Goal: Task Accomplishment & Management: Use online tool/utility

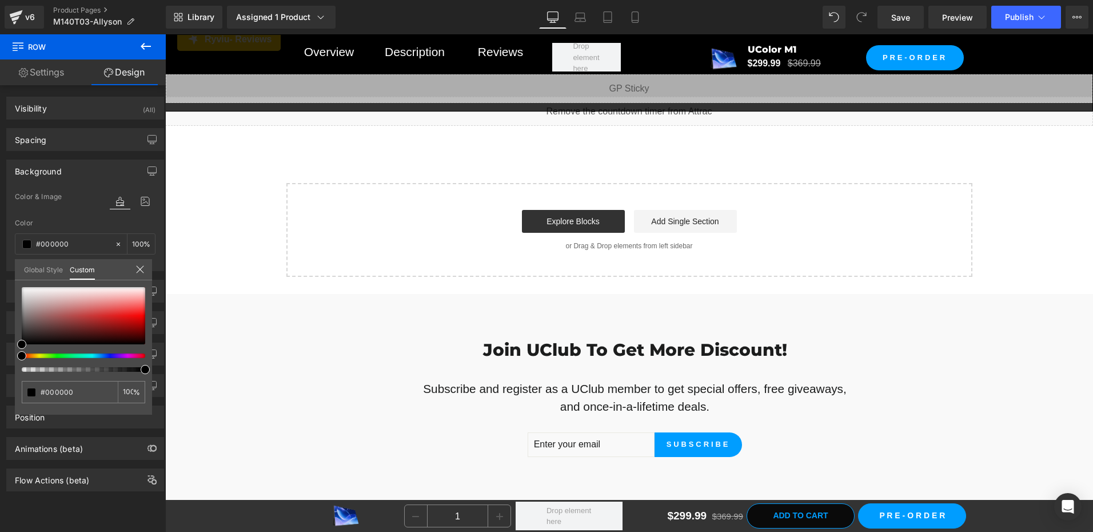
scroll to position [9721, 0]
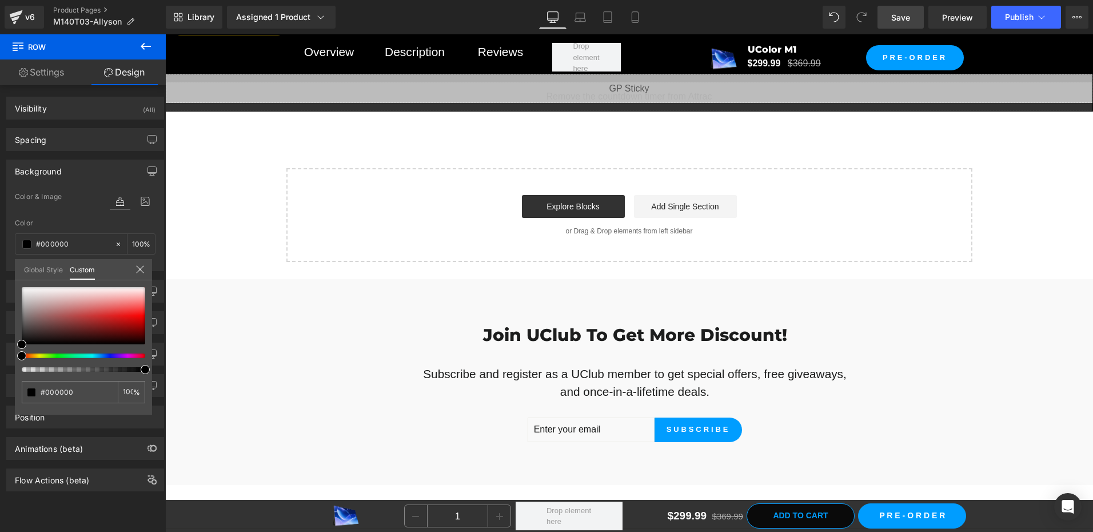
click at [901, 15] on span "Save" at bounding box center [900, 17] width 19 height 12
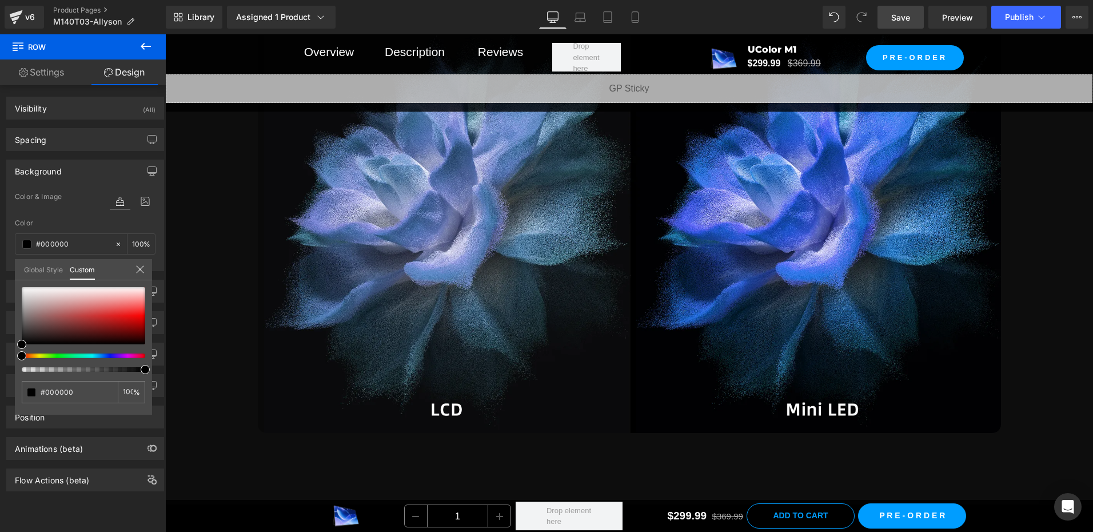
scroll to position [2516, 0]
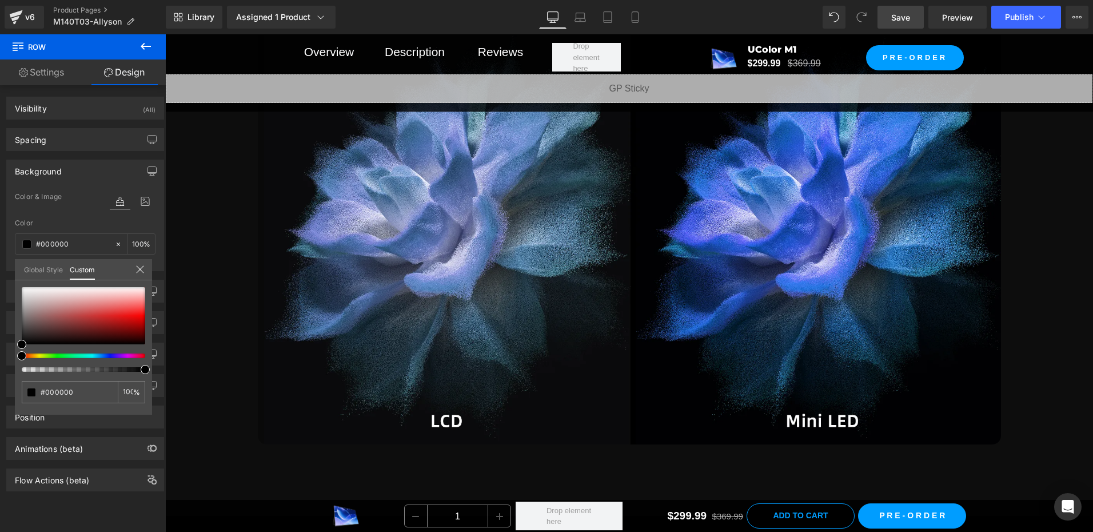
click at [911, 14] on link "Save" at bounding box center [901, 17] width 46 height 23
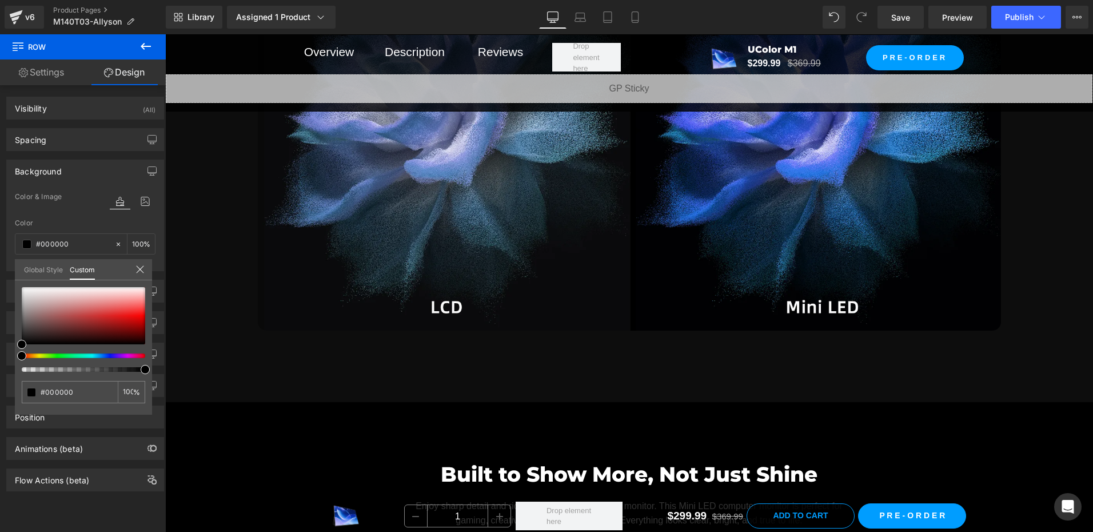
scroll to position [2802, 0]
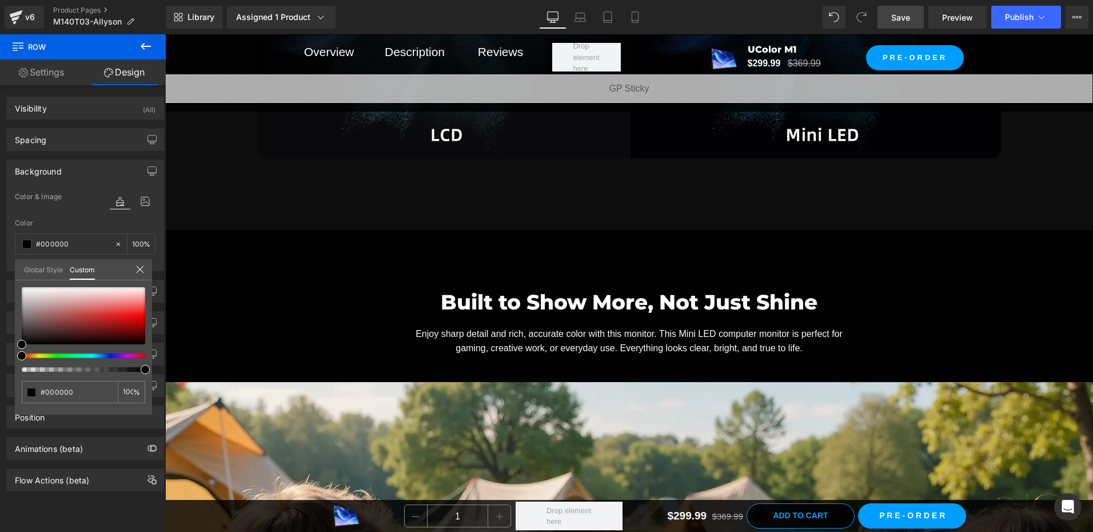
click at [895, 15] on span "Save" at bounding box center [900, 17] width 19 height 12
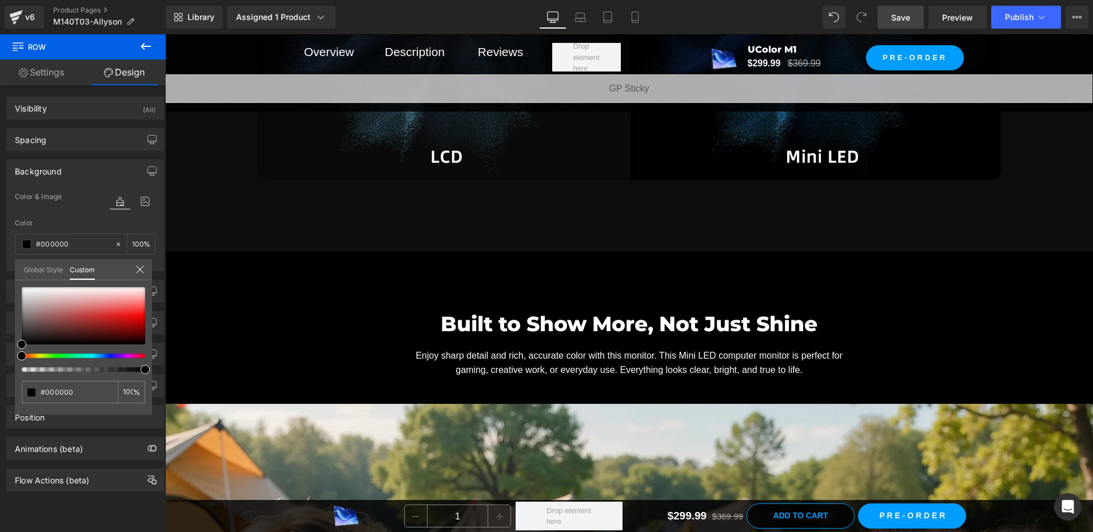
scroll to position [2745, 0]
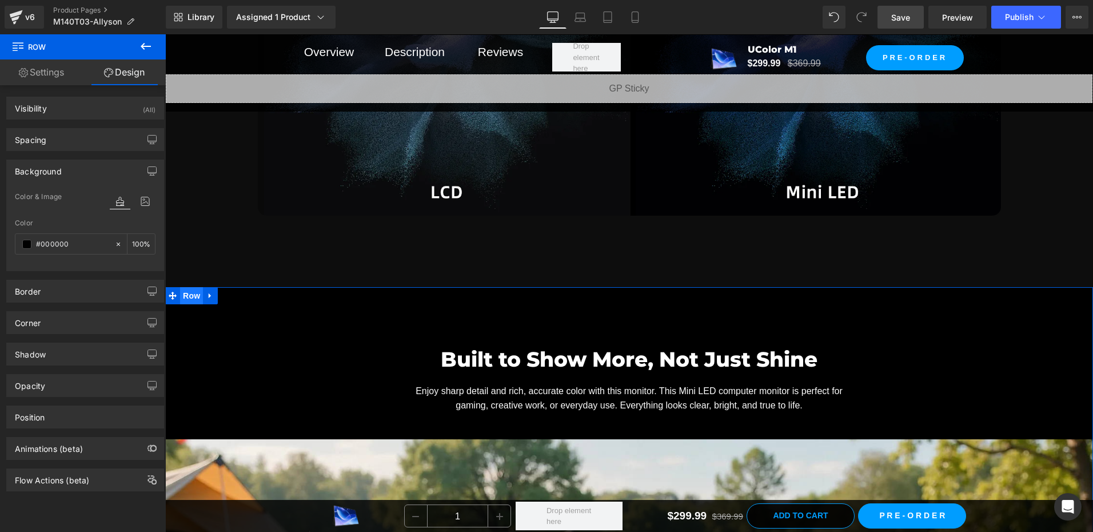
click at [184, 293] on span "Row" at bounding box center [191, 295] width 23 height 17
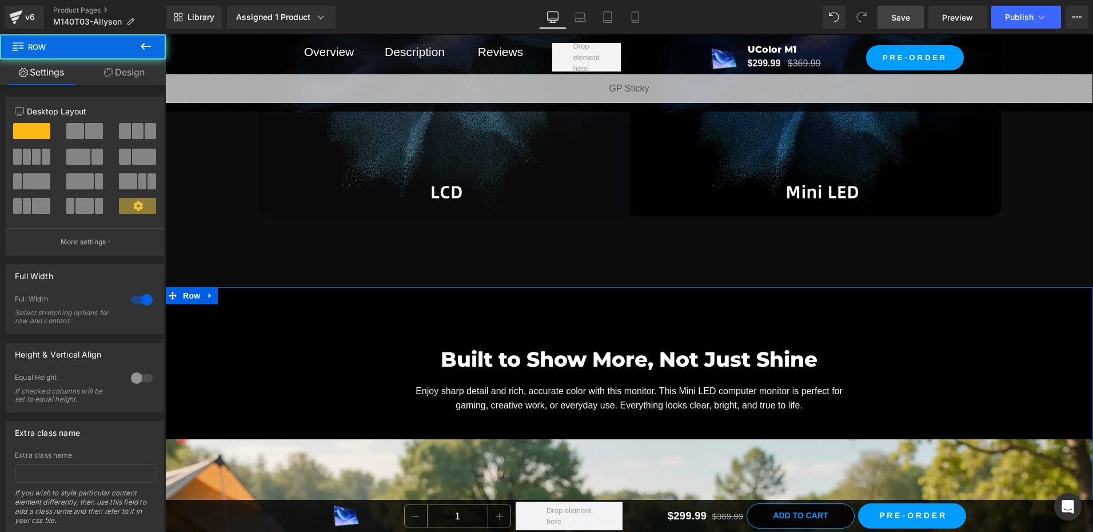
click at [126, 62] on link "Design" at bounding box center [124, 72] width 83 height 26
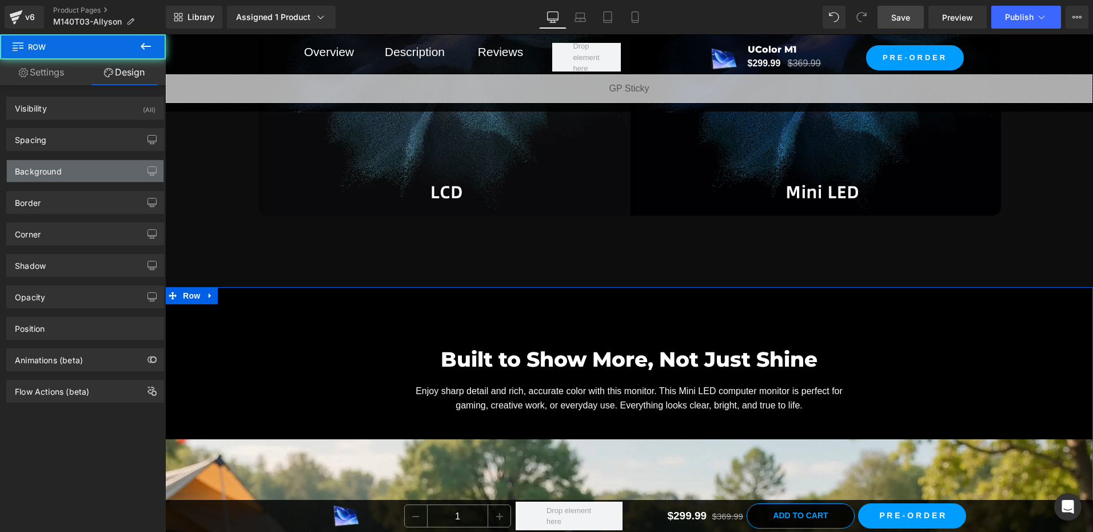
type input "#000000"
click at [49, 169] on div "Background" at bounding box center [38, 168] width 47 height 16
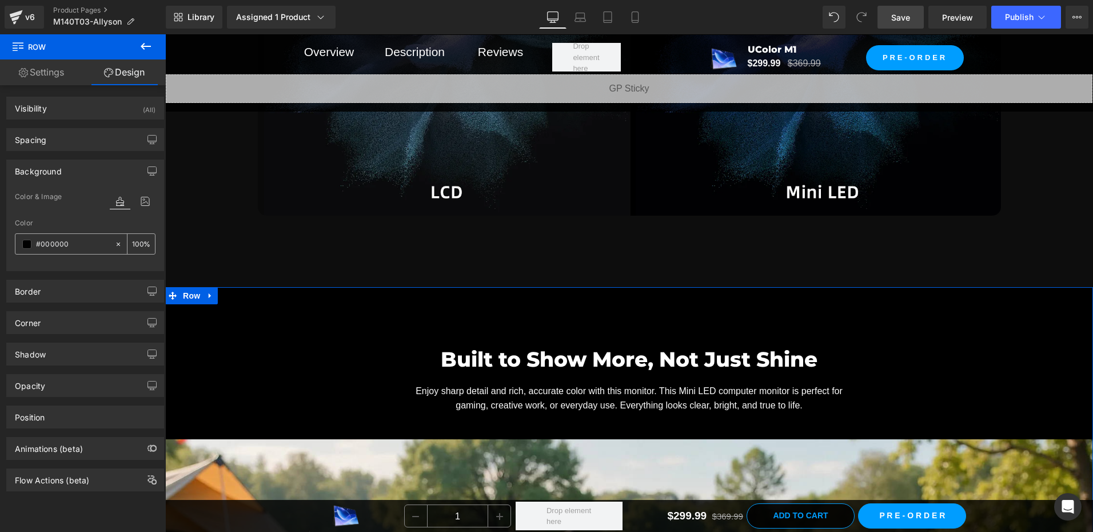
click at [135, 243] on input "100" at bounding box center [137, 243] width 11 height 13
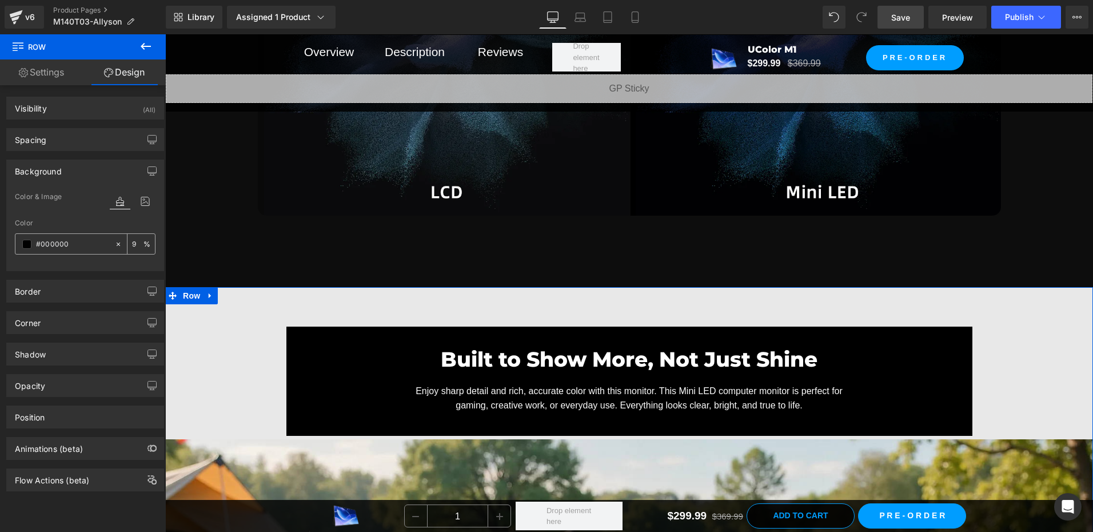
type input "95"
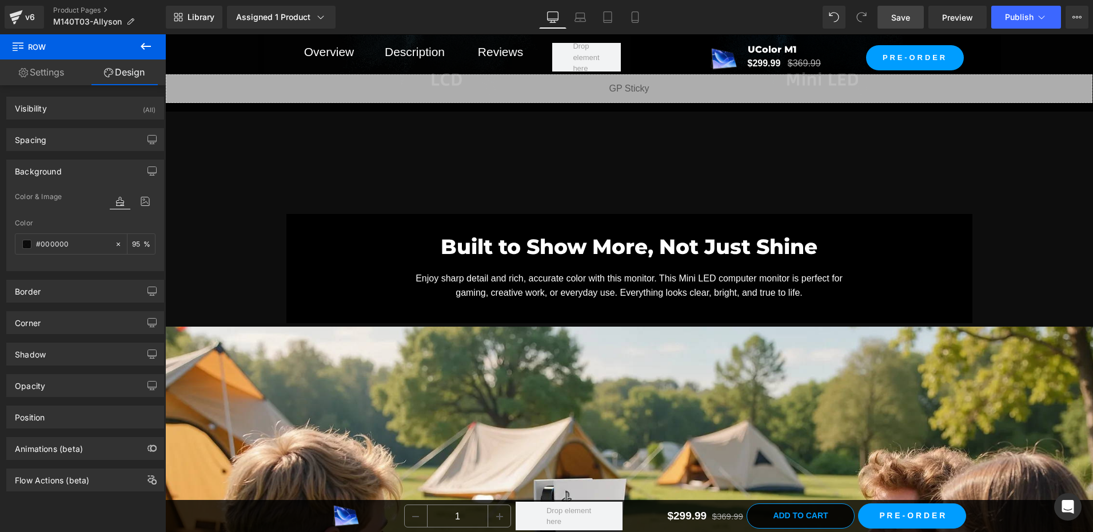
scroll to position [2859, 0]
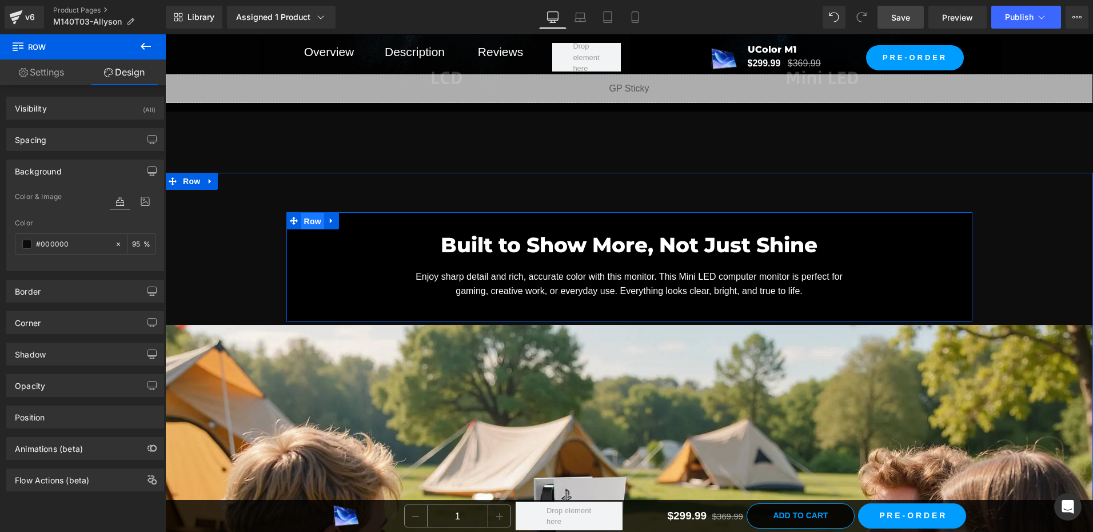
click at [301, 216] on span "Row" at bounding box center [312, 221] width 23 height 17
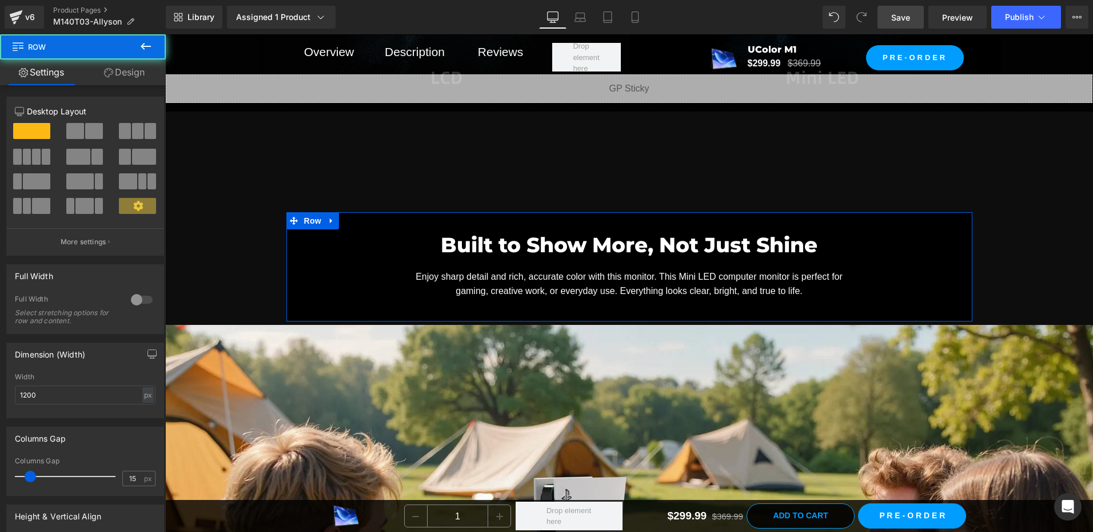
click at [118, 75] on link "Design" at bounding box center [124, 72] width 83 height 26
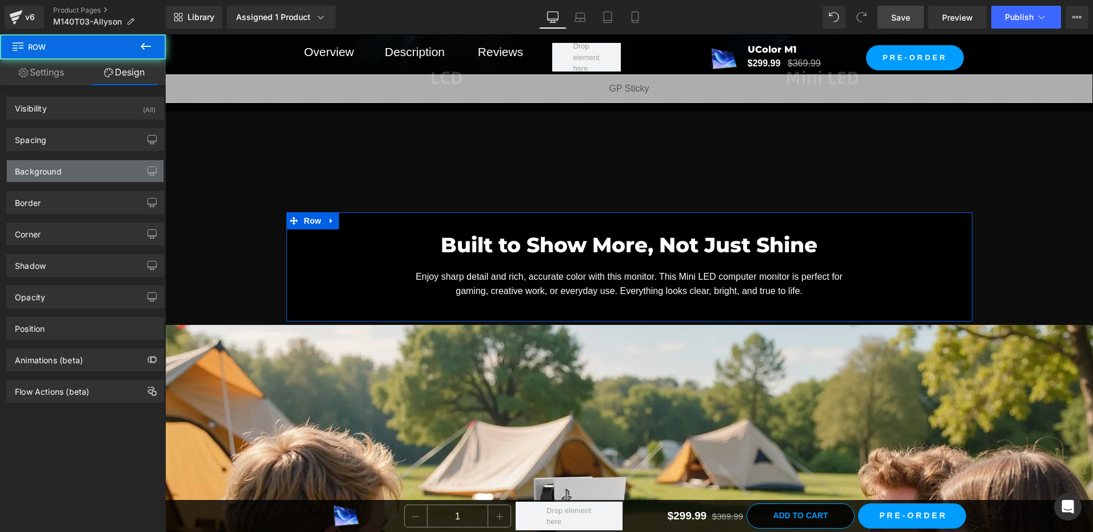
click at [59, 166] on div "Background" at bounding box center [38, 168] width 47 height 16
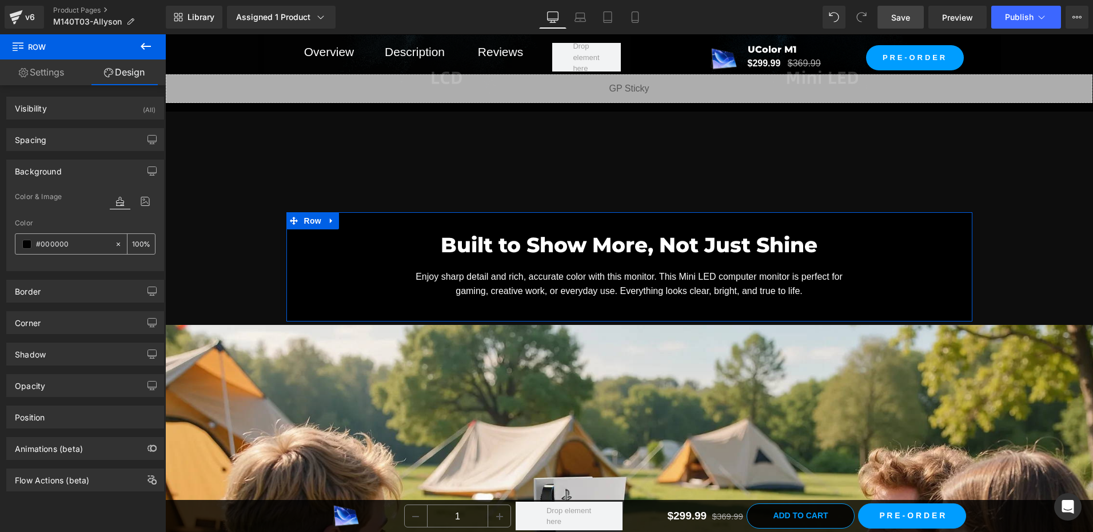
click at [117, 243] on icon at bounding box center [118, 244] width 8 height 8
type input "none"
type input "0"
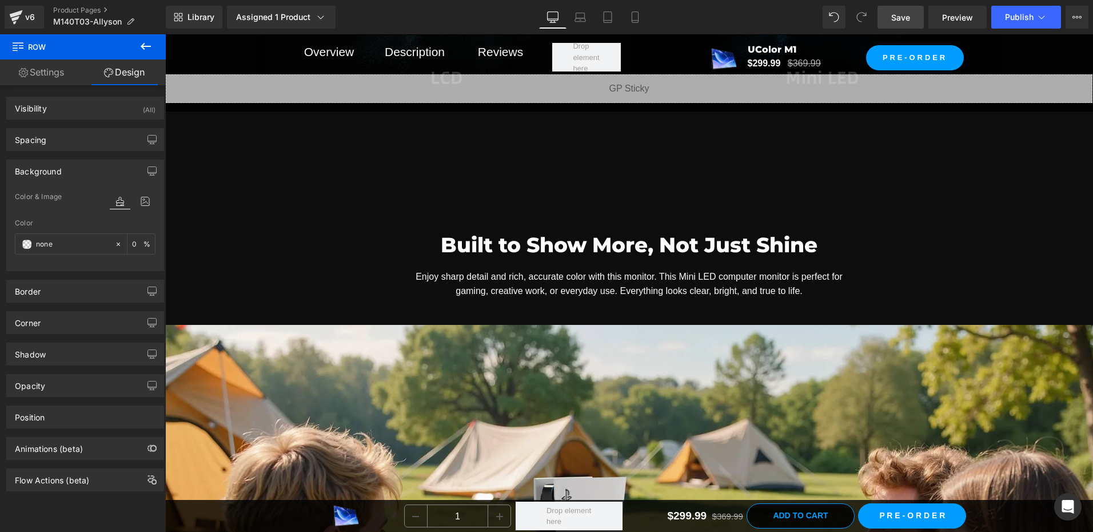
drag, startPoint x: 911, startPoint y: 24, endPoint x: 423, endPoint y: 296, distance: 558.3
click at [911, 24] on link "Save" at bounding box center [901, 17] width 46 height 23
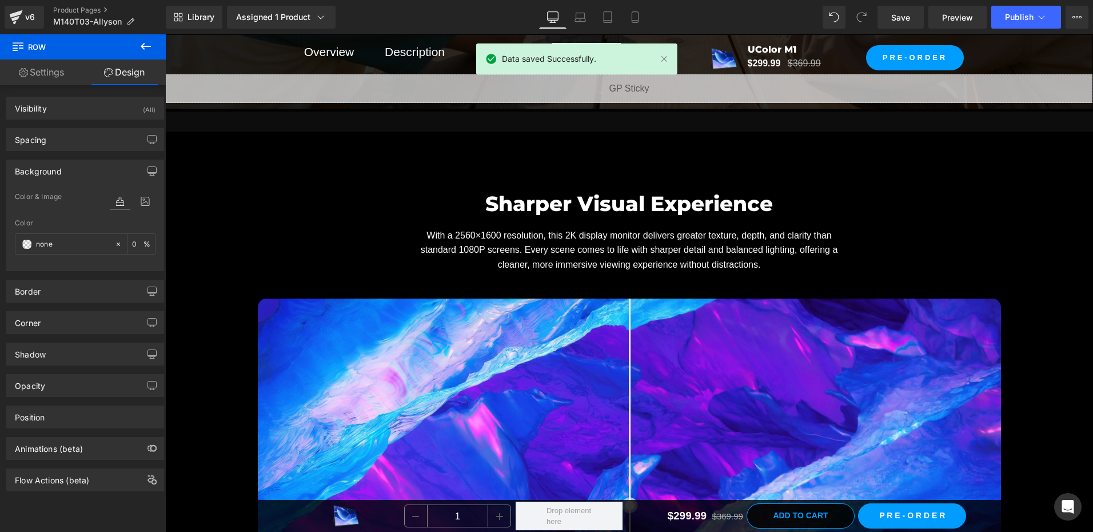
scroll to position [3431, 0]
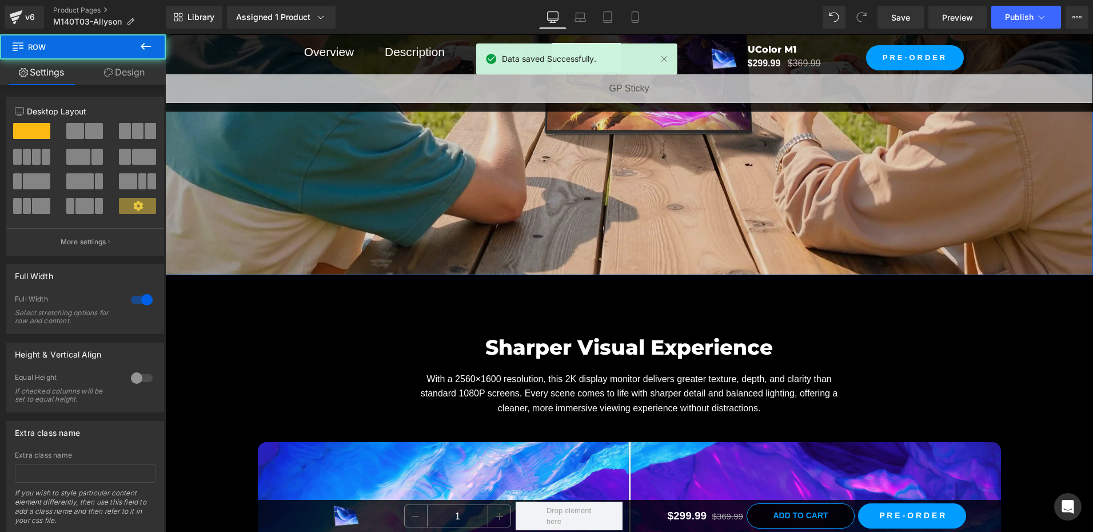
drag, startPoint x: 538, startPoint y: 293, endPoint x: 539, endPoint y: 266, distance: 27.5
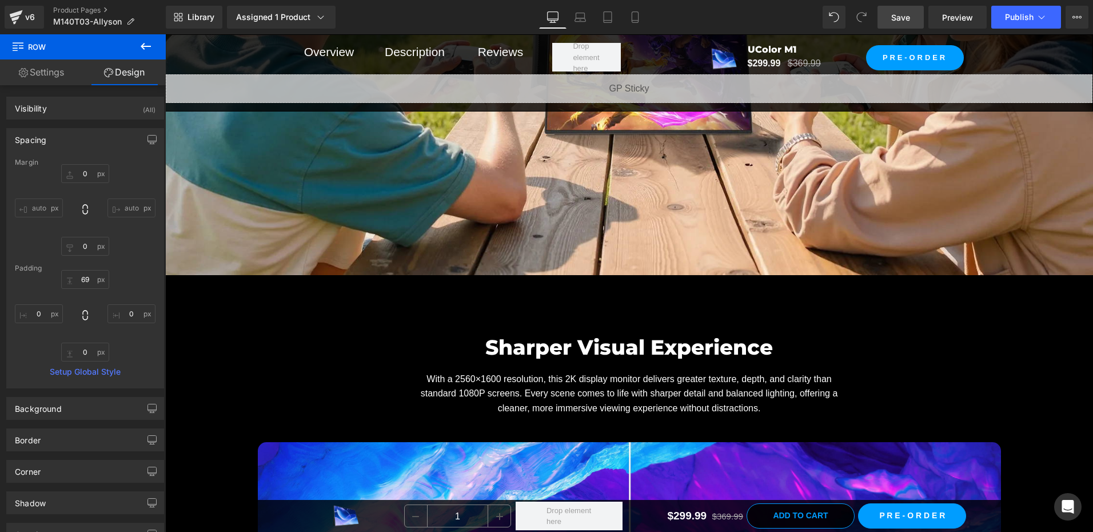
drag, startPoint x: 907, startPoint y: 22, endPoint x: 781, endPoint y: 420, distance: 418.1
click at [907, 22] on span "Save" at bounding box center [900, 17] width 19 height 12
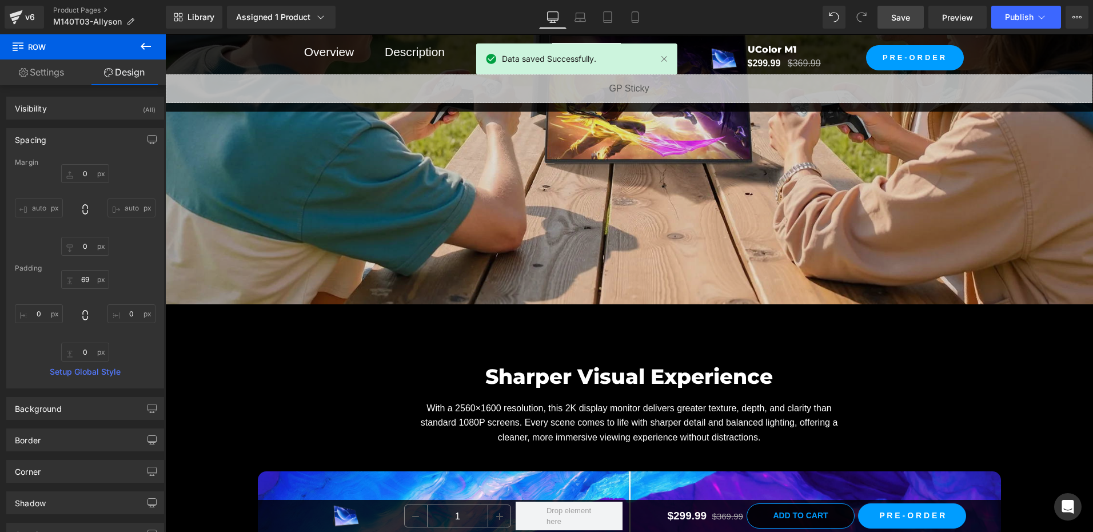
scroll to position [3488, 0]
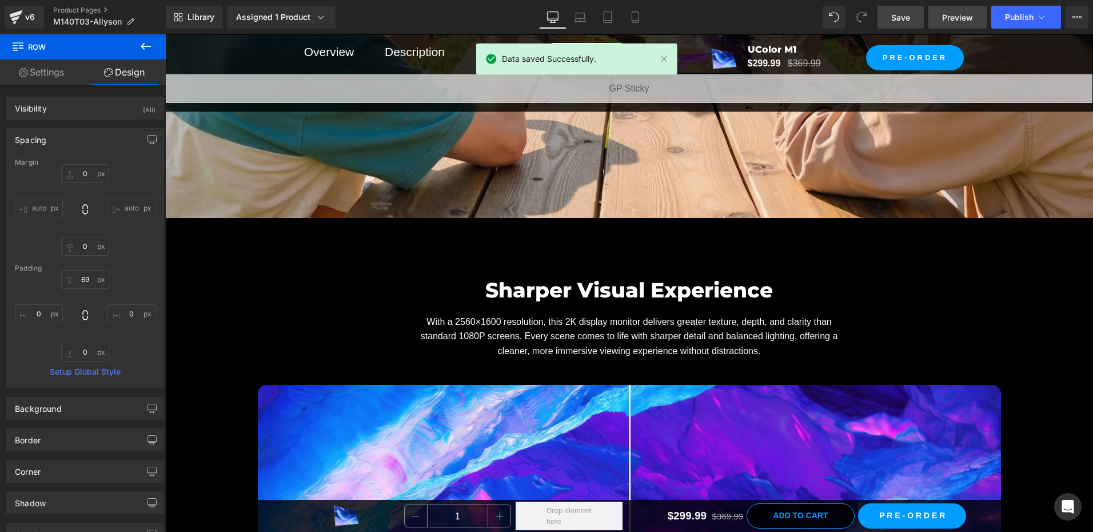
click at [958, 16] on span "Preview" at bounding box center [957, 17] width 31 height 12
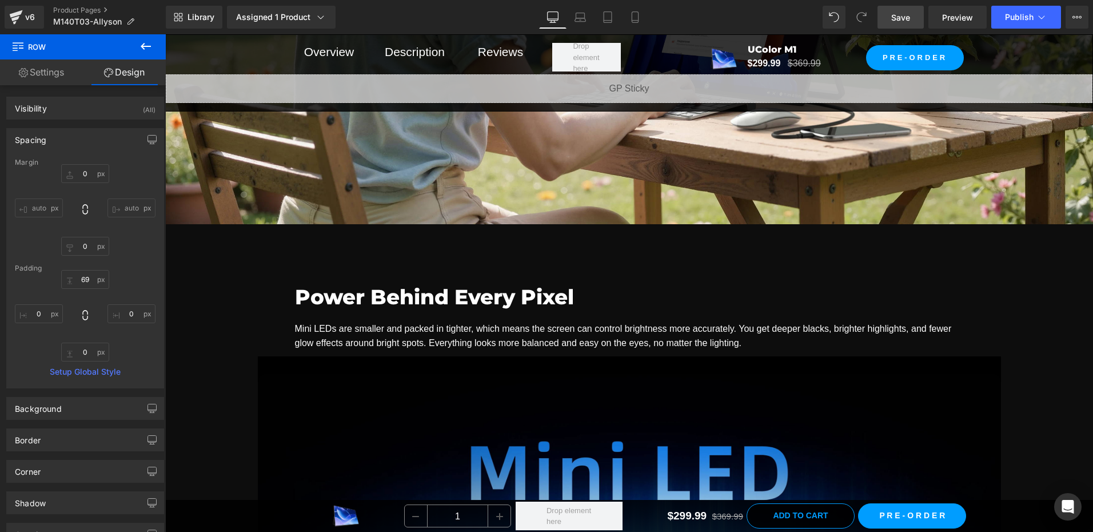
scroll to position [1658, 0]
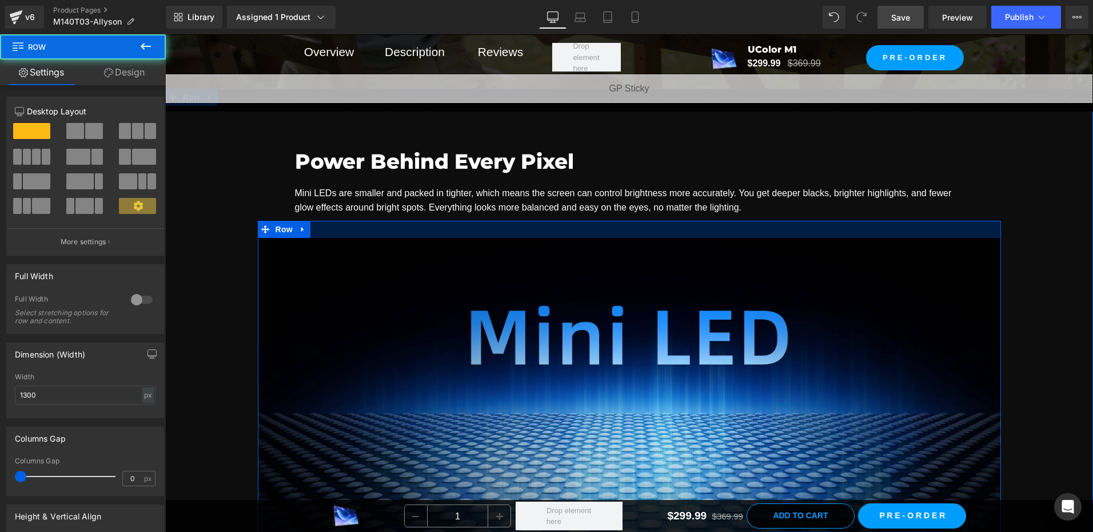
click at [425, 221] on div at bounding box center [629, 229] width 743 height 17
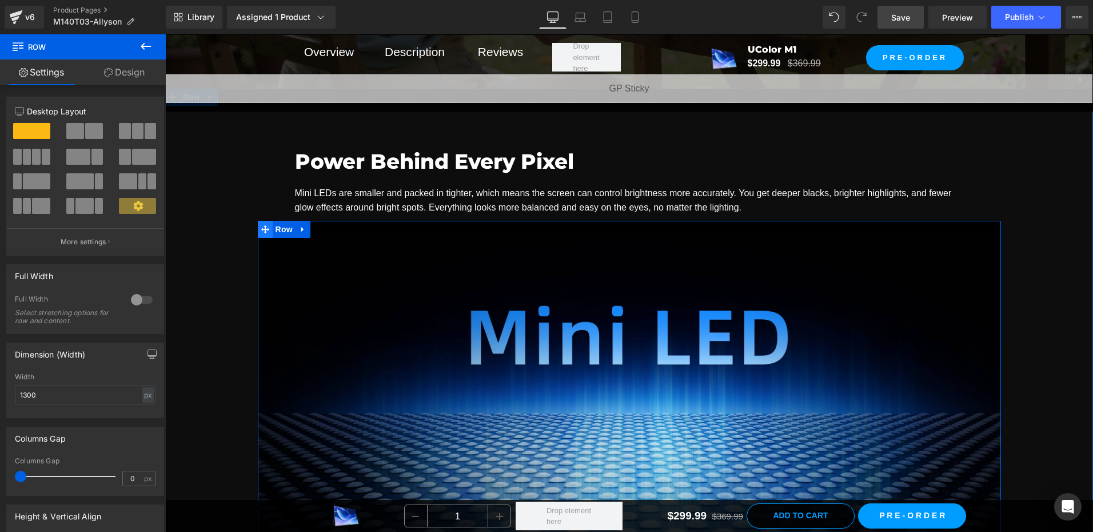
click at [265, 228] on span at bounding box center [265, 229] width 15 height 17
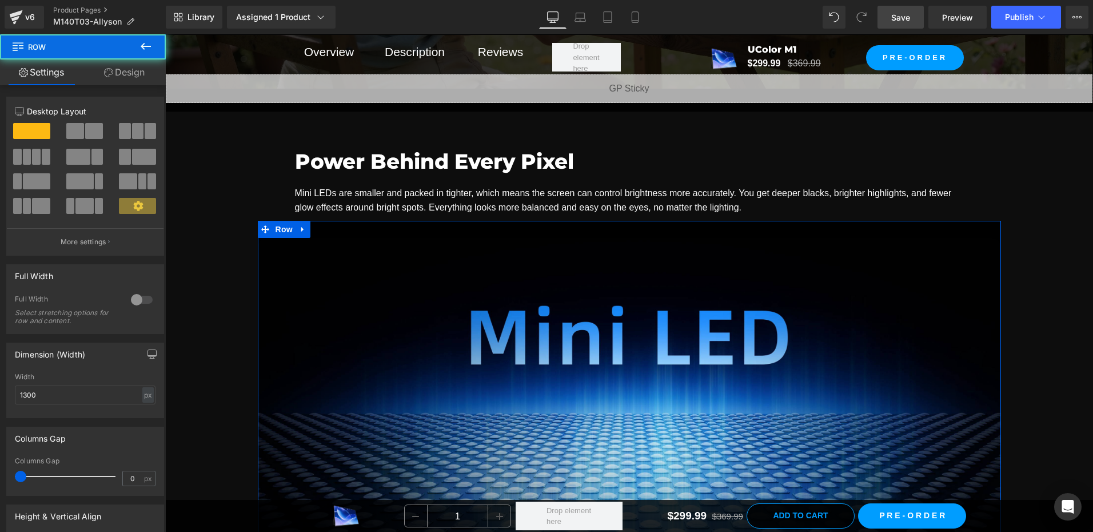
click at [120, 73] on link "Design" at bounding box center [124, 72] width 83 height 26
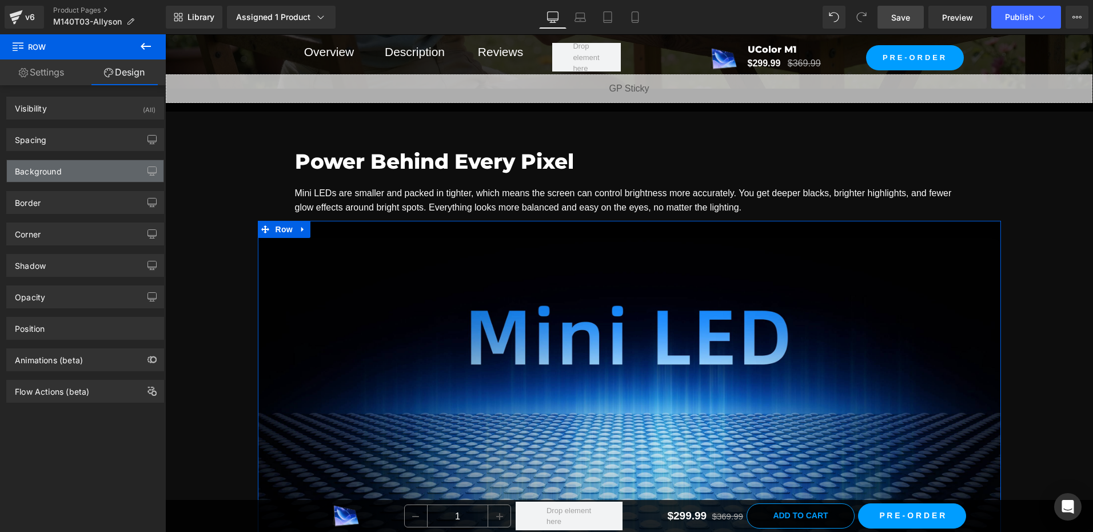
click at [73, 172] on div "Background" at bounding box center [85, 171] width 157 height 22
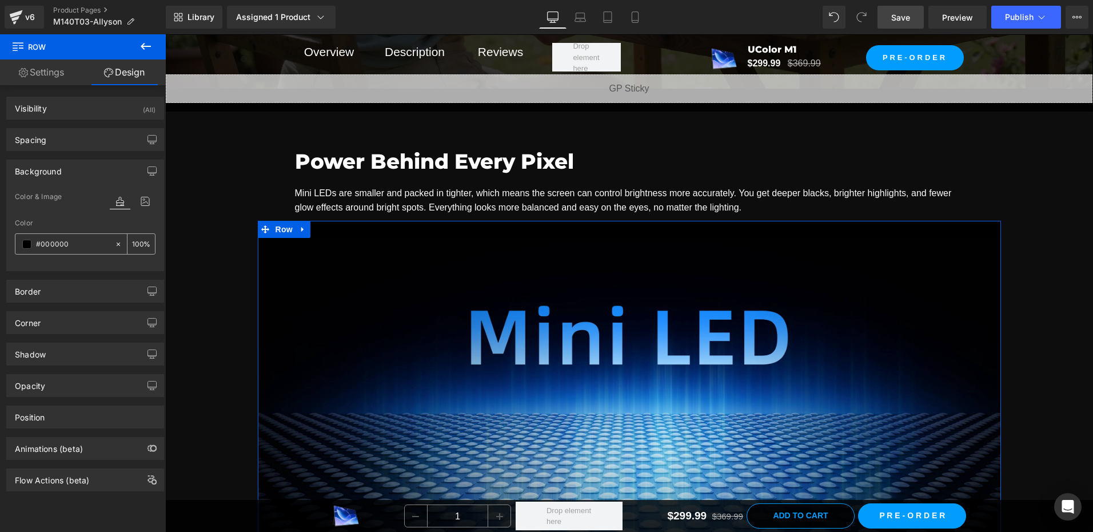
click at [114, 244] on icon at bounding box center [118, 244] width 8 height 8
type input "none"
type input "0"
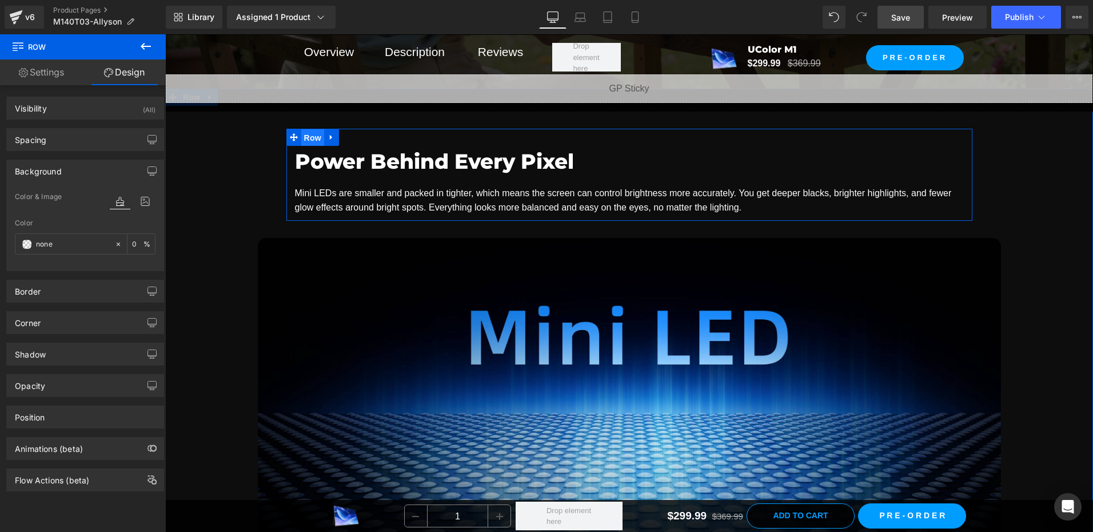
click at [305, 138] on span "Row" at bounding box center [312, 137] width 23 height 17
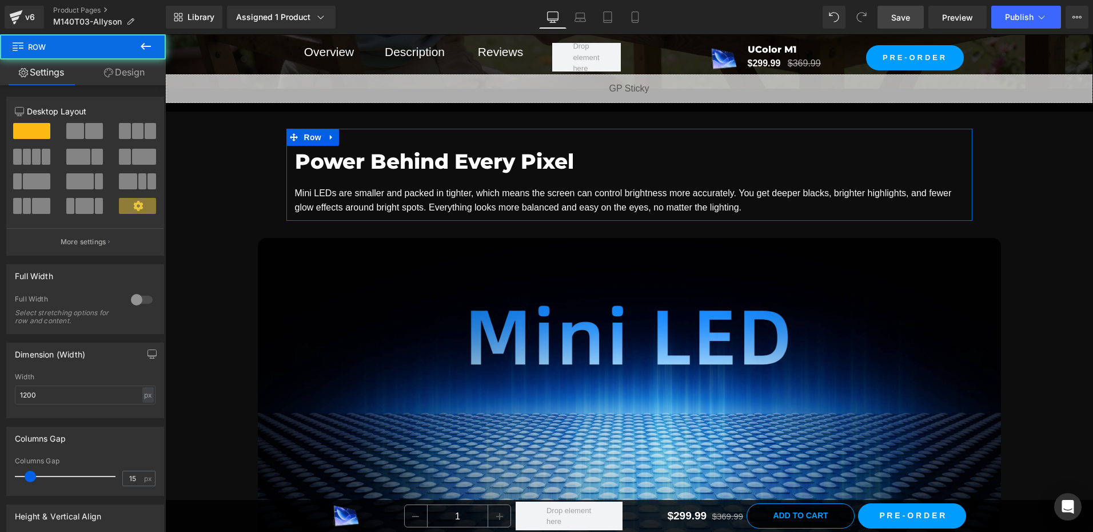
click at [135, 71] on link "Design" at bounding box center [124, 72] width 83 height 26
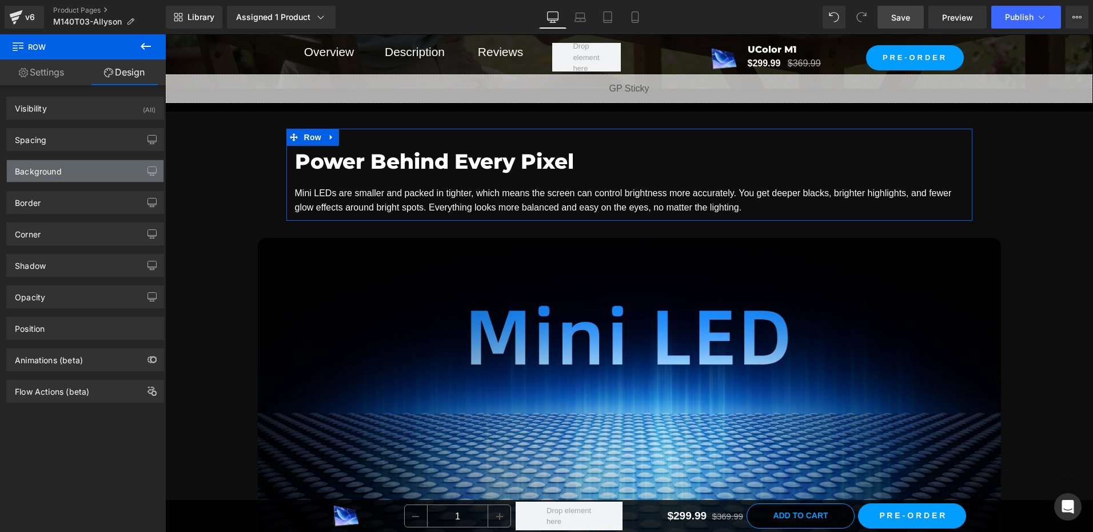
click at [65, 177] on div "Background" at bounding box center [85, 171] width 157 height 22
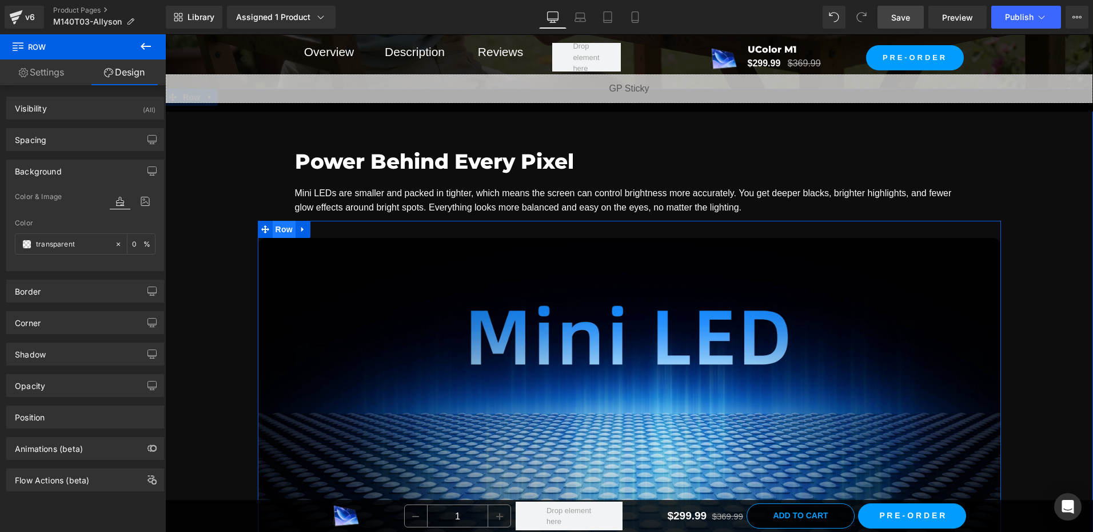
click at [280, 228] on span "Row" at bounding box center [284, 229] width 23 height 17
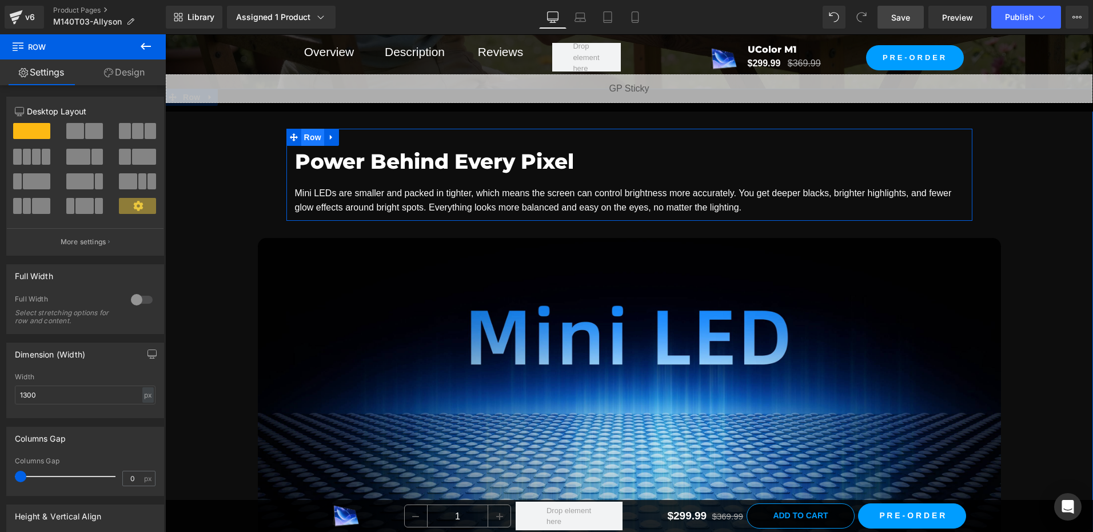
click at [306, 136] on span "Row" at bounding box center [312, 137] width 23 height 17
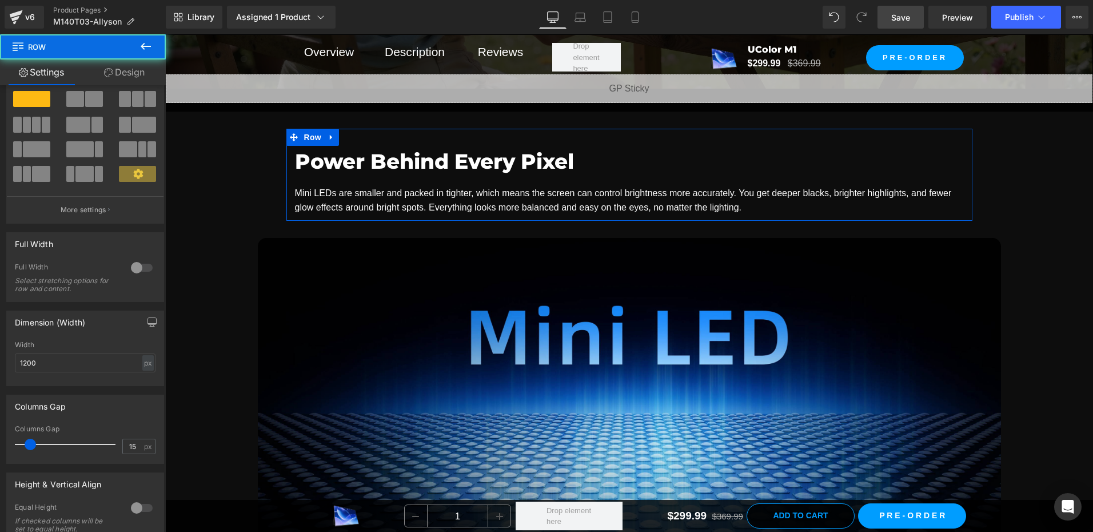
scroll to position [57, 0]
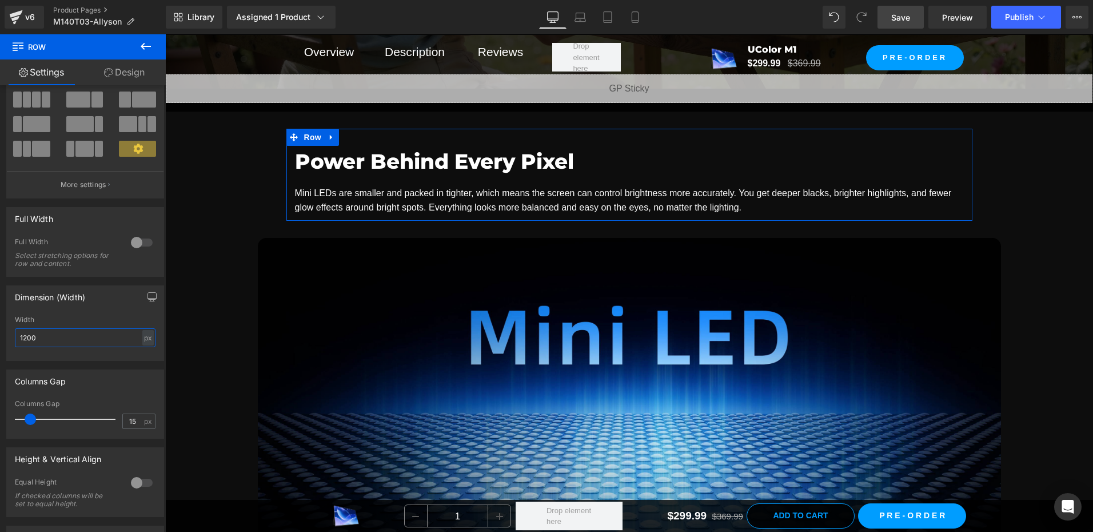
drag, startPoint x: 43, startPoint y: 335, endPoint x: 4, endPoint y: 309, distance: 46.9
click at [0, 325] on html "Row You are previewing how the will restyle your page. You can not edit Element…" at bounding box center [546, 266] width 1093 height 532
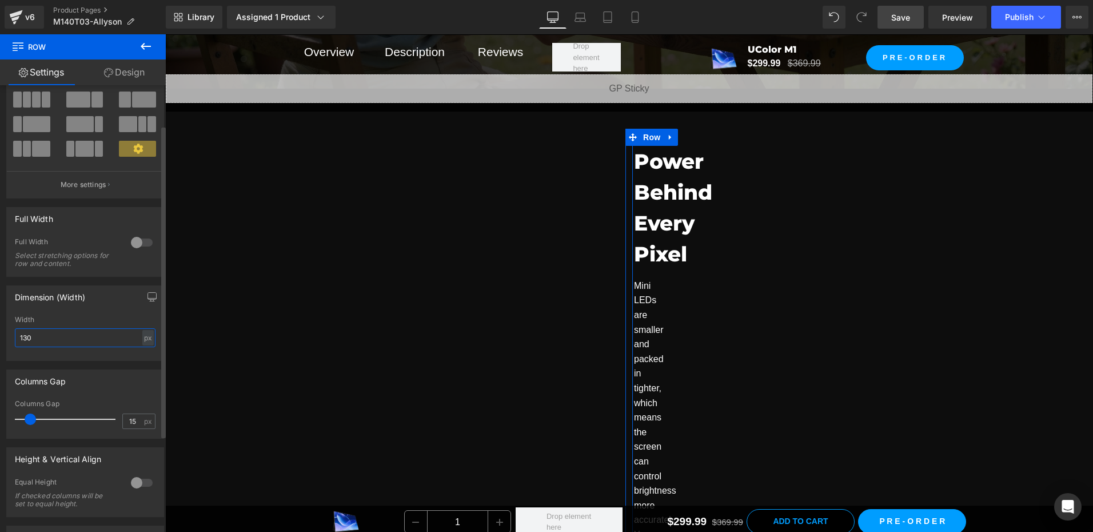
type input "1300"
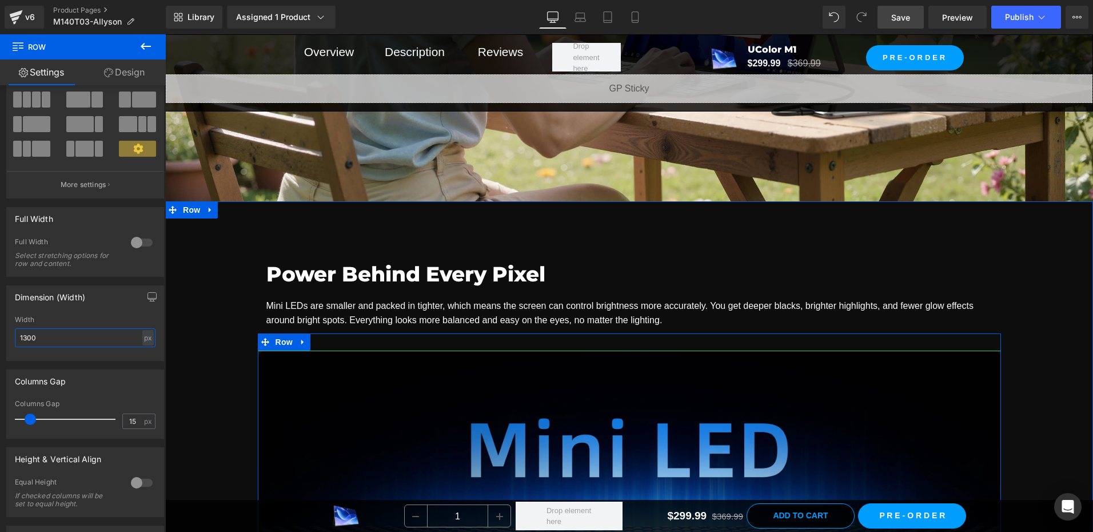
scroll to position [1544, 0]
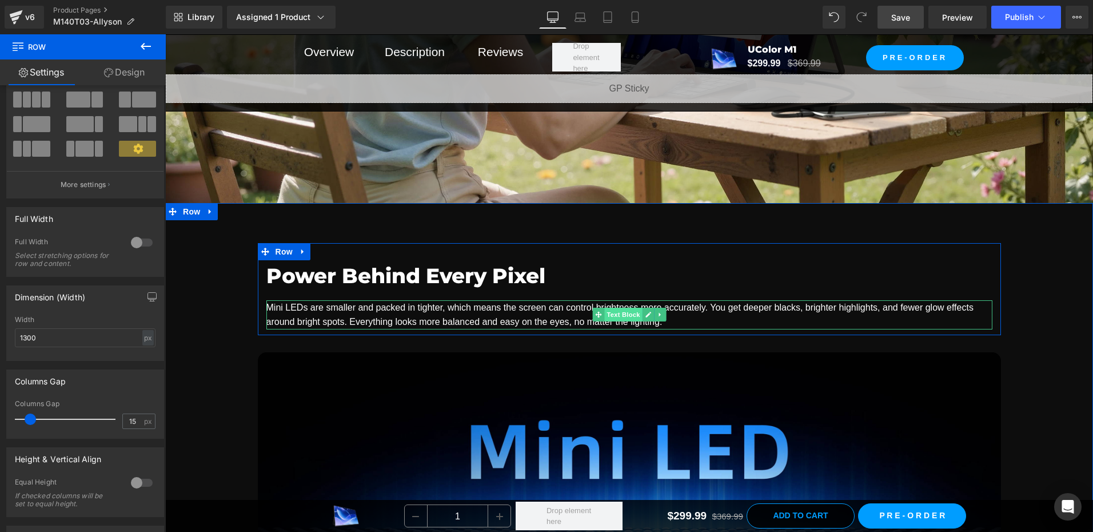
click at [617, 312] on span "Text Block" at bounding box center [623, 315] width 38 height 14
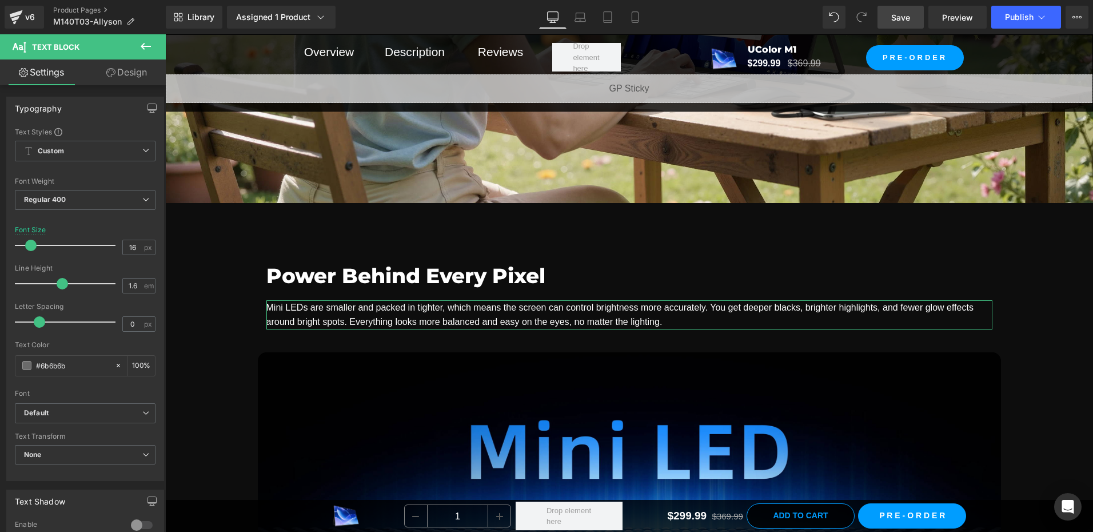
click at [130, 69] on link "Design" at bounding box center [126, 72] width 83 height 26
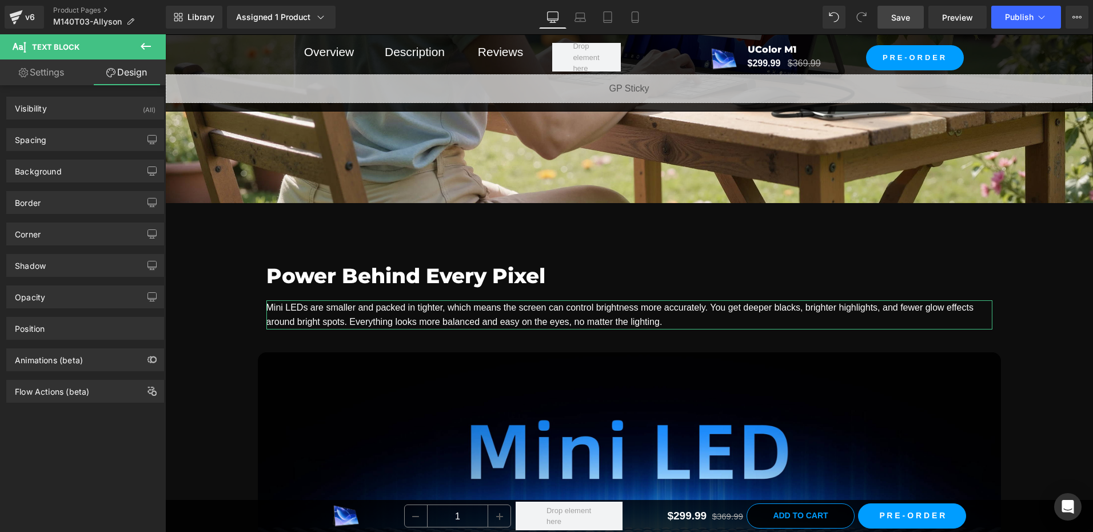
drag, startPoint x: 53, startPoint y: 172, endPoint x: 49, endPoint y: 191, distance: 19.3
click at [53, 172] on div "Background" at bounding box center [38, 168] width 47 height 16
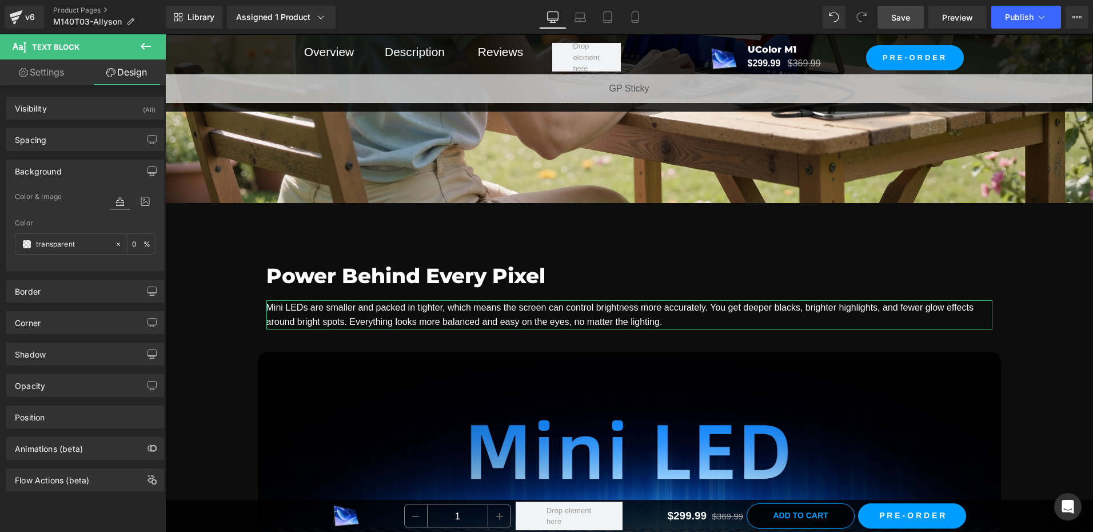
click at [53, 71] on link "Settings" at bounding box center [41, 72] width 83 height 26
type input "100"
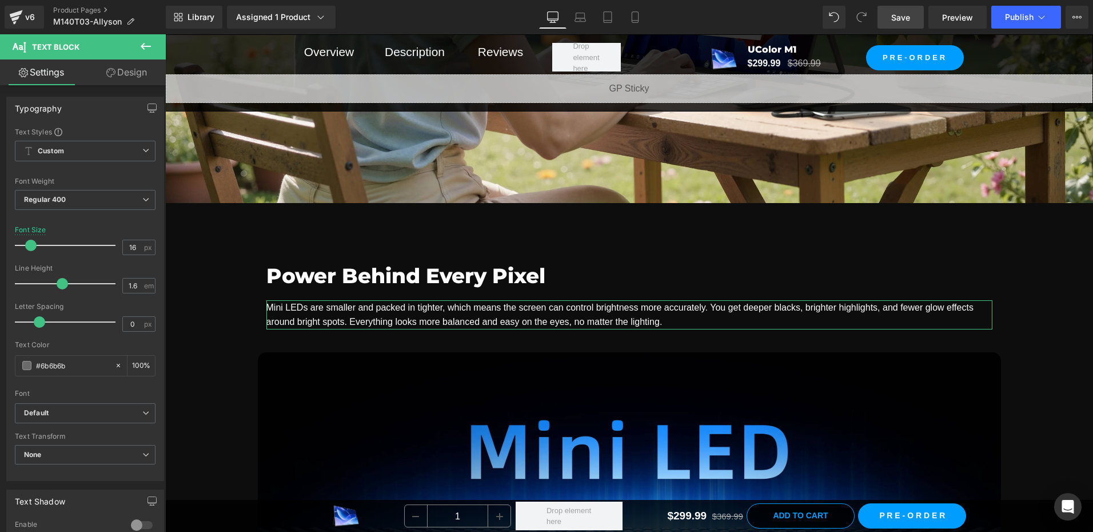
click at [129, 71] on link "Design" at bounding box center [126, 72] width 83 height 26
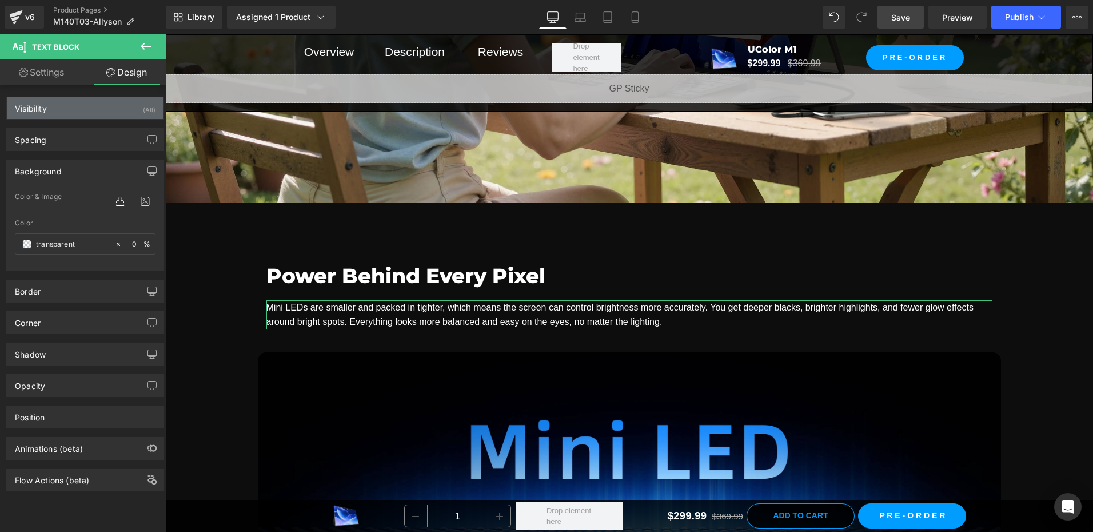
type input "16"
type input "0"
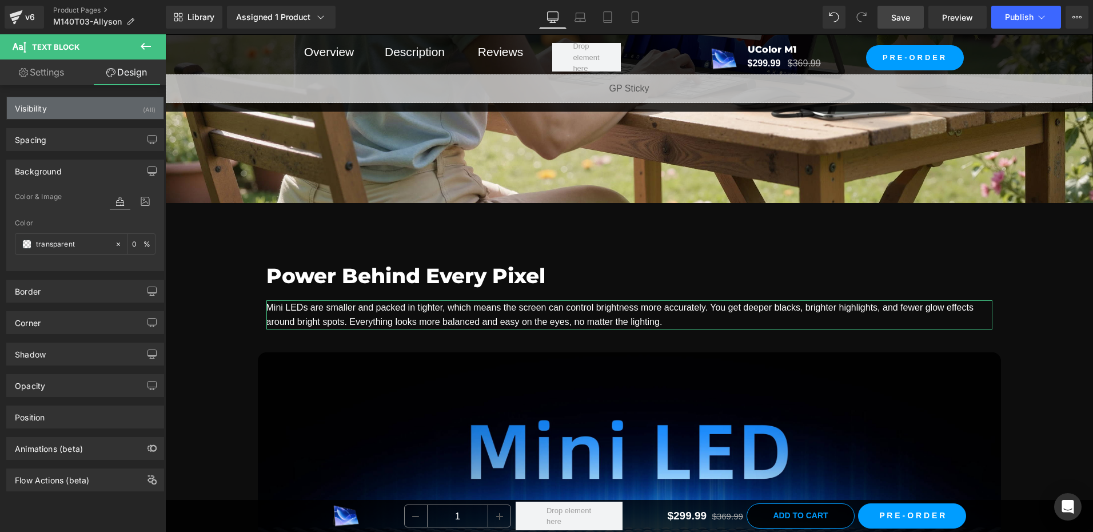
type input "0"
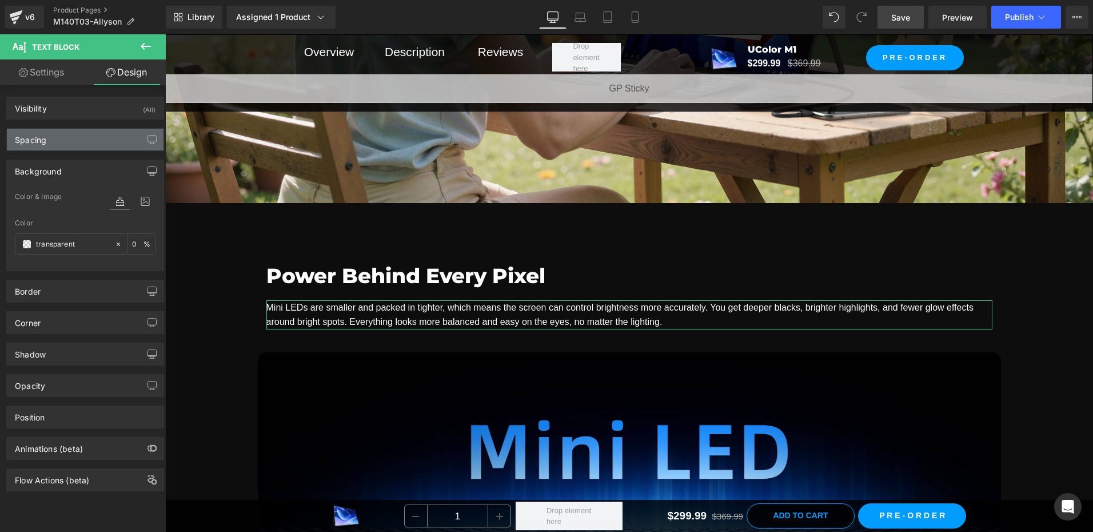
click at [76, 149] on div "Spacing" at bounding box center [85, 140] width 157 height 22
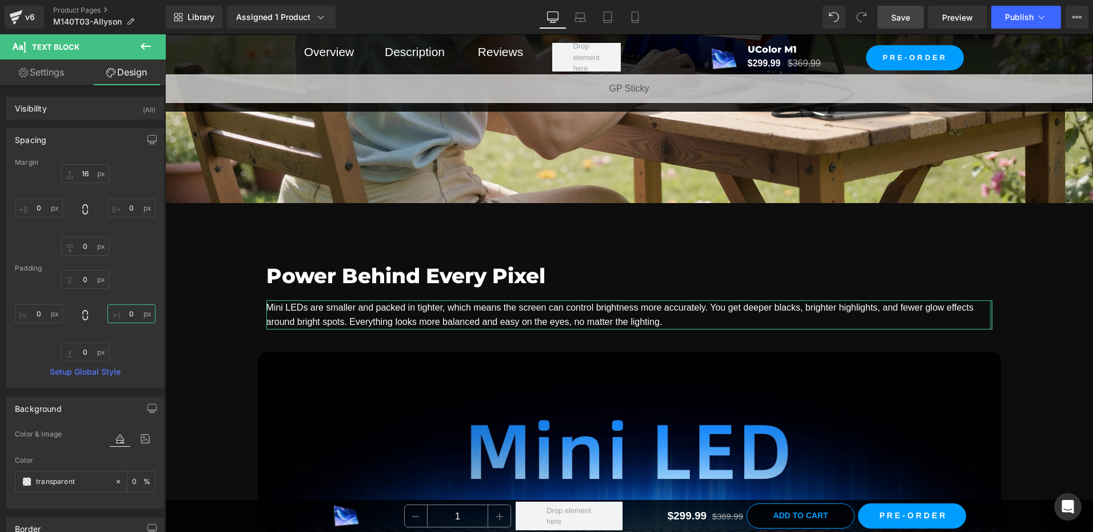
click at [130, 314] on input "0" at bounding box center [131, 313] width 48 height 19
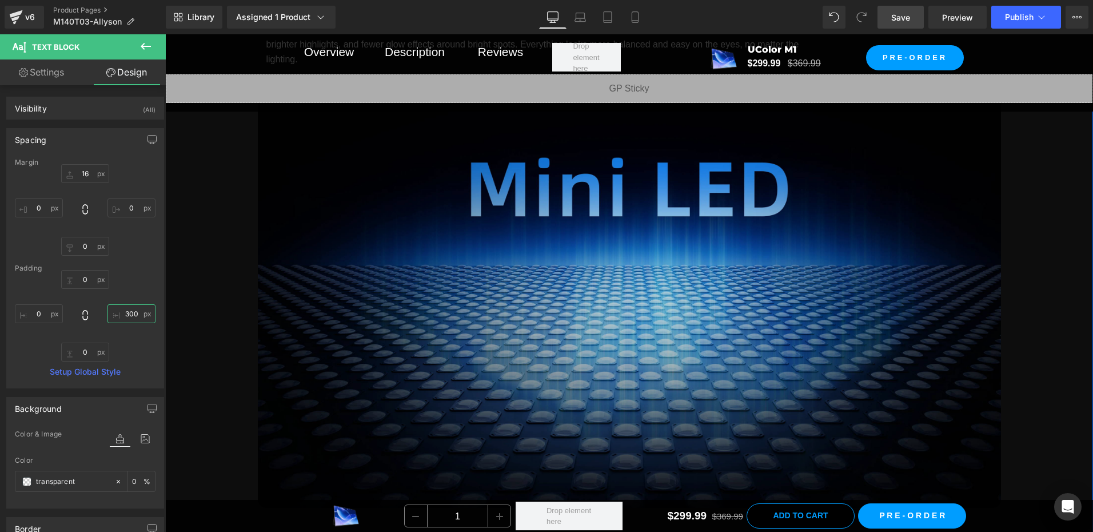
scroll to position [1830, 0]
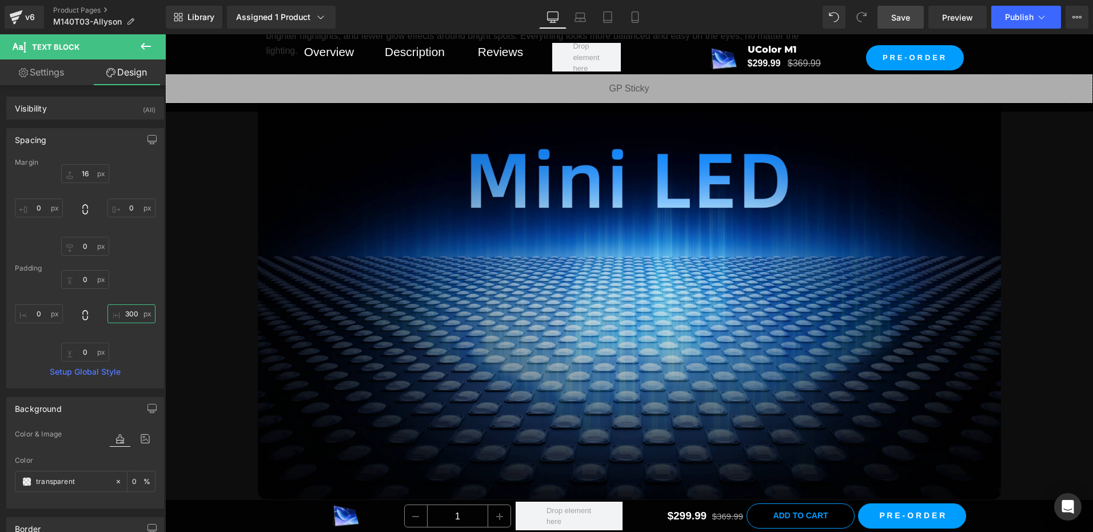
type input "300"
click at [894, 18] on span "Save" at bounding box center [900, 17] width 19 height 12
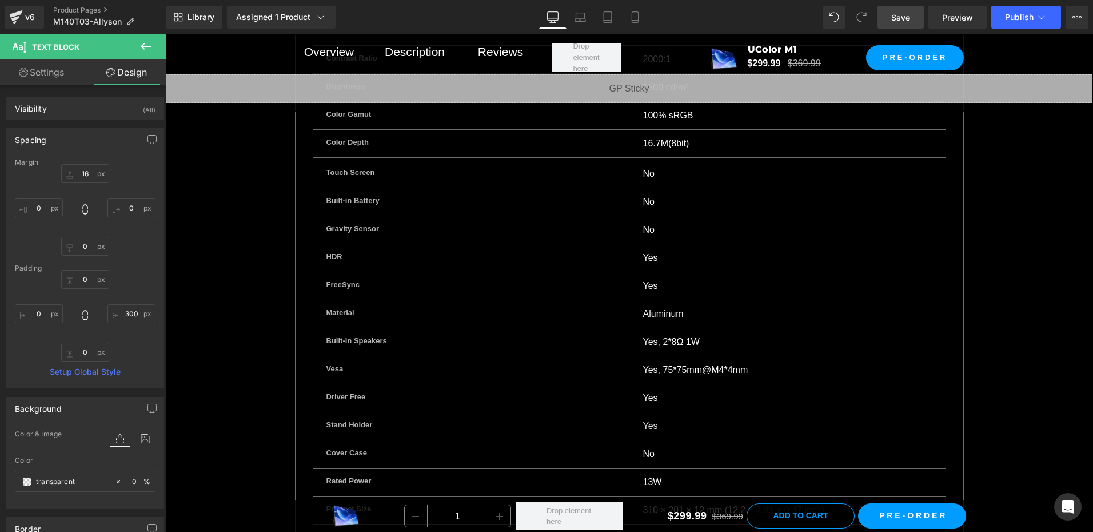
scroll to position [8348, 0]
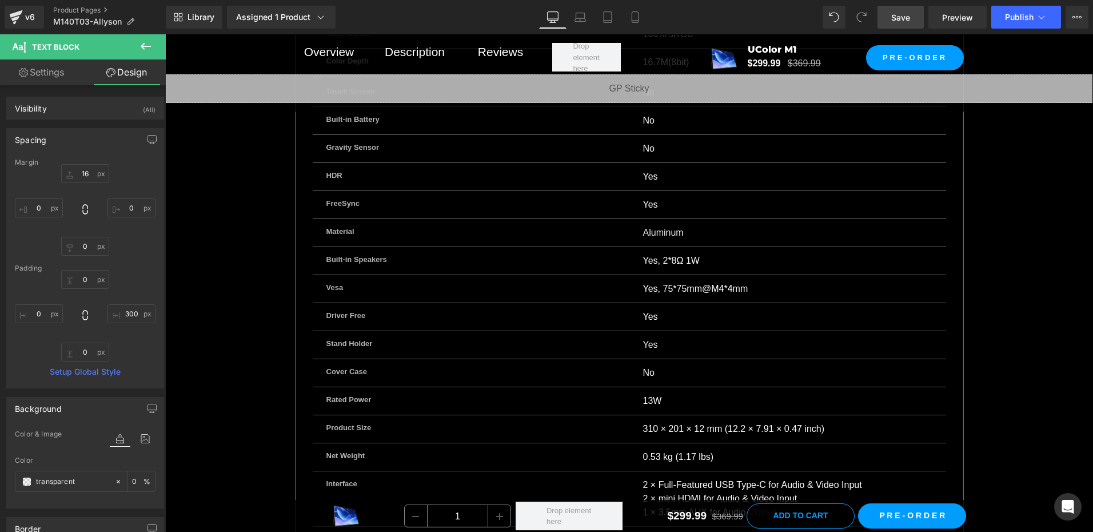
click at [902, 26] on link "Save" at bounding box center [901, 17] width 46 height 23
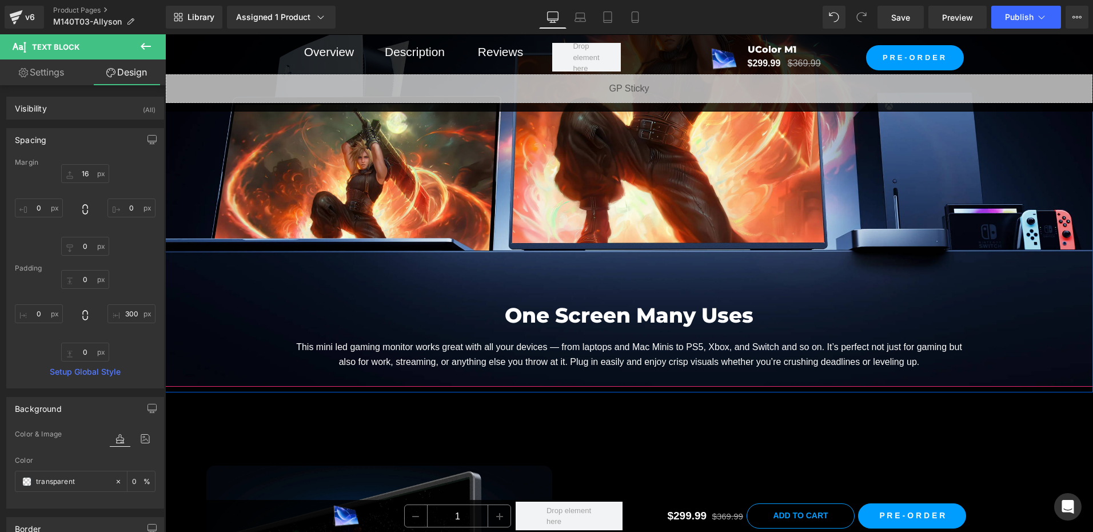
scroll to position [5947, 0]
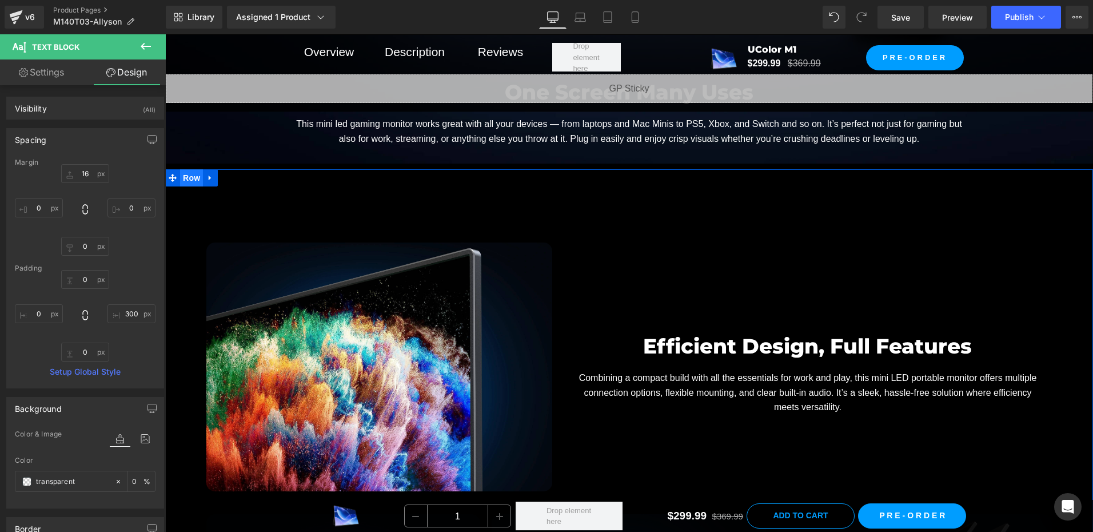
click at [190, 177] on span "Row" at bounding box center [191, 177] width 23 height 17
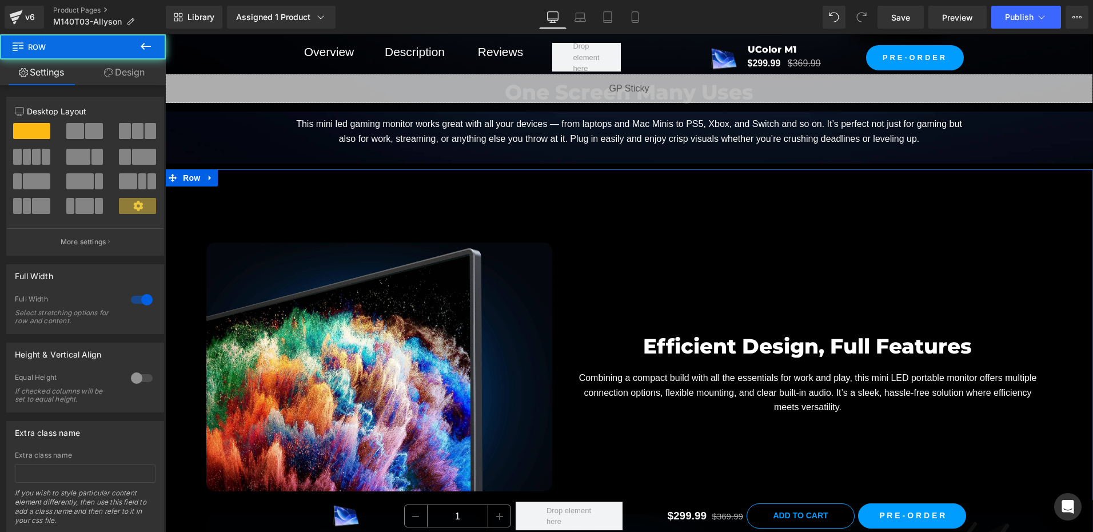
click at [115, 69] on link "Design" at bounding box center [124, 72] width 83 height 26
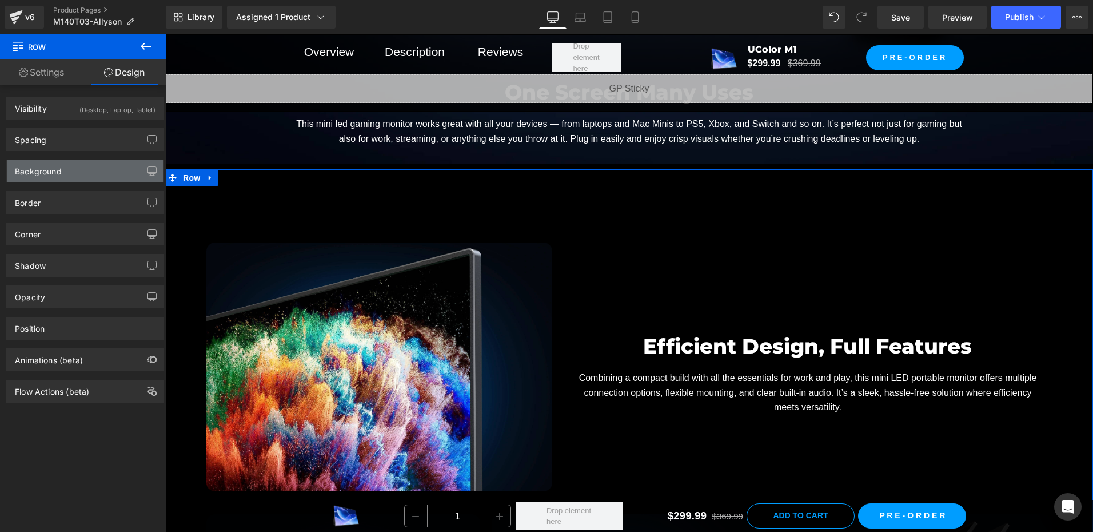
drag, startPoint x: 67, startPoint y: 174, endPoint x: 78, endPoint y: 217, distance: 44.8
click at [67, 174] on div "Background" at bounding box center [85, 171] width 157 height 22
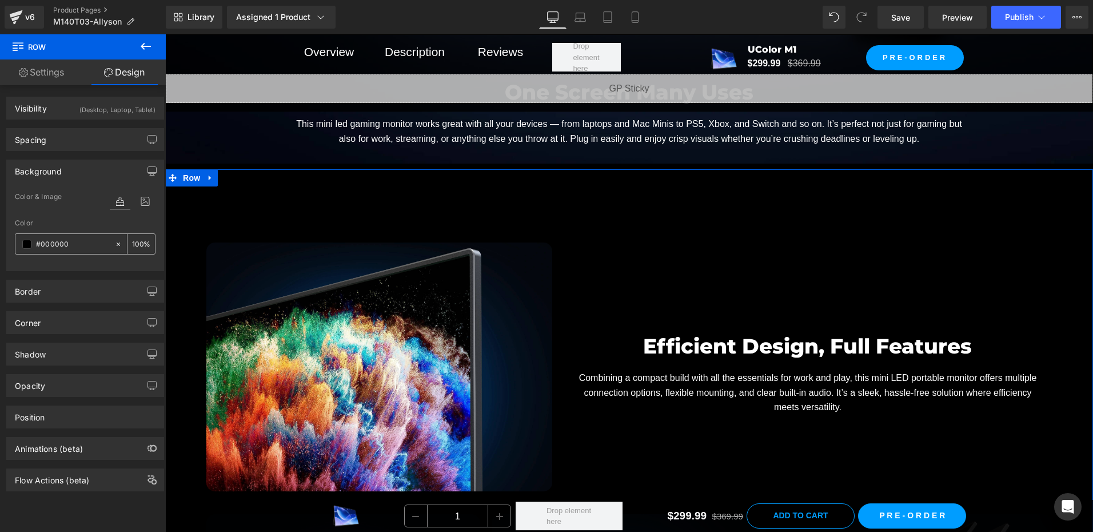
click at [138, 245] on input "100" at bounding box center [137, 243] width 11 height 13
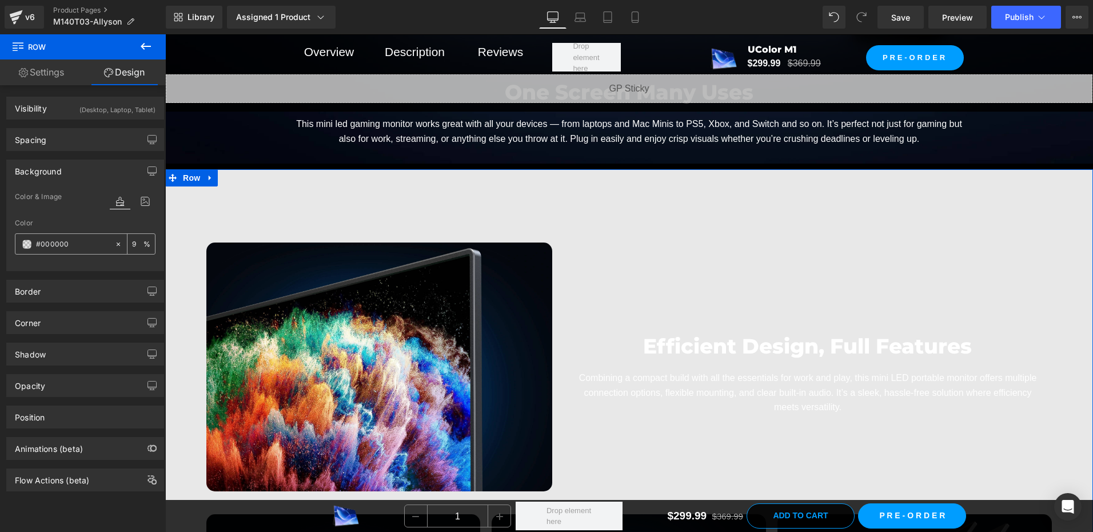
type input "95"
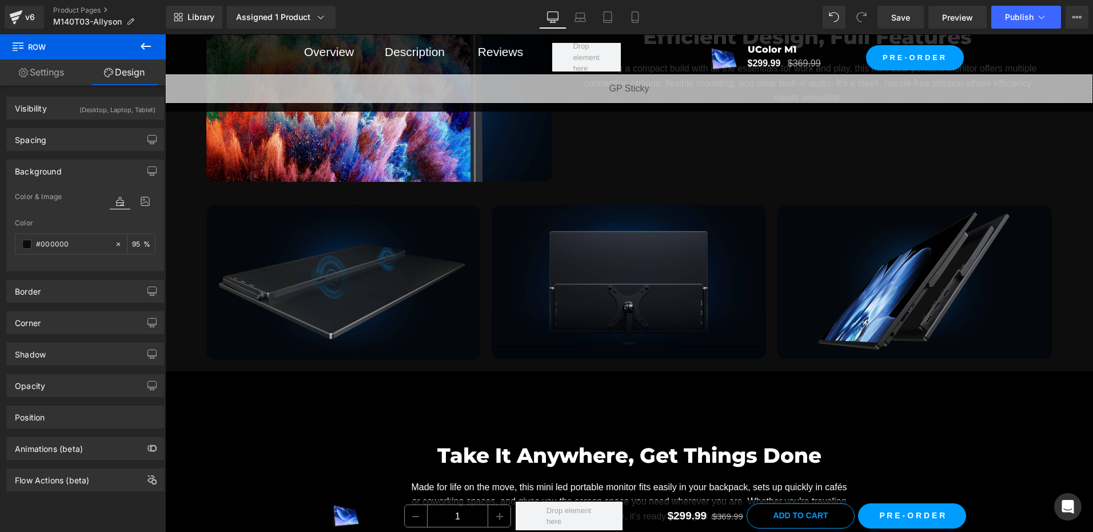
scroll to position [6404, 0]
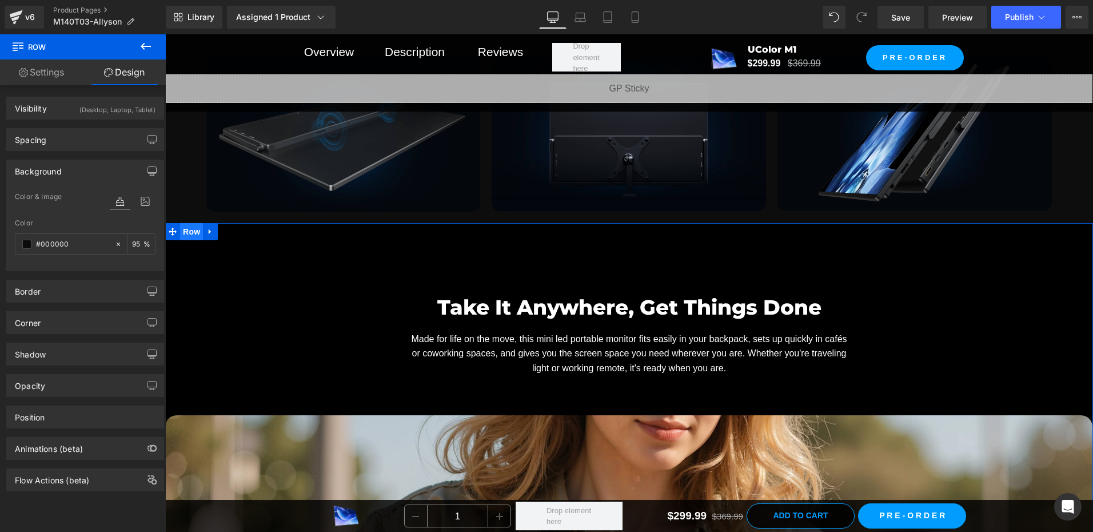
click at [186, 231] on span "Row" at bounding box center [191, 231] width 23 height 17
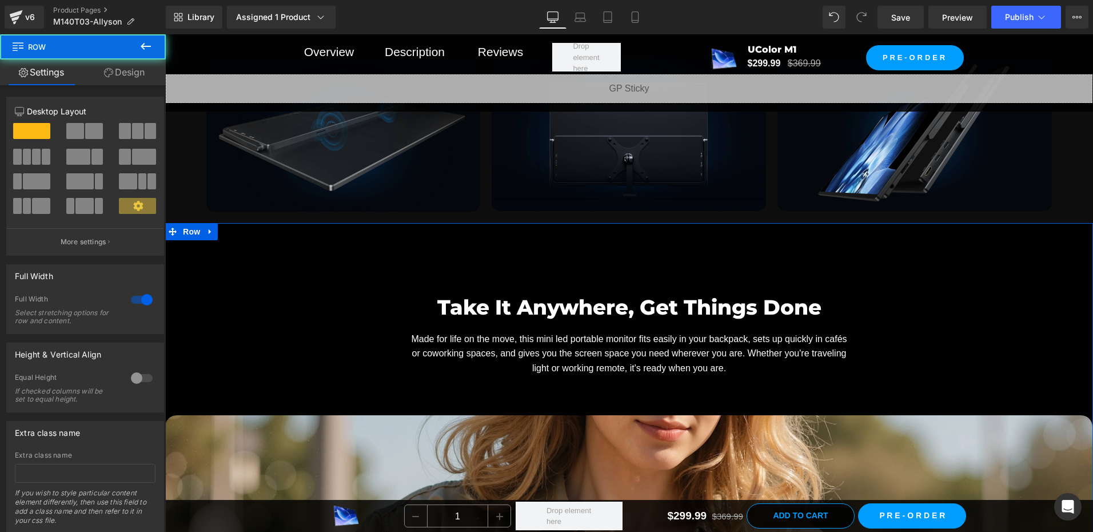
click at [135, 78] on link "Design" at bounding box center [124, 72] width 83 height 26
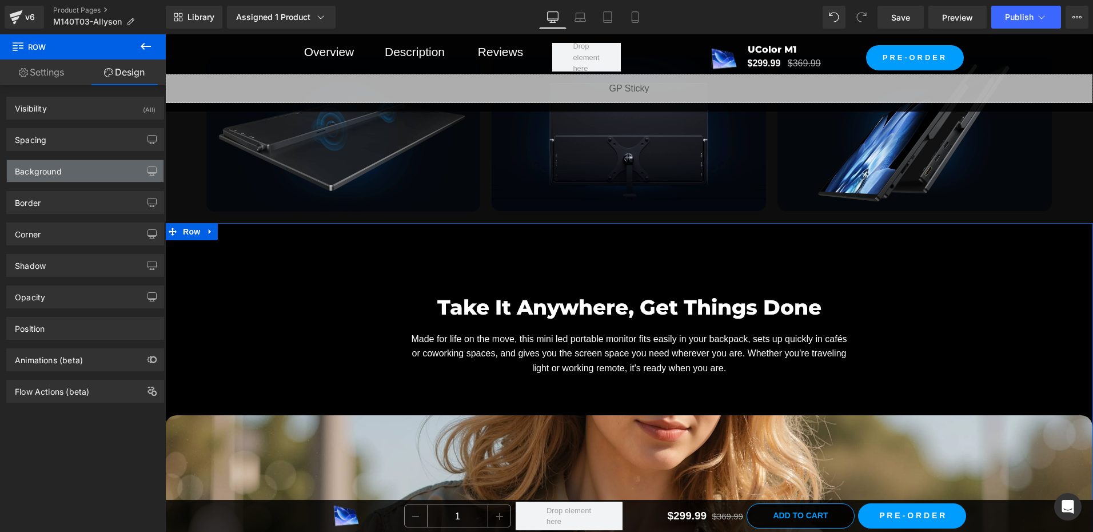
click at [77, 166] on div "Background" at bounding box center [85, 171] width 157 height 22
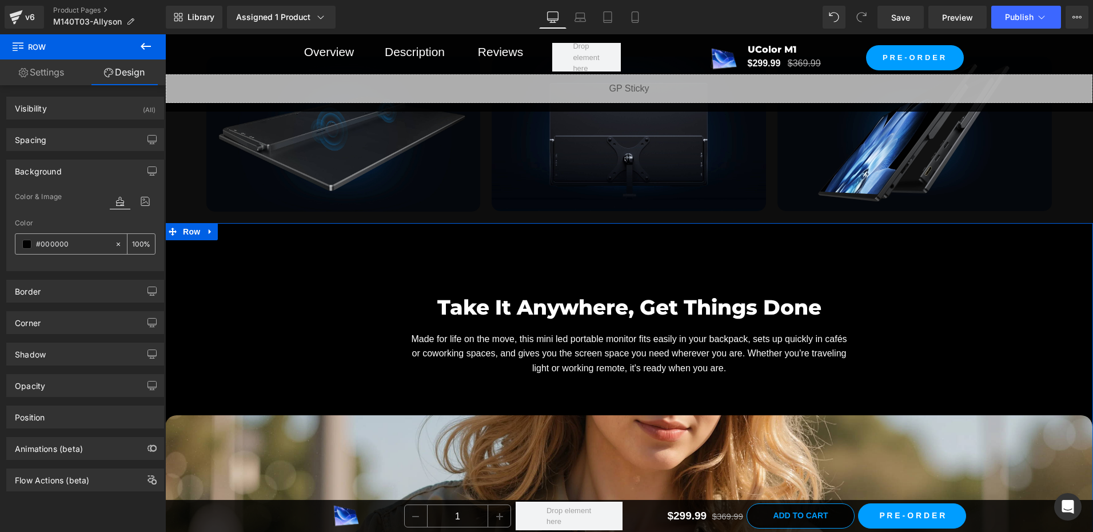
click at [132, 240] on input "100" at bounding box center [137, 243] width 11 height 13
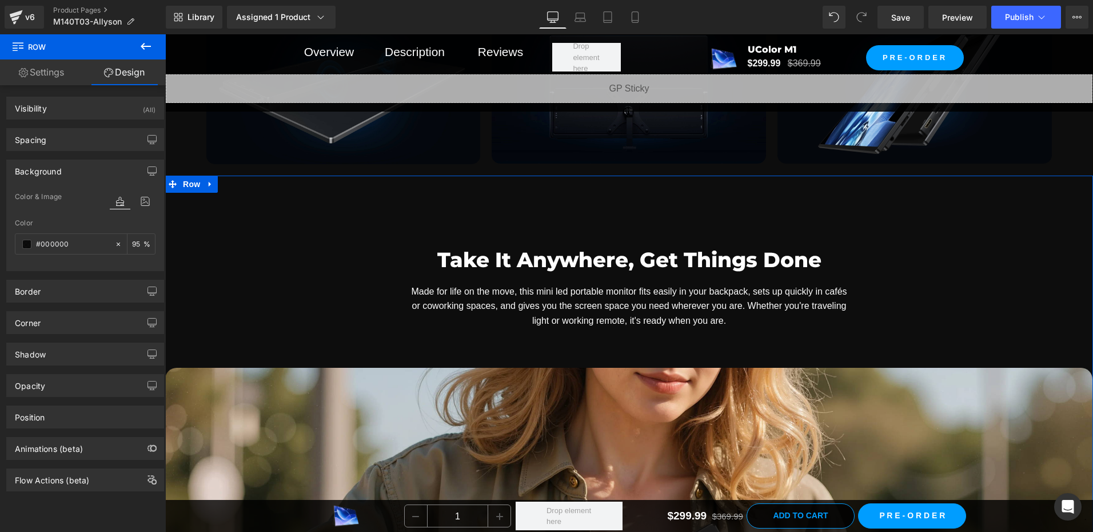
scroll to position [6519, 0]
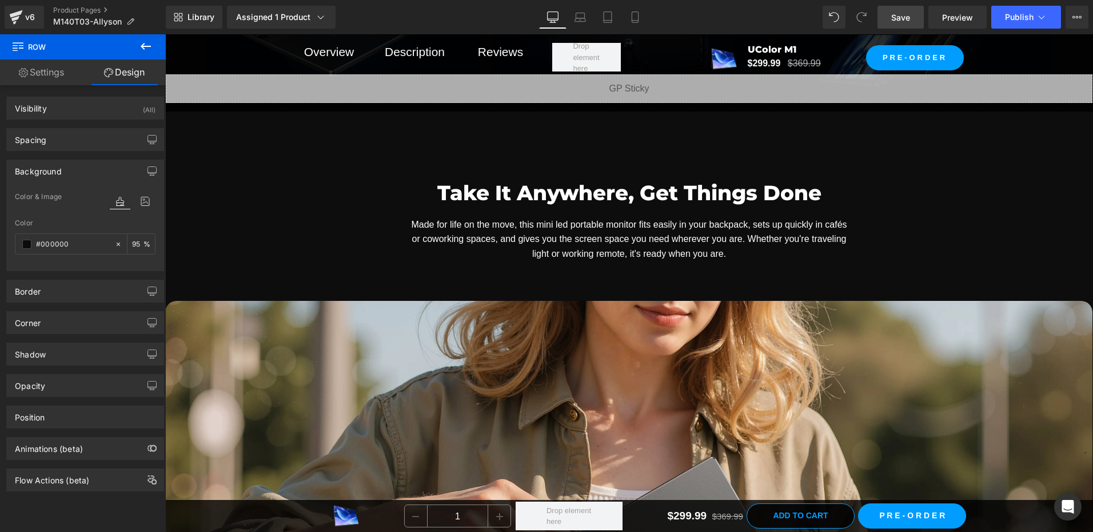
type input "95"
drag, startPoint x: 892, startPoint y: 25, endPoint x: 525, endPoint y: 338, distance: 481.8
click at [892, 25] on link "Save" at bounding box center [901, 17] width 46 height 23
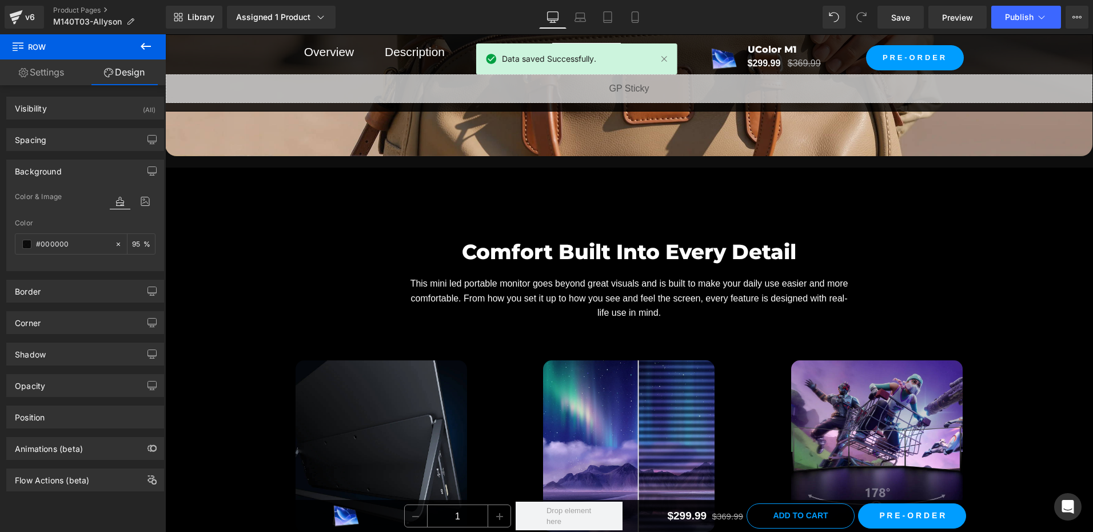
scroll to position [7148, 0]
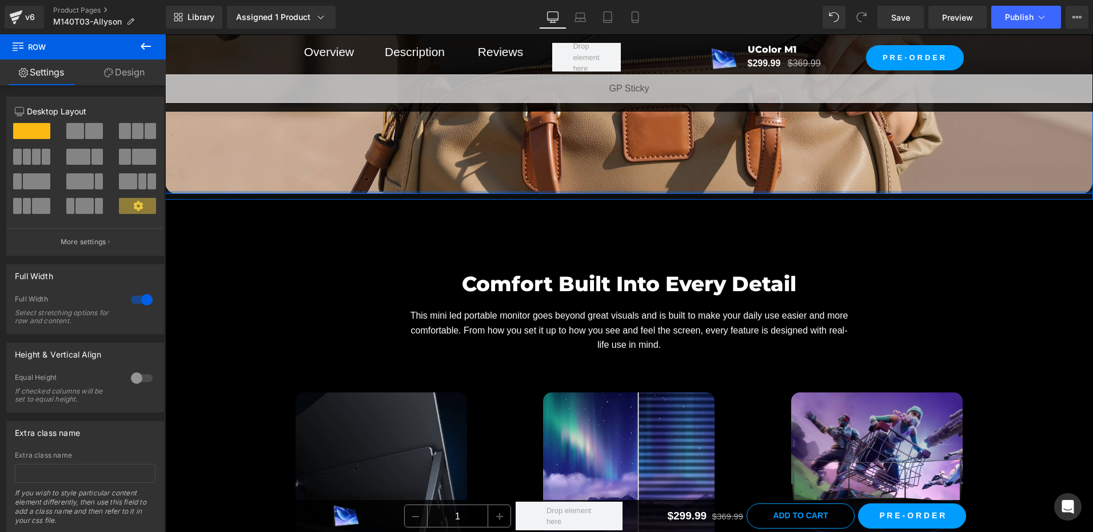
drag, startPoint x: 531, startPoint y: 197, endPoint x: 535, endPoint y: 190, distance: 7.5
click at [535, 191] on div at bounding box center [629, 192] width 928 height 3
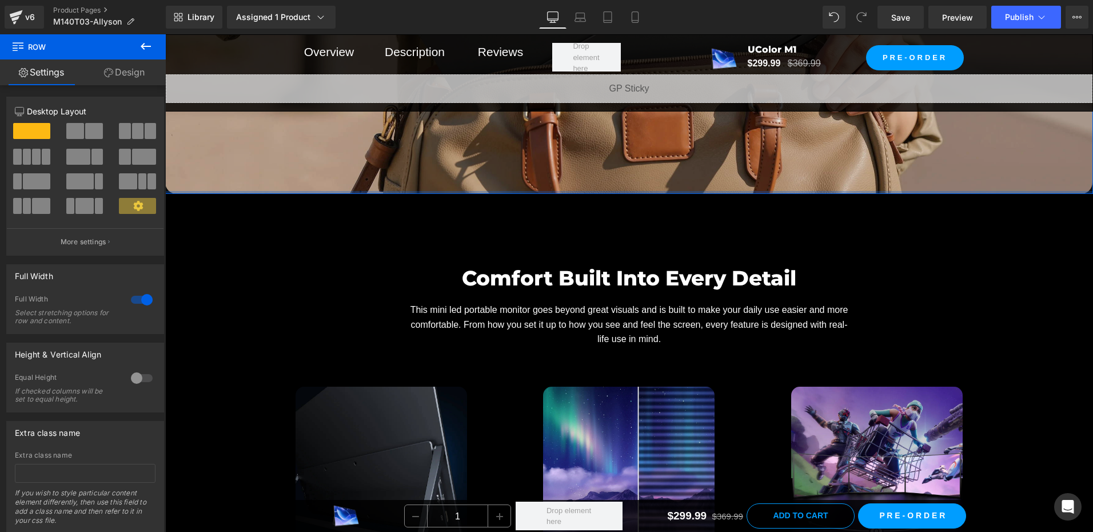
drag, startPoint x: 535, startPoint y: 196, endPoint x: 537, endPoint y: 187, distance: 8.7
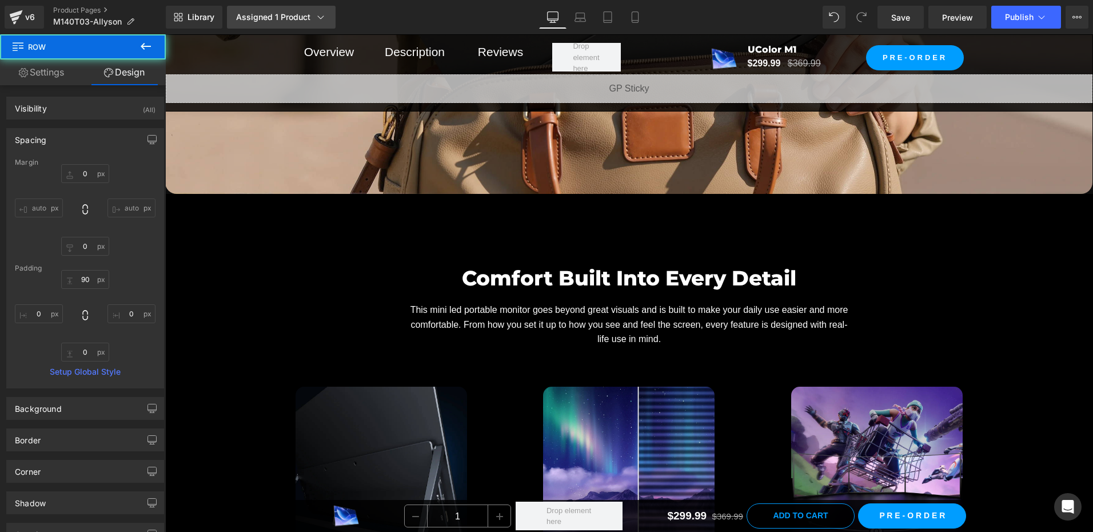
scroll to position [7033, 0]
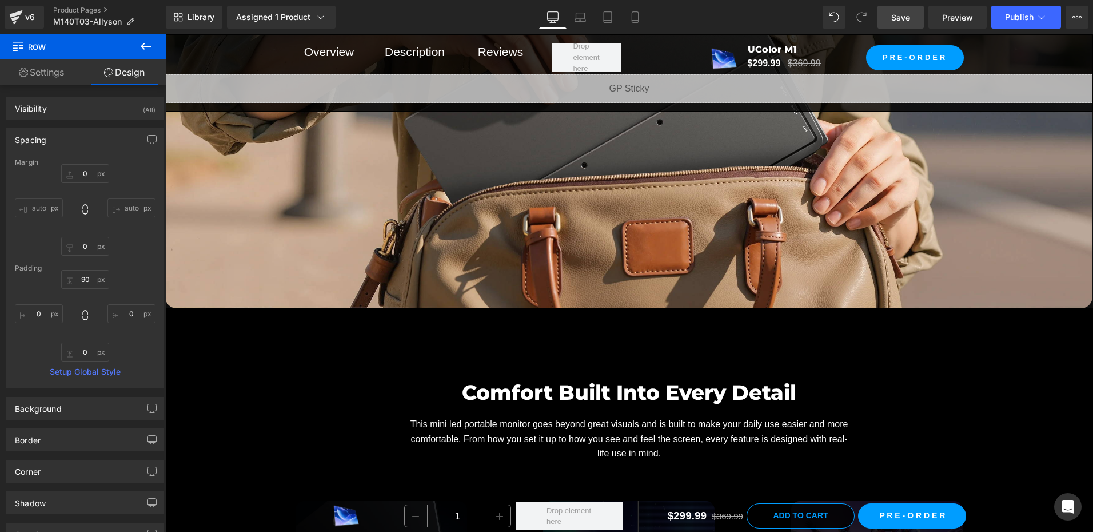
drag, startPoint x: 901, startPoint y: 13, endPoint x: 371, endPoint y: 367, distance: 637.8
click at [901, 13] on span "Save" at bounding box center [900, 17] width 19 height 12
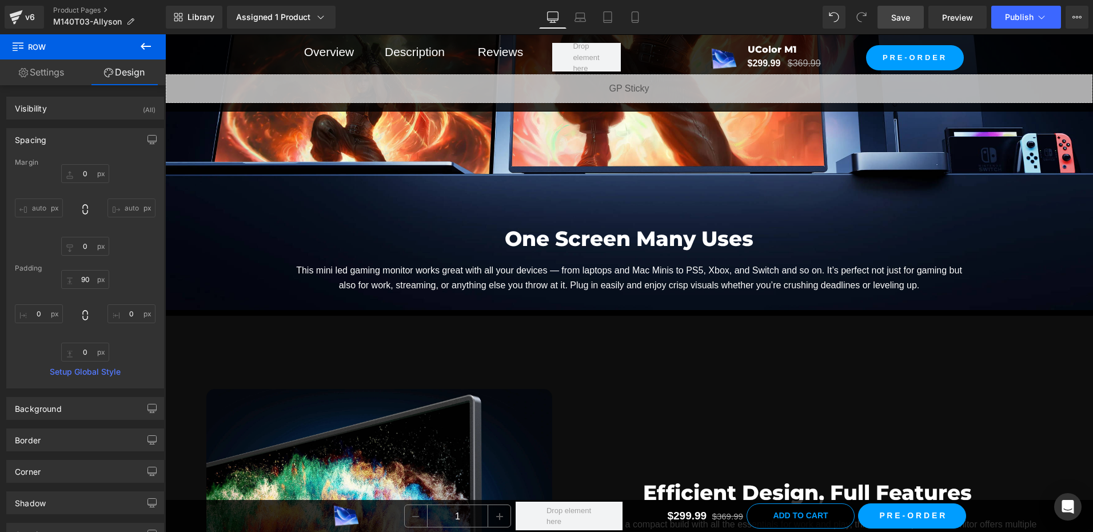
scroll to position [5775, 0]
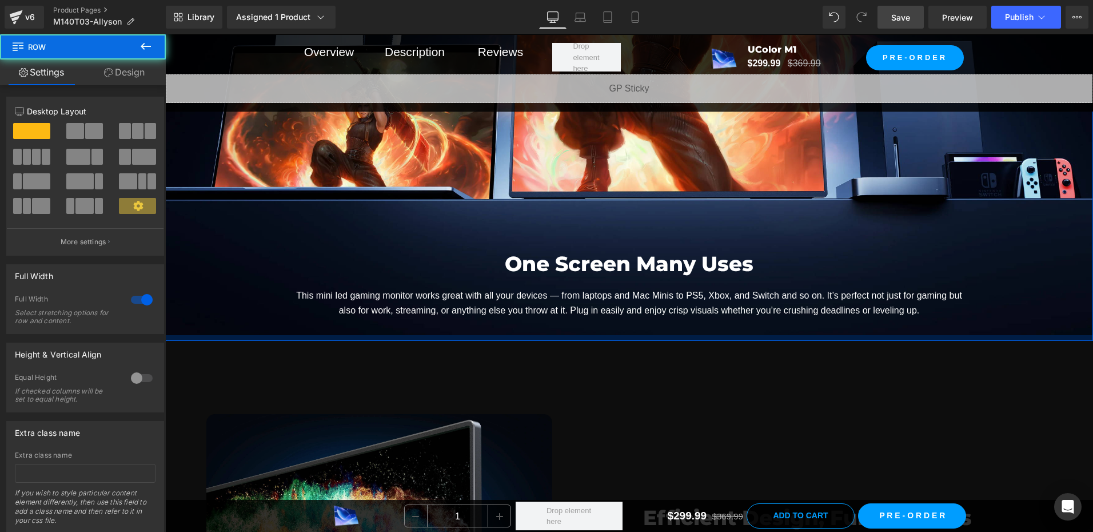
click at [549, 335] on div at bounding box center [629, 338] width 928 height 6
click at [552, 335] on div at bounding box center [629, 338] width 928 height 6
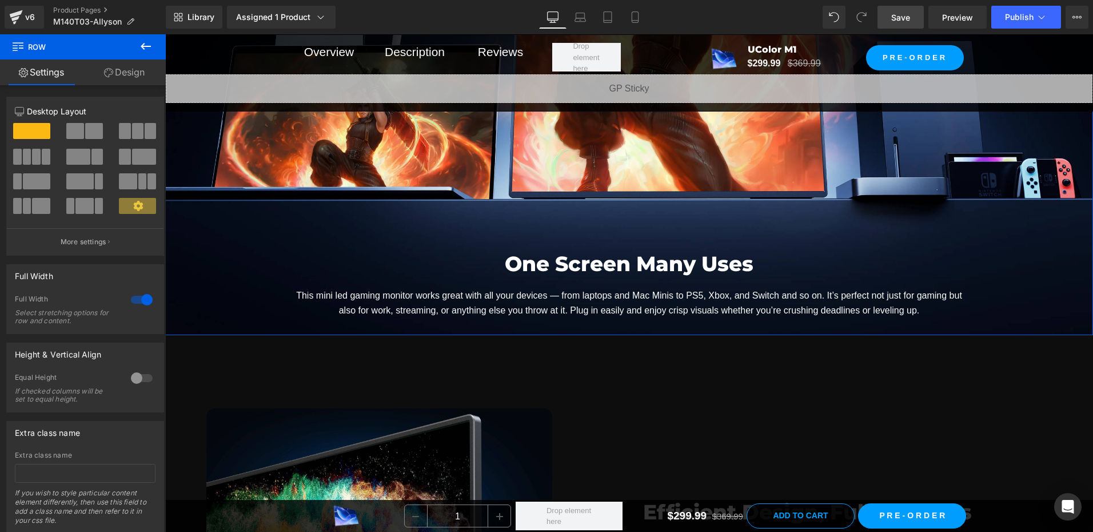
drag, startPoint x: 552, startPoint y: 336, endPoint x: 553, endPoint y: 326, distance: 10.3
click at [553, 326] on div "One Screen Many Uses Heading This mini led gaming monitor works great with all …" at bounding box center [629, 42] width 928 height 583
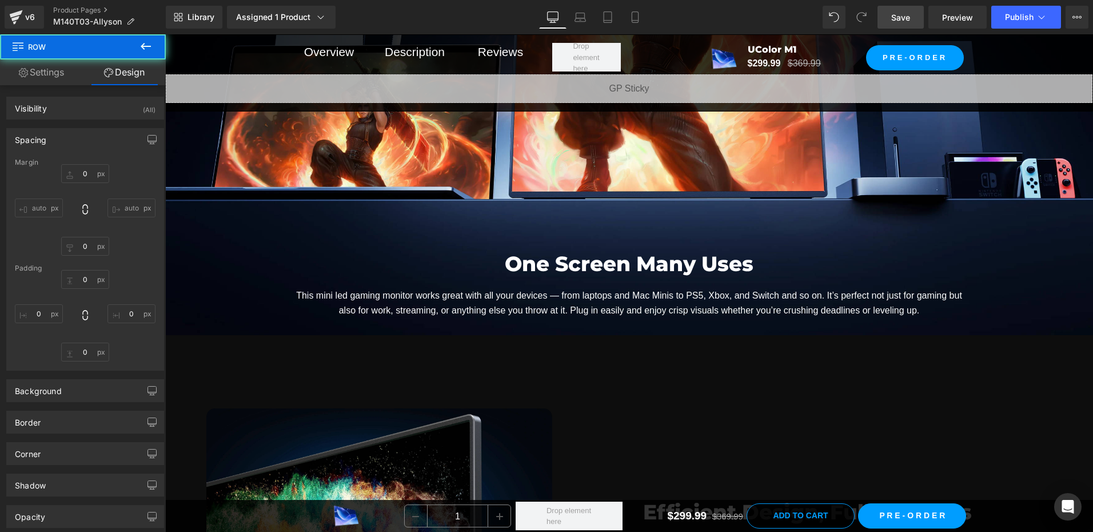
type input "0"
type input "107"
type input "0"
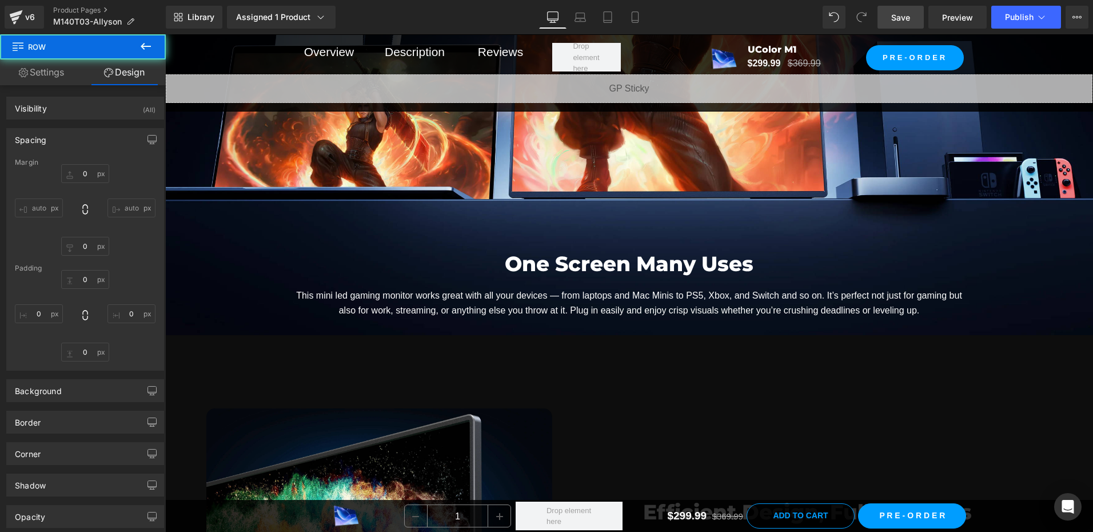
type input "0"
drag, startPoint x: 902, startPoint y: 16, endPoint x: 448, endPoint y: 348, distance: 561.8
click at [902, 16] on span "Save" at bounding box center [900, 17] width 19 height 12
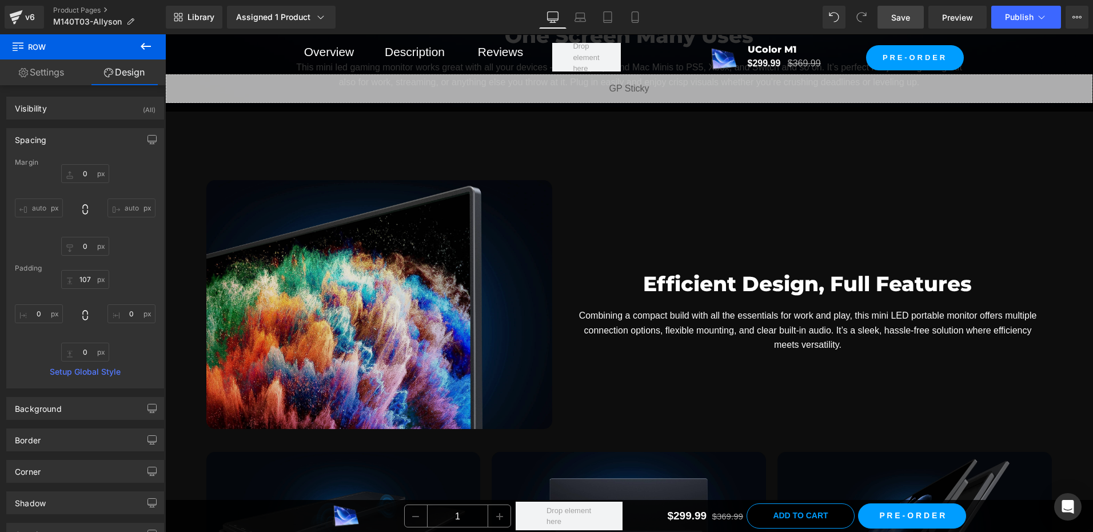
scroll to position [6004, 0]
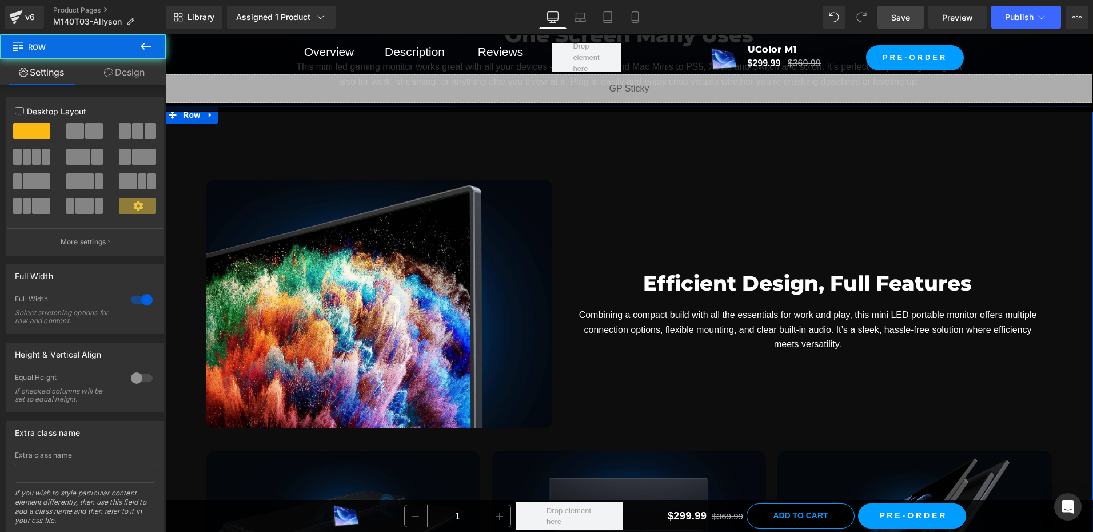
click at [189, 127] on div "Image Efficient Design, Full Features Heading Combining a compact build with al…" at bounding box center [629, 361] width 928 height 511
click at [183, 119] on span "Row" at bounding box center [191, 114] width 23 height 17
drag, startPoint x: 133, startPoint y: 69, endPoint x: 55, endPoint y: 166, distance: 124.6
click at [133, 67] on link "Design" at bounding box center [124, 72] width 83 height 26
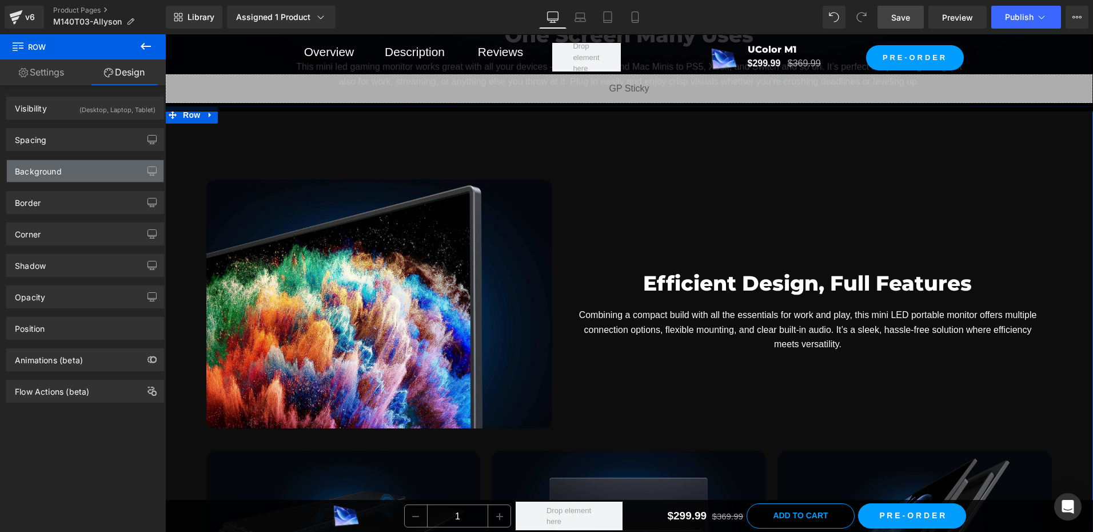
type input "#000000"
click at [51, 170] on div "Background" at bounding box center [38, 168] width 47 height 16
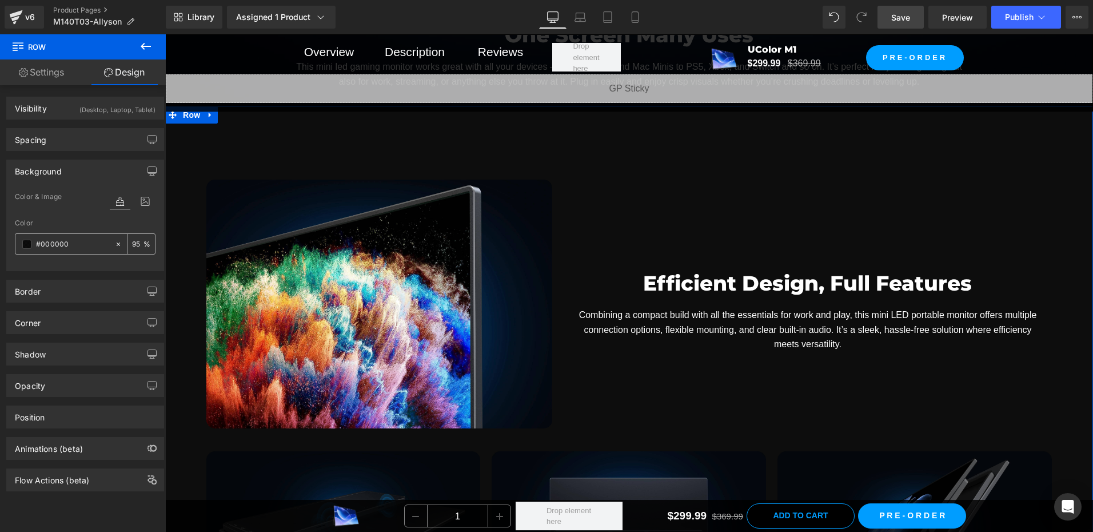
click at [132, 240] on input "95" at bounding box center [137, 243] width 11 height 13
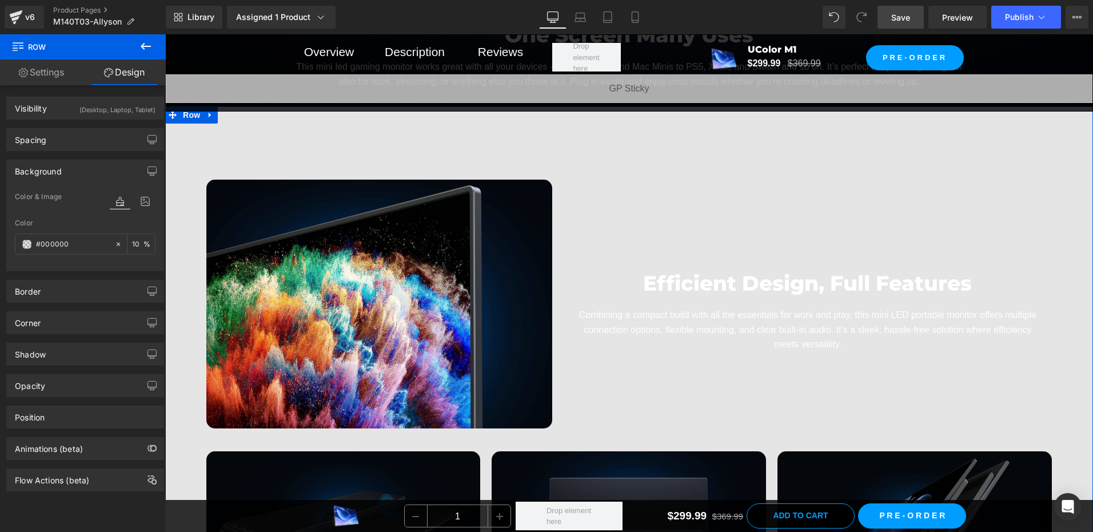
type input "100"
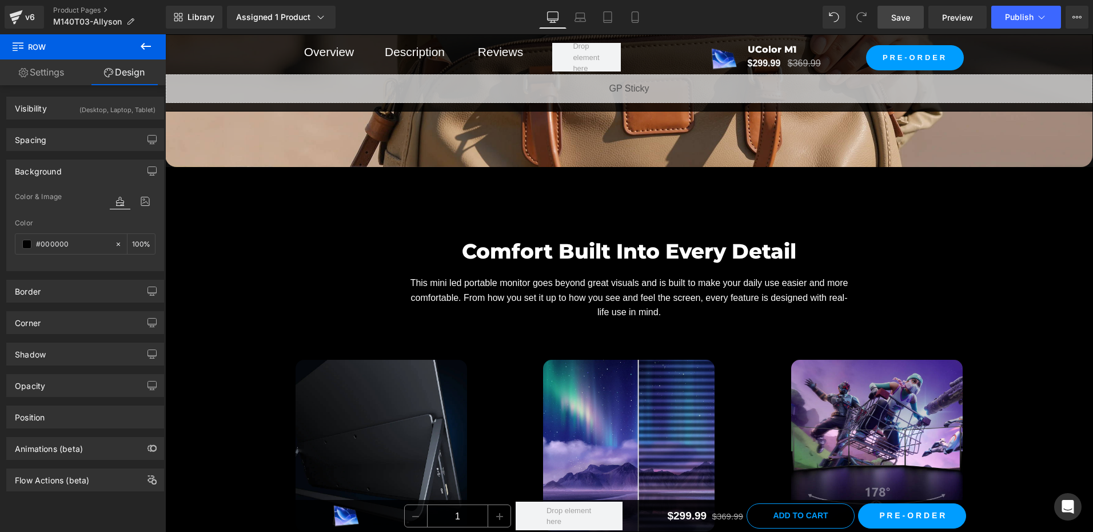
scroll to position [7148, 0]
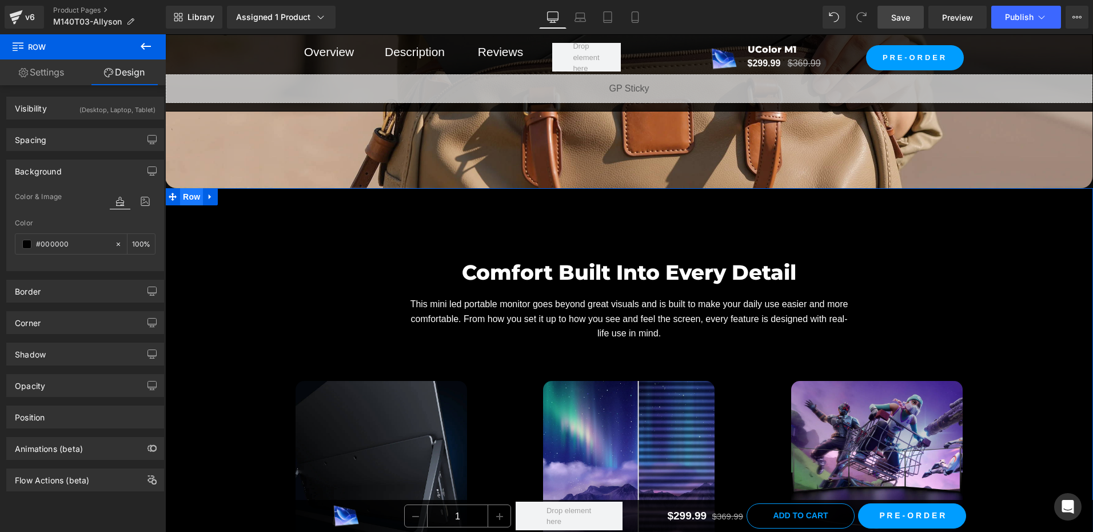
click at [182, 200] on span "Row" at bounding box center [191, 196] width 23 height 17
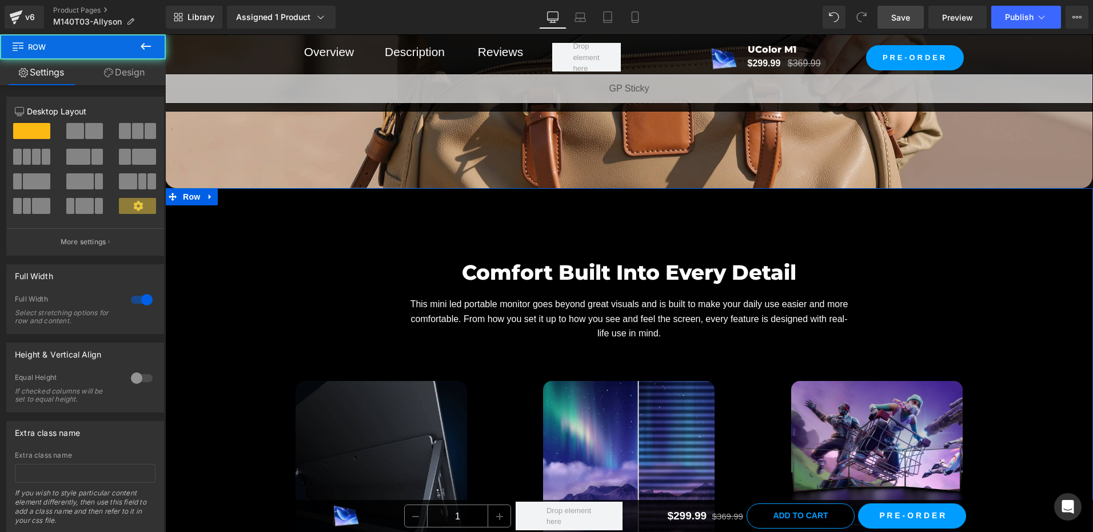
click at [131, 69] on link "Design" at bounding box center [124, 72] width 83 height 26
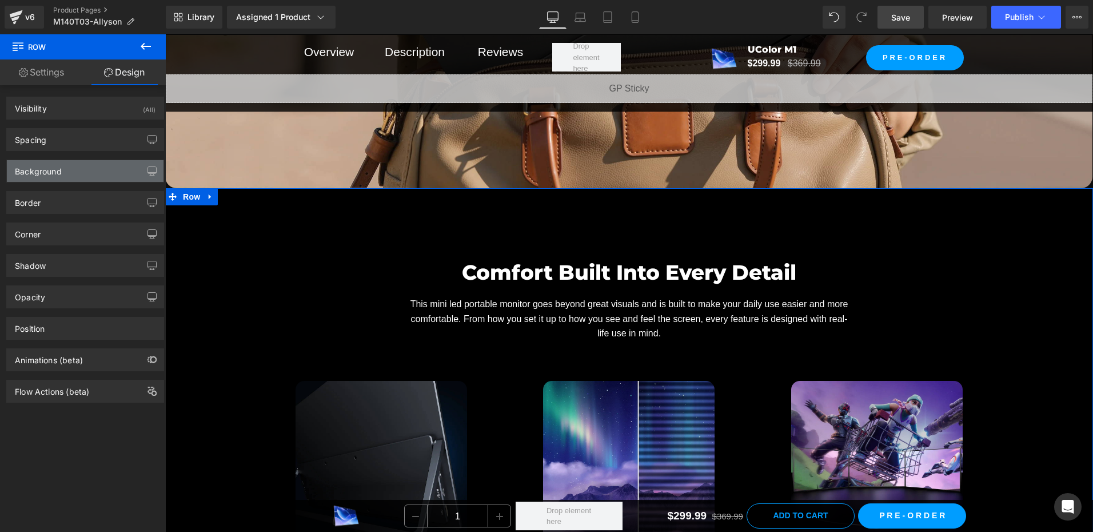
click at [70, 169] on div "Background" at bounding box center [85, 171] width 157 height 22
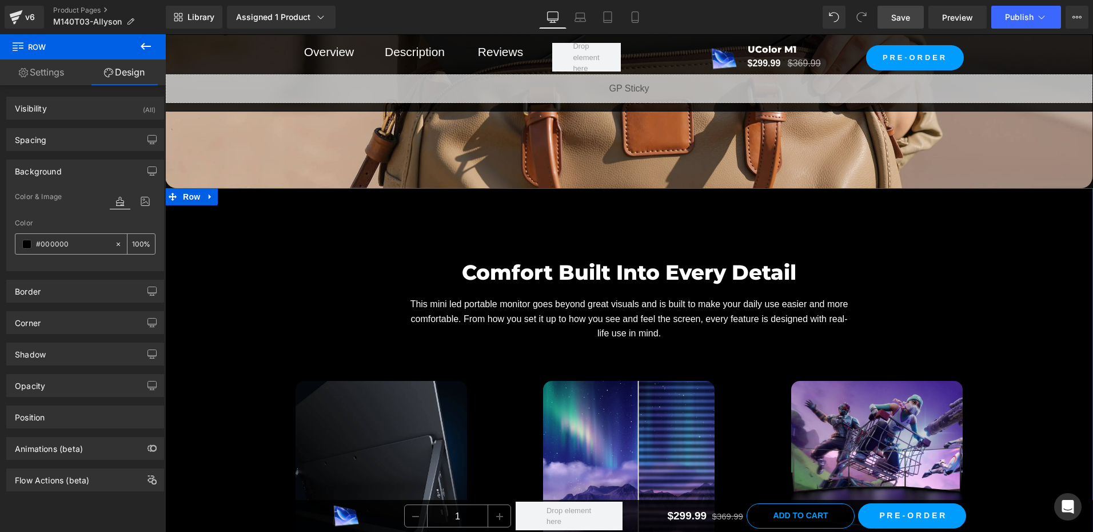
click at [133, 242] on input "100" at bounding box center [137, 243] width 11 height 13
type input "95"
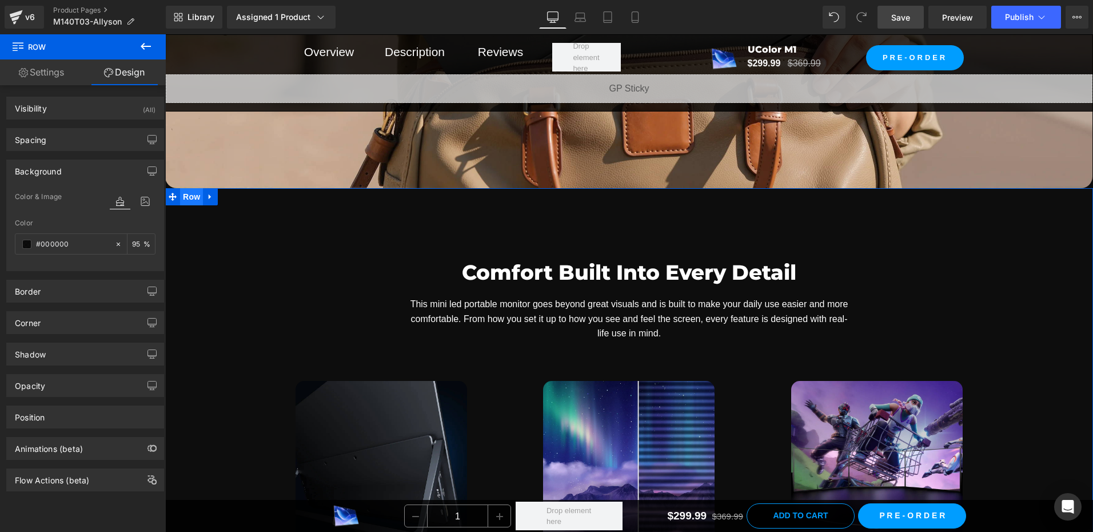
click at [185, 197] on span "Row" at bounding box center [191, 196] width 23 height 17
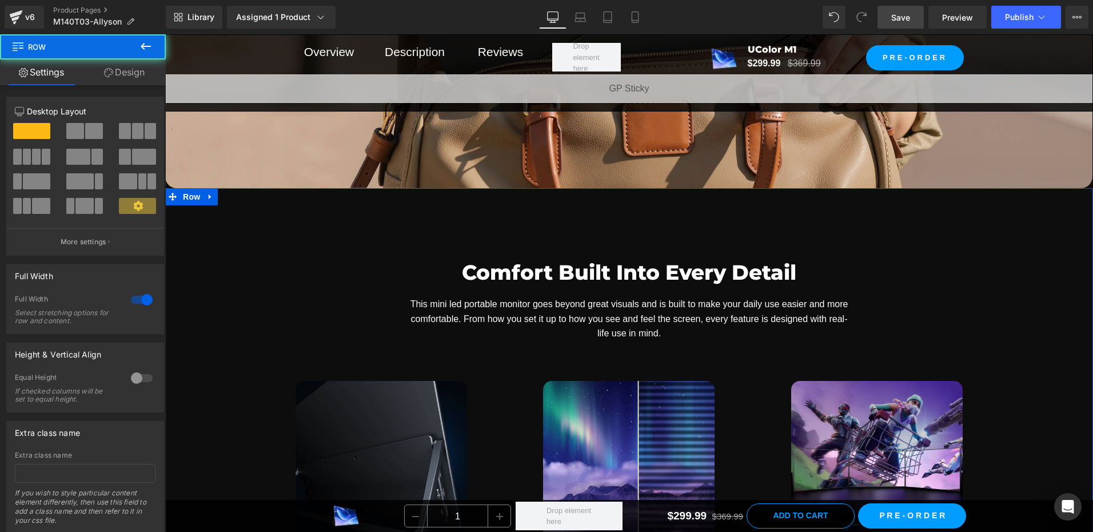
click at [134, 73] on link "Design" at bounding box center [124, 72] width 83 height 26
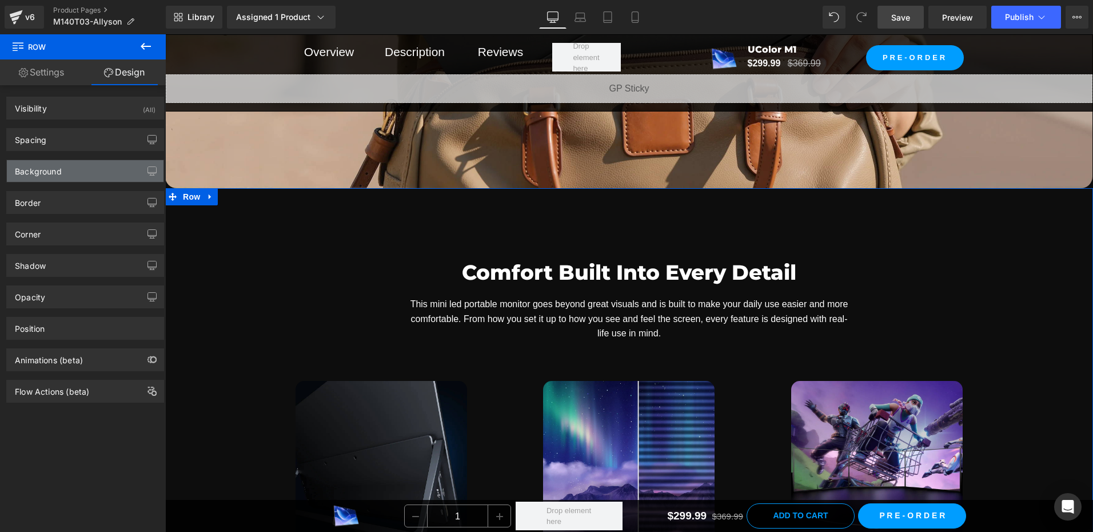
click at [62, 168] on div "Background" at bounding box center [85, 171] width 157 height 22
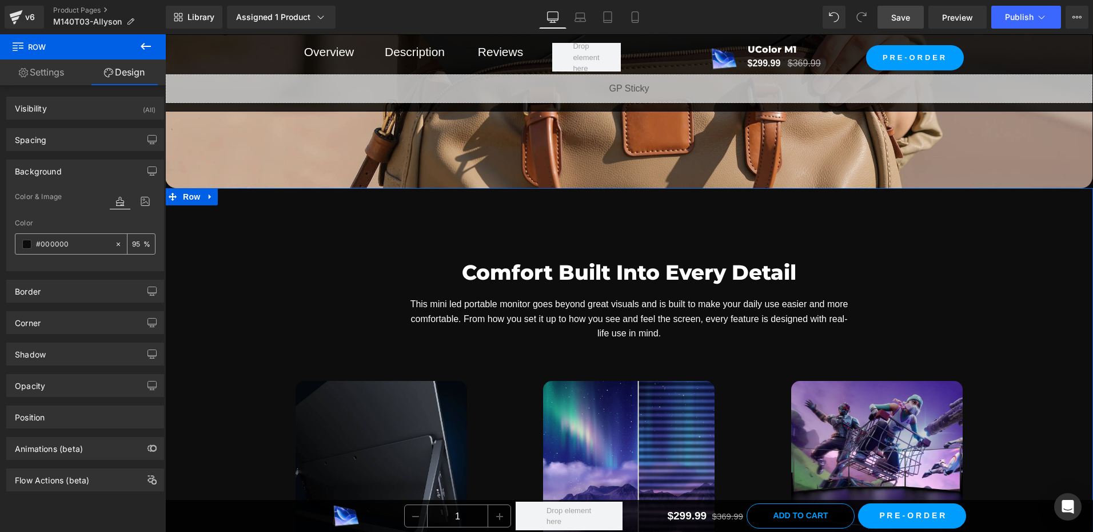
drag, startPoint x: 114, startPoint y: 239, endPoint x: 41, endPoint y: 216, distance: 77.2
click at [114, 239] on div at bounding box center [120, 244] width 13 height 20
type input "none"
type input "0"
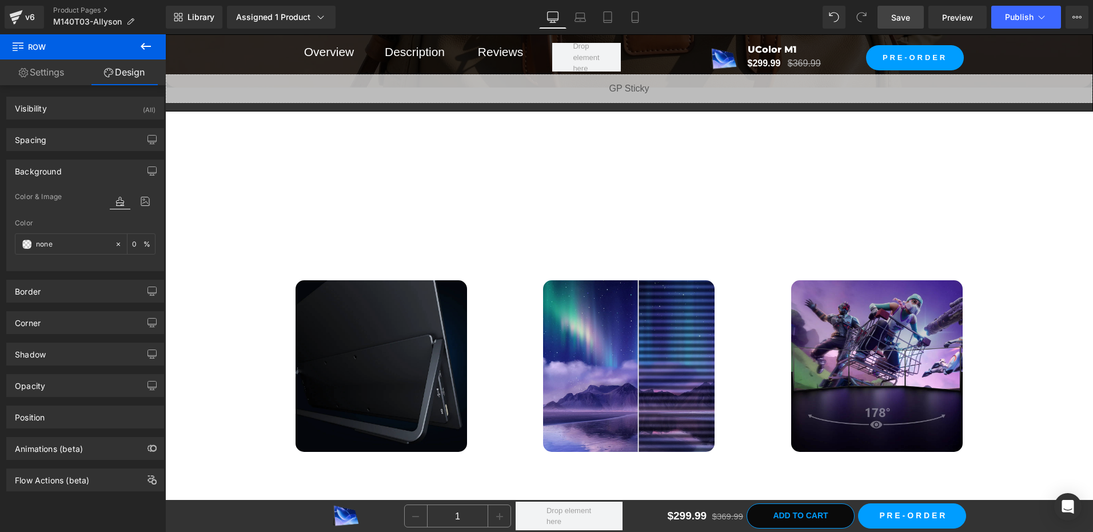
scroll to position [7376, 0]
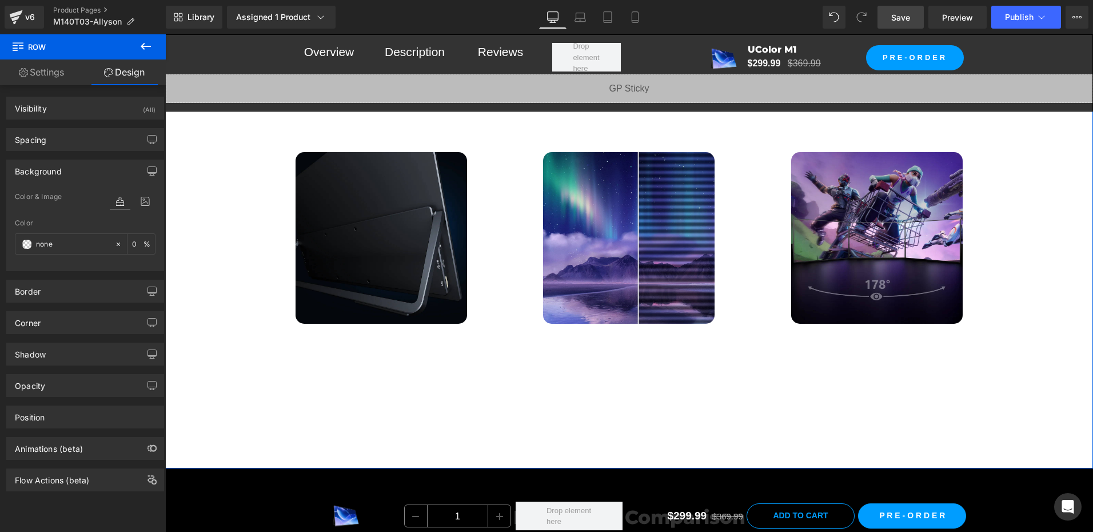
click at [133, 71] on link "Design" at bounding box center [124, 72] width 83 height 26
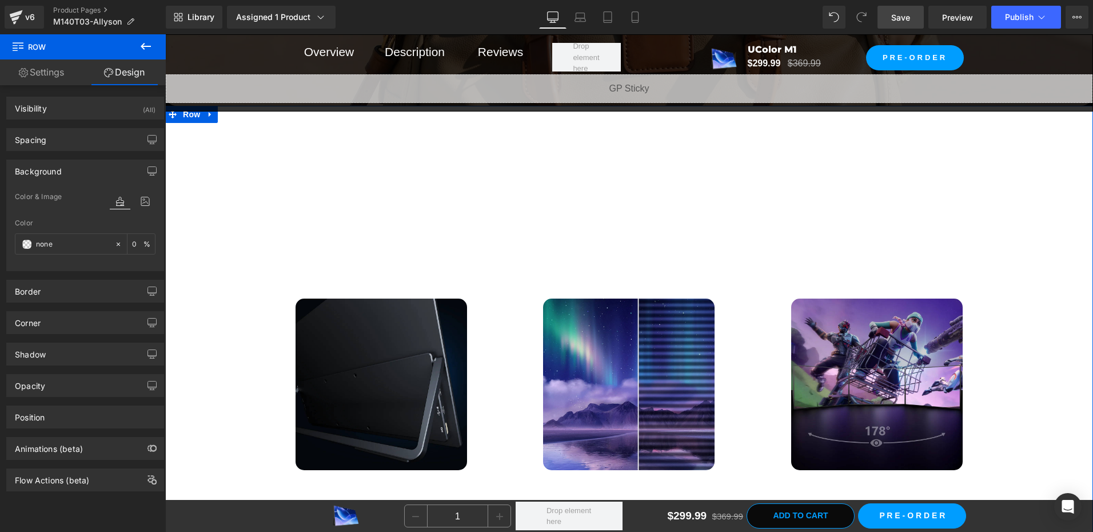
scroll to position [7205, 0]
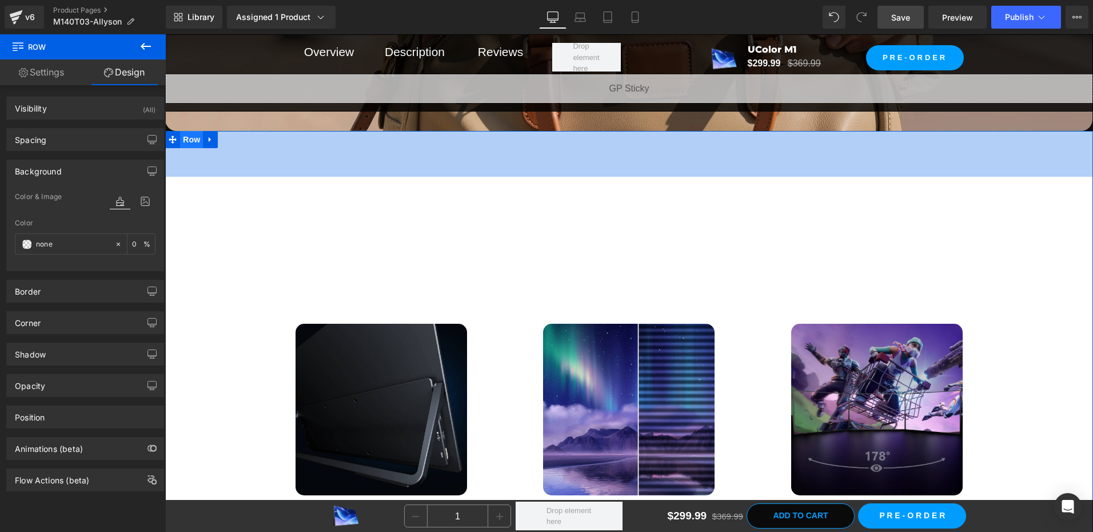
click at [192, 142] on span "Row" at bounding box center [191, 139] width 23 height 17
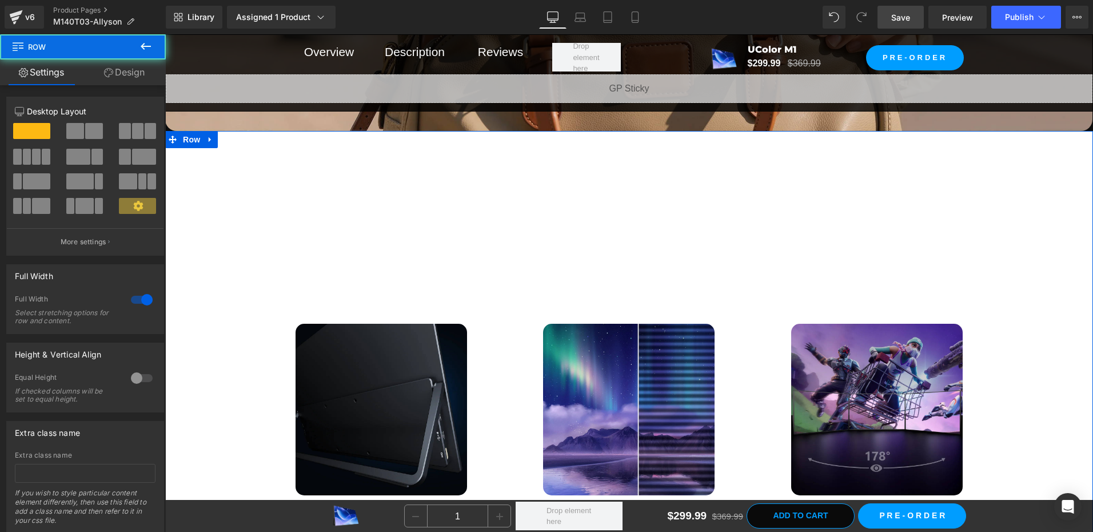
click at [119, 71] on link "Design" at bounding box center [124, 72] width 83 height 26
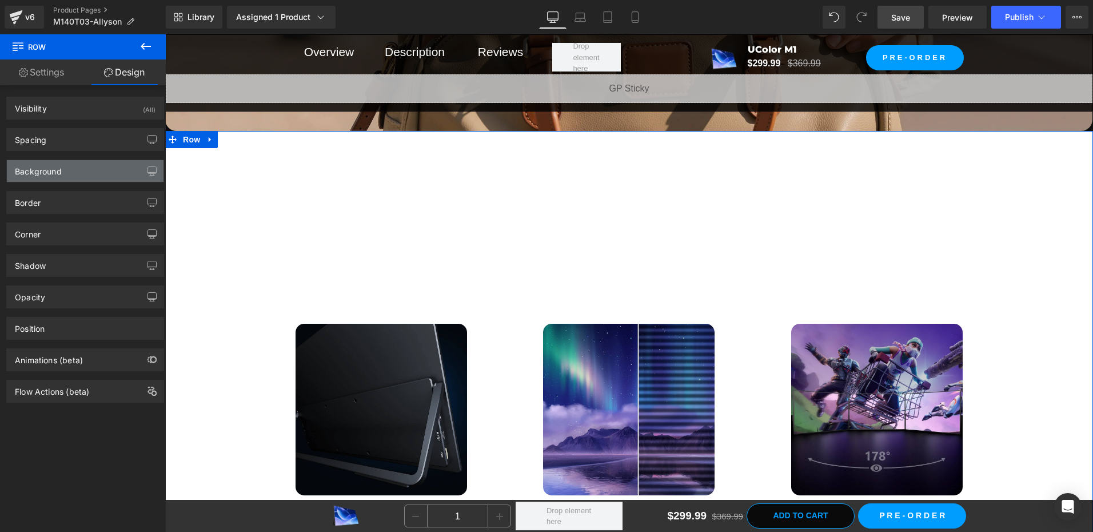
click at [77, 177] on div "Background" at bounding box center [85, 171] width 157 height 22
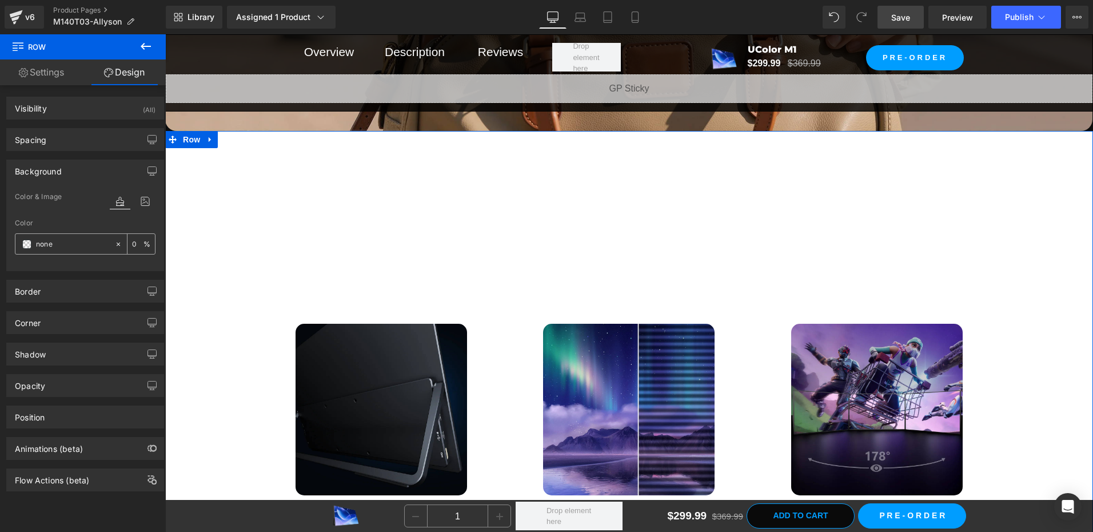
click at [132, 245] on input "0" at bounding box center [137, 243] width 11 height 13
type input "1"
click at [26, 244] on span at bounding box center [26, 244] width 9 height 9
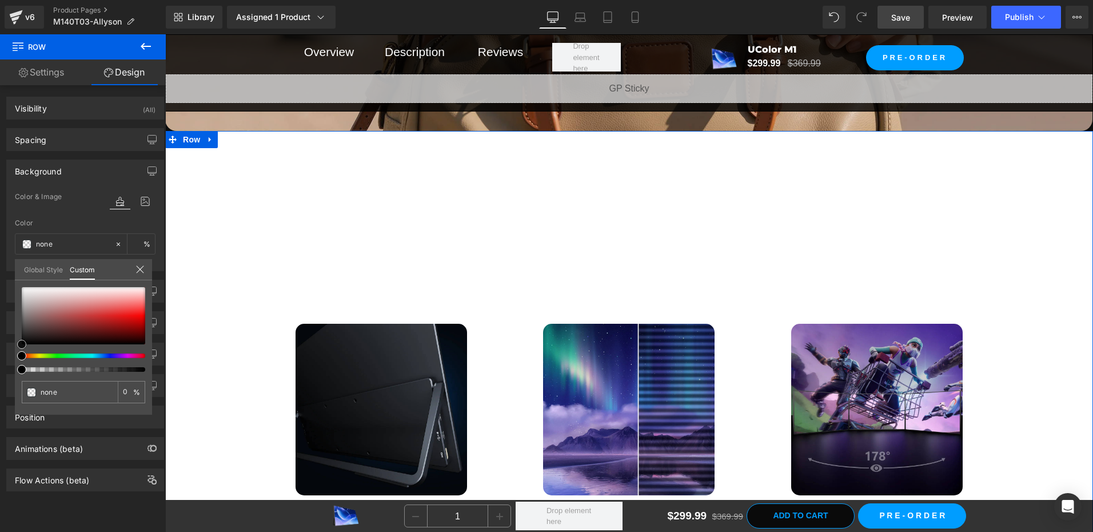
type input "#2d2424"
type input "100"
type input "#2d2424"
type input "100"
type input "#2c2424"
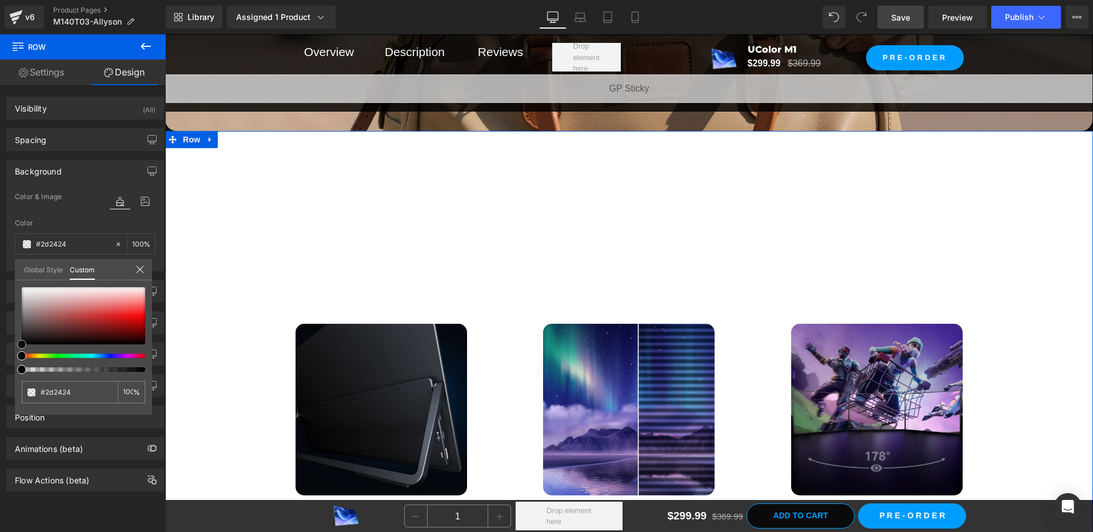
type input "#2c2424"
type input "#262020"
type input "#1e1919"
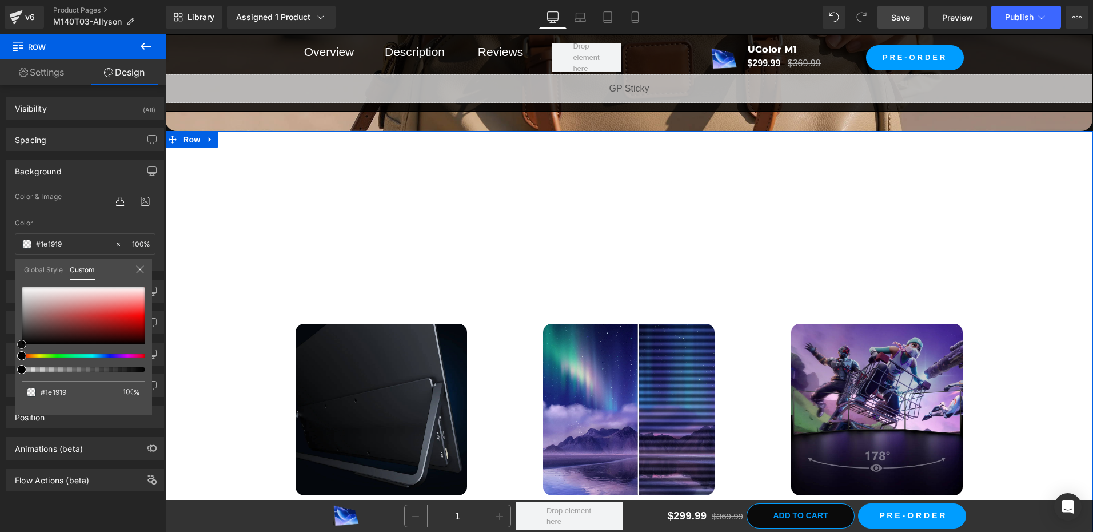
type input "#131010"
type input "#100e0e"
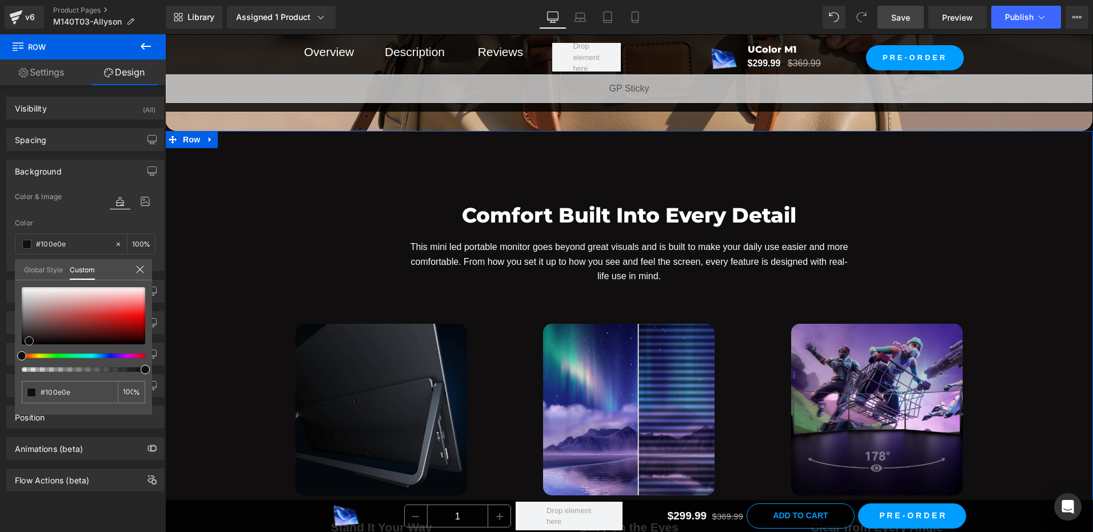
type input "#0a0909"
type input "#080707"
type input "#050404"
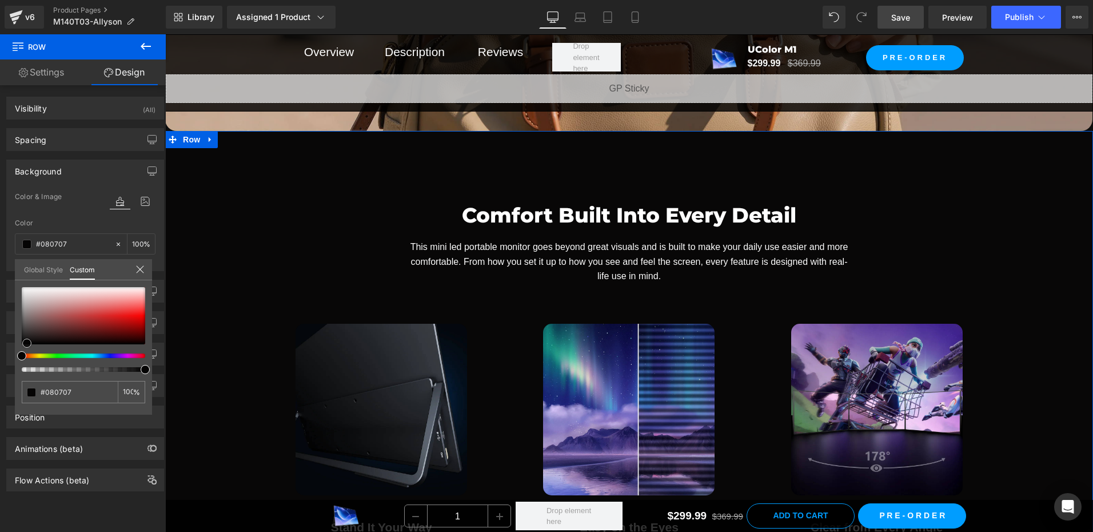
type input "#050404"
type input "#0b0909"
type input "#0a0909"
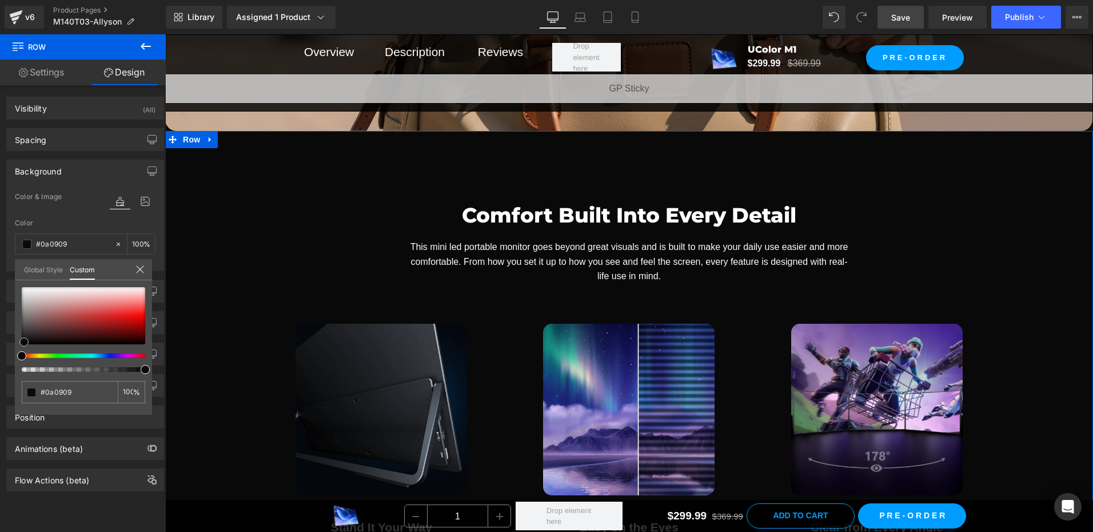
type input "#0f0f0f"
type input "#0a0a0a"
type input "#020202"
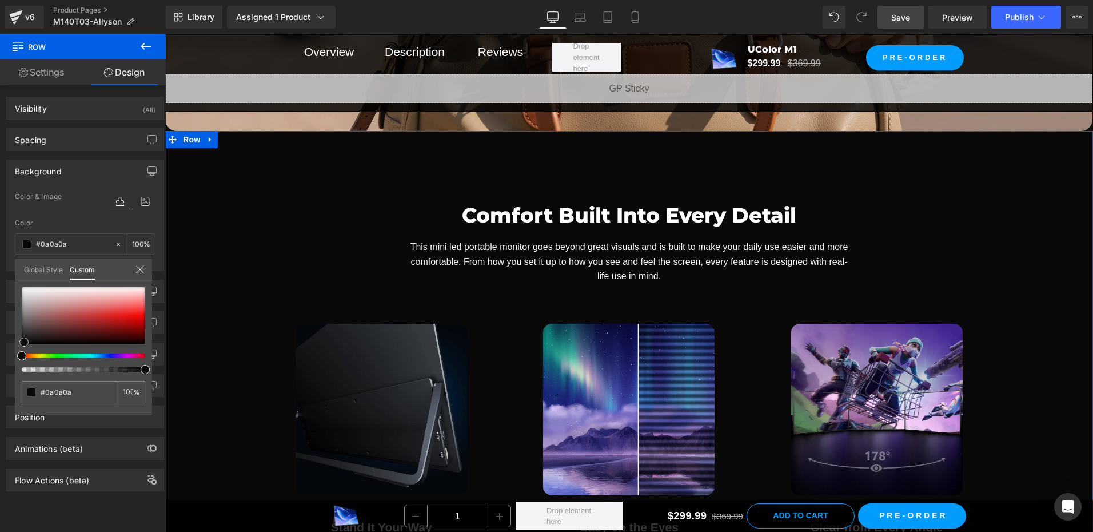
type input "#020202"
type input "#000000"
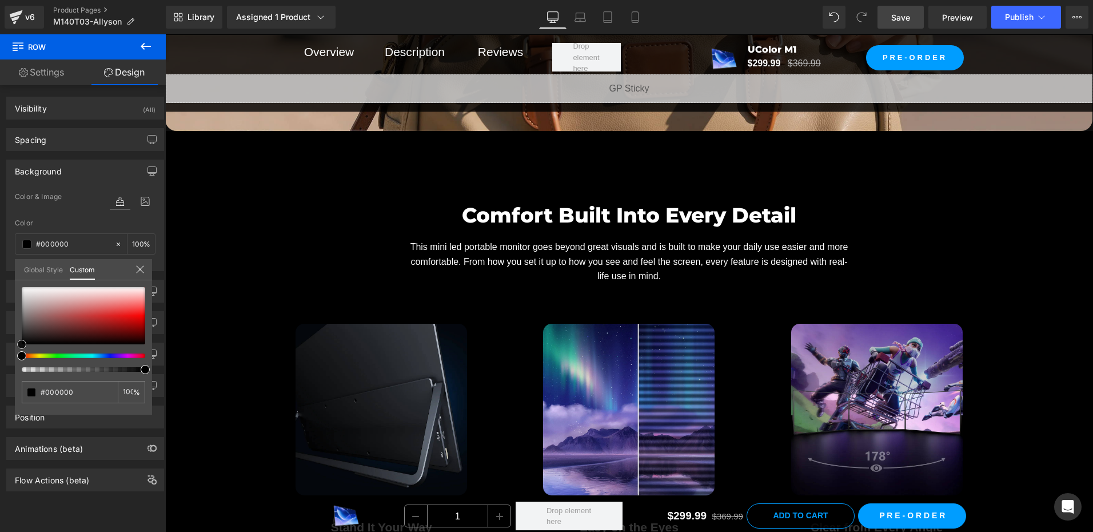
drag, startPoint x: 35, startPoint y: 335, endPoint x: -2, endPoint y: 356, distance: 43.3
click at [0, 356] on html "Row You are previewing how the will restyle your page. You can not edit Element…" at bounding box center [546, 266] width 1093 height 532
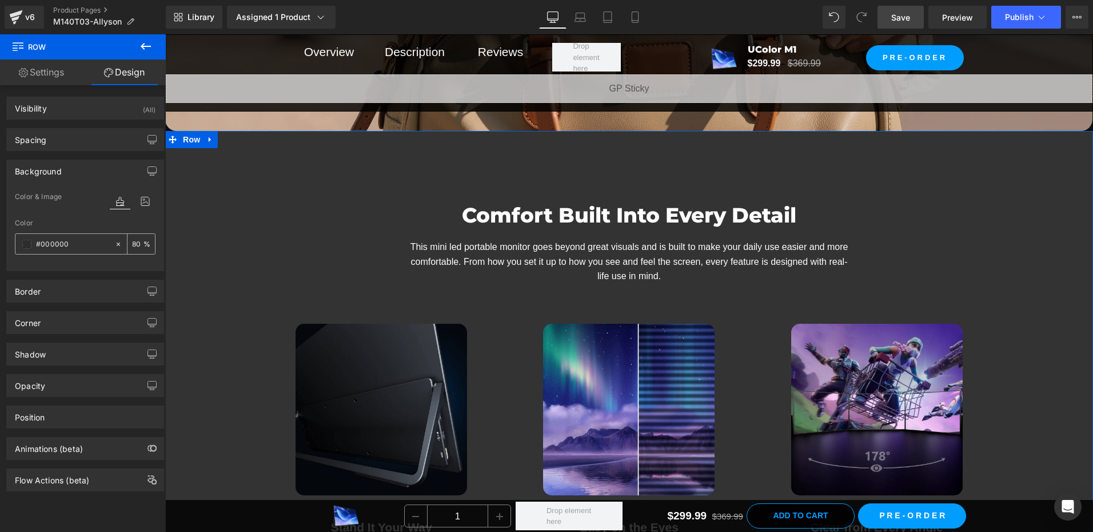
type input "8"
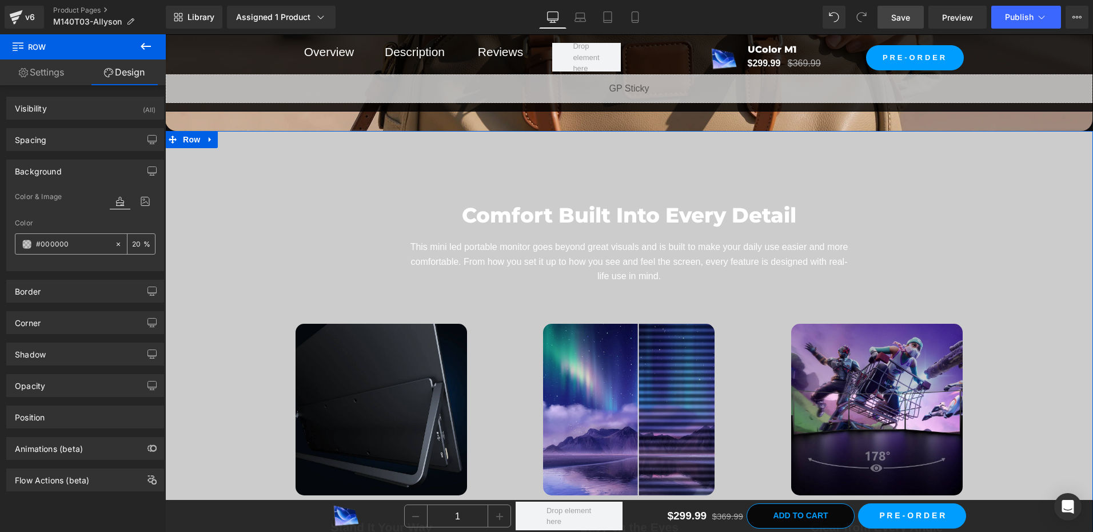
type input "2"
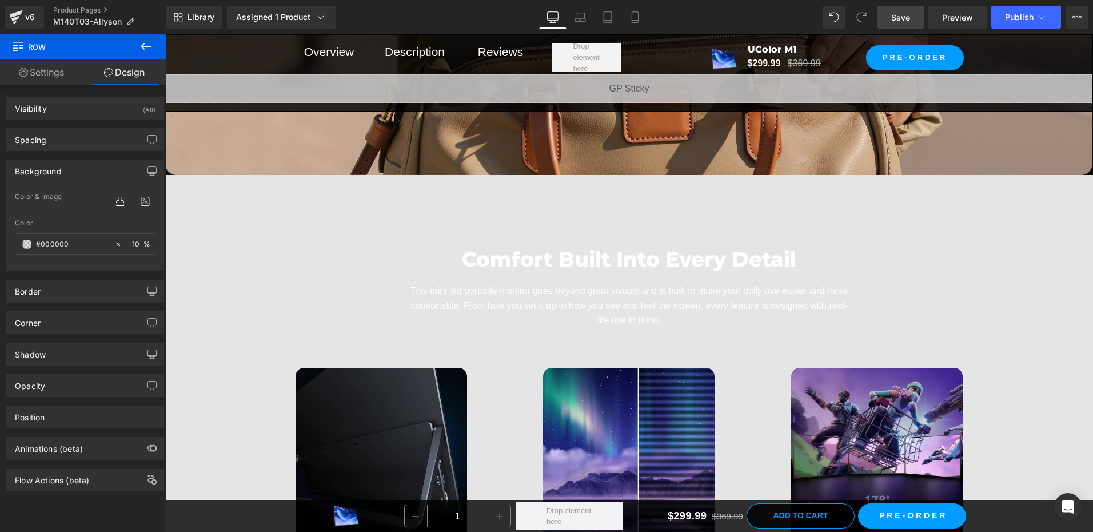
scroll to position [7148, 0]
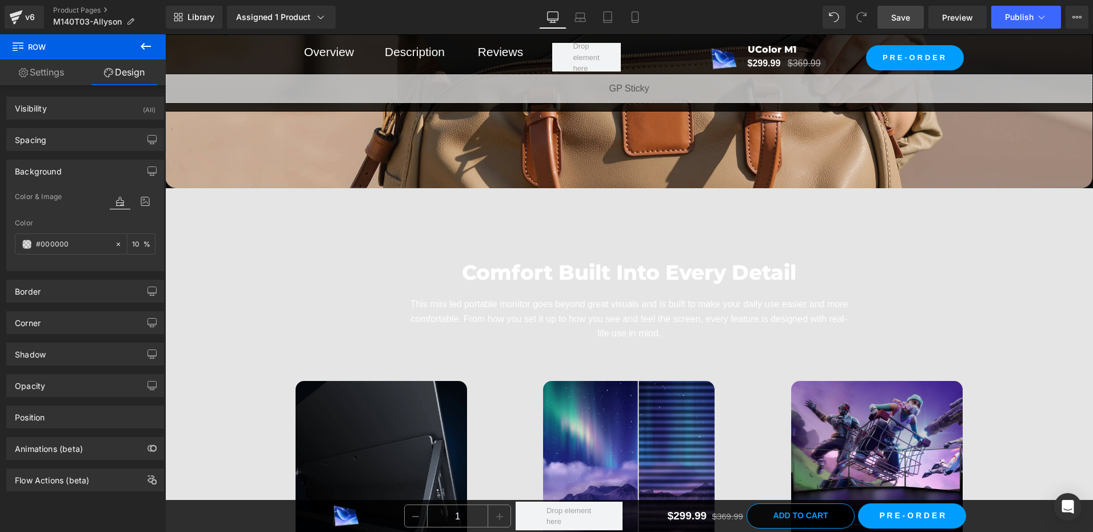
type input "10"
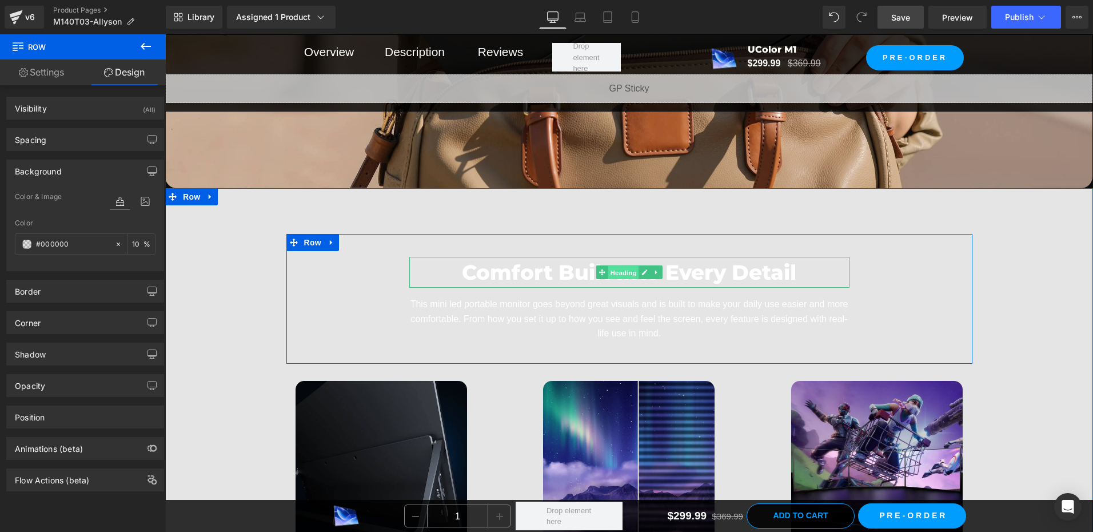
click at [616, 270] on span "Heading" at bounding box center [623, 273] width 31 height 14
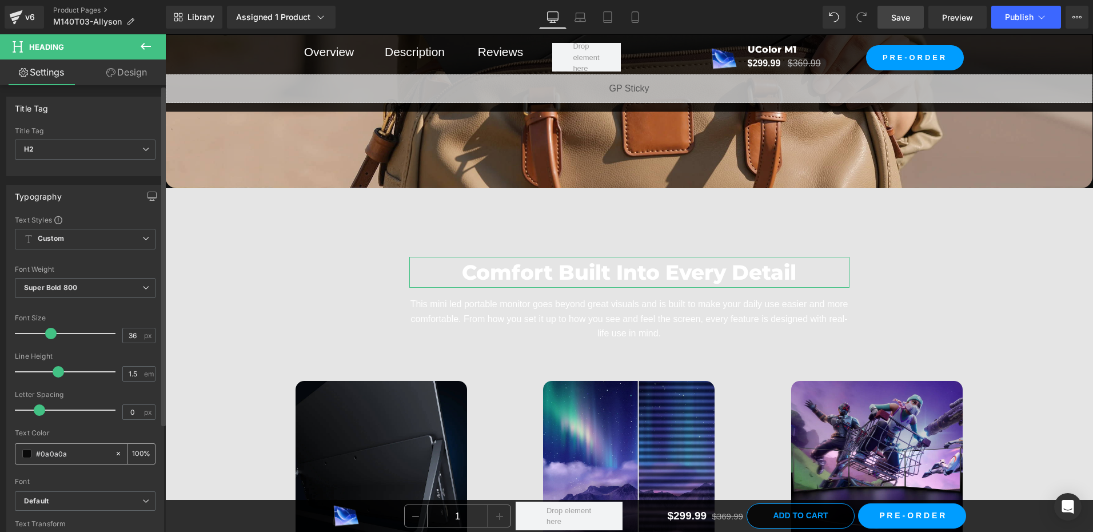
click at [22, 456] on div "#0a0a0a" at bounding box center [64, 454] width 99 height 20
click at [31, 456] on span at bounding box center [26, 453] width 9 height 9
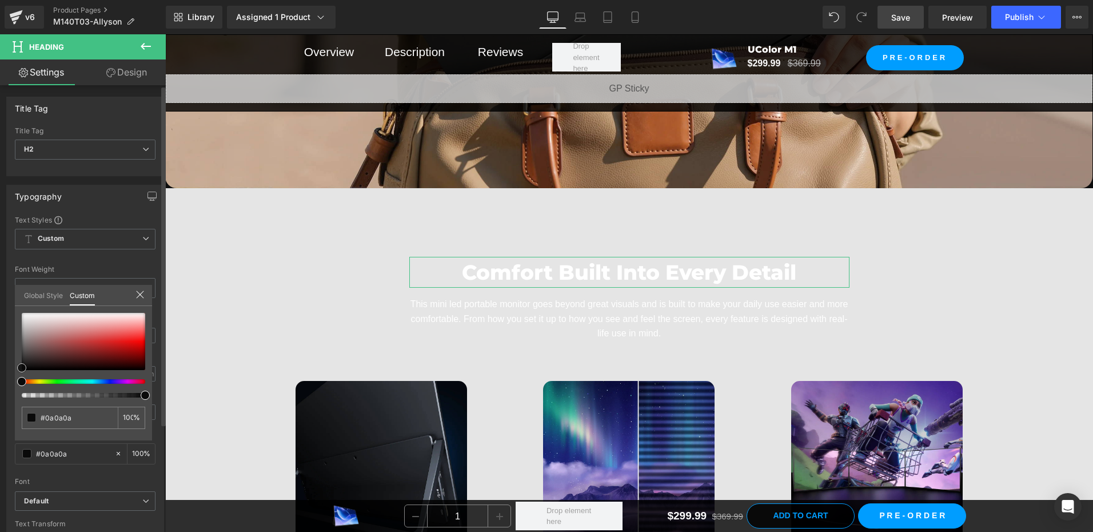
type input "#5c4b4b"
type input "#544444"
type input "#000000"
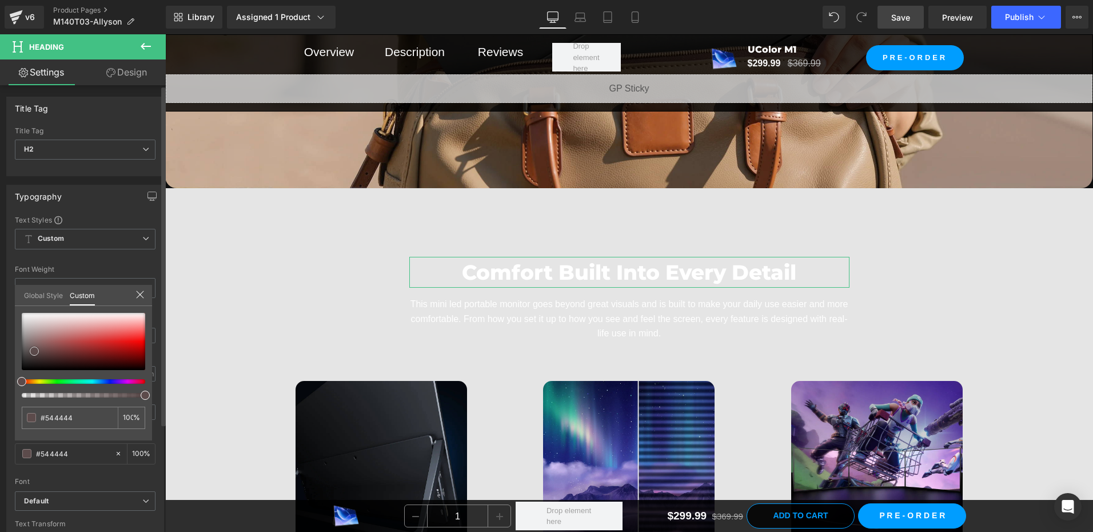
type input "#000000"
drag, startPoint x: 34, startPoint y: 351, endPoint x: -2, endPoint y: 407, distance: 66.4
click at [0, 407] on html "Heading You are previewing how the will restyle your page. You can not edit Ele…" at bounding box center [546, 266] width 1093 height 532
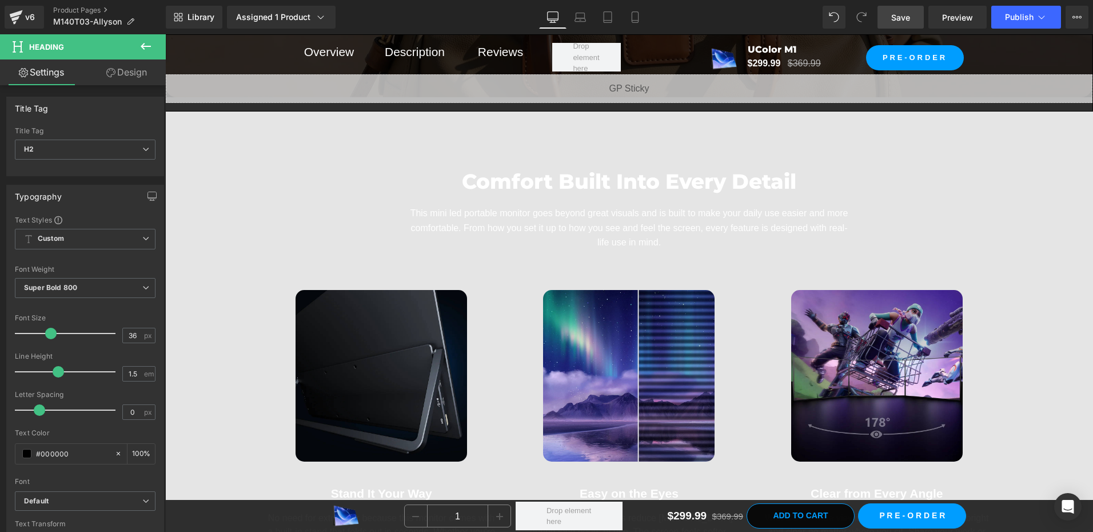
scroll to position [7205, 0]
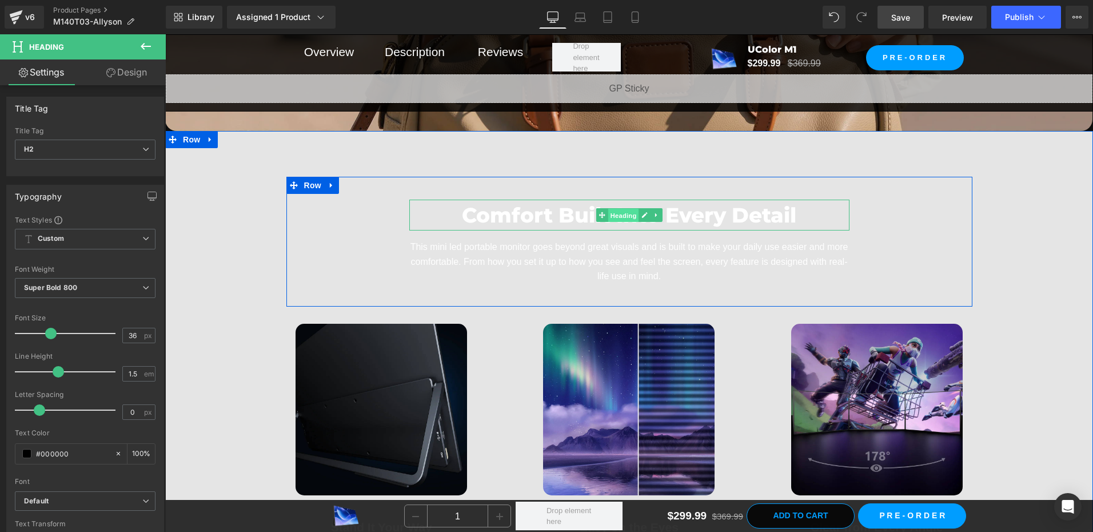
click at [608, 215] on span "Heading" at bounding box center [623, 216] width 31 height 14
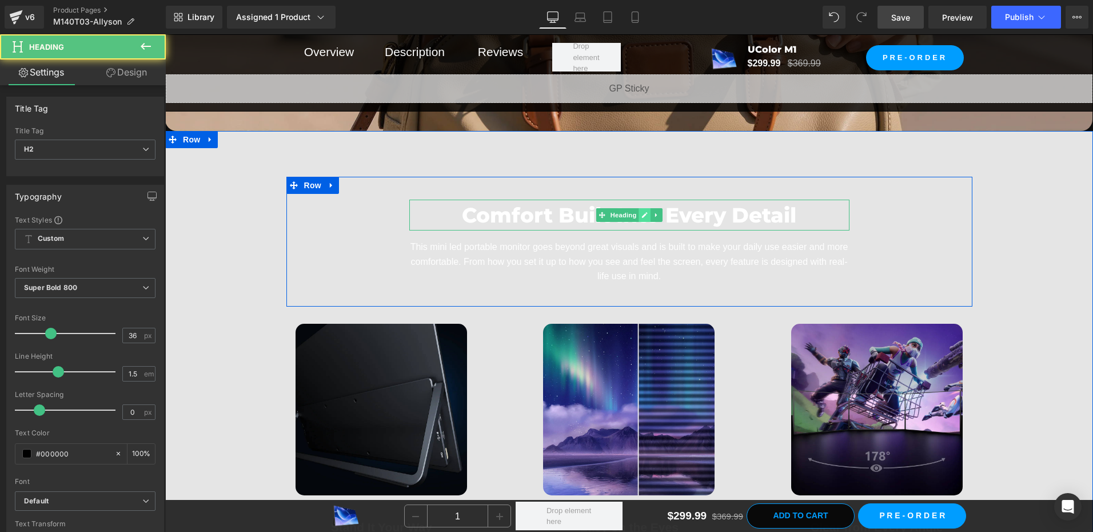
click at [642, 214] on icon at bounding box center [645, 215] width 6 height 7
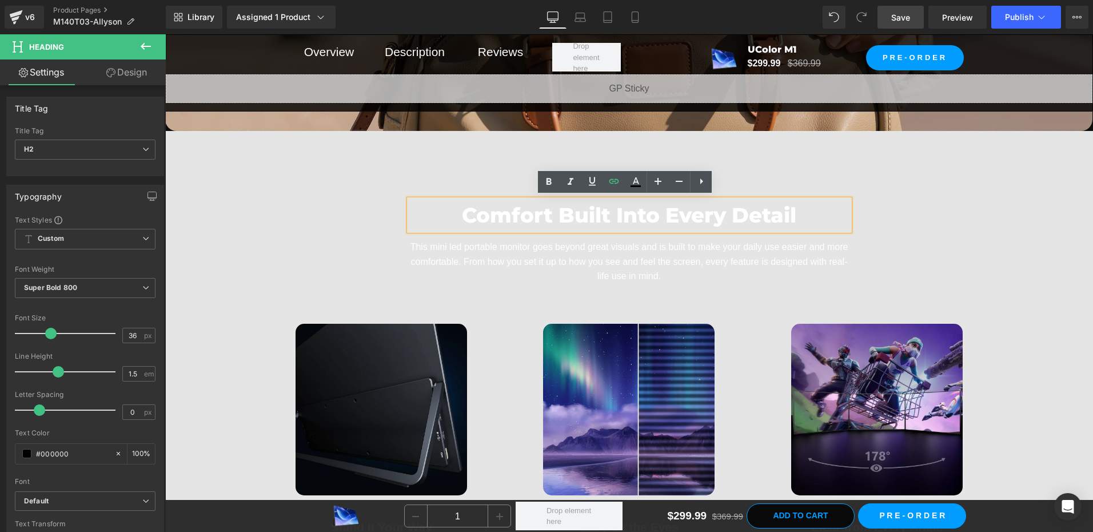
click at [634, 216] on font "Comfort Built Into Every Detail" at bounding box center [629, 214] width 335 height 25
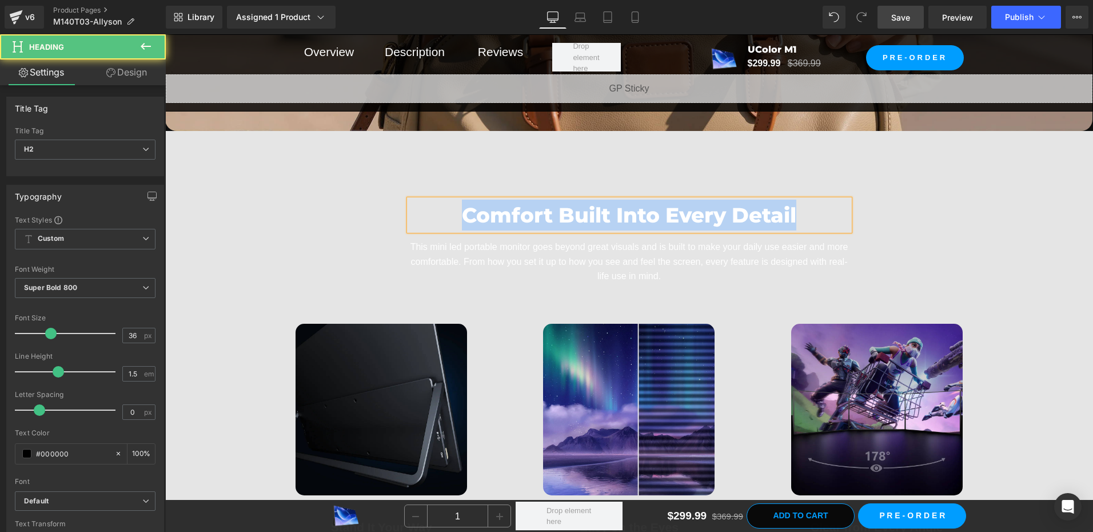
click at [631, 216] on font "Comfort Built Into Every Detail" at bounding box center [629, 214] width 335 height 25
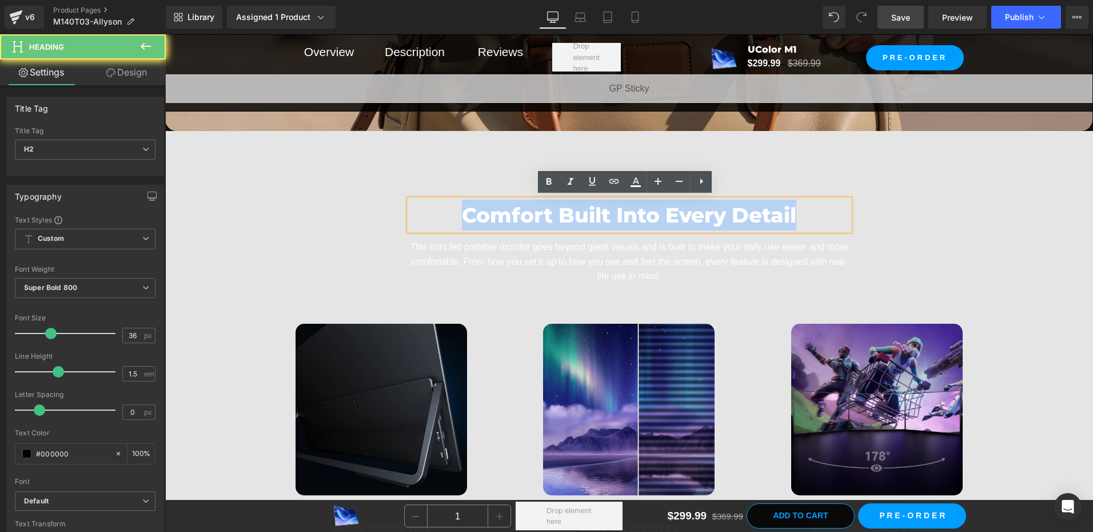
click at [797, 221] on h2 "Comfort Built Into Every Detail" at bounding box center [629, 215] width 440 height 31
drag, startPoint x: 800, startPoint y: 212, endPoint x: 464, endPoint y: 199, distance: 336.5
click at [464, 200] on h2 "Comfort Built Into Every Detail" at bounding box center [629, 215] width 440 height 31
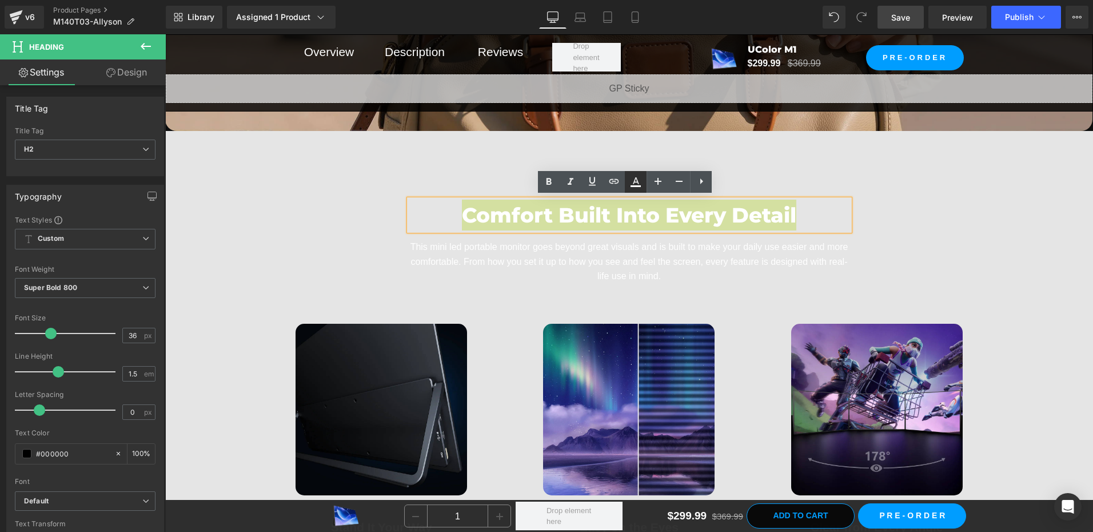
drag, startPoint x: 298, startPoint y: 165, endPoint x: 632, endPoint y: 178, distance: 334.2
click at [632, 178] on icon at bounding box center [636, 182] width 14 height 14
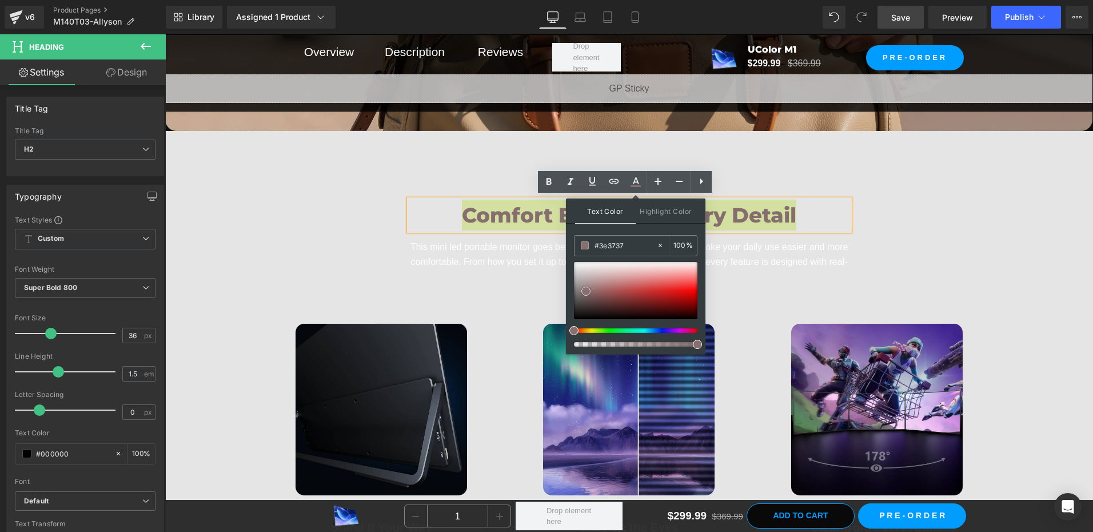
type input "#121111"
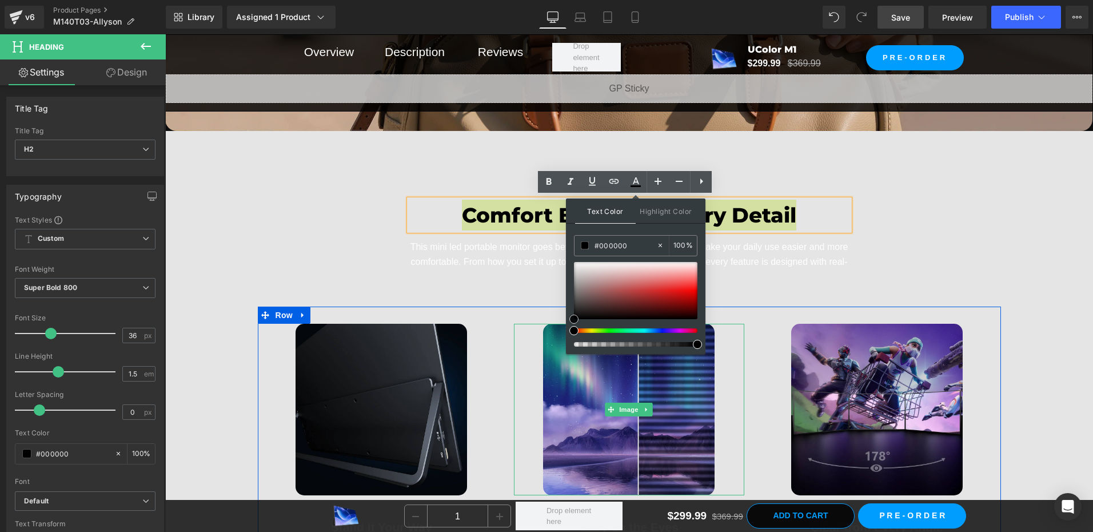
drag, startPoint x: 751, startPoint y: 325, endPoint x: 550, endPoint y: 293, distance: 203.9
click at [623, 243] on input "#000000" at bounding box center [626, 245] width 62 height 13
type input "2"
type input "0"
type input "242"
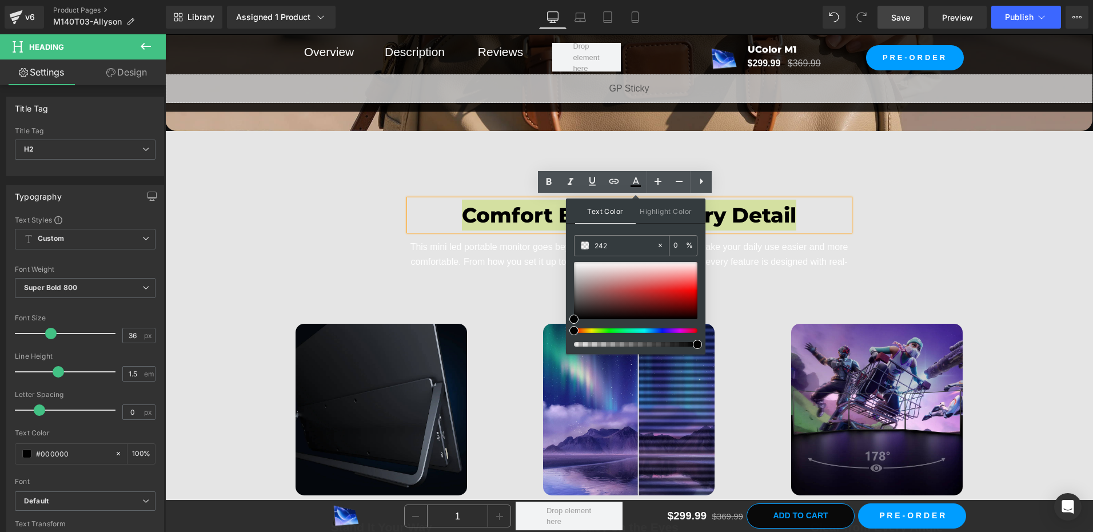
type input "100"
type input "2424"
type input "27"
type input "24242"
type input "0"
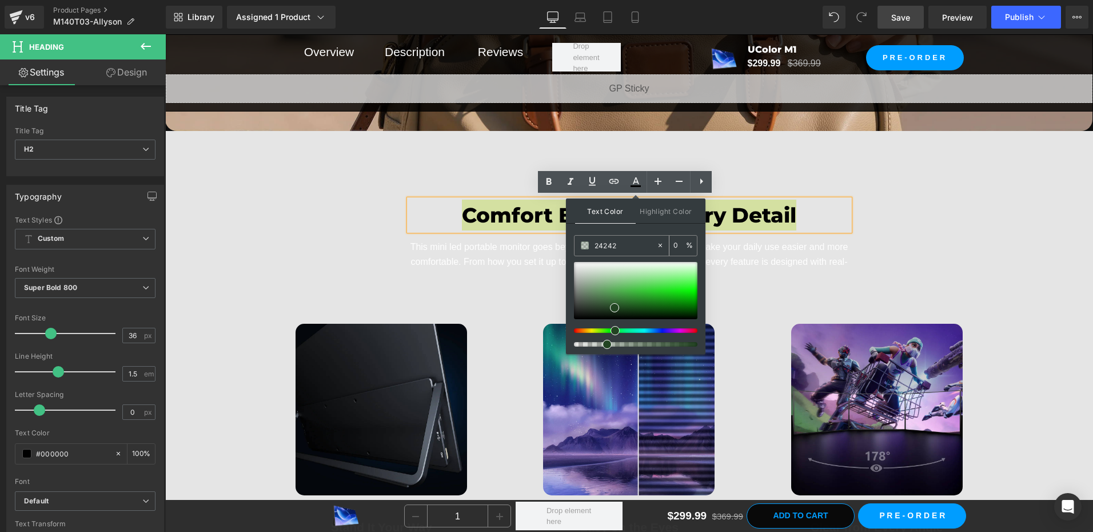
type input "242424"
type input "100"
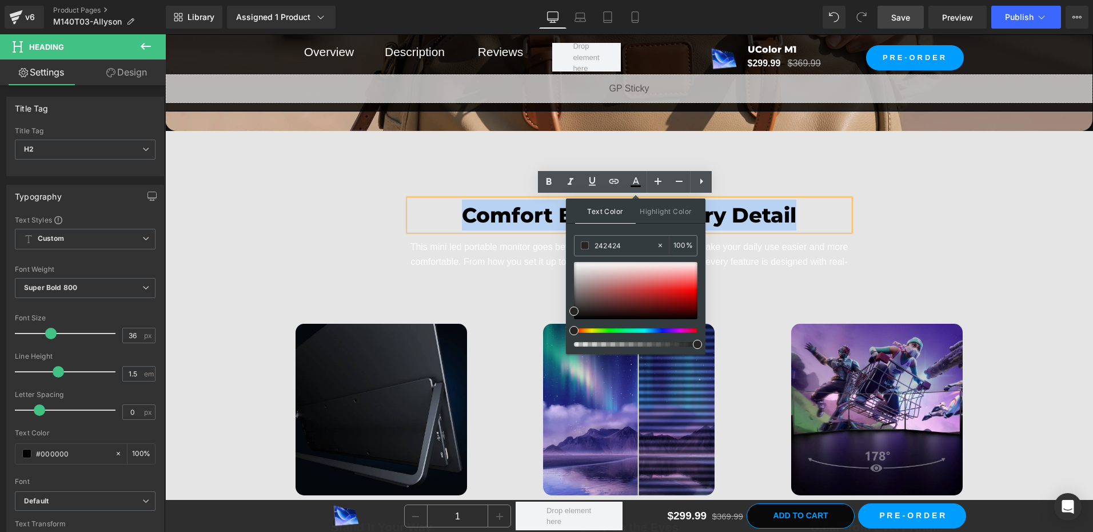
type input "#242424"
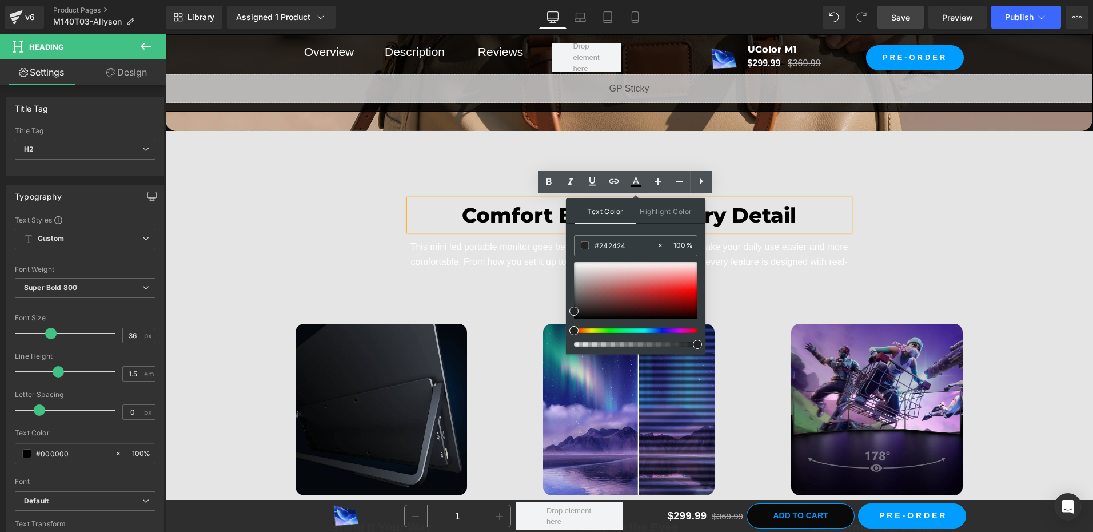
click at [375, 242] on div "Comfort Built Into Every Detail Heading This mini led portable monitor goes bey…" at bounding box center [629, 242] width 686 height 130
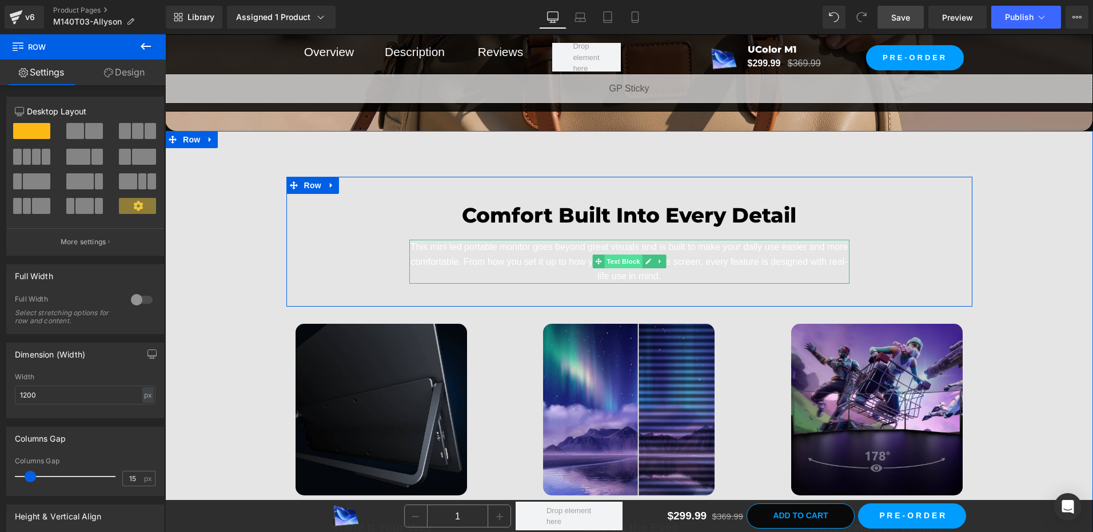
click at [621, 258] on span "Text Block" at bounding box center [623, 261] width 38 height 14
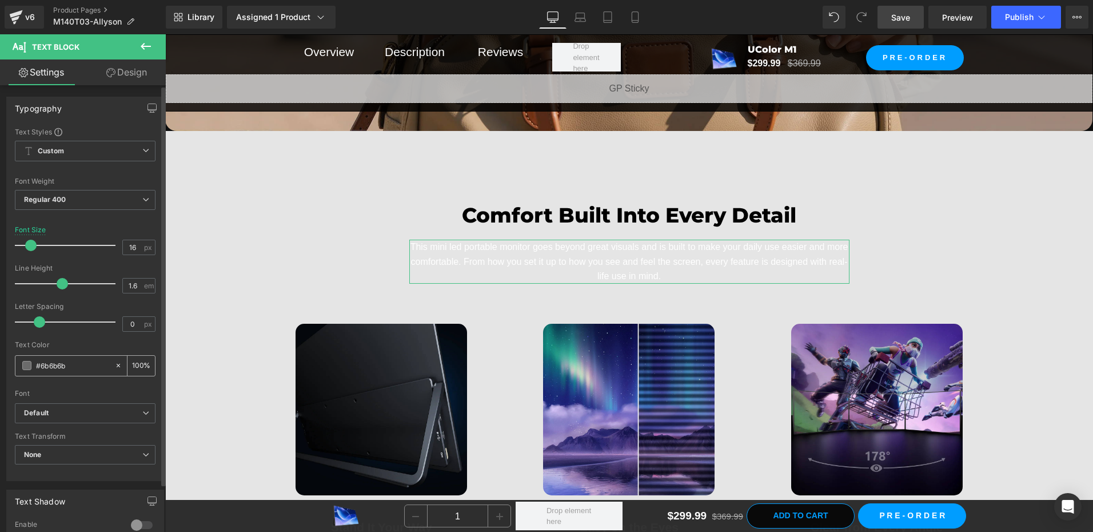
click at [27, 364] on span at bounding box center [26, 365] width 9 height 9
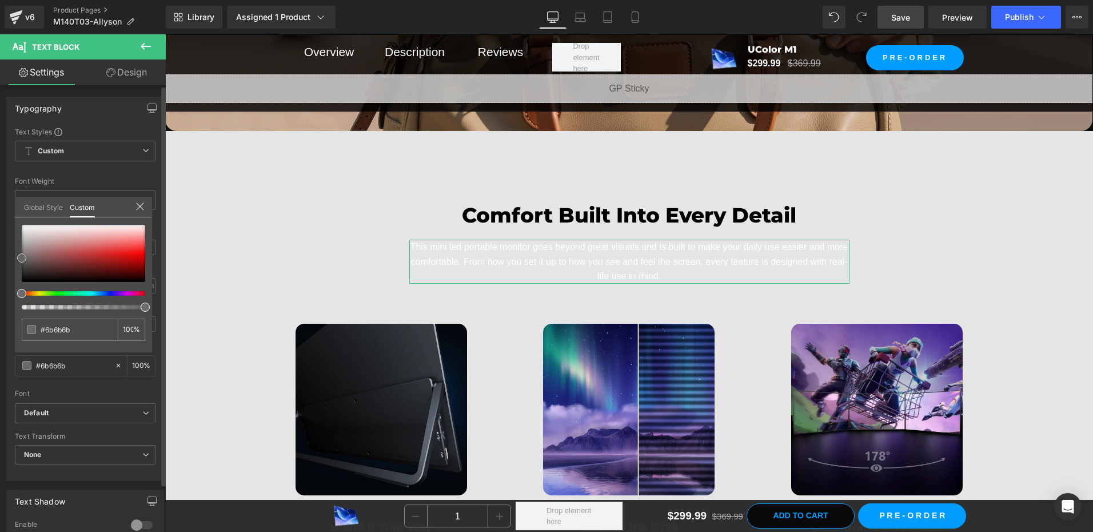
type input "#686868"
type input "#494949"
type input "#171616"
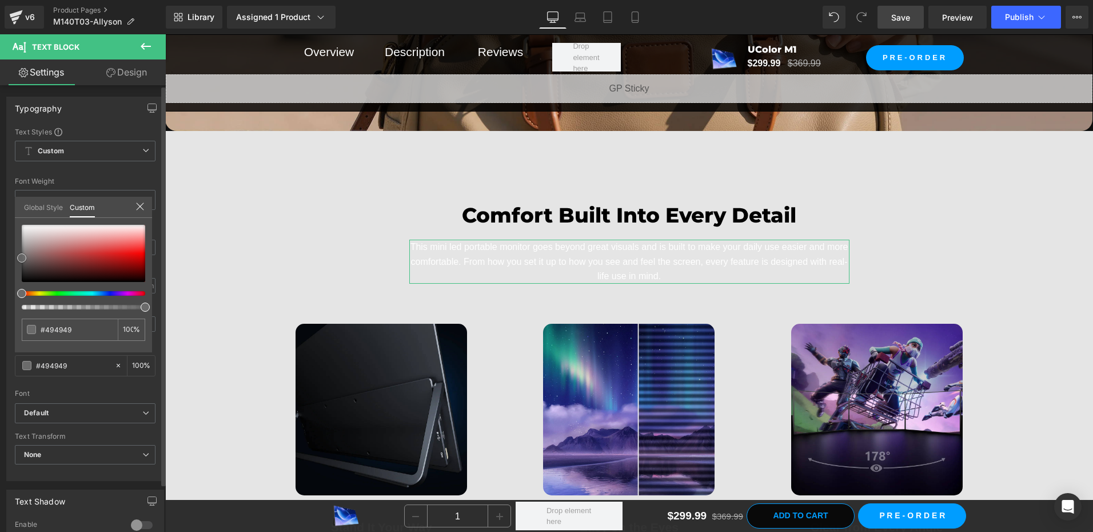
type input "#171616"
type input "#000000"
drag, startPoint x: 24, startPoint y: 260, endPoint x: -2, endPoint y: 314, distance: 60.9
click at [0, 314] on html "Text Block You are previewing how the will restyle your page. You can not edit …" at bounding box center [546, 266] width 1093 height 532
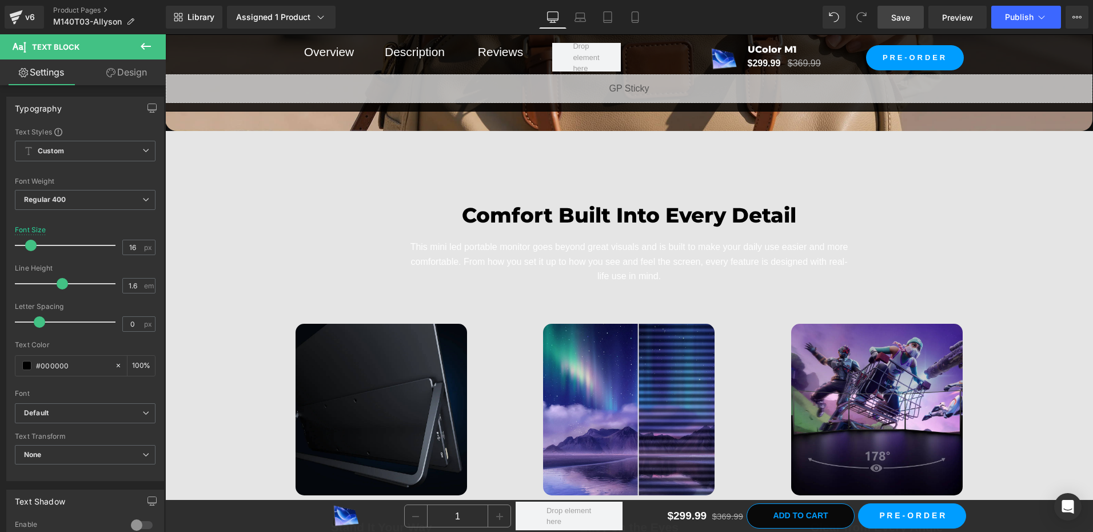
drag, startPoint x: 583, startPoint y: 264, endPoint x: 590, endPoint y: 264, distance: 7.4
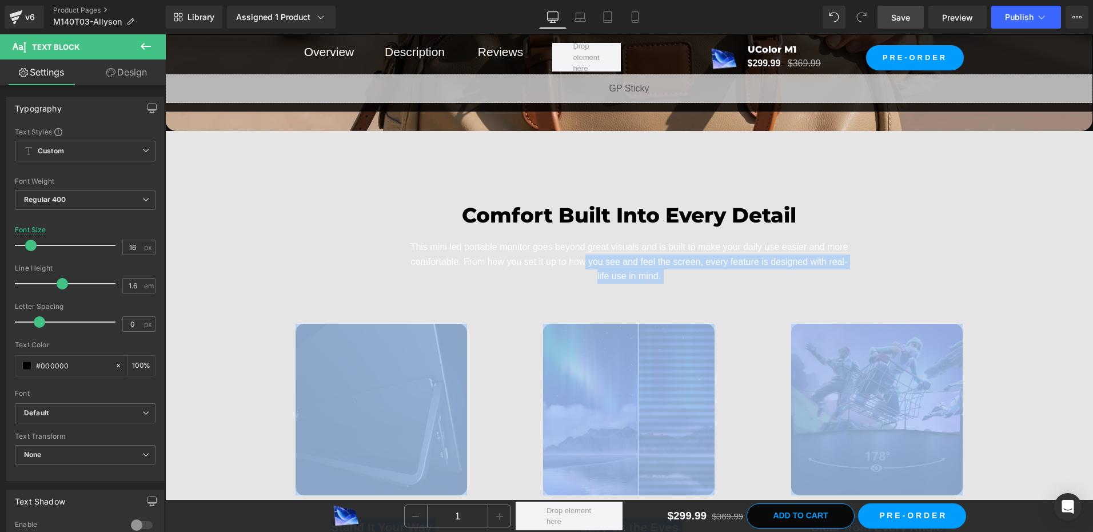
drag, startPoint x: 590, startPoint y: 264, endPoint x: 668, endPoint y: 272, distance: 78.2
click at [668, 272] on p "This mini led portable monitor goes beyond great visuals and is built to make y…" at bounding box center [629, 262] width 440 height 44
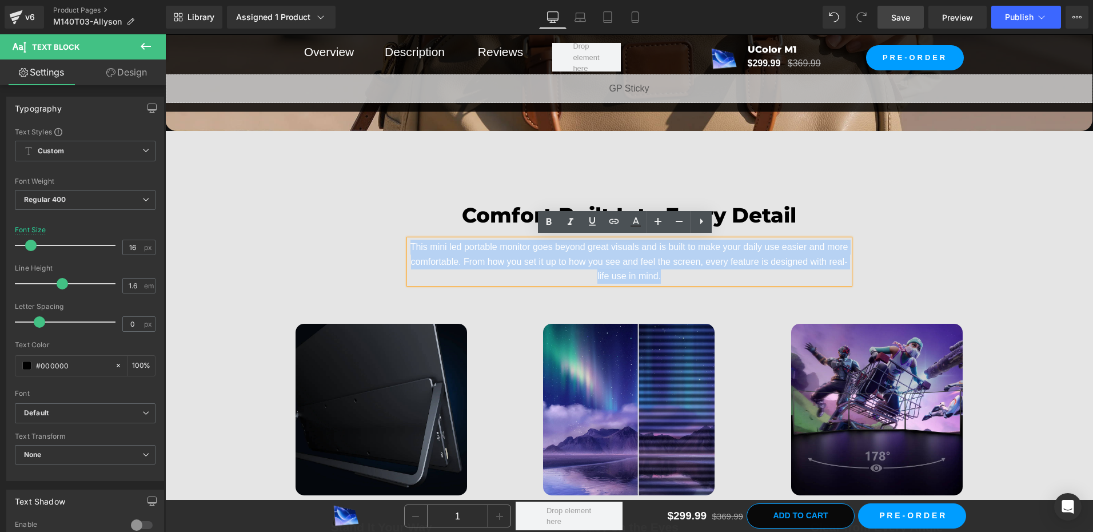
drag, startPoint x: 665, startPoint y: 270, endPoint x: 401, endPoint y: 236, distance: 265.8
click at [401, 236] on div "Comfort Built Into Every Detail Heading This mini led portable monitor goes bey…" at bounding box center [629, 242] width 457 height 84
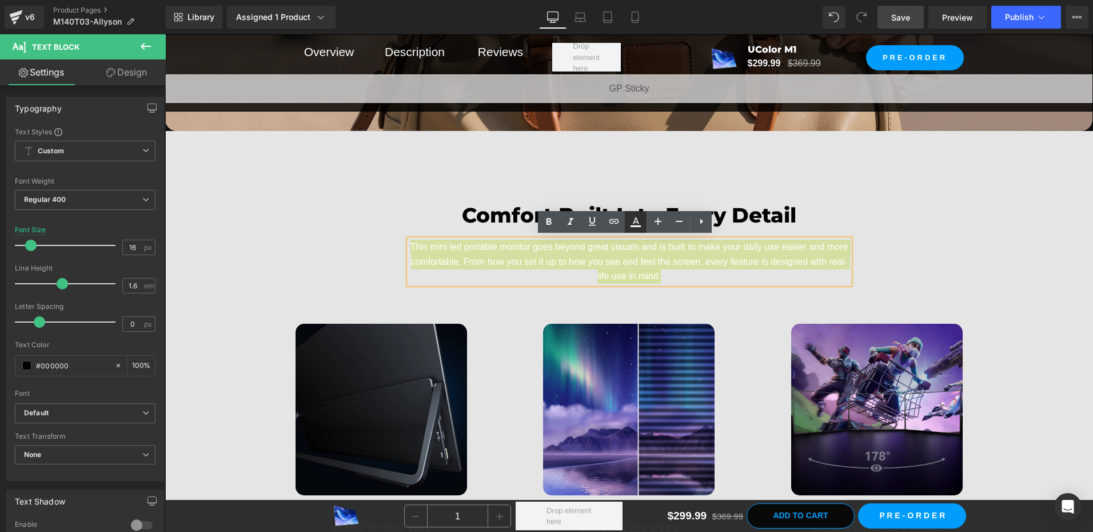
drag, startPoint x: 236, startPoint y: 201, endPoint x: 636, endPoint y: 222, distance: 400.2
click at [636, 222] on icon at bounding box center [636, 220] width 6 height 7
type input "#ffffff"
type input "100"
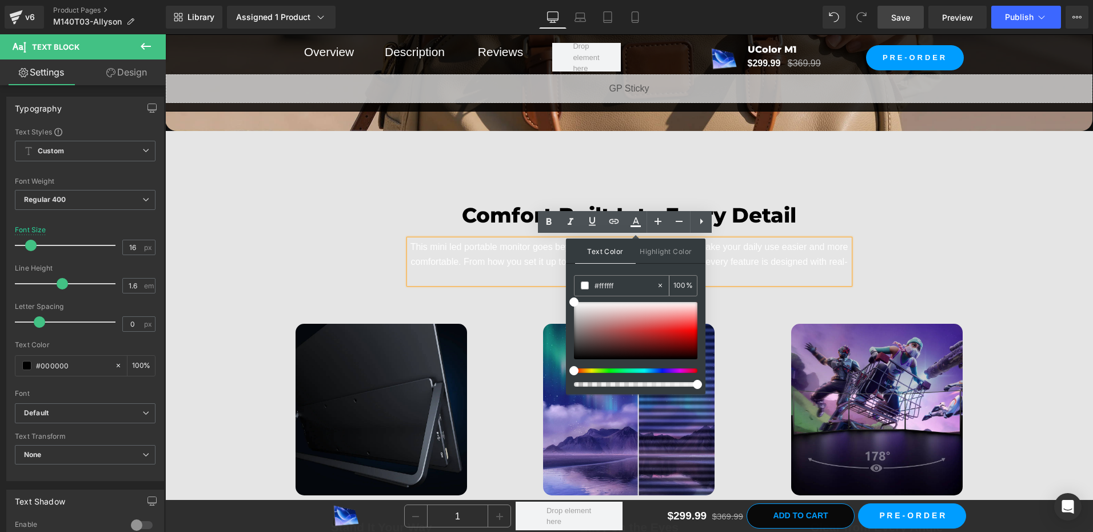
click at [619, 283] on input "#ffffff" at bounding box center [626, 285] width 62 height 13
type input "2"
type input "0"
type input "242"
type input "100"
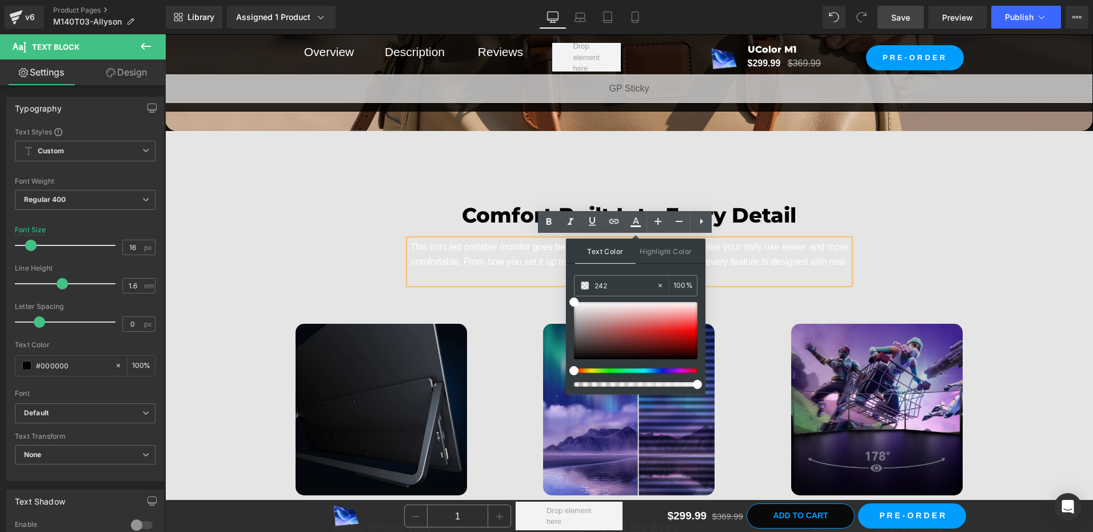
type input "2424"
type input "27"
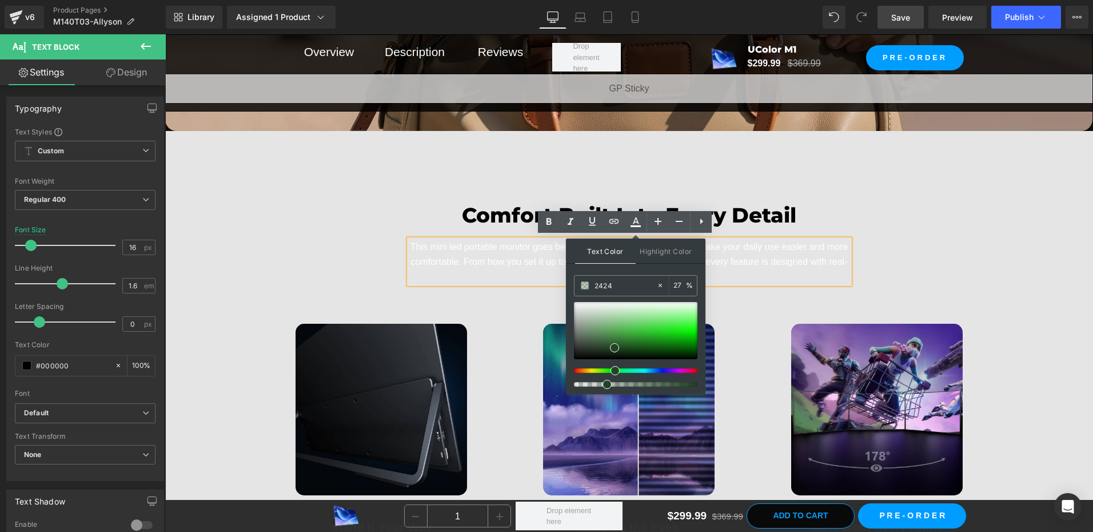
type input "24242"
type input "0"
type input "242424"
type input "100"
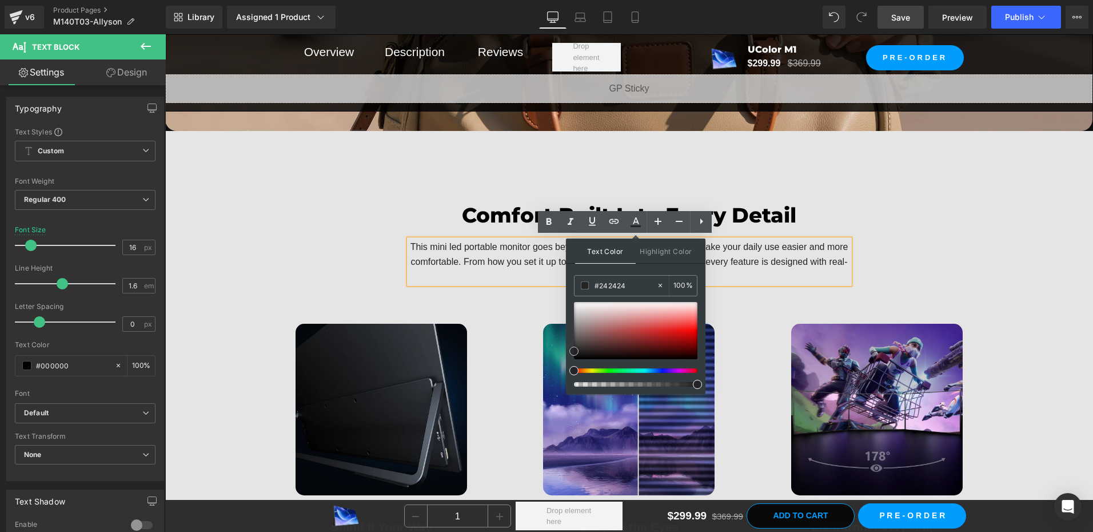
click at [574, 351] on span at bounding box center [574, 351] width 9 height 9
type input "#262626"
click at [956, 272] on div "Comfort Built Into Every Detail Heading This mini led portable monitor goes bey…" at bounding box center [629, 242] width 686 height 130
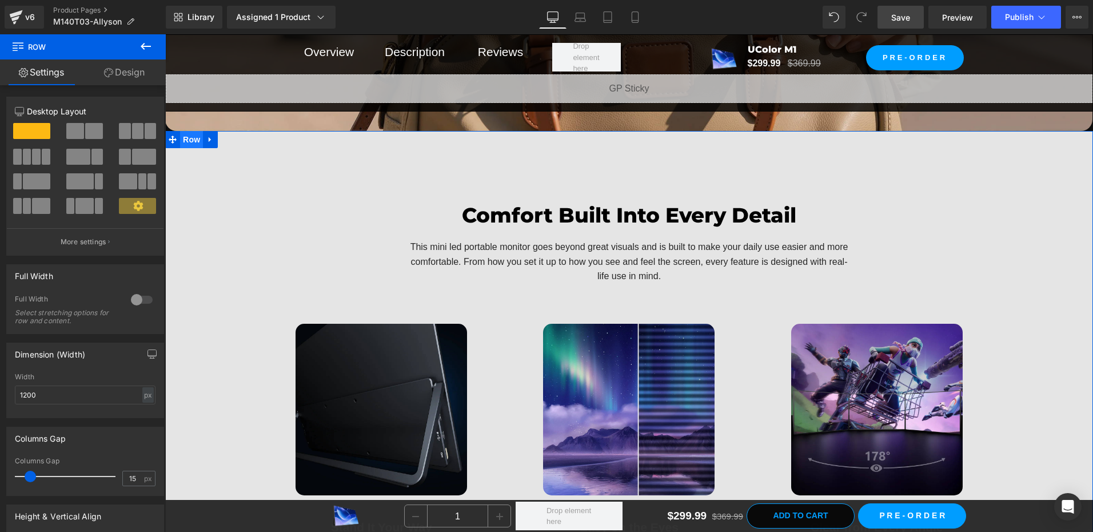
click at [192, 144] on span "Row" at bounding box center [191, 139] width 23 height 17
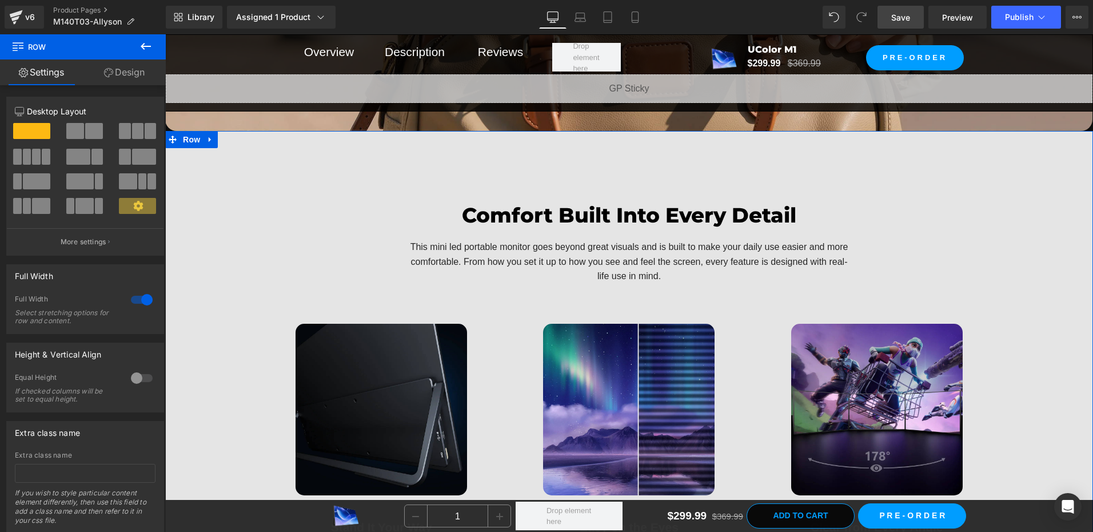
click at [125, 69] on link "Design" at bounding box center [124, 72] width 83 height 26
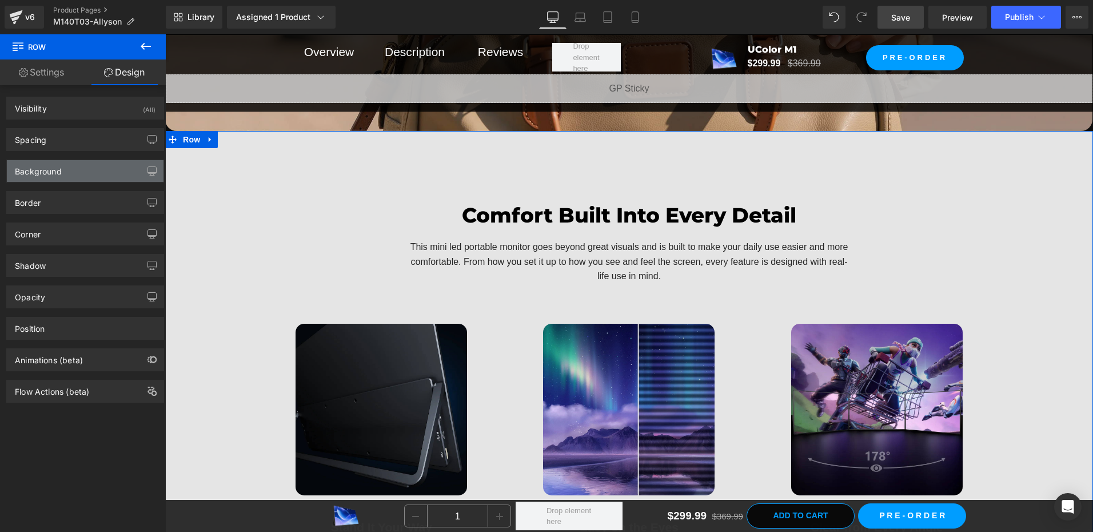
click at [54, 175] on div "Background" at bounding box center [38, 168] width 47 height 16
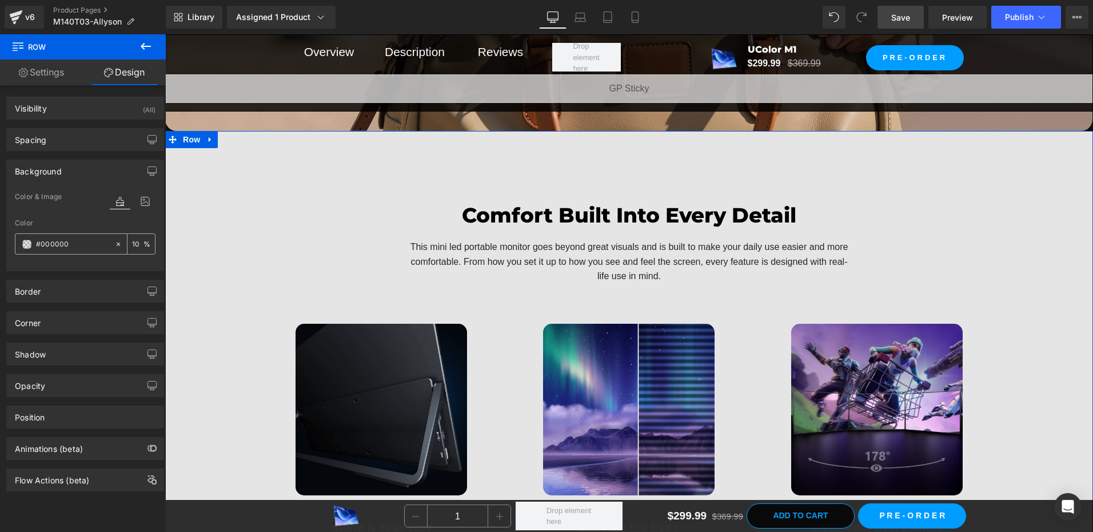
click at [132, 244] on input "10" at bounding box center [137, 243] width 11 height 13
type input "5"
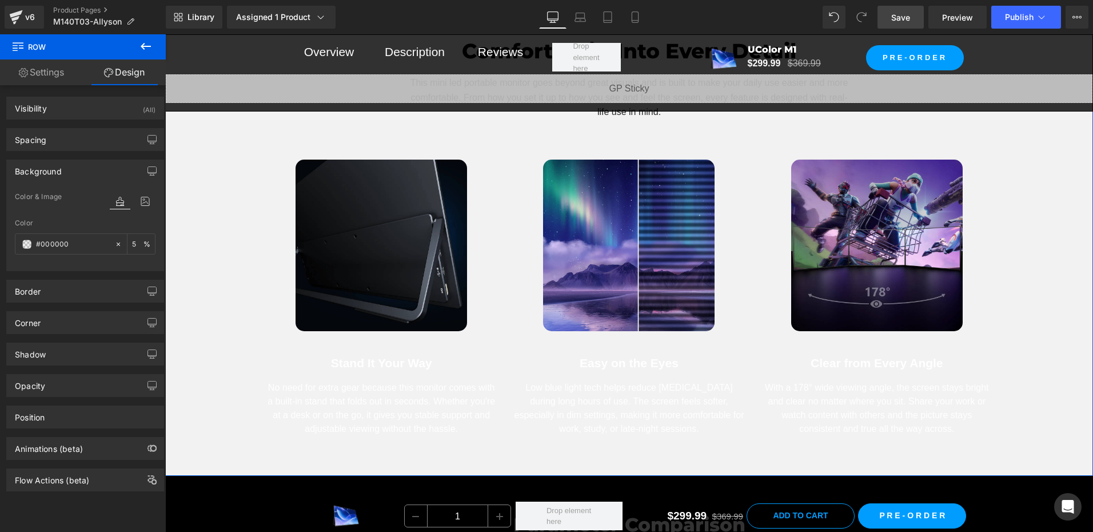
scroll to position [7491, 0]
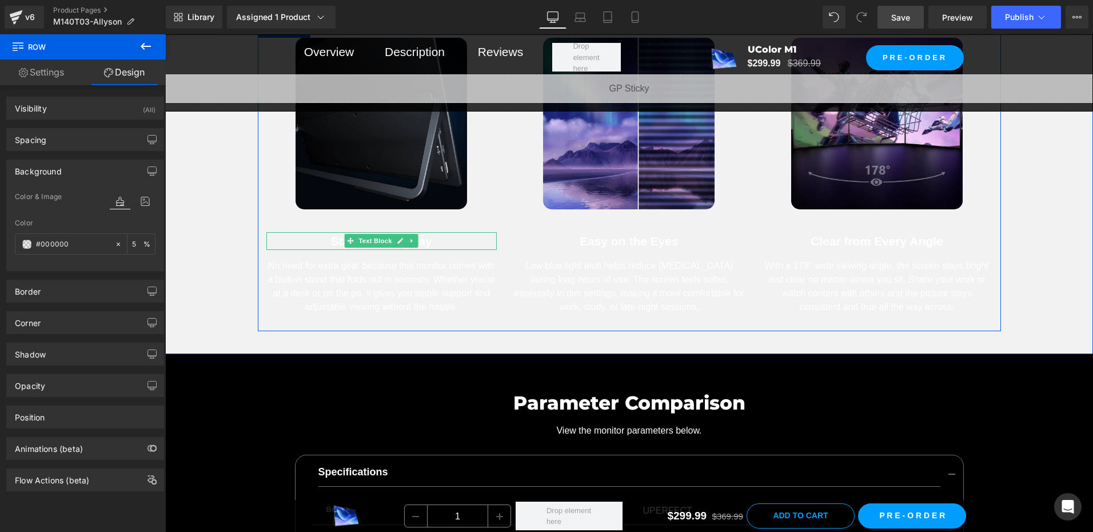
click at [367, 237] on span "Text Block" at bounding box center [376, 241] width 38 height 14
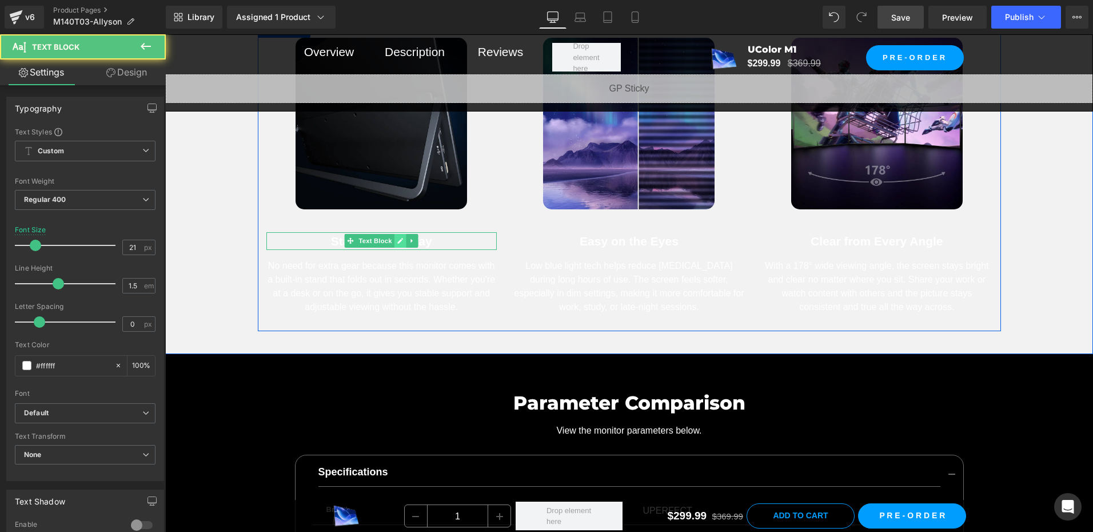
click at [397, 239] on icon at bounding box center [400, 241] width 6 height 6
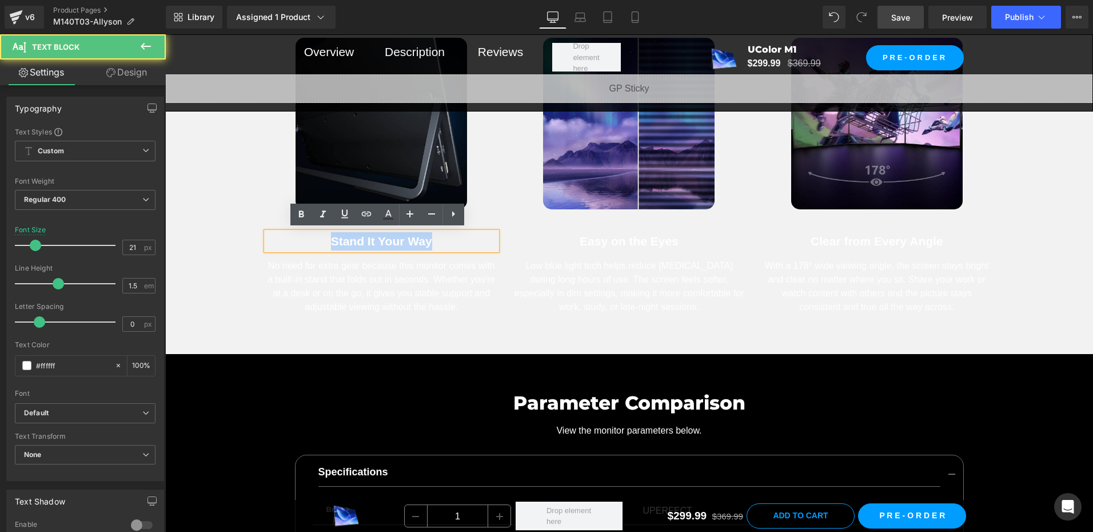
drag, startPoint x: 320, startPoint y: 238, endPoint x: 432, endPoint y: 243, distance: 111.6
click at [432, 243] on div "Stand It Your Way" at bounding box center [381, 241] width 230 height 18
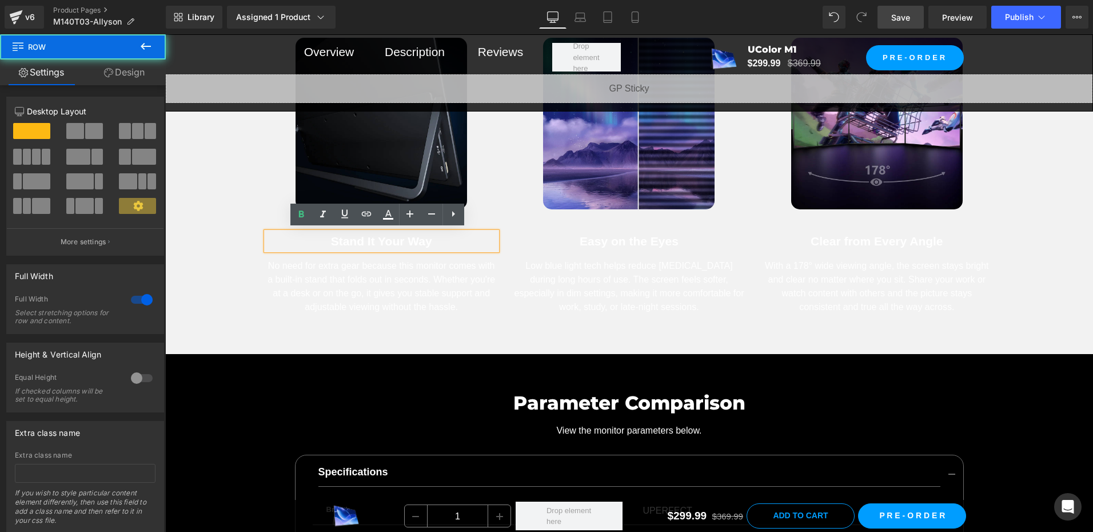
drag, startPoint x: 195, startPoint y: 198, endPoint x: 208, endPoint y: 200, distance: 12.7
click at [195, 198] on div "Comfort Built Into Every Detail Heading This mini led portable monitor goes bey…" at bounding box center [629, 111] width 928 height 440
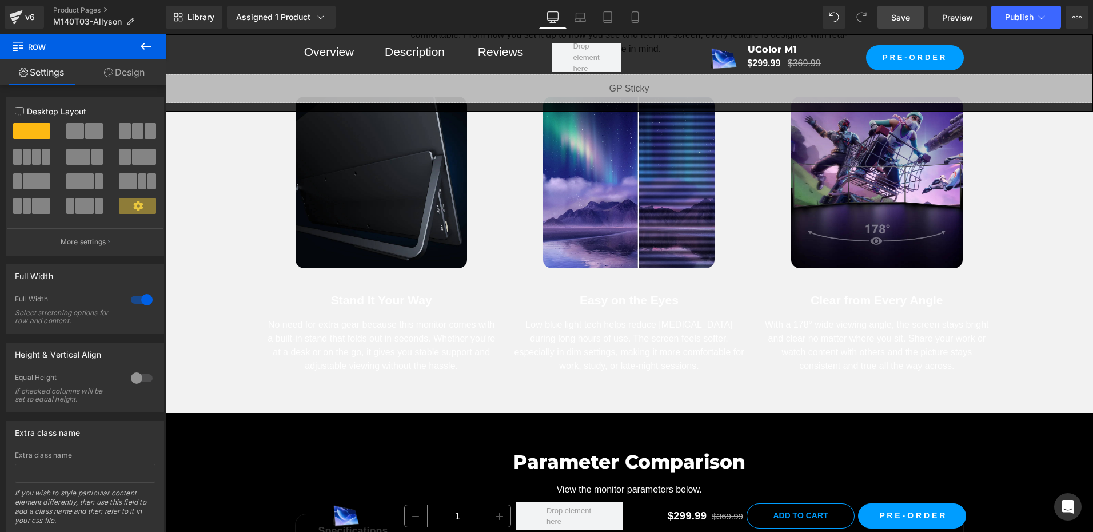
scroll to position [7433, 0]
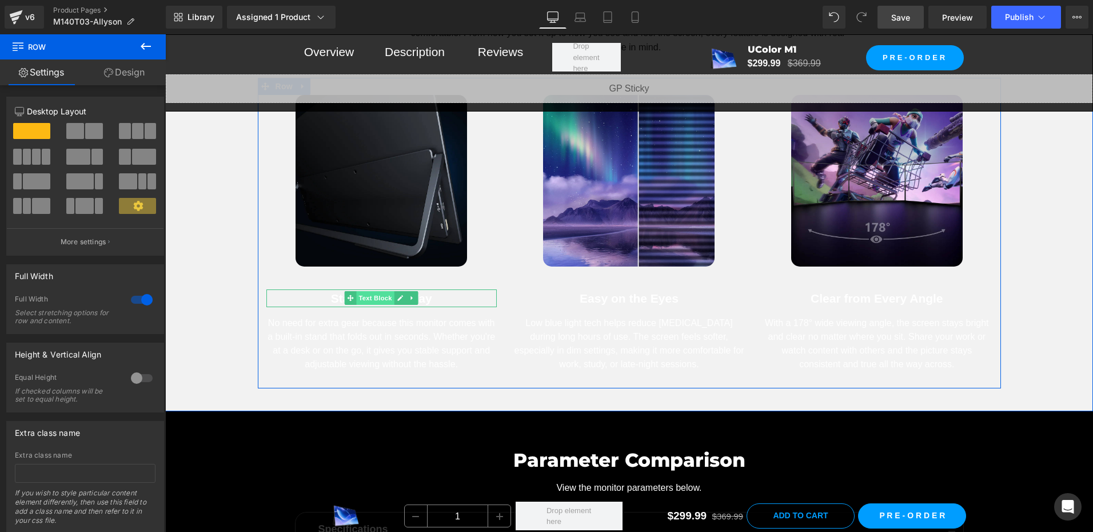
click at [357, 295] on span "Text Block" at bounding box center [376, 298] width 38 height 14
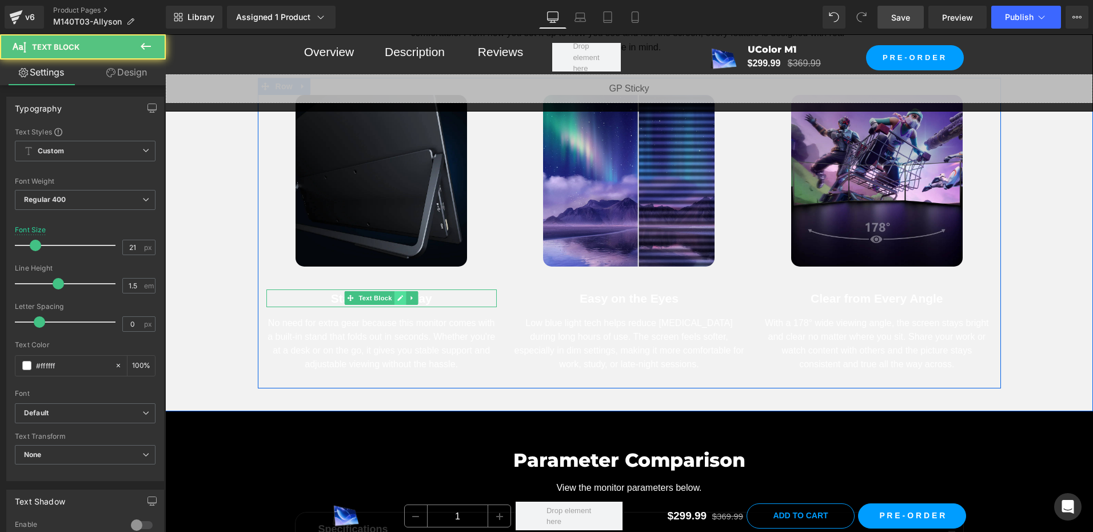
click at [399, 298] on icon at bounding box center [400, 297] width 6 height 7
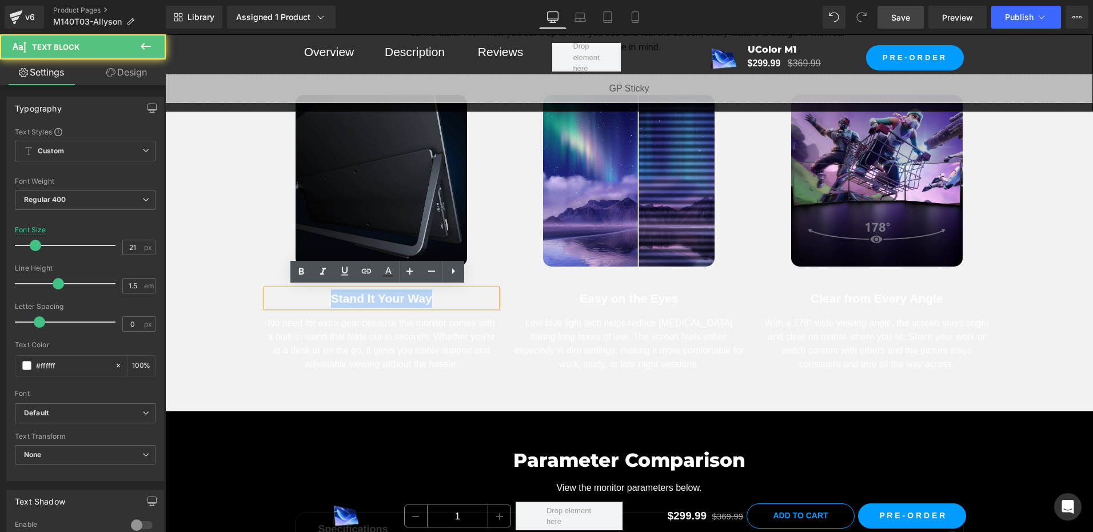
drag, startPoint x: 318, startPoint y: 292, endPoint x: 435, endPoint y: 300, distance: 116.4
click at [435, 300] on div "Stand It Your Way" at bounding box center [381, 298] width 230 height 18
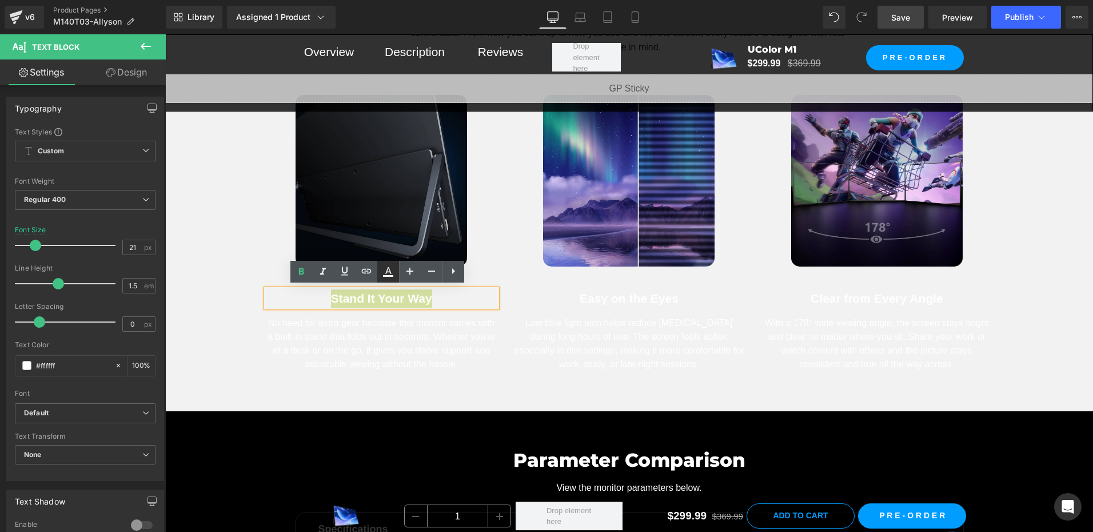
click at [389, 274] on icon at bounding box center [388, 272] width 14 height 14
type input "#ffffff"
type input "100"
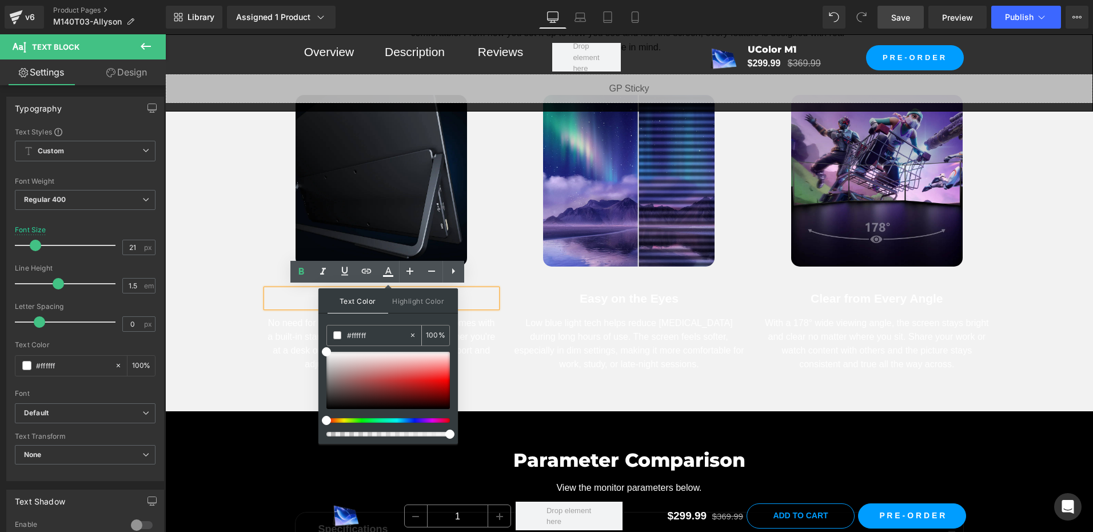
click at [369, 336] on input "#ffffff" at bounding box center [378, 335] width 62 height 13
type input "2"
type input "0"
type input "242"
type input "100"
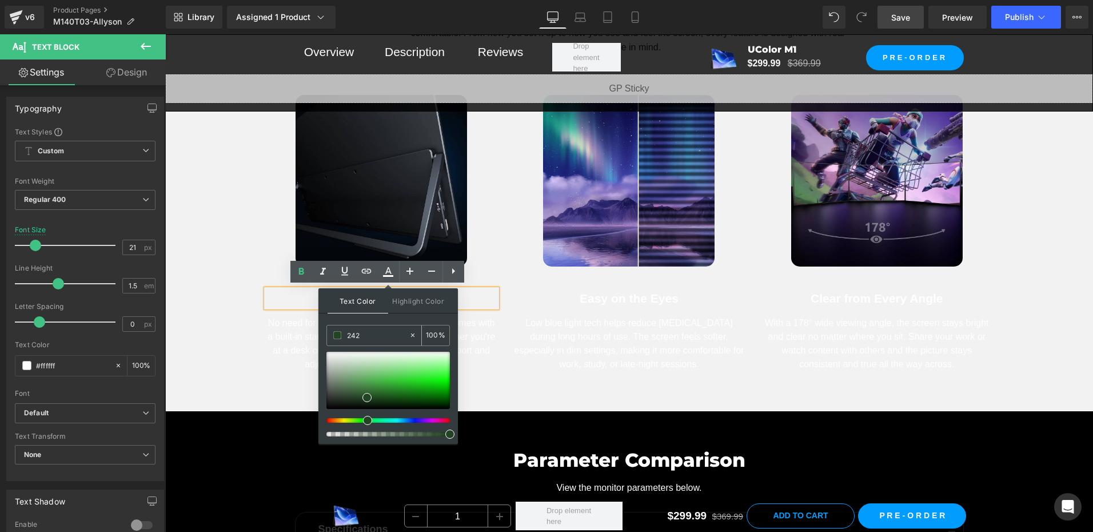
type input "2424"
type input "27"
type input "24242"
type input "0"
type input "242424"
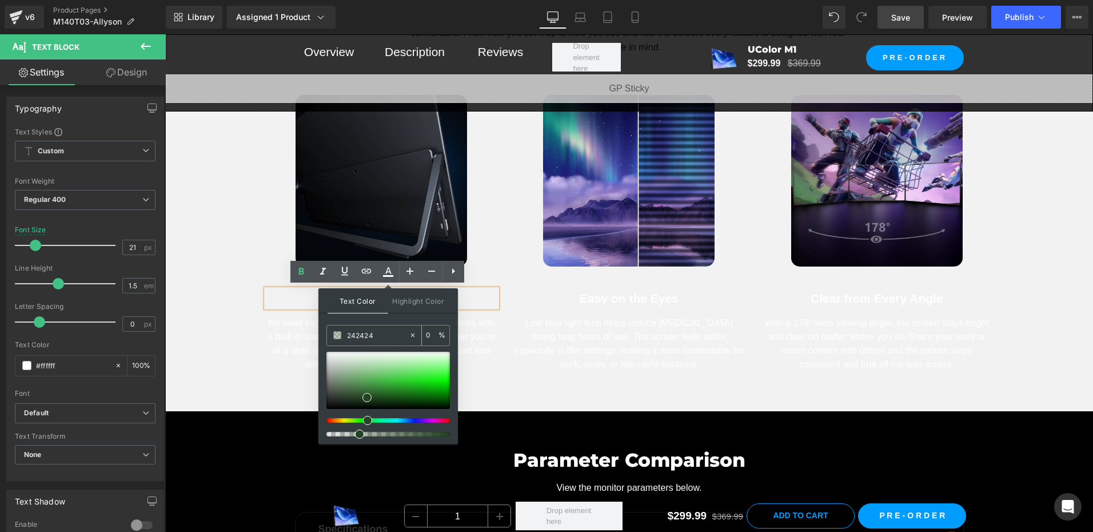
type input "100"
type input "#242424"
click at [326, 399] on span at bounding box center [326, 400] width 9 height 9
click at [277, 331] on div "No need for extra gear because this monitor comes with a built-in stand that fo…" at bounding box center [381, 339] width 230 height 64
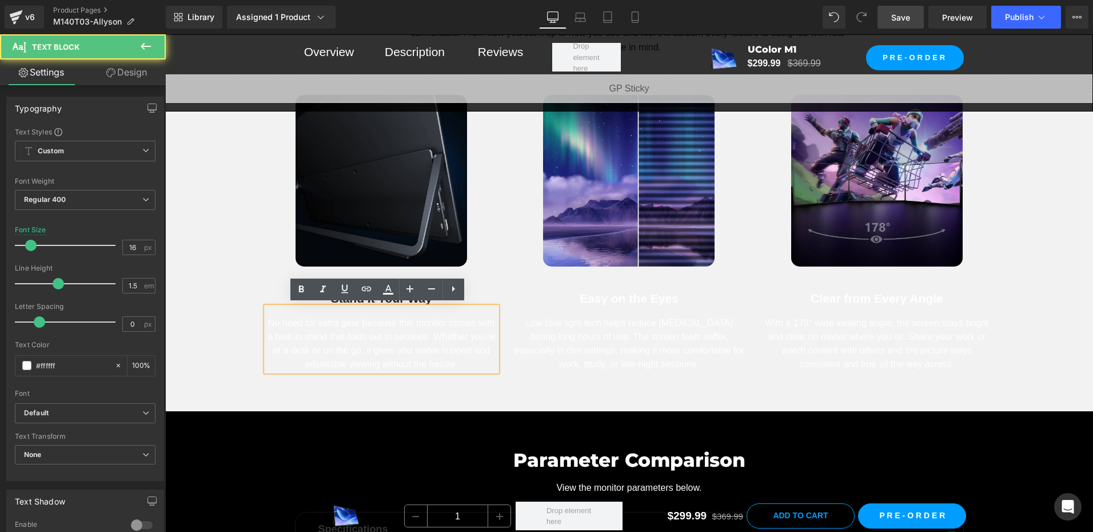
click at [400, 353] on div "No need for extra gear because this monitor comes with a built-in stand that fo…" at bounding box center [381, 339] width 230 height 64
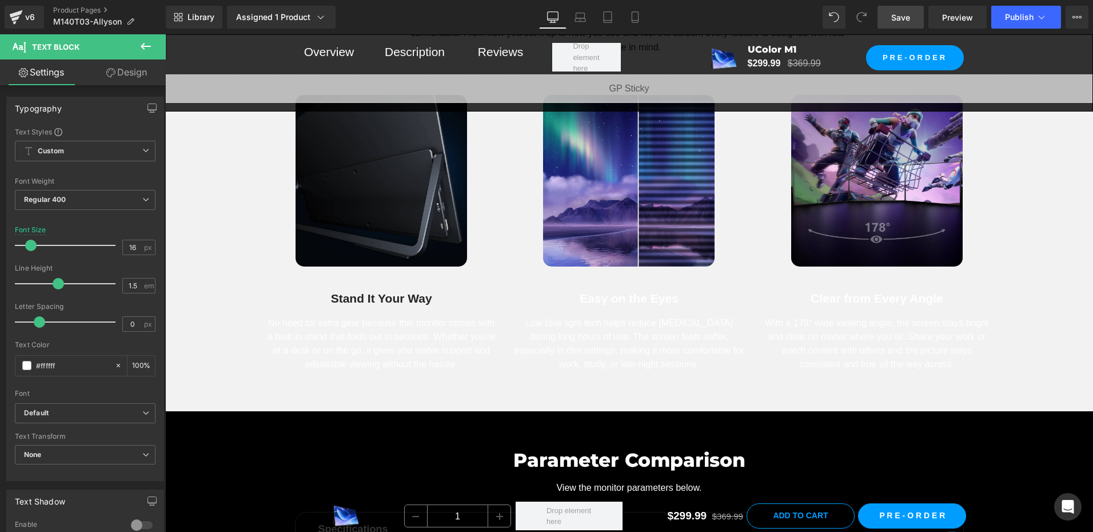
click at [194, 340] on div "Comfort Built Into Every Detail Heading This mini led portable monitor goes bey…" at bounding box center [629, 168] width 928 height 440
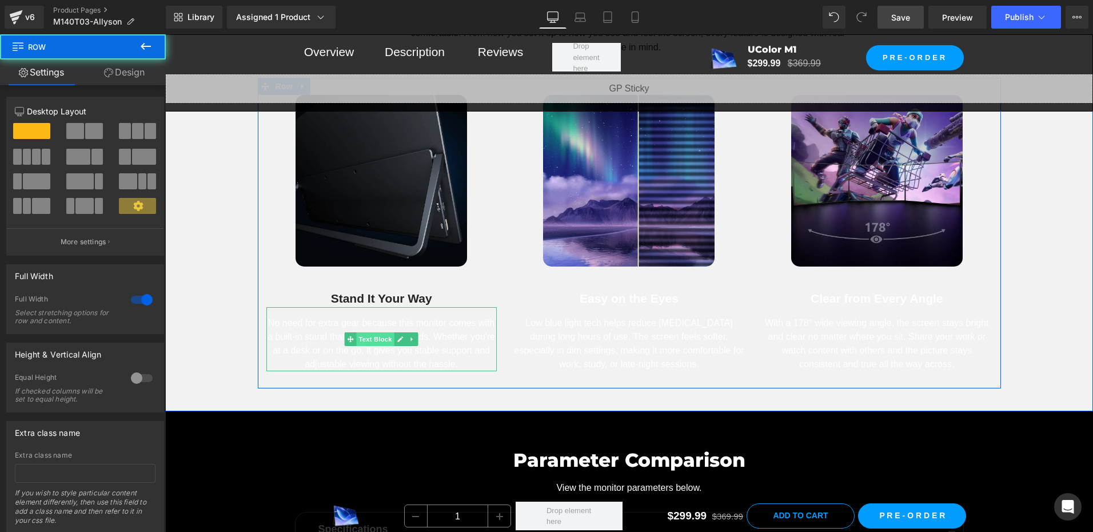
click at [375, 340] on span "Text Block" at bounding box center [376, 339] width 38 height 14
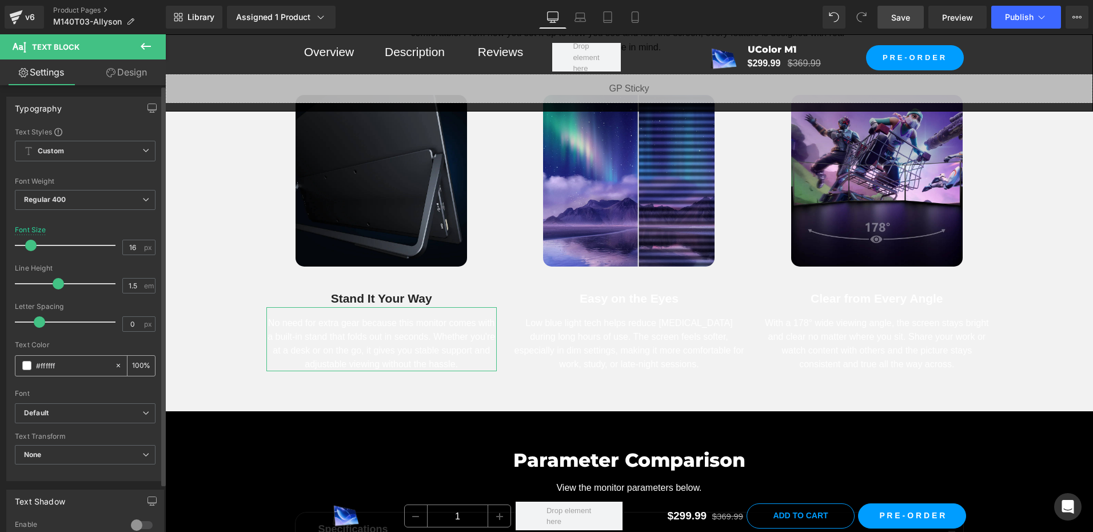
click at [65, 364] on input "#ffffff" at bounding box center [72, 365] width 73 height 13
type input "2"
type input "0"
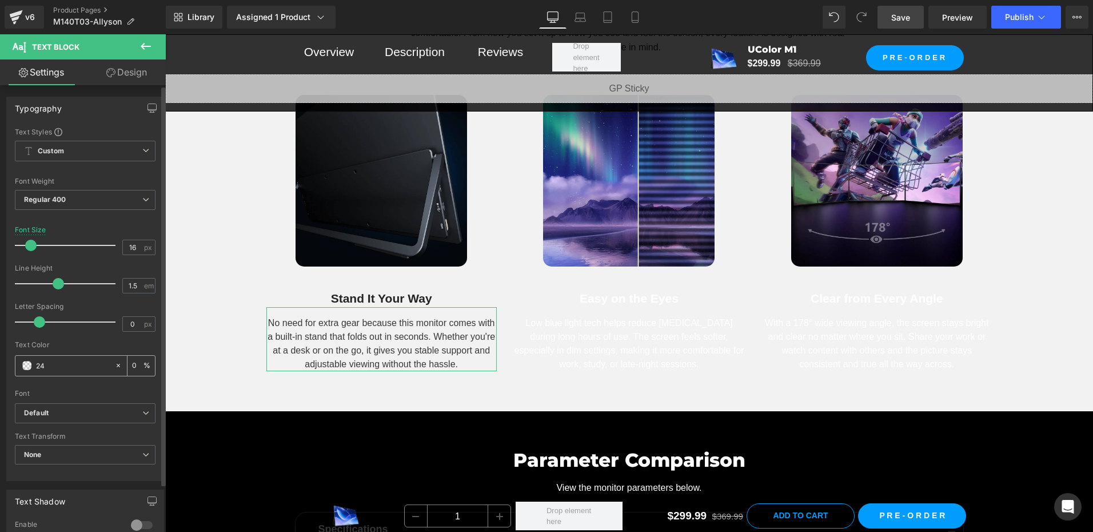
type input "242"
type input "100"
type input "2424"
type input "27"
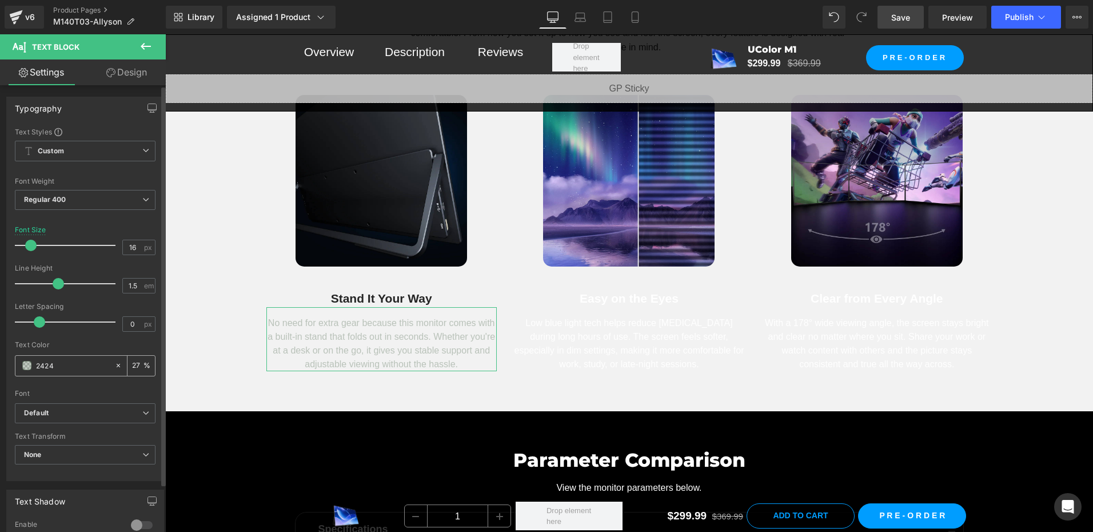
type input "24242"
type input "0"
type input "242424"
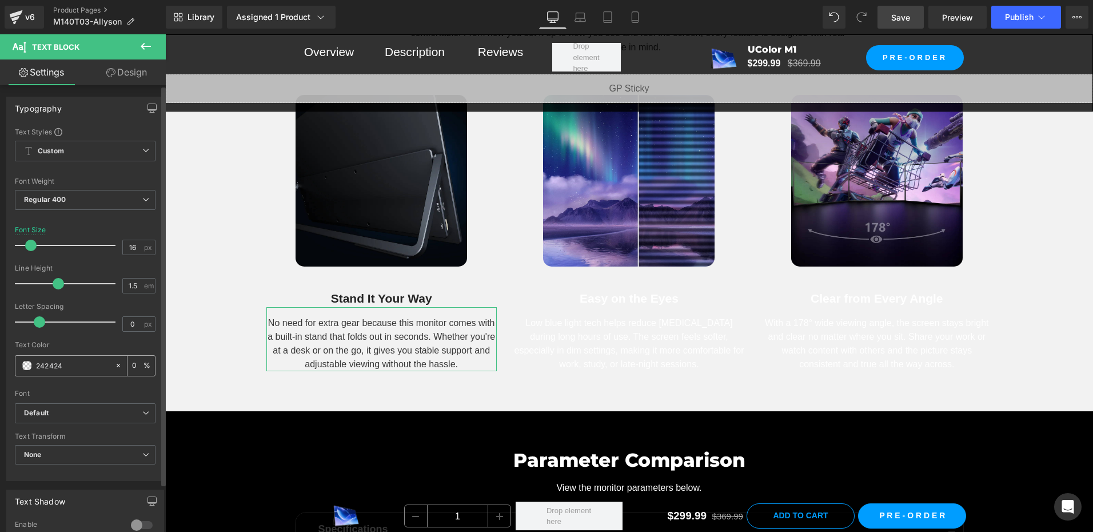
type input "100"
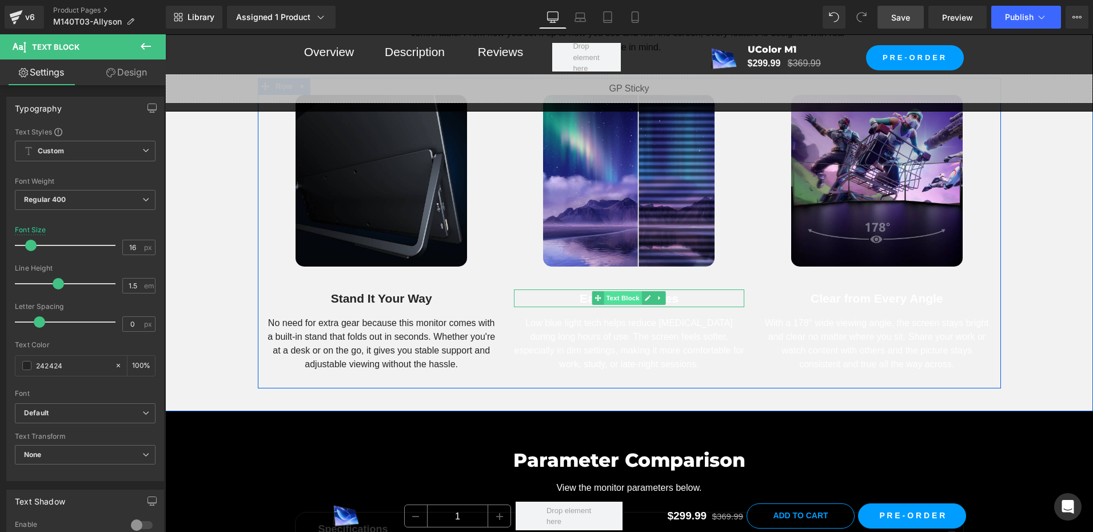
click at [626, 295] on span "Text Block" at bounding box center [623, 298] width 38 height 14
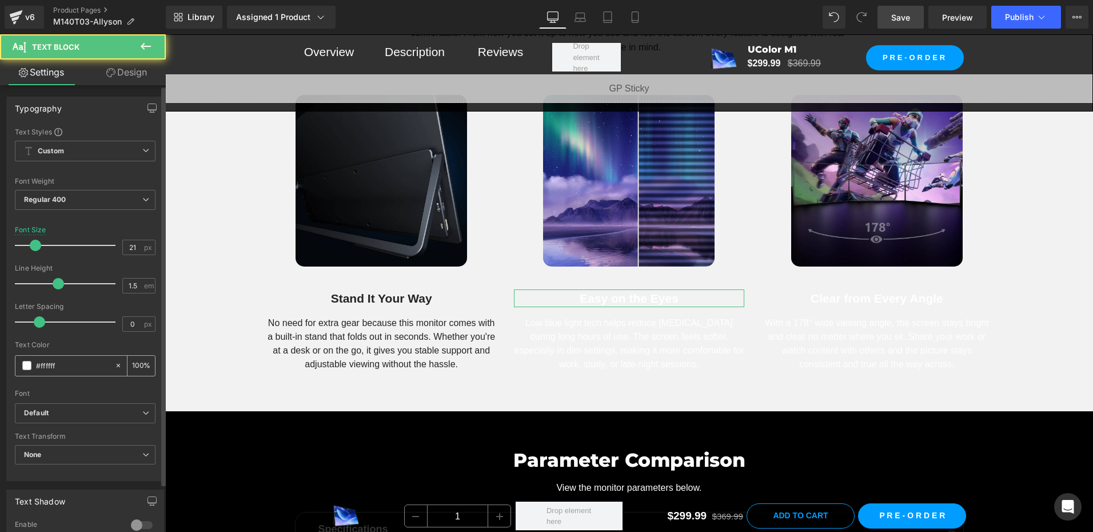
click at [68, 361] on input "#ffffff" at bounding box center [72, 365] width 73 height 13
type input "2"
type input "0"
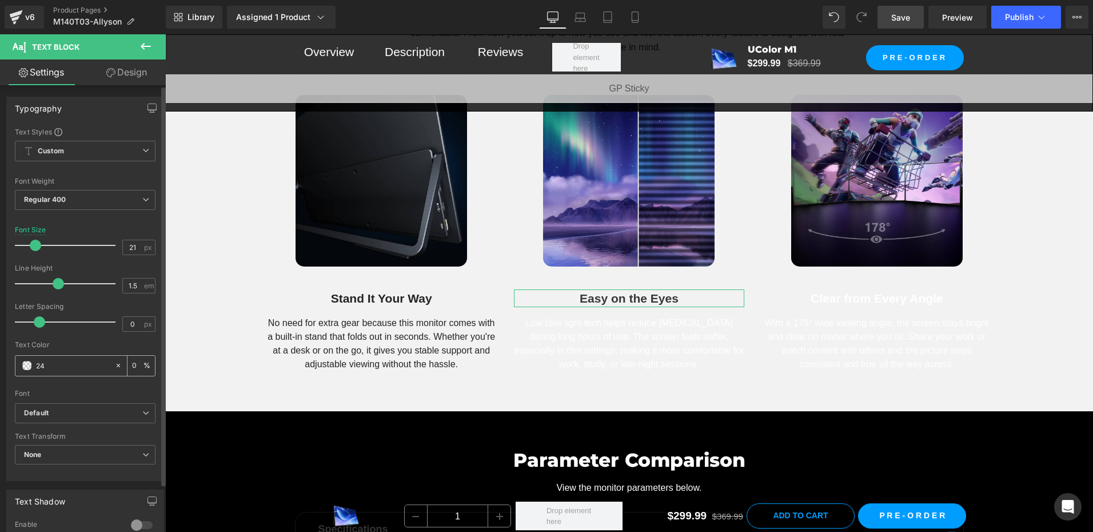
type input "242"
type input "100"
type input "2424"
type input "27"
type input "24242"
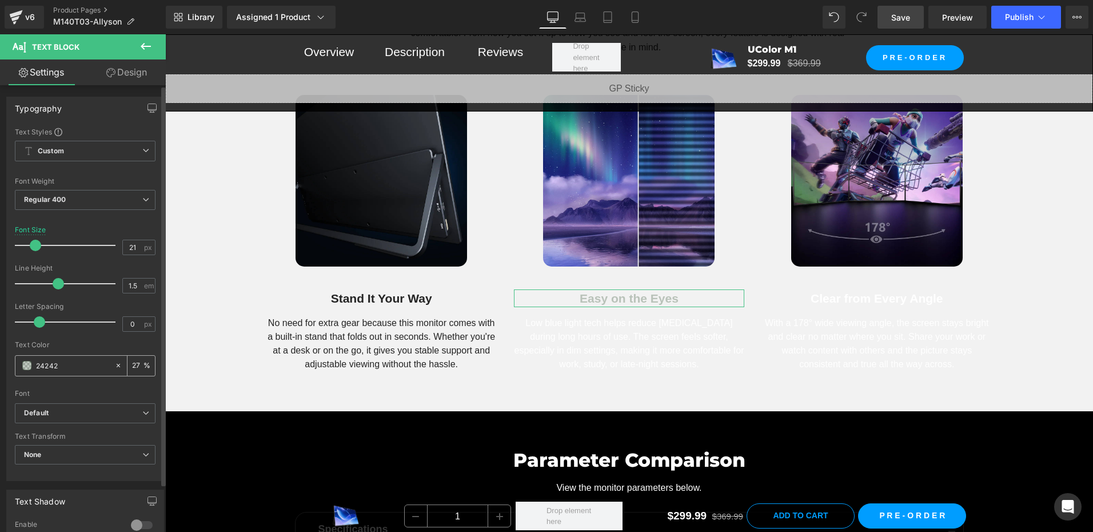
type input "0"
type input "242424"
type input "100"
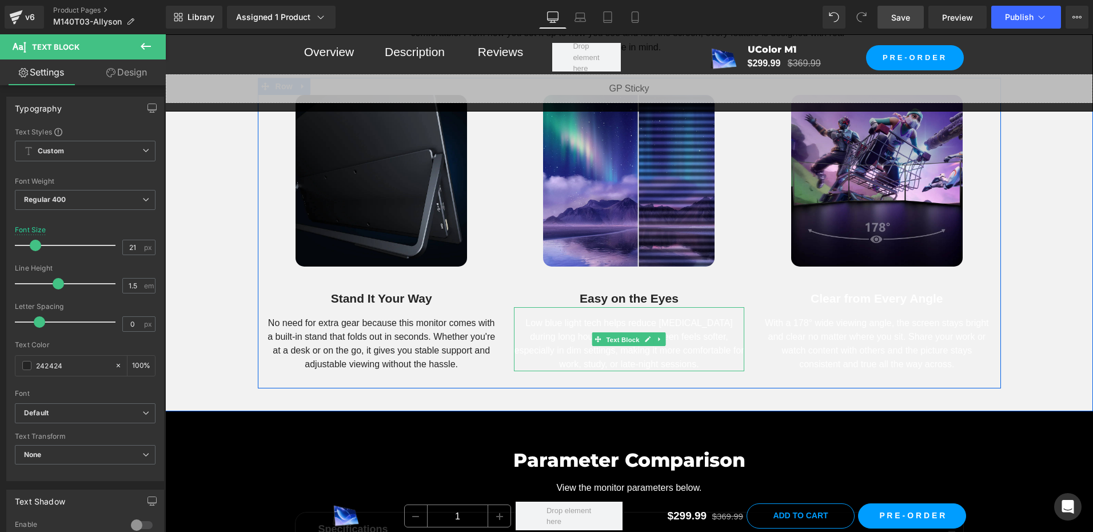
drag, startPoint x: 619, startPoint y: 341, endPoint x: 403, endPoint y: 360, distance: 217.0
click at [619, 340] on span "Text Block" at bounding box center [623, 340] width 38 height 14
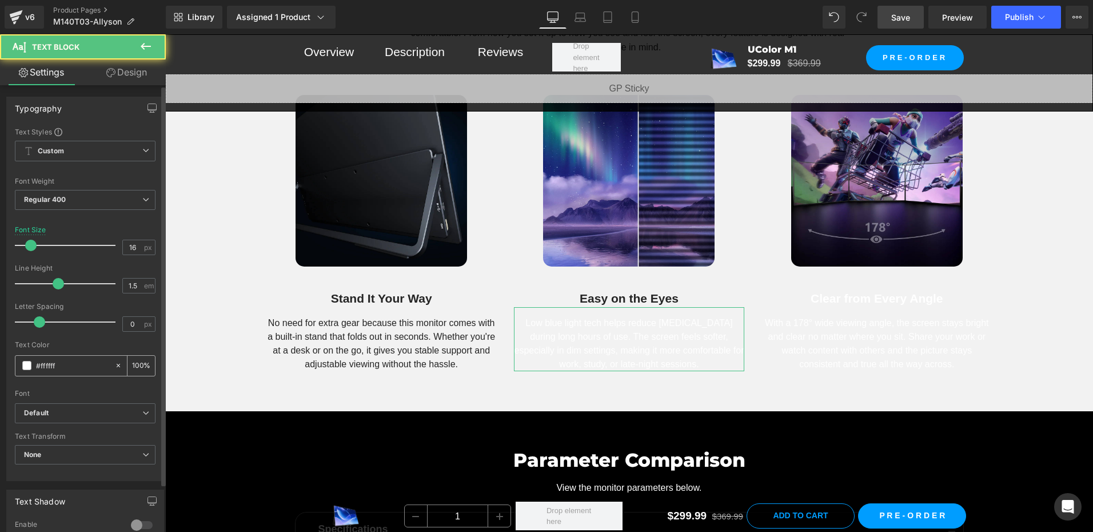
click at [65, 372] on div "#ffffff" at bounding box center [64, 366] width 99 height 20
click at [68, 367] on input "#ffffff" at bounding box center [72, 365] width 73 height 13
paste input "242424"
type input "242424"
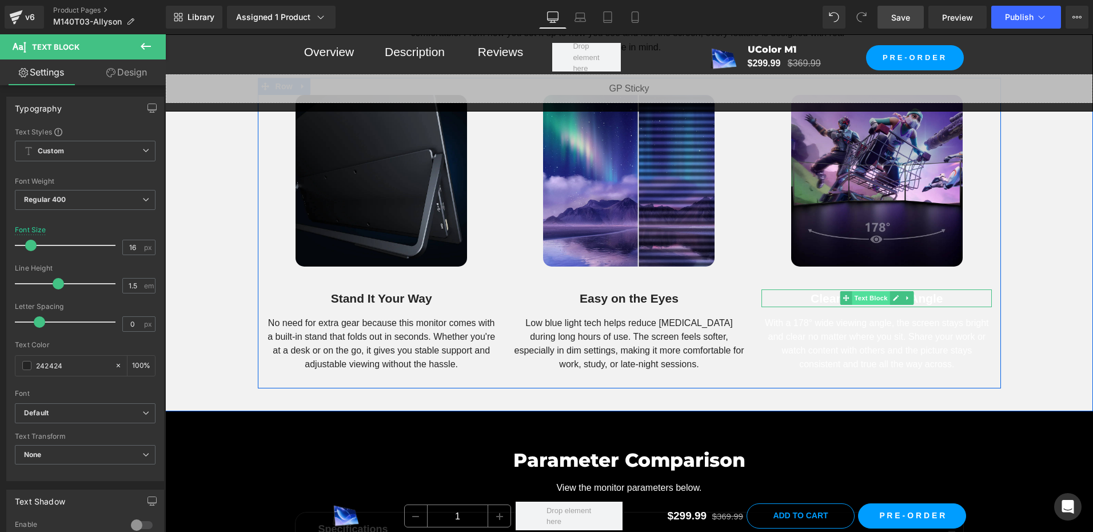
click at [862, 297] on span "Text Block" at bounding box center [871, 298] width 38 height 14
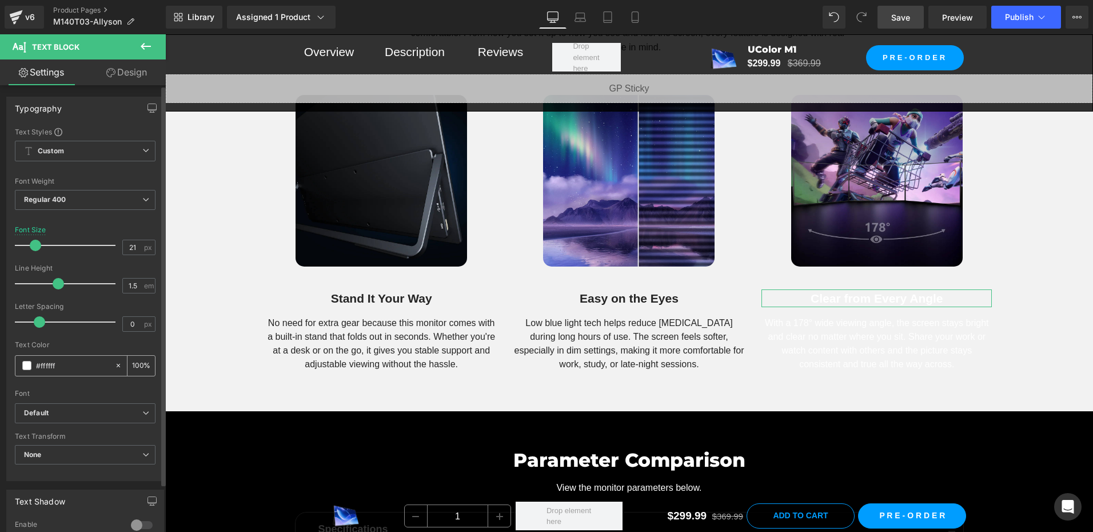
click at [71, 366] on input "#ffffff" at bounding box center [72, 365] width 73 height 13
paste input "242424"
type input "242424"
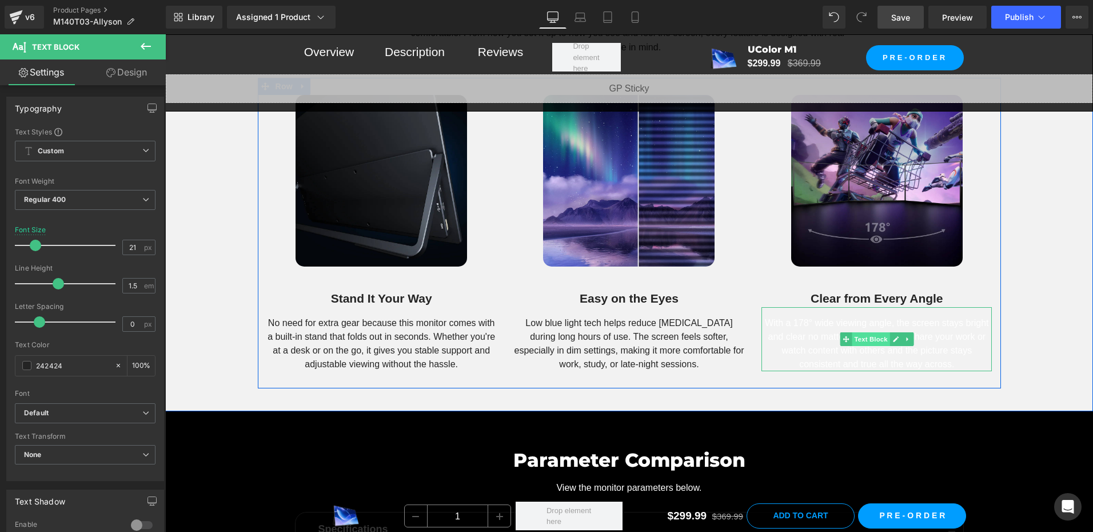
click at [873, 337] on span "Text Block" at bounding box center [871, 339] width 38 height 14
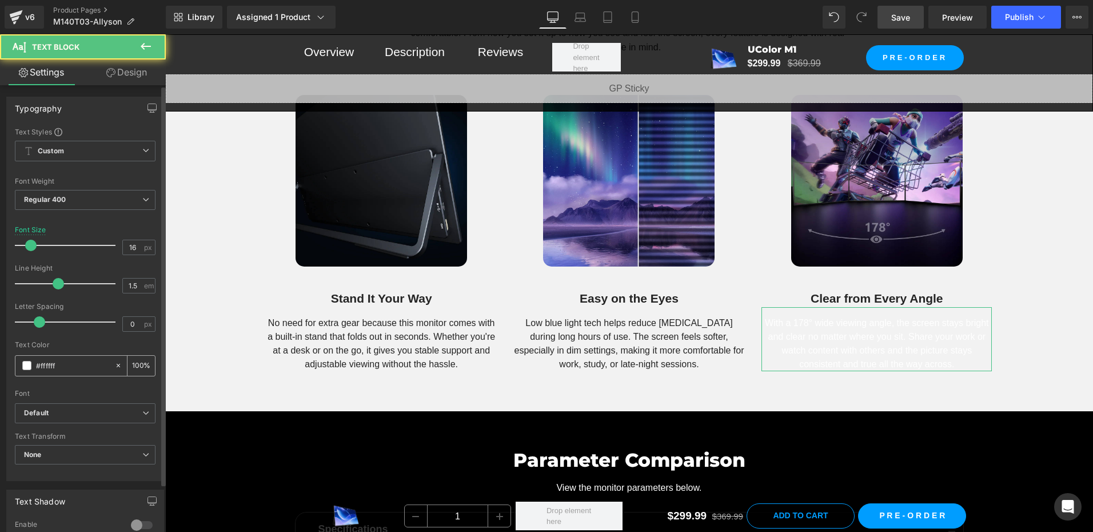
click at [63, 362] on input "#ffffff" at bounding box center [72, 365] width 73 height 13
paste input "242424"
type input "242424"
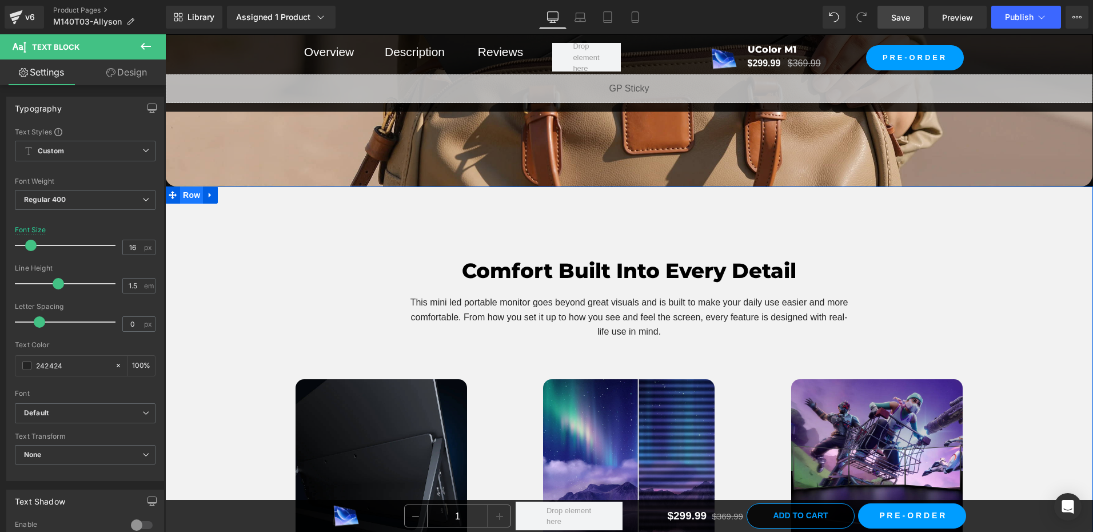
scroll to position [7148, 0]
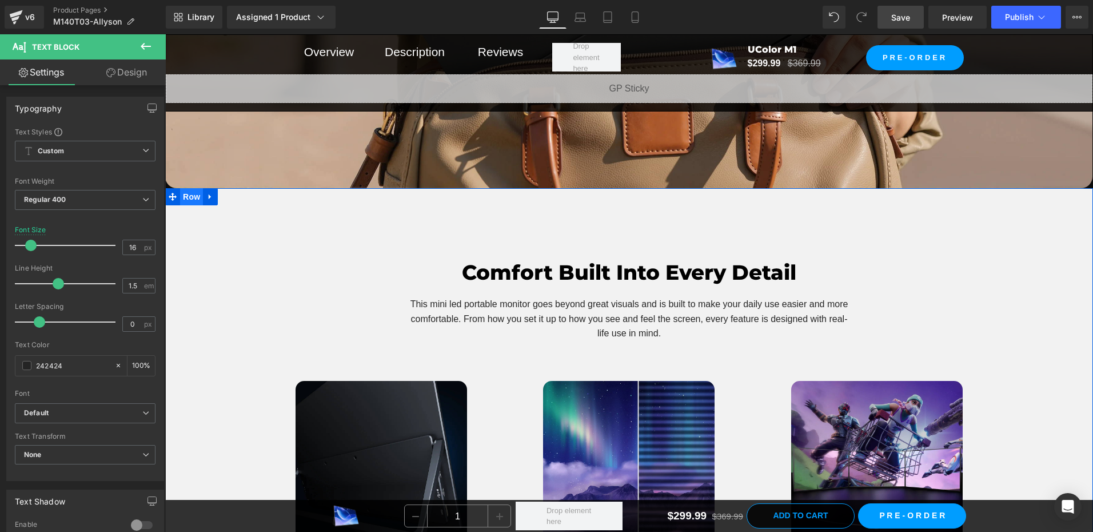
click at [192, 194] on span "Row" at bounding box center [191, 196] width 23 height 17
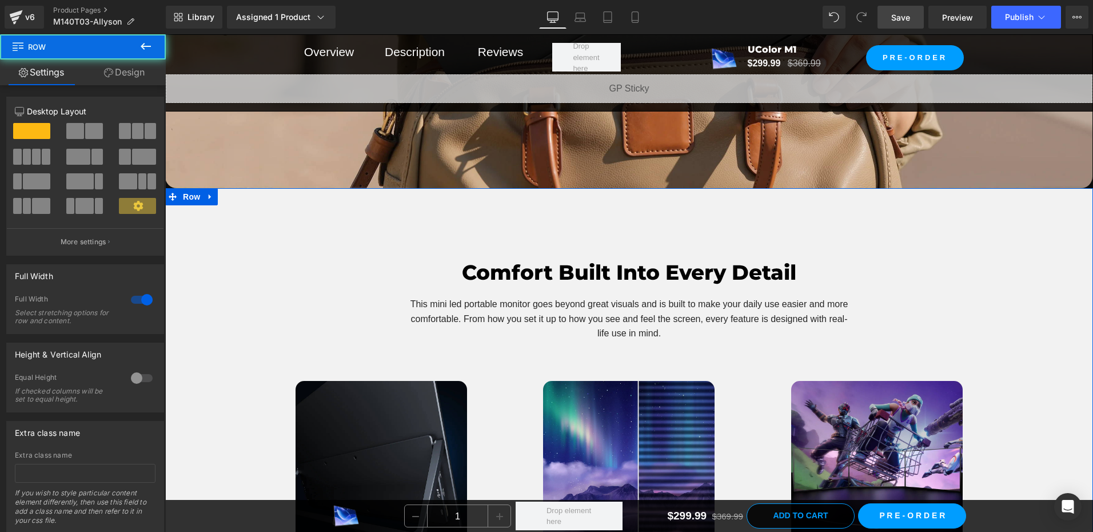
click at [118, 73] on link "Design" at bounding box center [124, 72] width 83 height 26
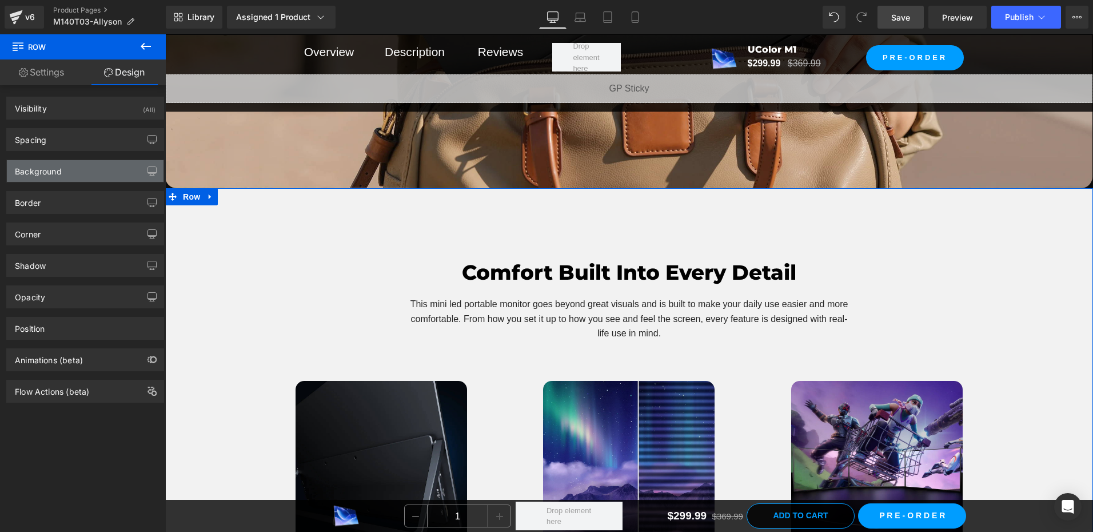
click at [64, 182] on div "Border Border Style Custom Custom Setup Global Style Custom Setup Global Style …" at bounding box center [85, 197] width 171 height 31
click at [69, 177] on div "Background" at bounding box center [85, 171] width 157 height 22
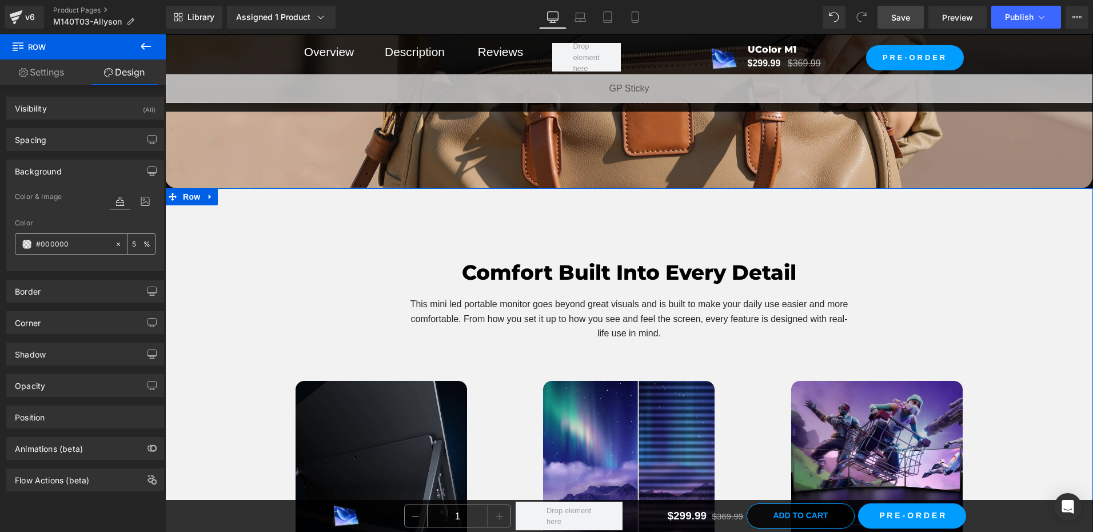
click at [132, 244] on input "5" at bounding box center [137, 243] width 11 height 13
type input "0"
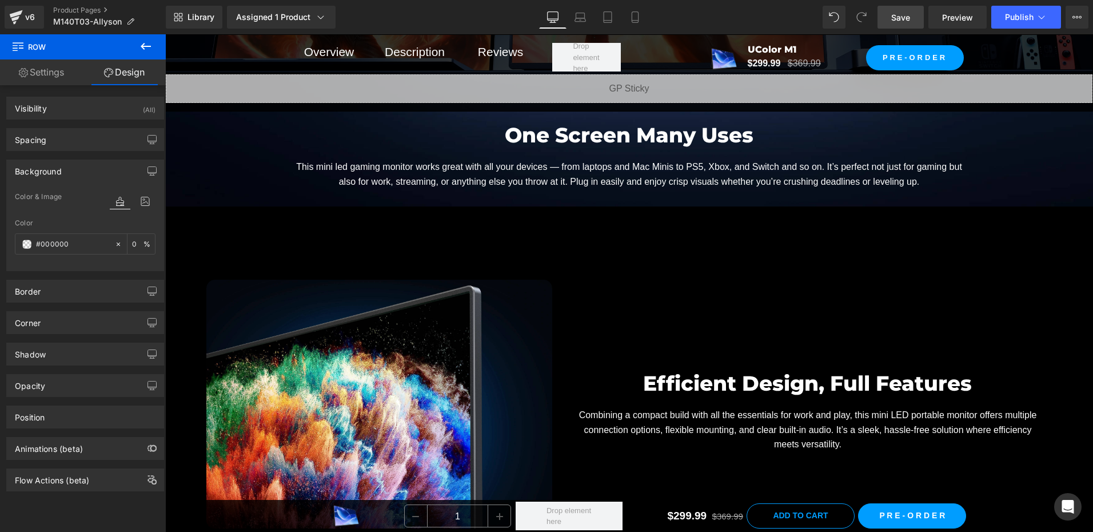
scroll to position [5890, 0]
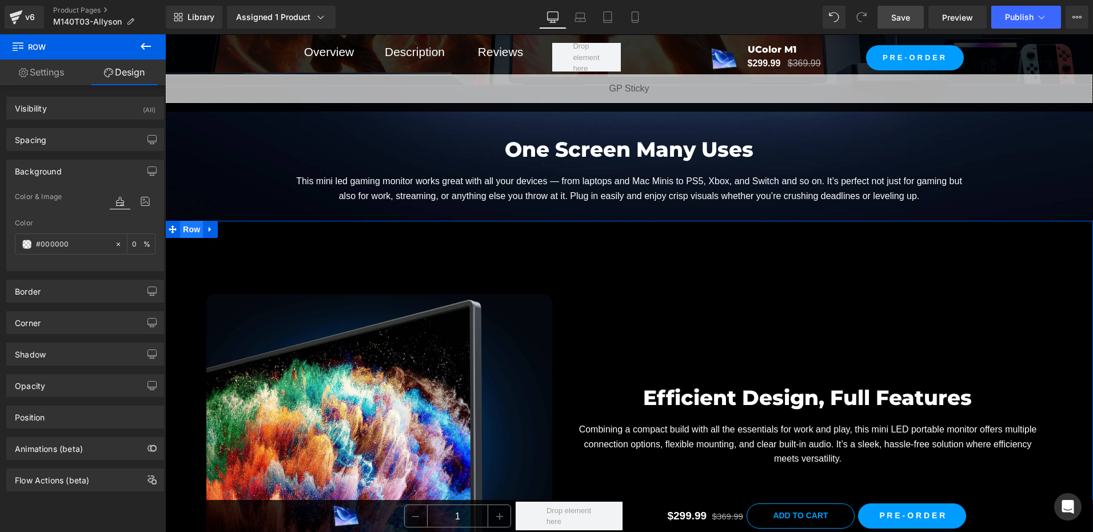
click at [190, 228] on span "Row" at bounding box center [191, 229] width 23 height 17
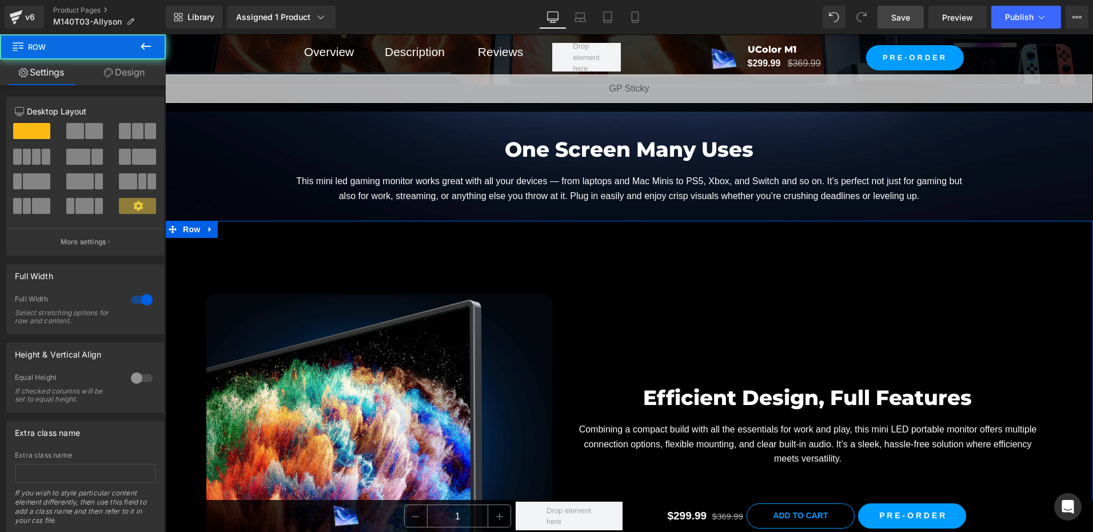
click at [134, 77] on link "Design" at bounding box center [124, 72] width 83 height 26
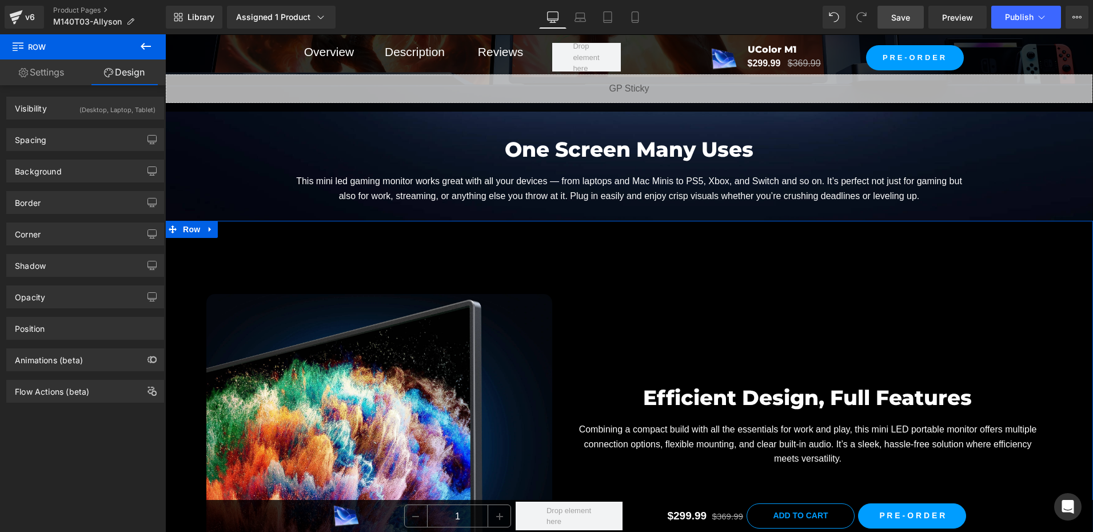
drag, startPoint x: 64, startPoint y: 166, endPoint x: 49, endPoint y: 182, distance: 22.7
click at [65, 166] on div "Background" at bounding box center [85, 171] width 157 height 22
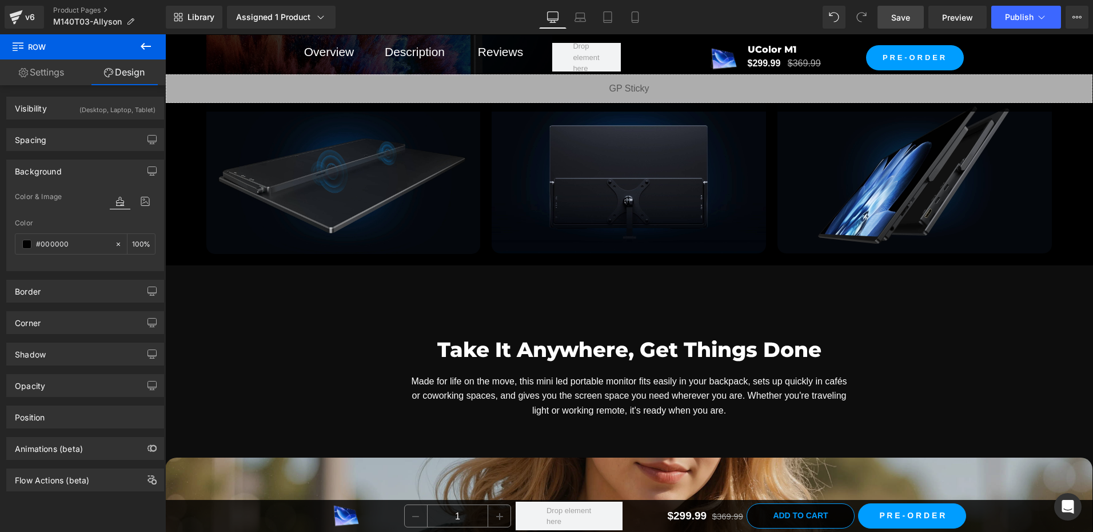
scroll to position [6347, 0]
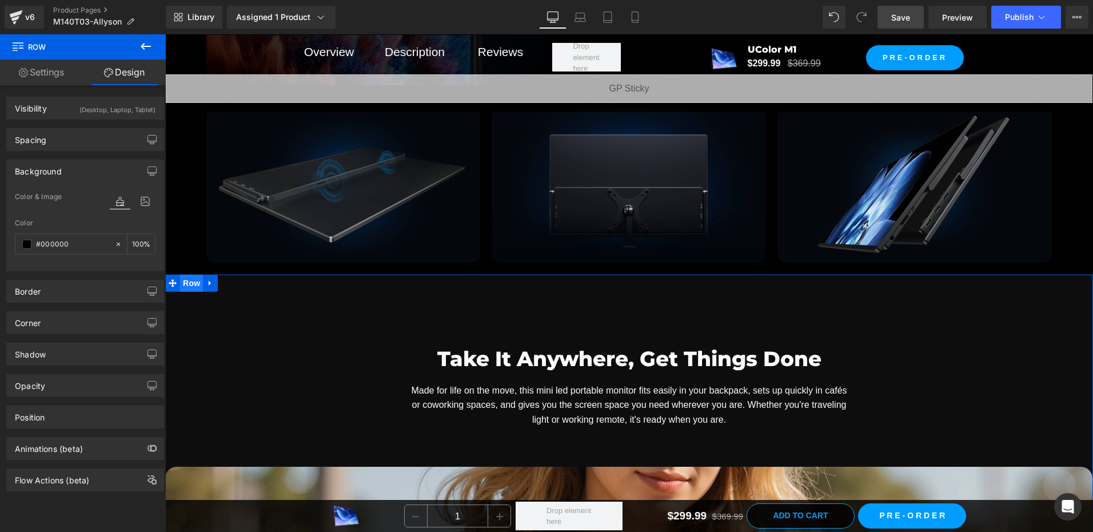
click at [183, 281] on span "Row" at bounding box center [191, 282] width 23 height 17
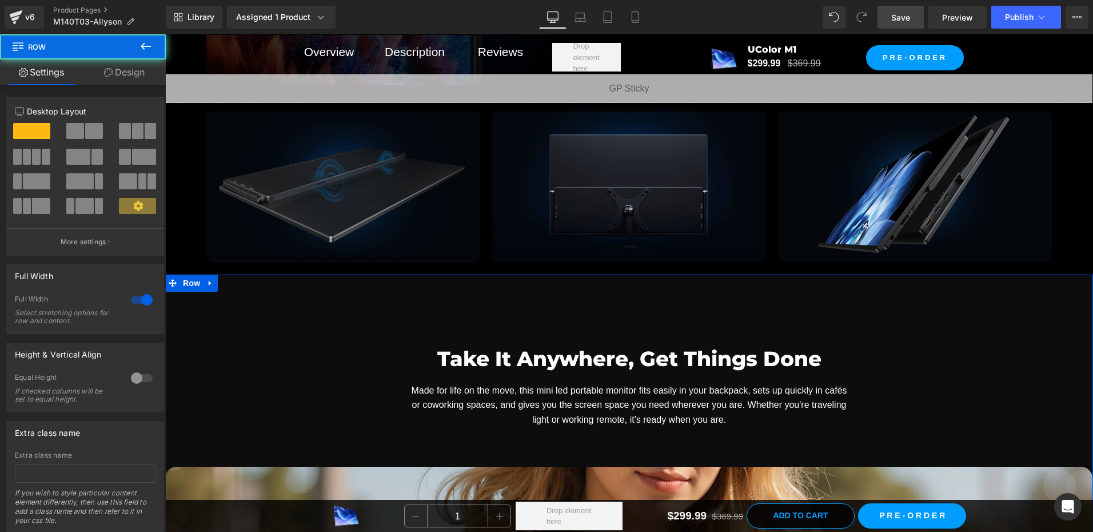
click at [132, 67] on link "Design" at bounding box center [124, 72] width 83 height 26
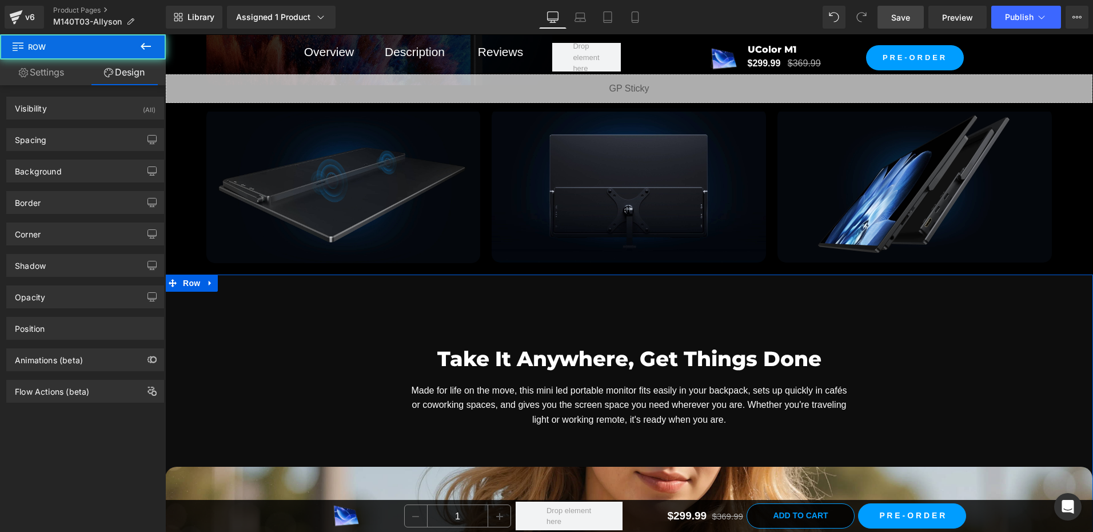
type input "#000000"
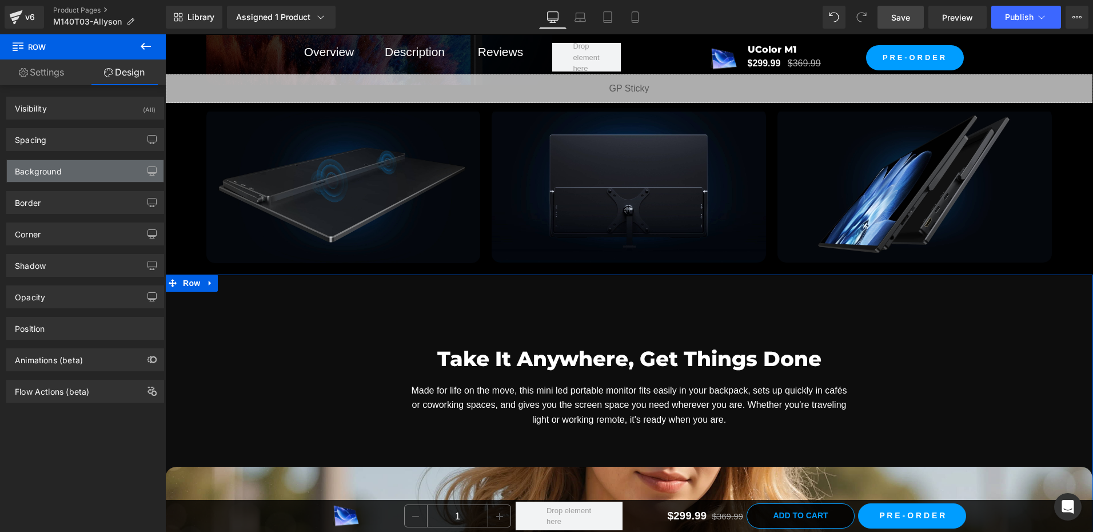
click at [76, 170] on div "Background" at bounding box center [85, 171] width 157 height 22
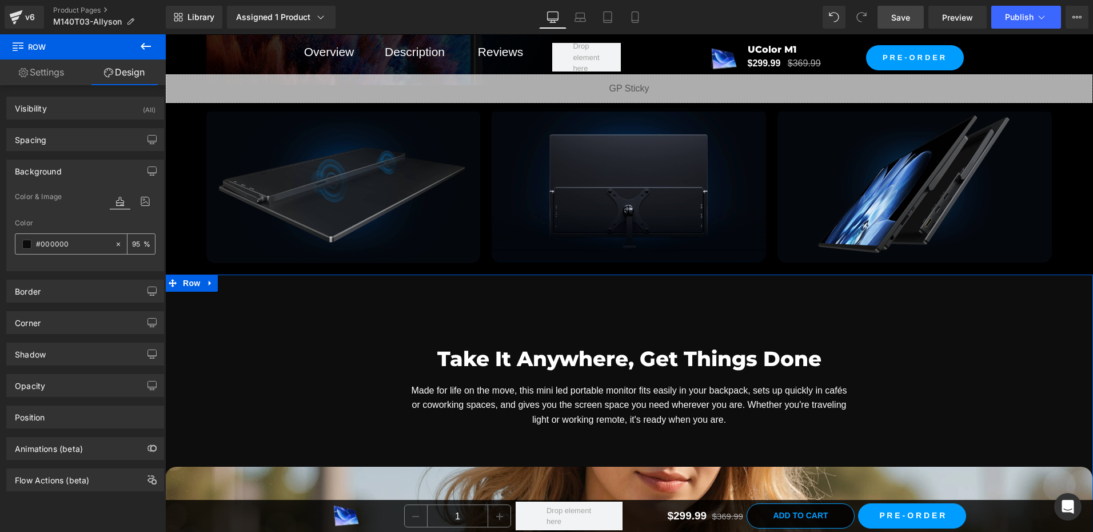
click at [132, 242] on input "95" at bounding box center [137, 243] width 11 height 13
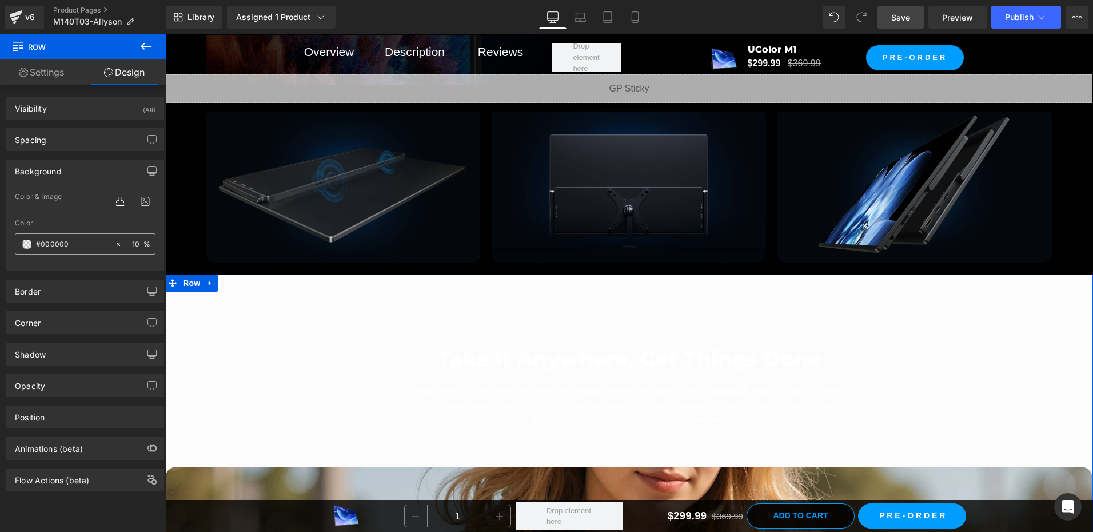
type input "100"
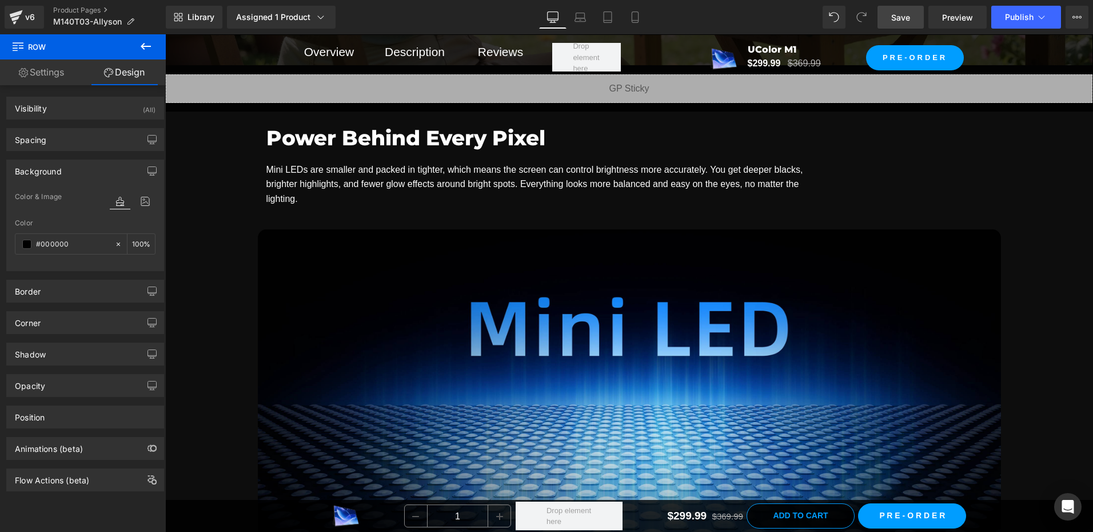
scroll to position [1601, 0]
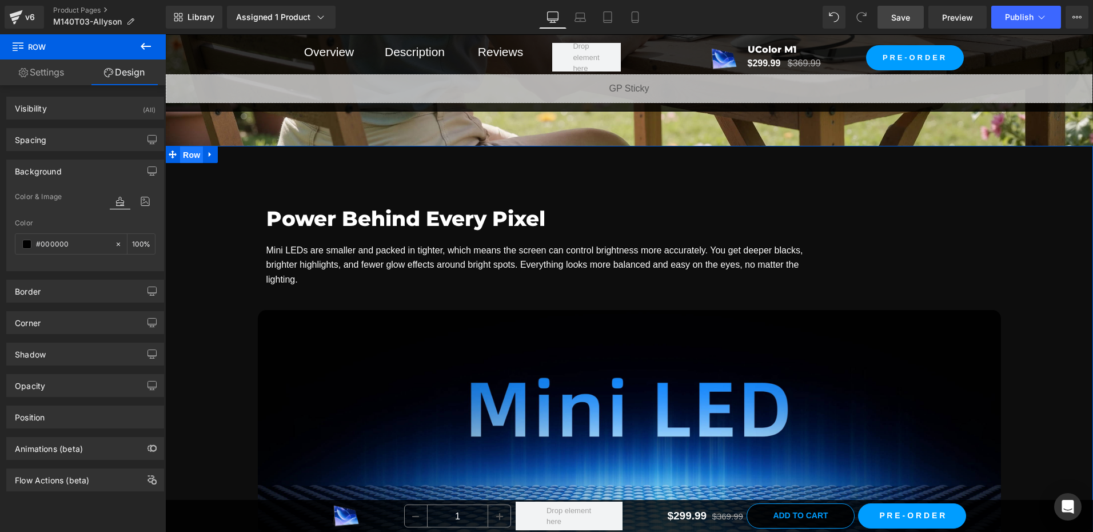
click at [183, 153] on span "Row" at bounding box center [191, 154] width 23 height 17
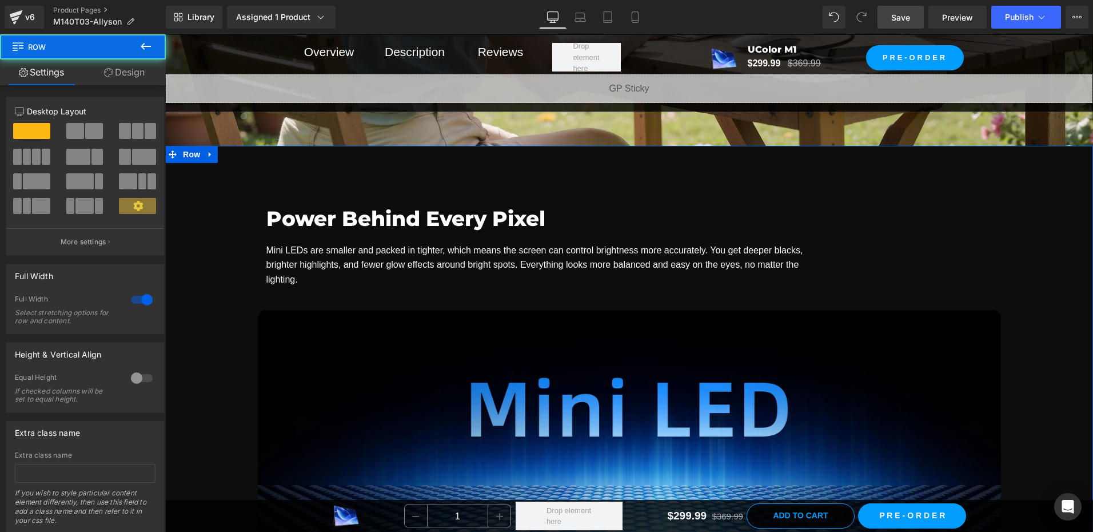
click at [130, 66] on link "Design" at bounding box center [124, 72] width 83 height 26
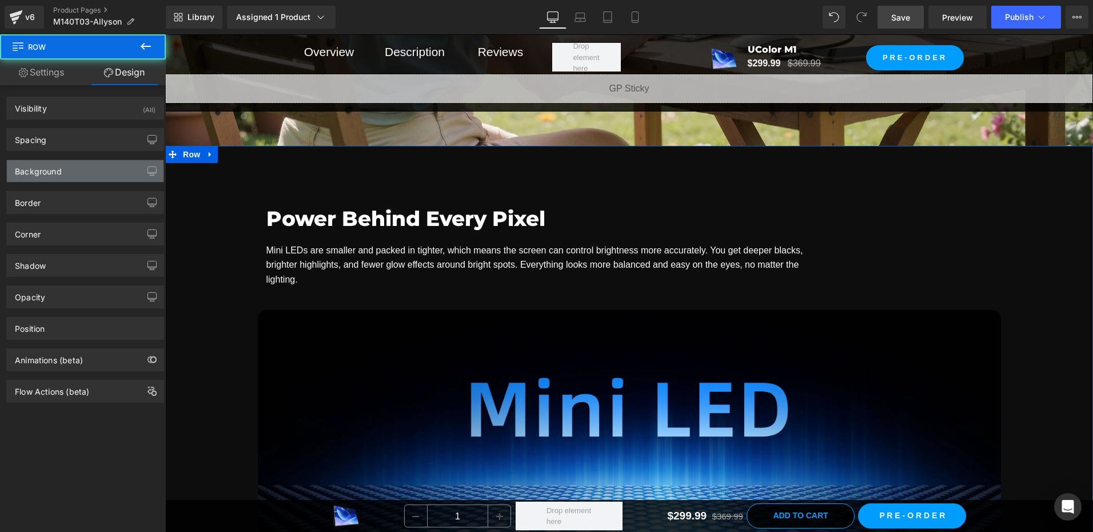
click at [40, 171] on div "Background" at bounding box center [38, 168] width 47 height 16
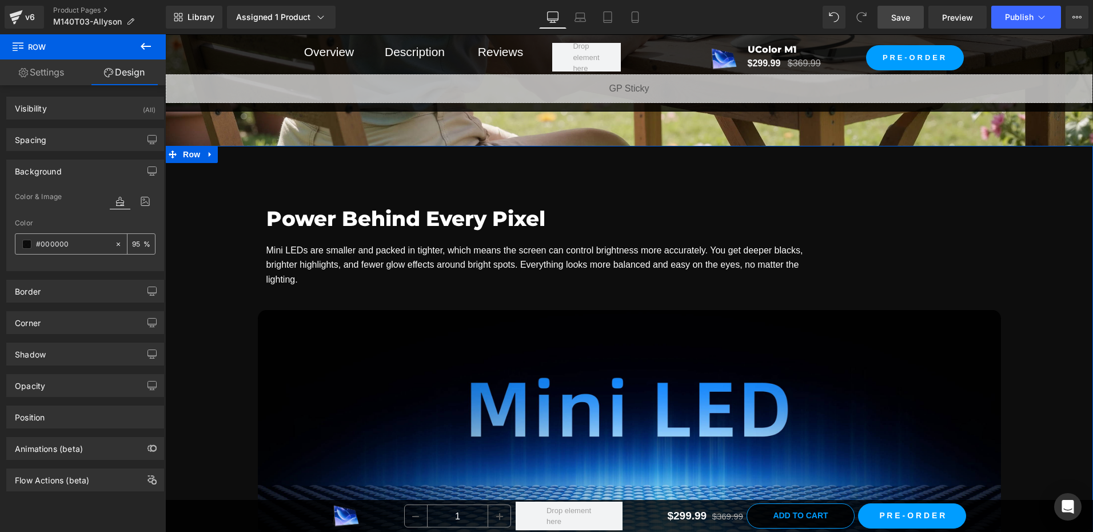
click at [29, 244] on span at bounding box center [26, 244] width 9 height 9
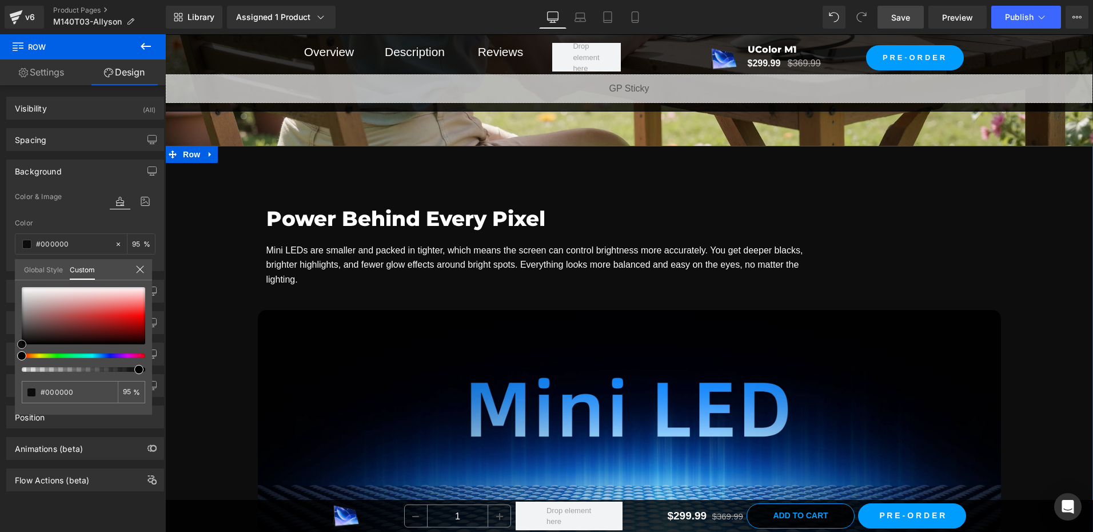
type input "#514242"
type input "#746161"
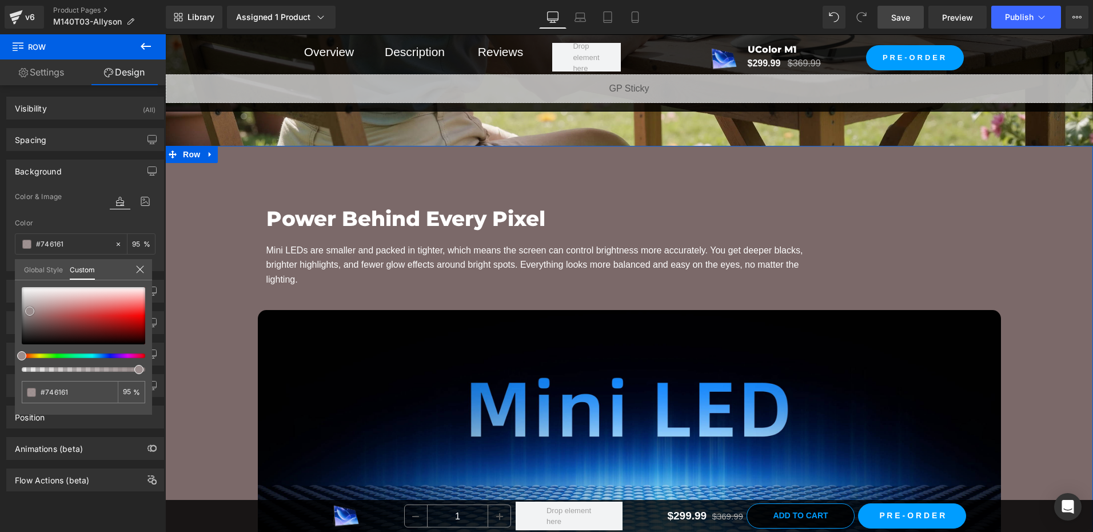
type input "#938585"
type input "#b1a9a9"
type input "#c9c4c4"
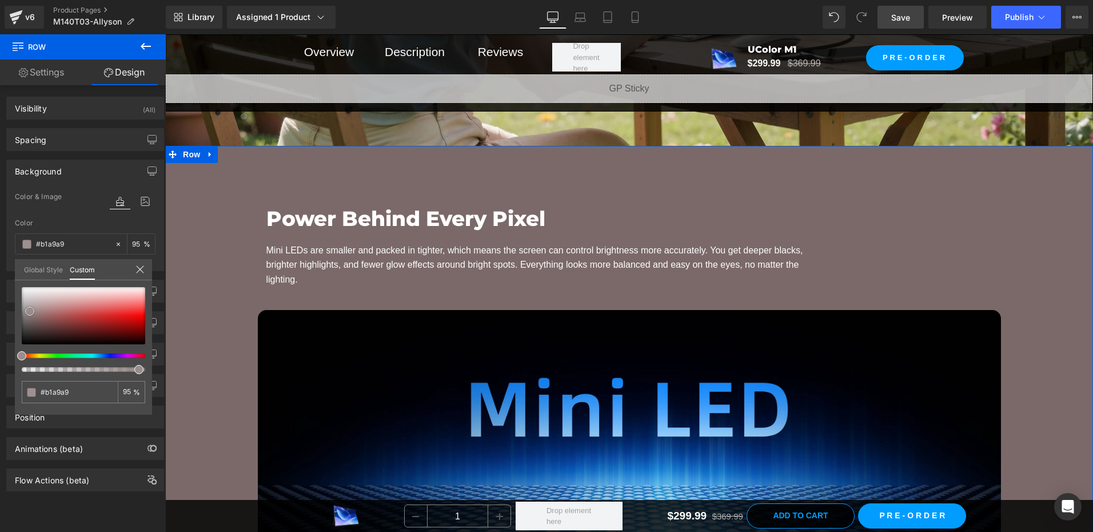
type input "#c9c4c4"
type input "#dbdada"
type input "#ededed"
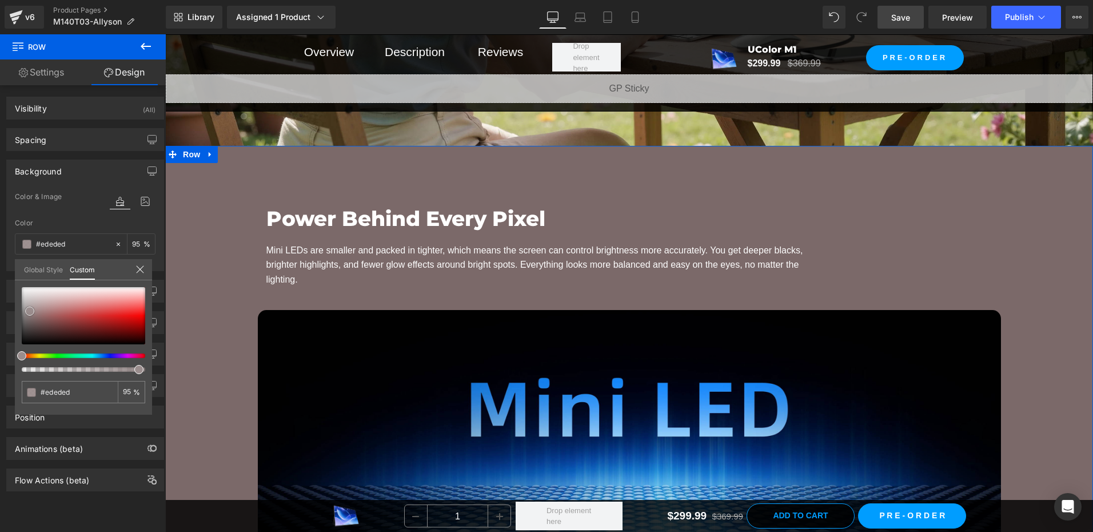
type input "#ffffff"
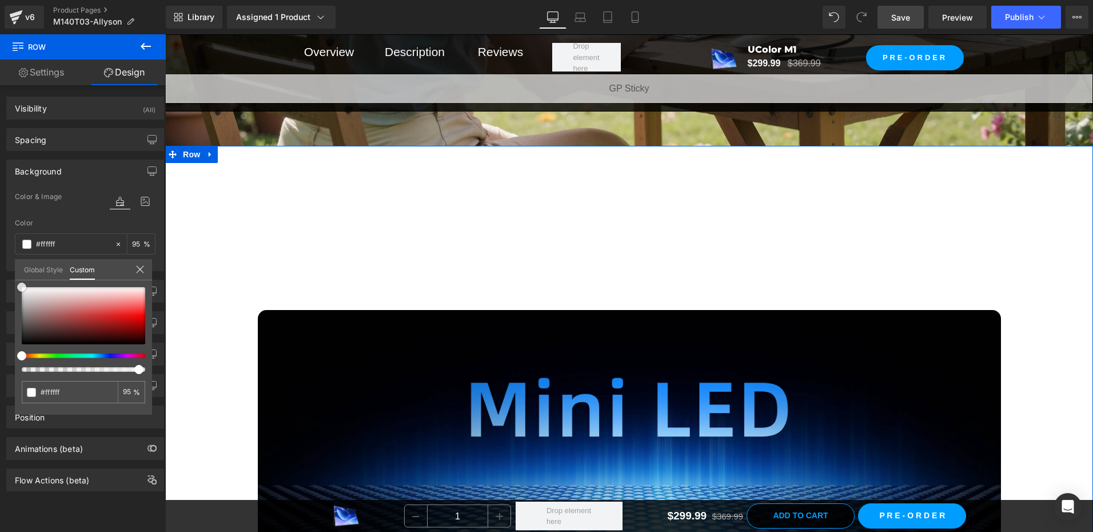
drag, startPoint x: 31, startPoint y: 317, endPoint x: 0, endPoint y: 258, distance: 67.3
click at [0, 258] on div "Background Color & Image color rgba(255, 255, 255, 0.95) Color #ffffff 95 % Ima…" at bounding box center [85, 211] width 171 height 120
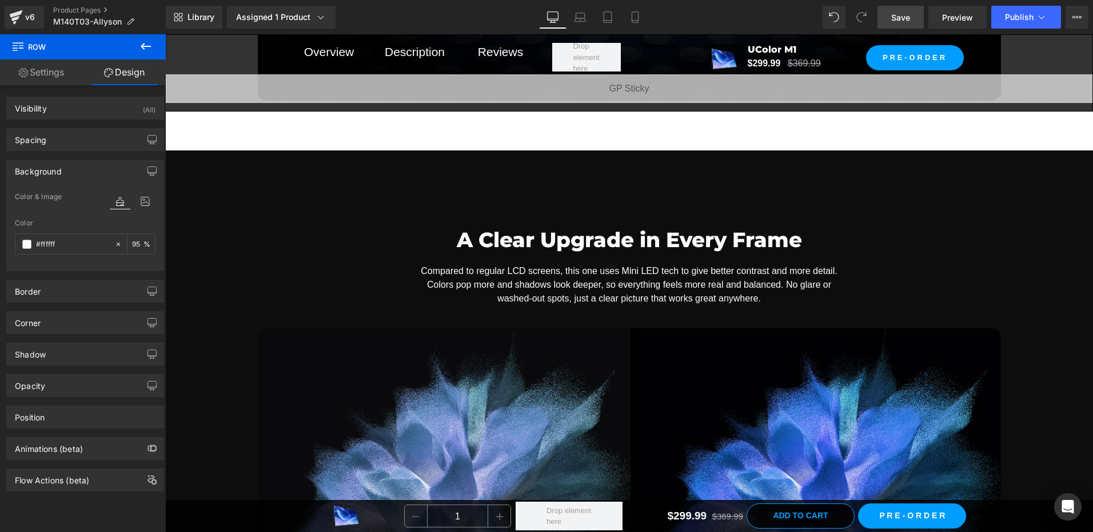
scroll to position [2230, 0]
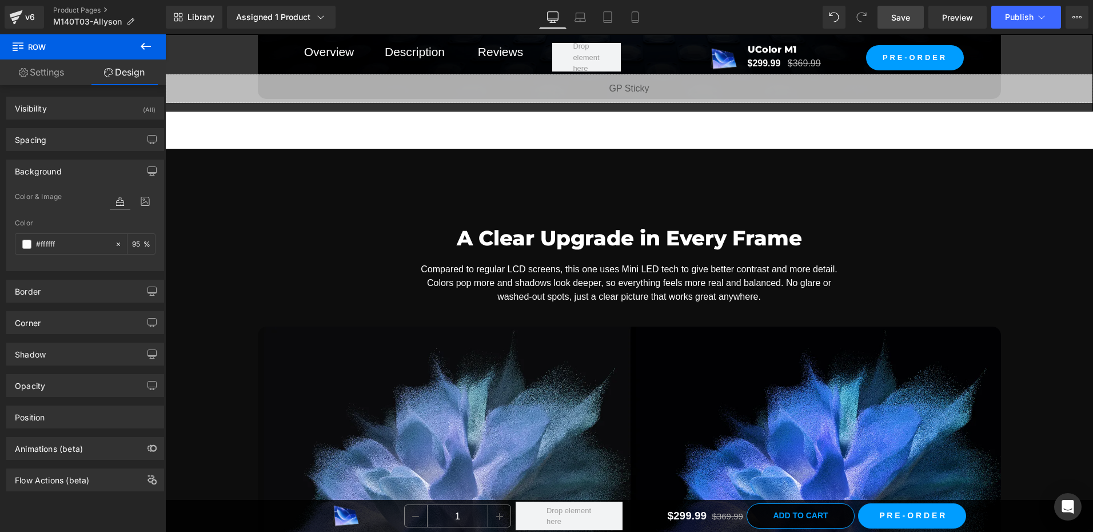
click at [185, 154] on span "Row" at bounding box center [191, 157] width 23 height 17
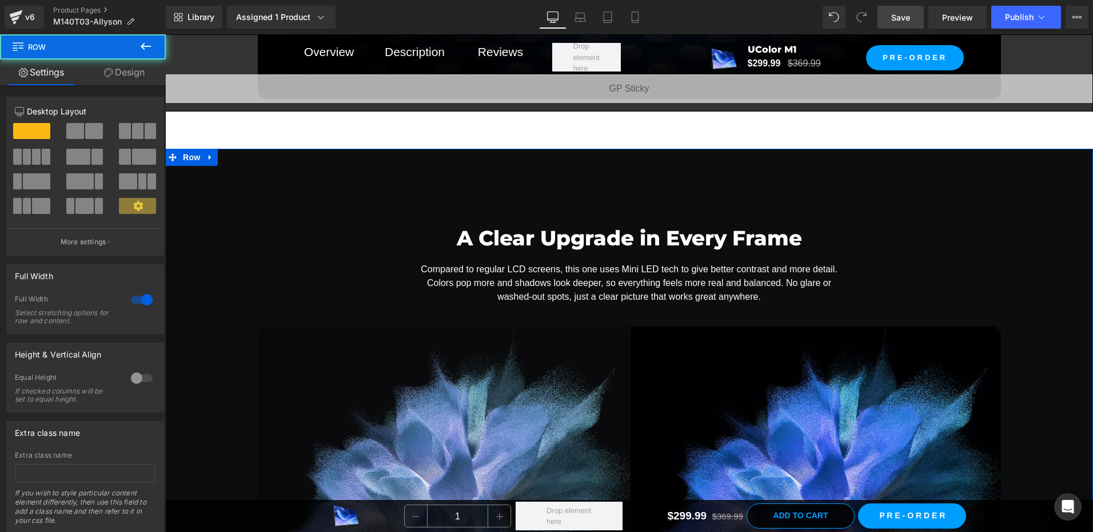
click at [132, 77] on link "Design" at bounding box center [124, 72] width 83 height 26
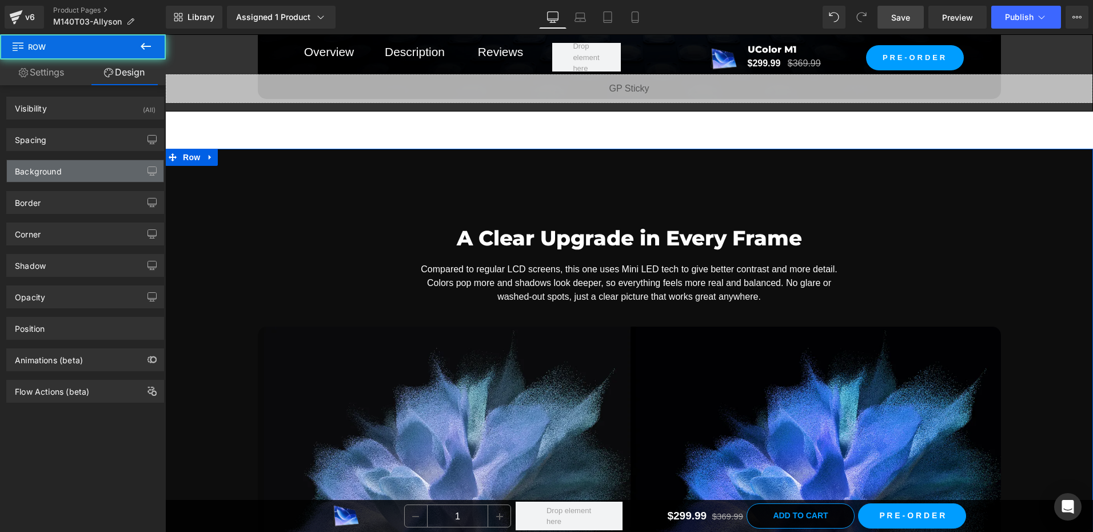
click at [61, 167] on div "Background" at bounding box center [38, 168] width 47 height 16
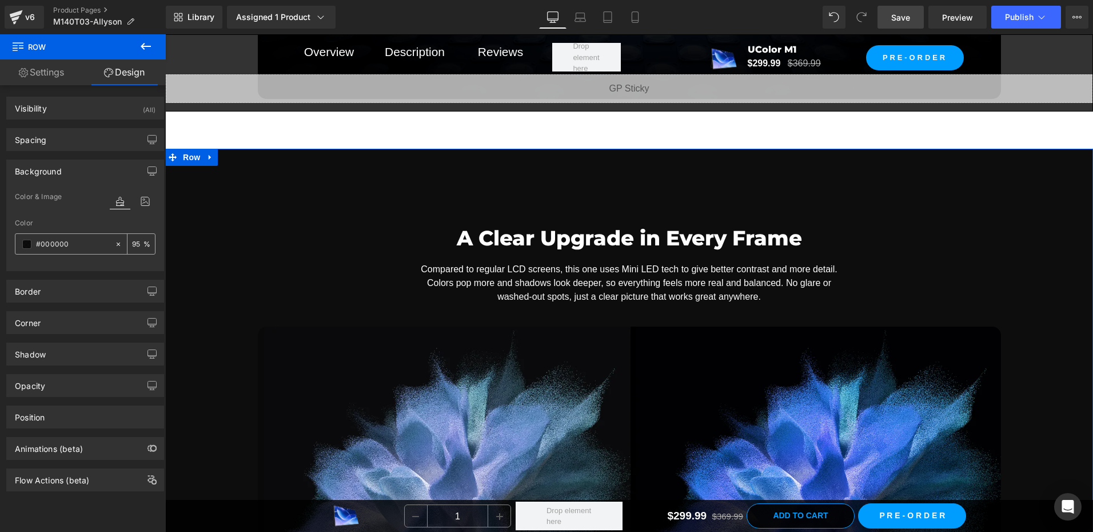
click at [27, 241] on span at bounding box center [26, 244] width 9 height 9
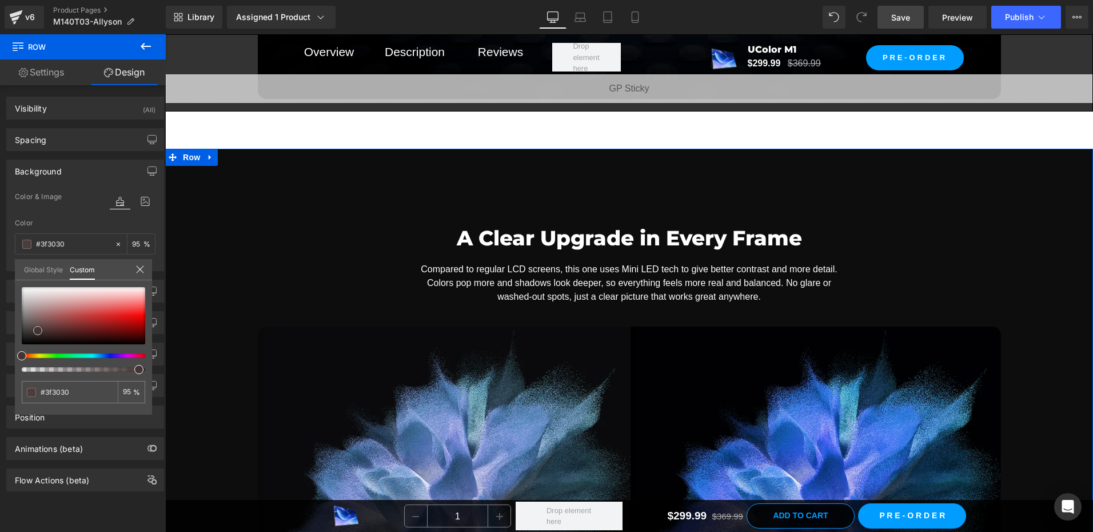
type input "#3f3030"
type input "#453535"
type input "#5c4646"
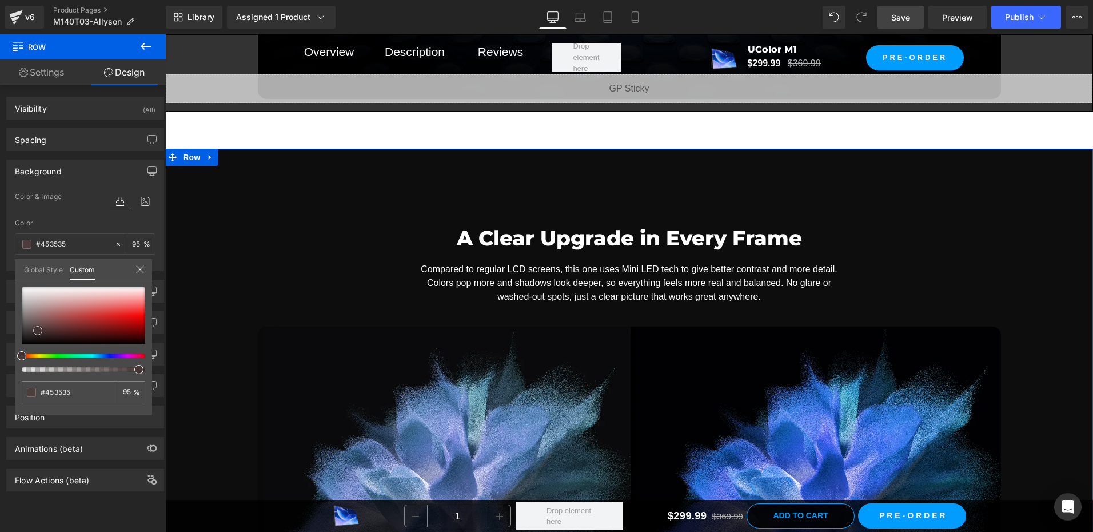
type input "#5c4646"
type input "#806464"
type input "#9c8b8b"
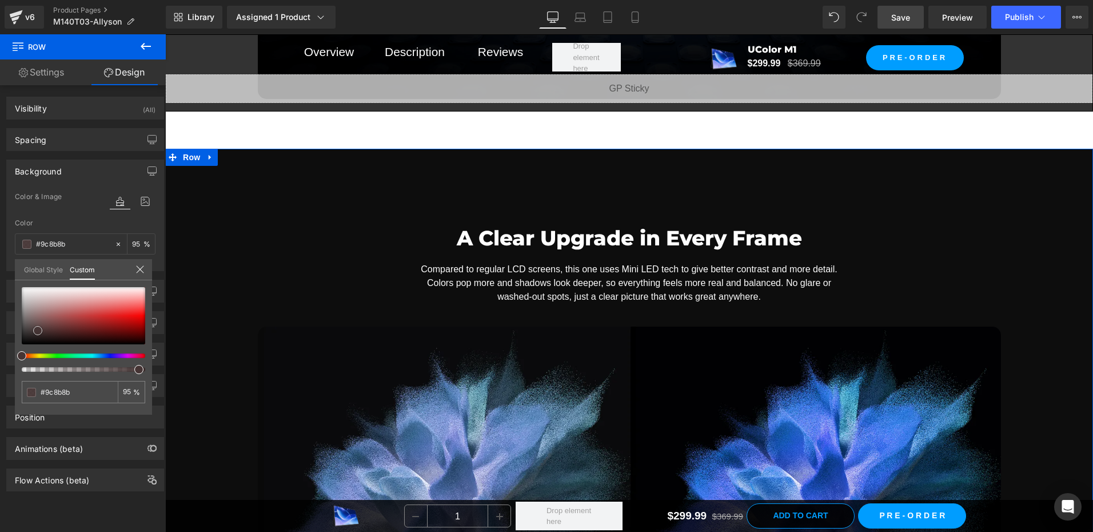
type input "#c5c3c3"
type input "#f9f9f9"
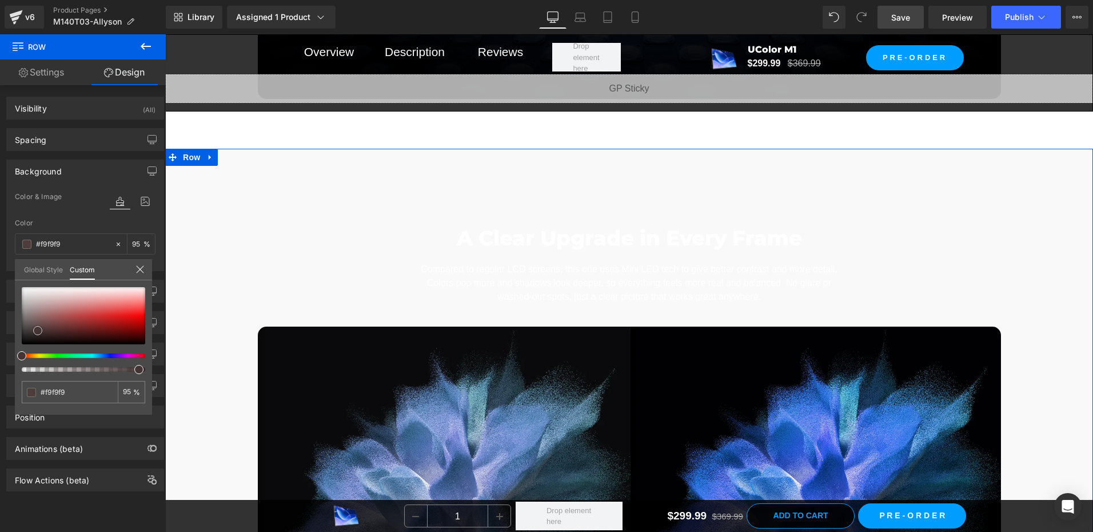
type input "#ffffff"
drag, startPoint x: 38, startPoint y: 331, endPoint x: 11, endPoint y: 245, distance: 89.9
click at [11, 245] on div "Background Color & Image color rgba(255, 255, 255, 0.95) Color #ffffff 95 % Ima…" at bounding box center [85, 211] width 171 height 120
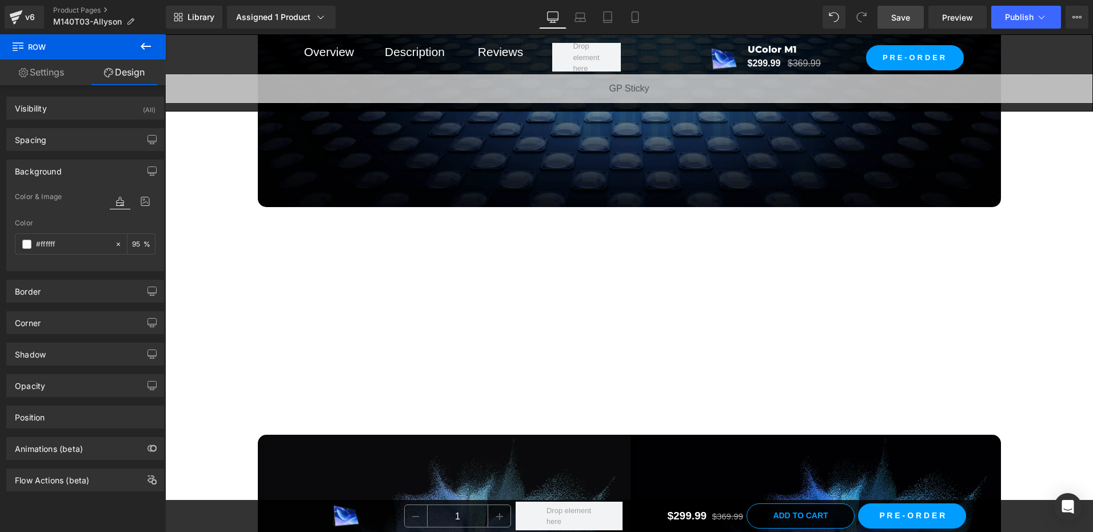
scroll to position [2116, 0]
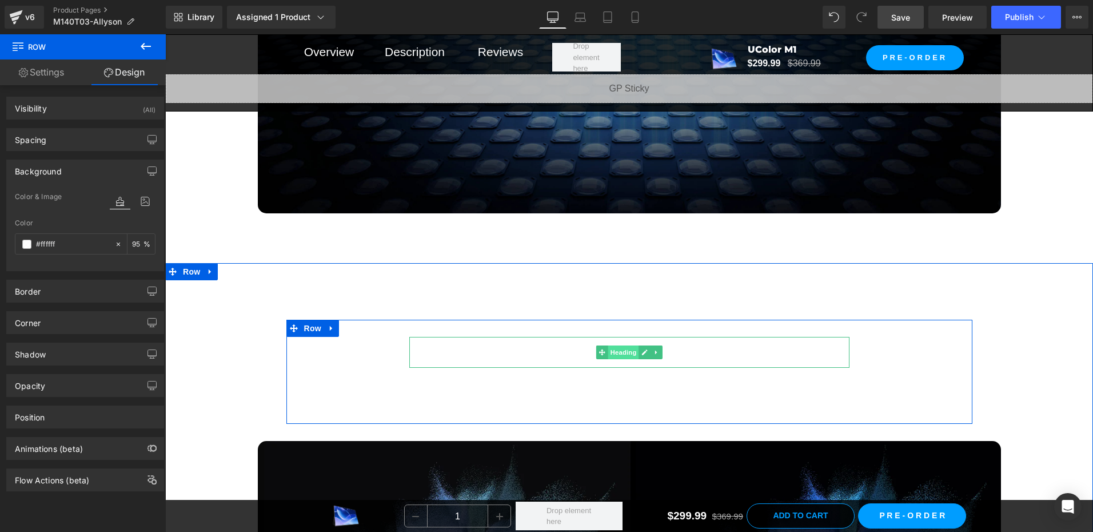
click at [616, 351] on span "Heading" at bounding box center [623, 352] width 31 height 14
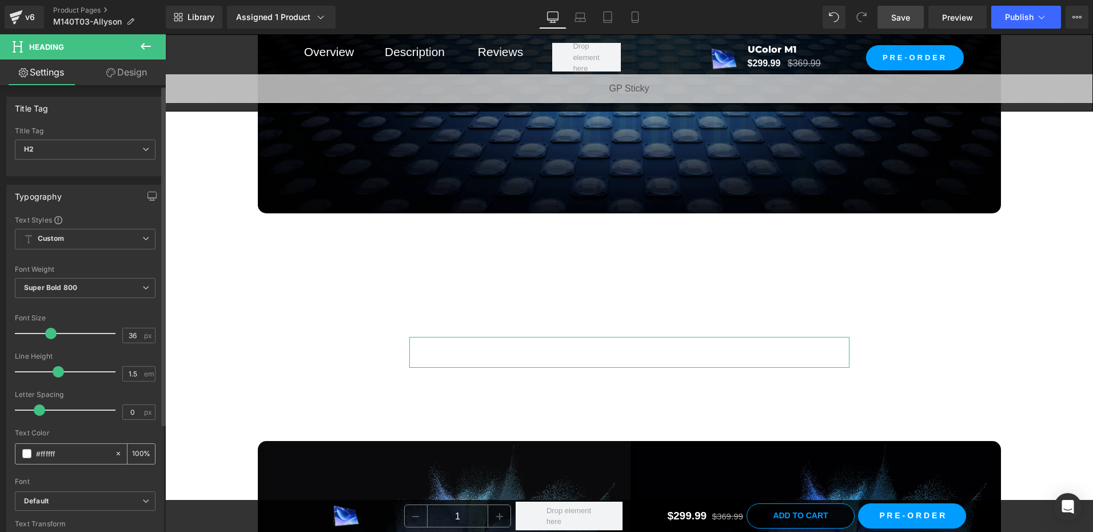
click at [33, 456] on div "#ffffff" at bounding box center [64, 454] width 99 height 20
click at [28, 455] on span at bounding box center [26, 453] width 9 height 9
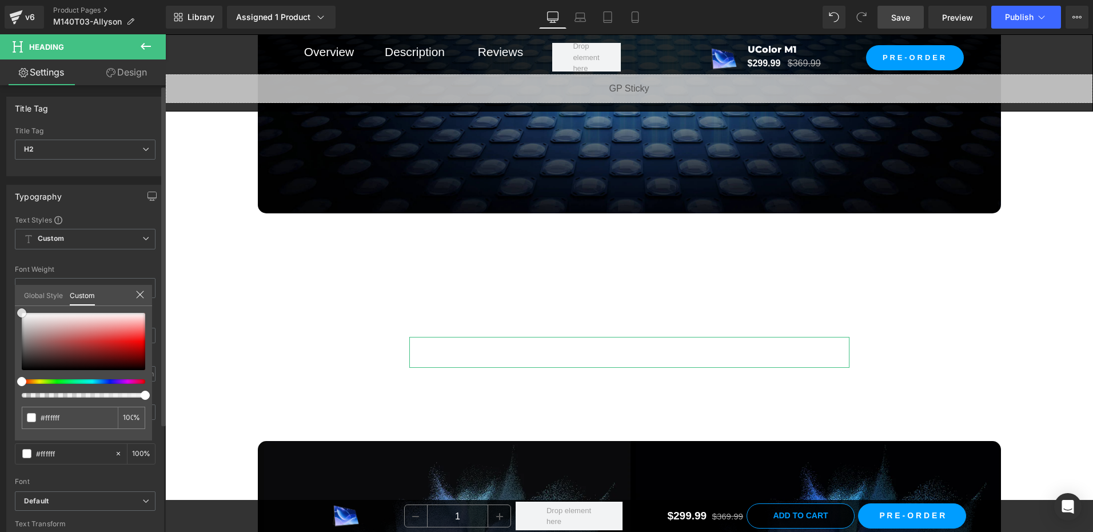
type input "#f90000"
type input "#564242"
type input "#000000"
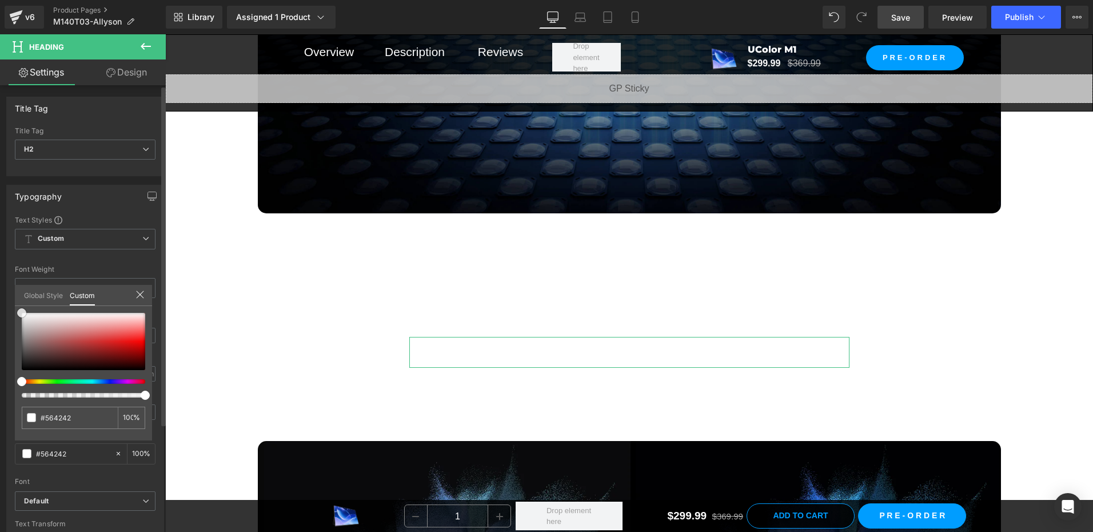
type input "#000000"
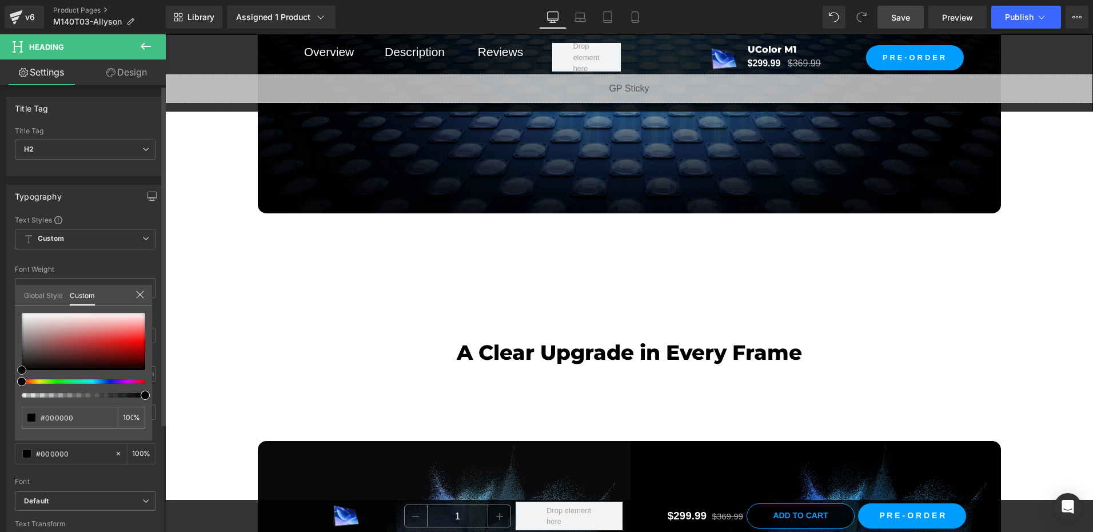
drag, startPoint x: 38, startPoint y: 342, endPoint x: 10, endPoint y: 421, distance: 84.1
click at [0, 410] on html "Heading You are previewing how the will restyle your page. You can not edit Ele…" at bounding box center [546, 266] width 1093 height 532
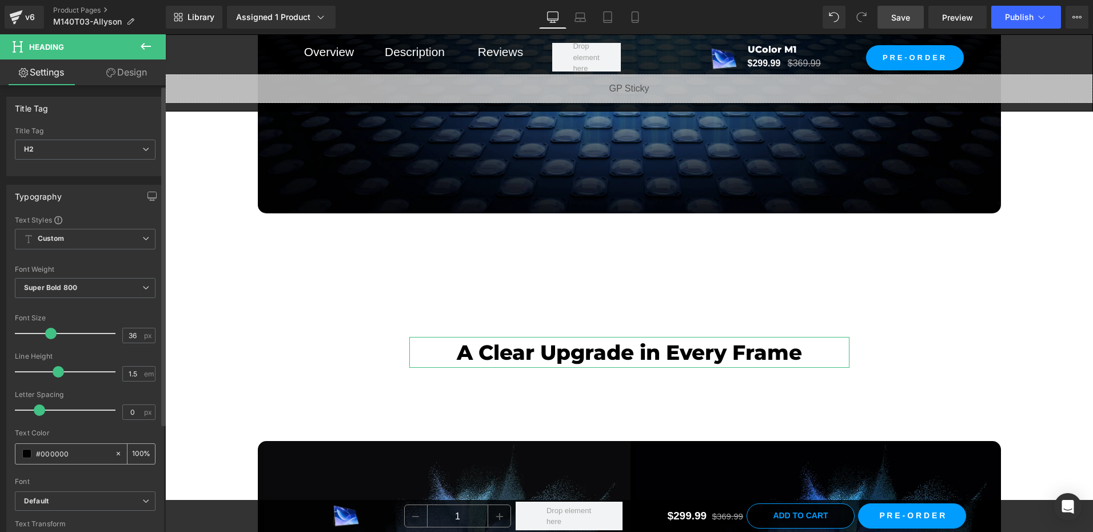
click at [79, 451] on input "#000000" at bounding box center [72, 453] width 73 height 13
paste input "242424"
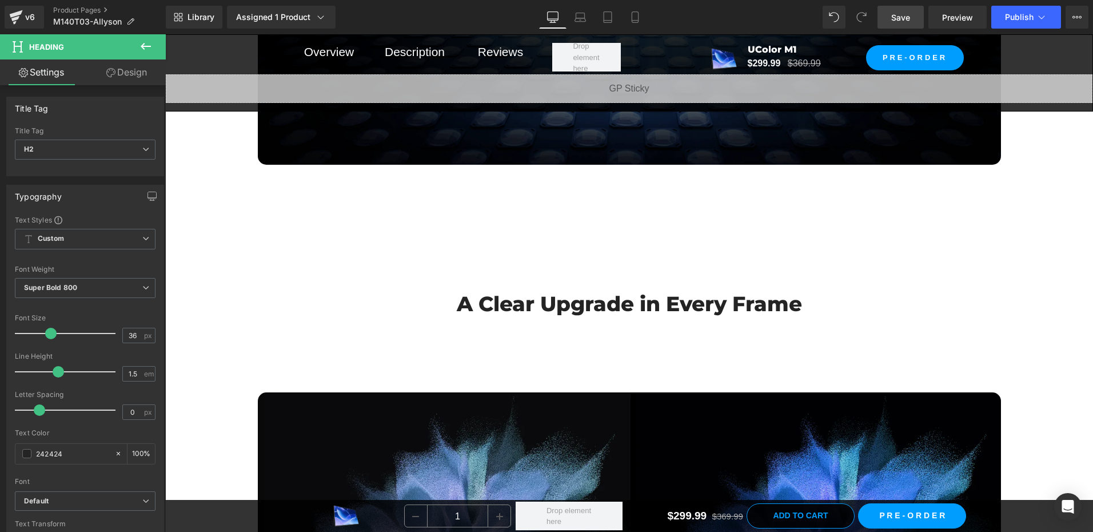
scroll to position [2230, 0]
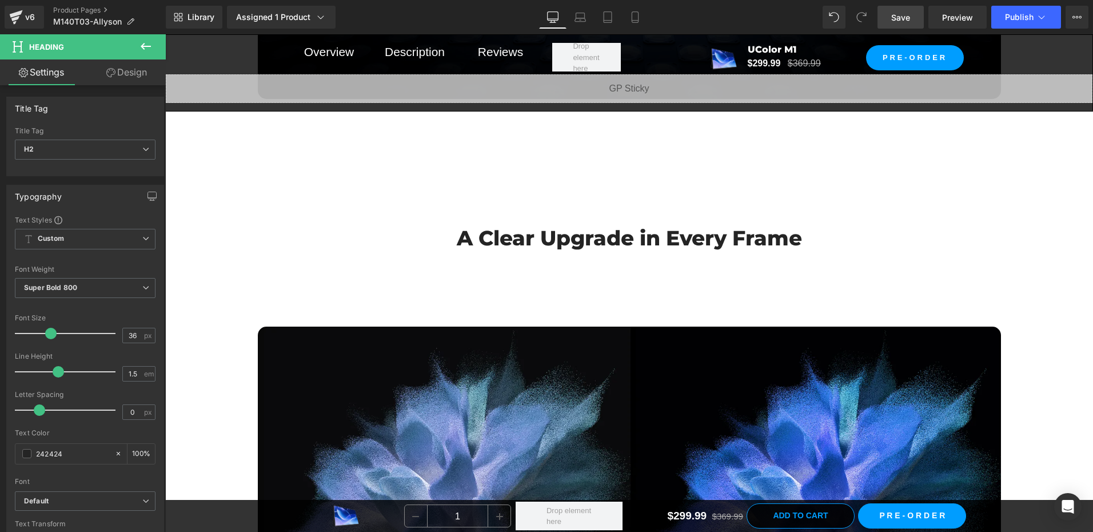
type input "#242424"
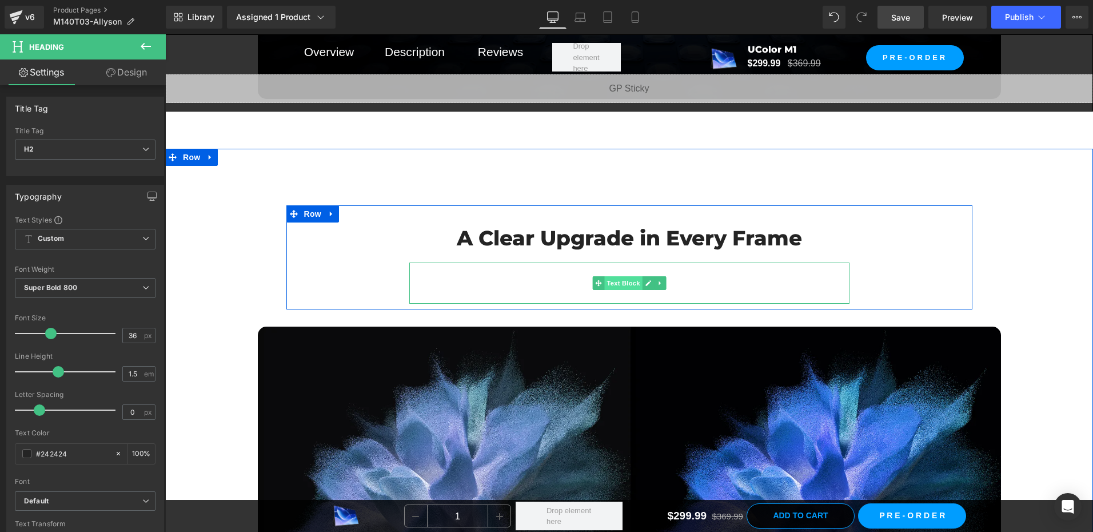
click at [612, 280] on span "Text Block" at bounding box center [623, 283] width 38 height 14
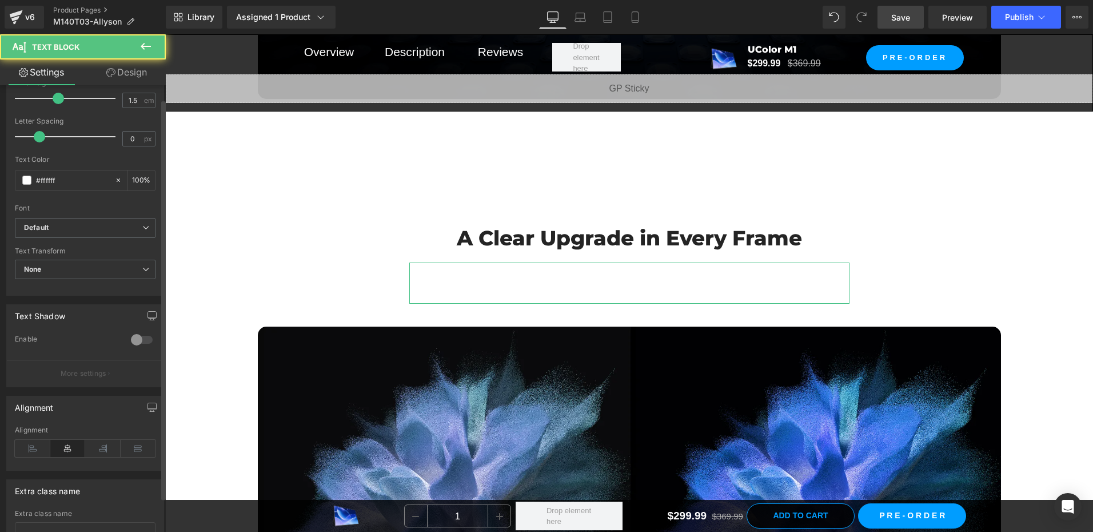
scroll to position [229, 0]
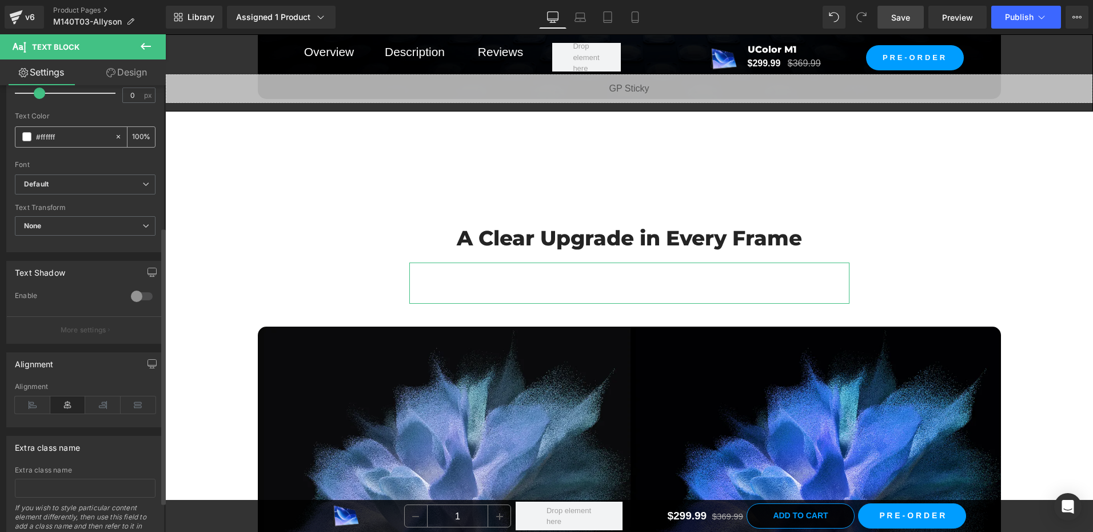
click at [69, 140] on input "#ffffff" at bounding box center [72, 136] width 73 height 13
paste input "242424"
type input "242424"
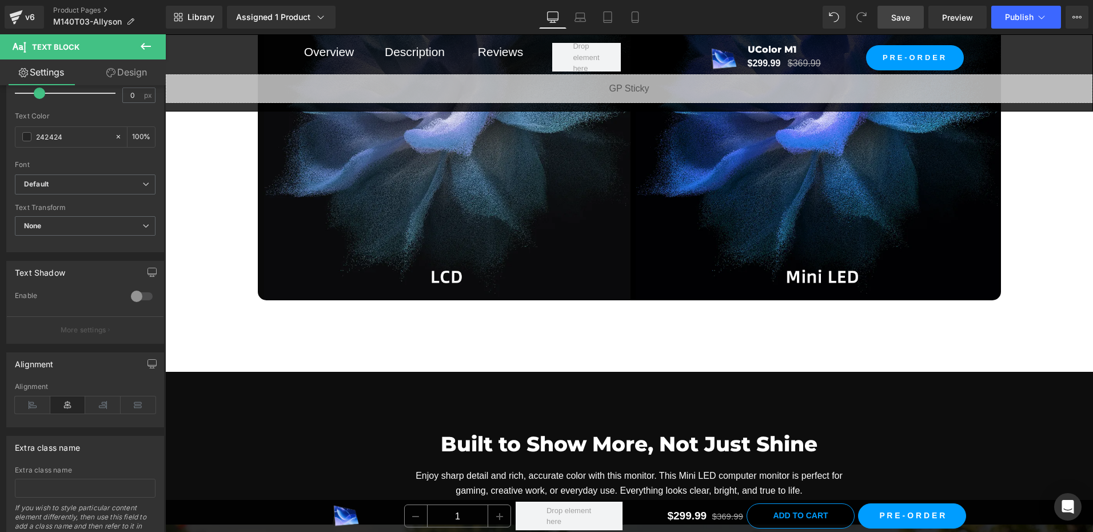
scroll to position [2745, 0]
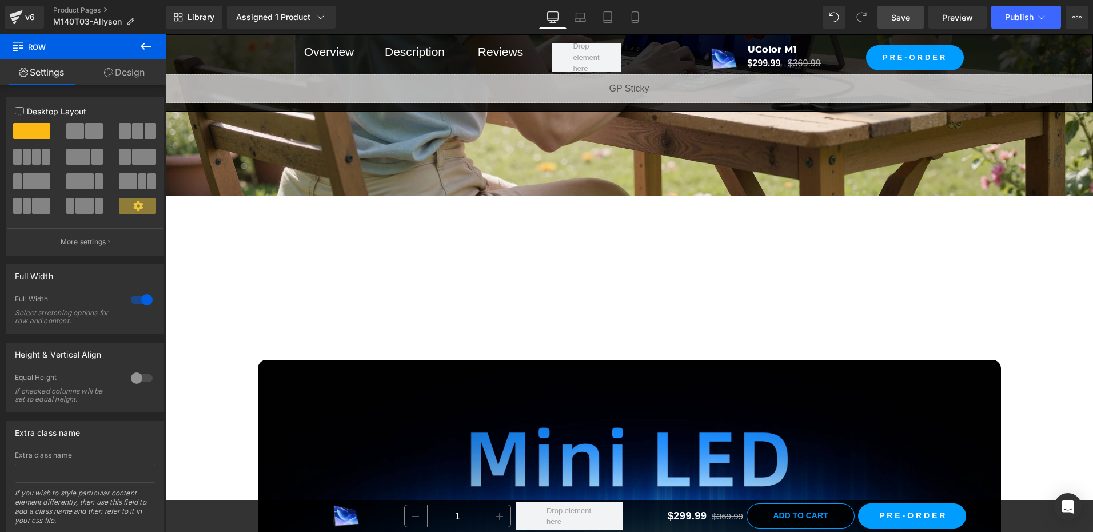
scroll to position [1487, 0]
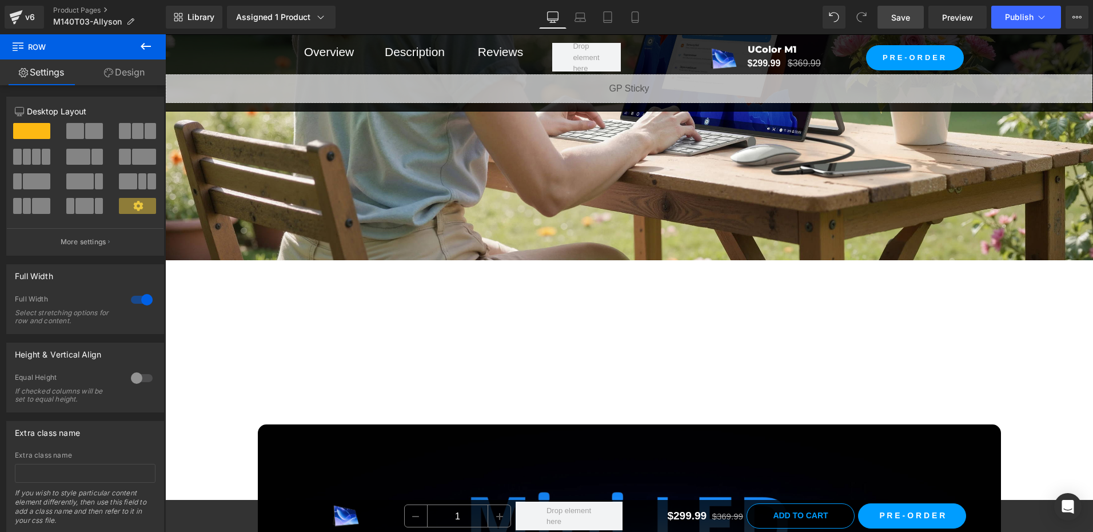
click at [563, 310] on div "Power Behind Every Pixel Heading Mini LEDs are smaller and packed in tighter, w…" at bounding box center [629, 353] width 743 height 107
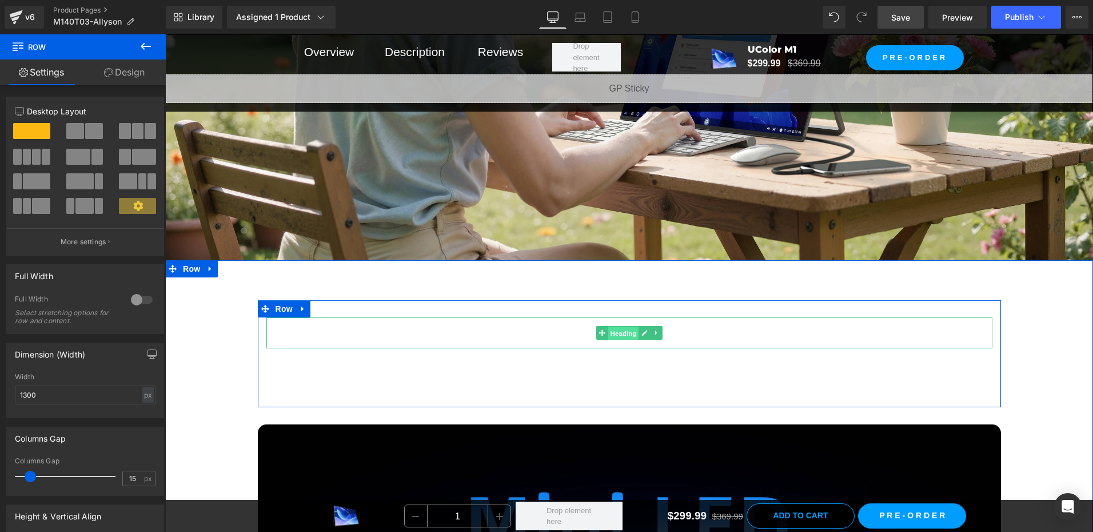
click at [622, 331] on span "Heading" at bounding box center [623, 333] width 31 height 14
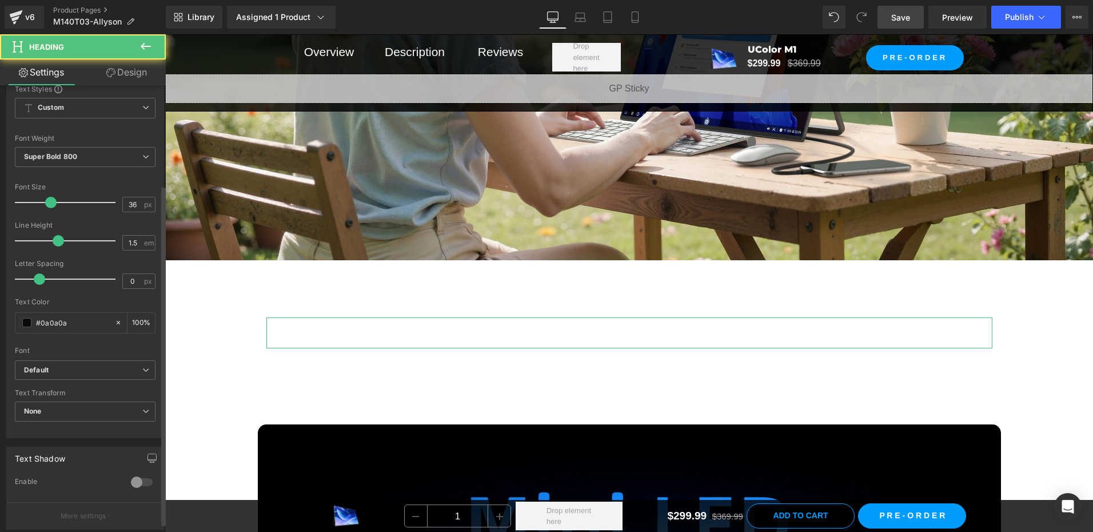
scroll to position [286, 0]
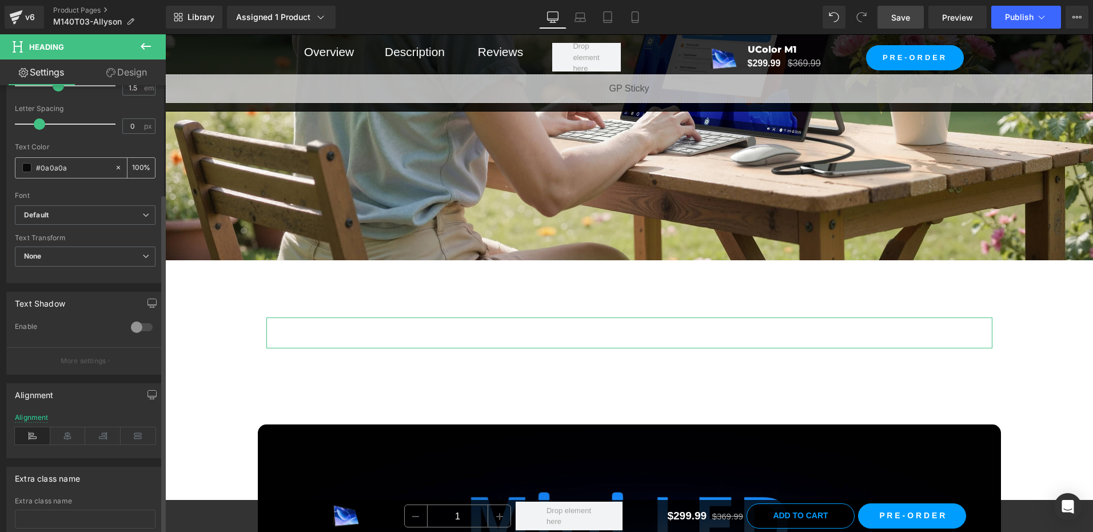
click at [75, 166] on input "#0a0a0a" at bounding box center [72, 167] width 73 height 13
paste input "242424"
type input "242424"
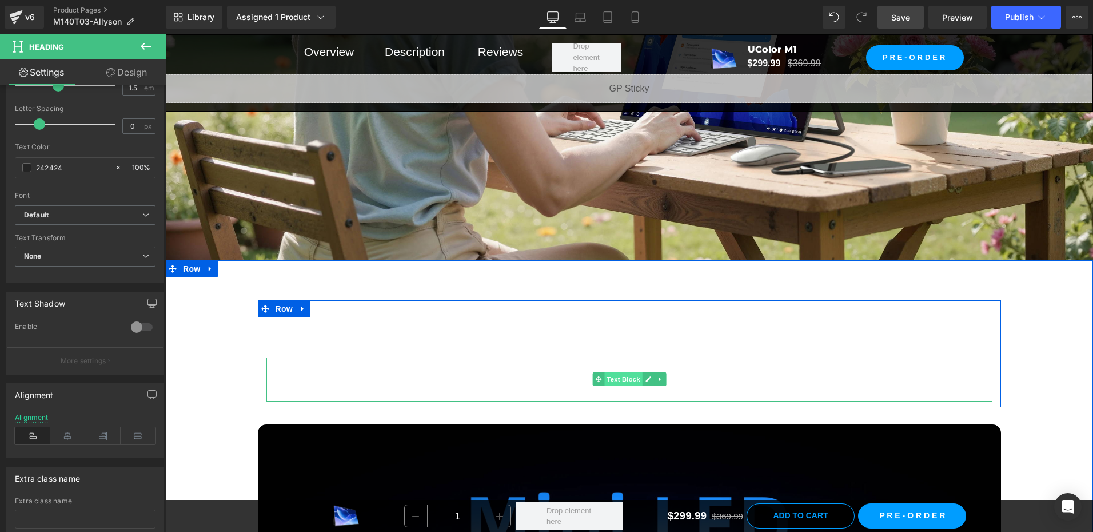
click at [614, 379] on span "Text Block" at bounding box center [623, 379] width 38 height 14
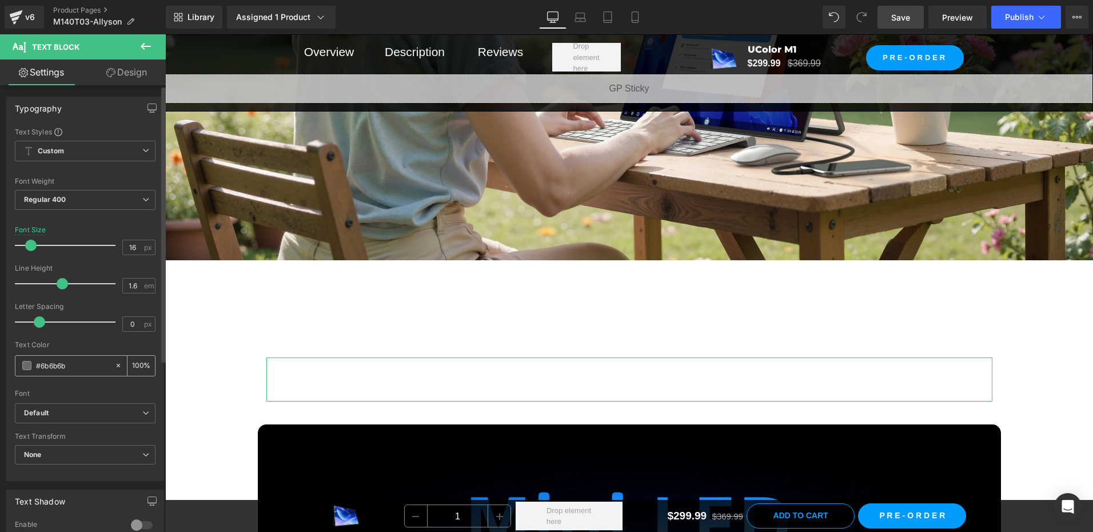
click at [73, 369] on input "#6b6b6b" at bounding box center [72, 365] width 73 height 13
paste input "242424"
type input "242424"
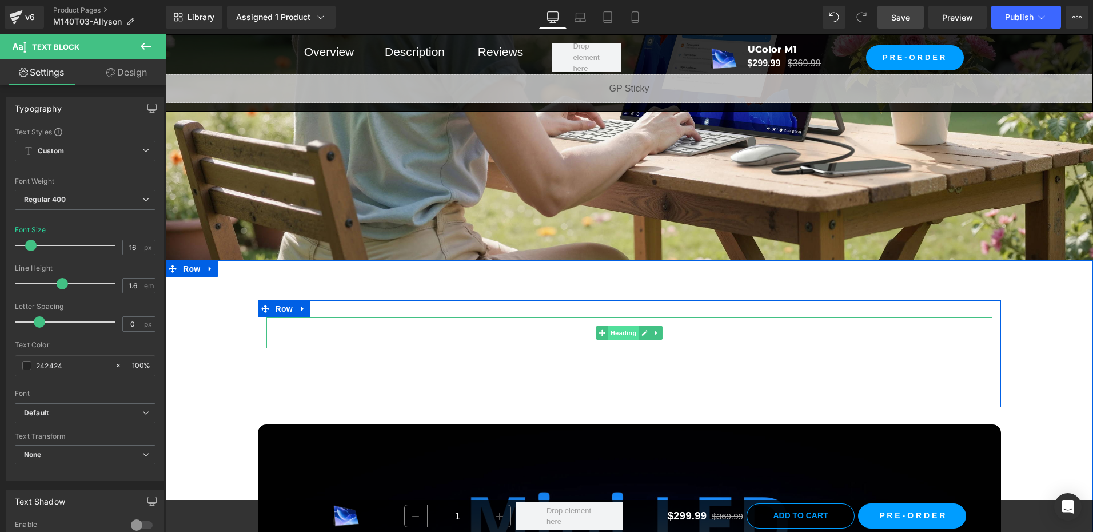
drag, startPoint x: 610, startPoint y: 325, endPoint x: 625, endPoint y: 330, distance: 16.1
click at [610, 326] on span "Heading" at bounding box center [623, 333] width 31 height 14
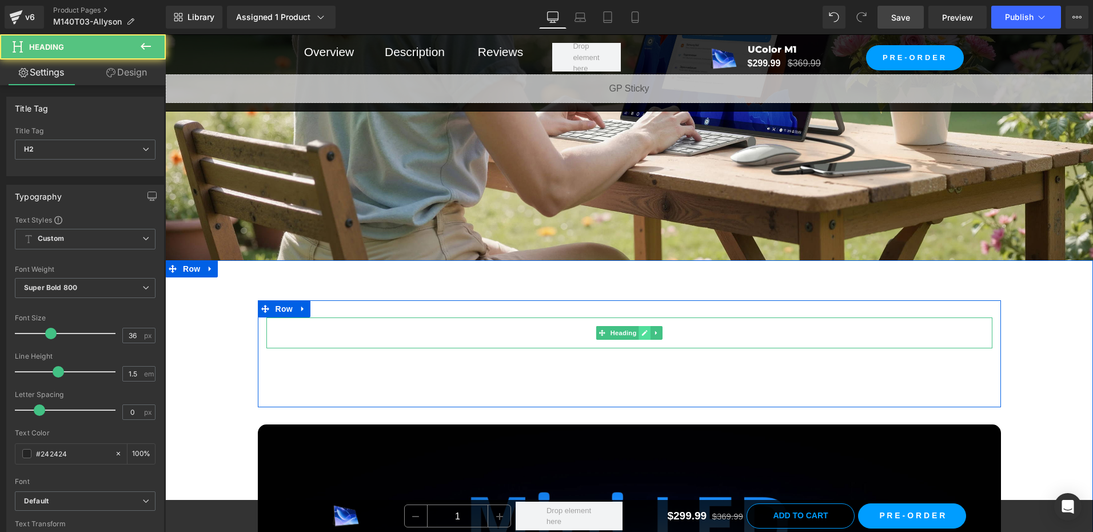
click at [642, 331] on icon at bounding box center [645, 332] width 6 height 7
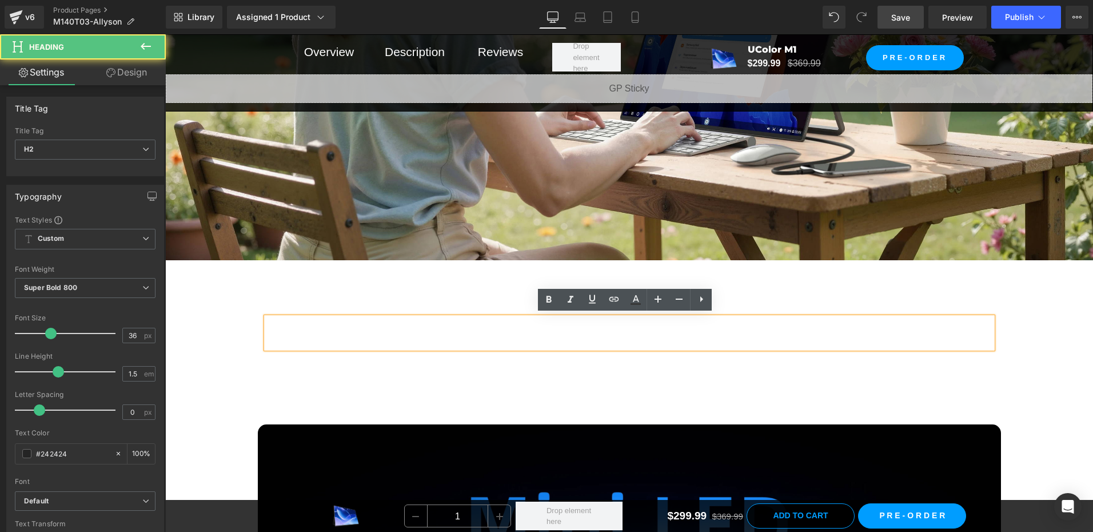
click at [756, 339] on h2 "Power Behind Every Pixel" at bounding box center [629, 332] width 726 height 31
click at [644, 333] on h2 "Power Behind Every Pixel" at bounding box center [629, 332] width 726 height 31
click at [343, 330] on font "Power Behind Every Pixel" at bounding box center [405, 332] width 279 height 25
click at [367, 329] on font "Power Behind Every Pixel" at bounding box center [405, 332] width 279 height 25
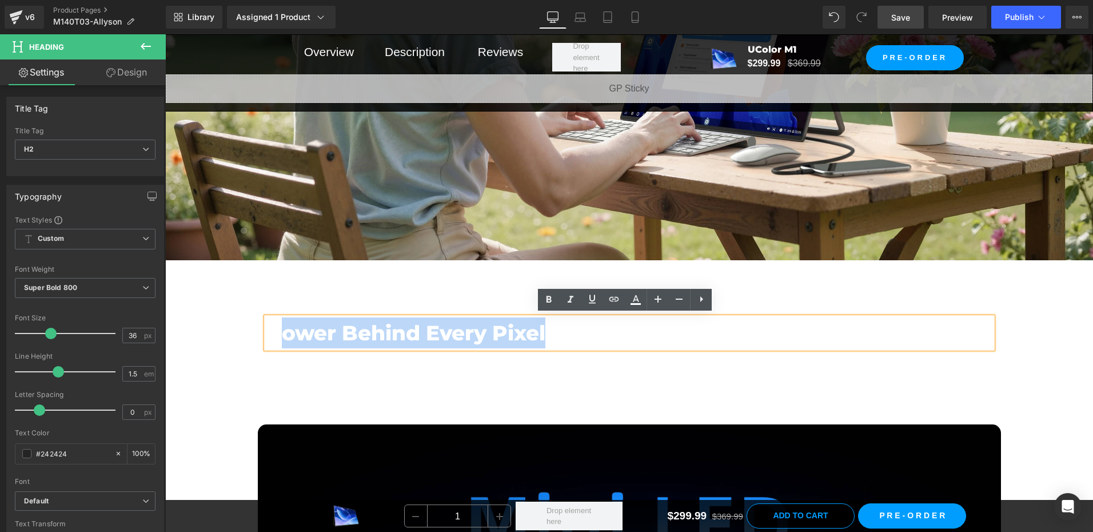
drag, startPoint x: 278, startPoint y: 324, endPoint x: 870, endPoint y: 330, distance: 591.8
click at [870, 330] on h2 "Power Behind Every Pixel" at bounding box center [629, 332] width 726 height 31
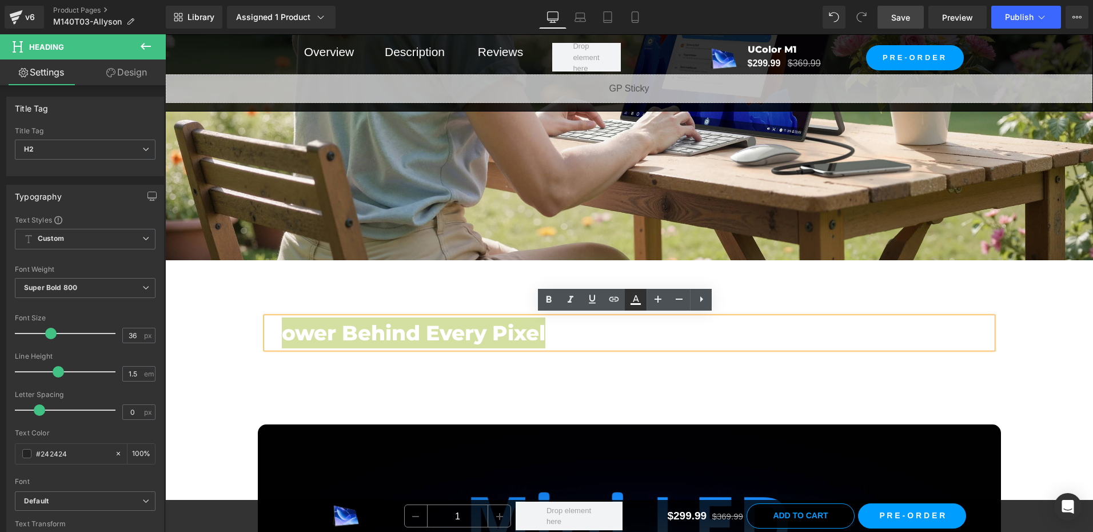
click at [638, 301] on icon at bounding box center [636, 298] width 6 height 7
type input "#ffffff"
type input "100"
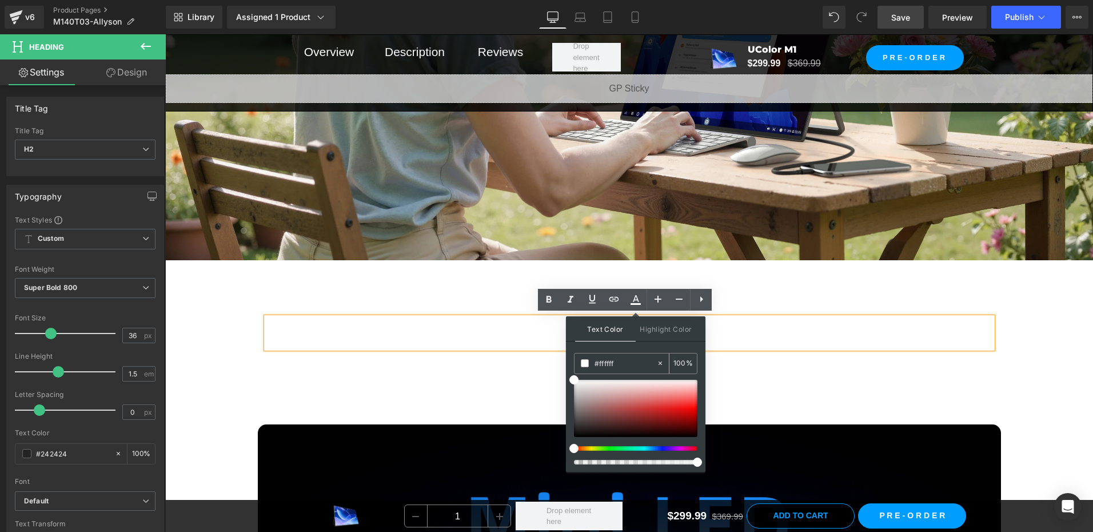
click at [621, 362] on input "#ffffff" at bounding box center [626, 363] width 62 height 13
paste input "242424"
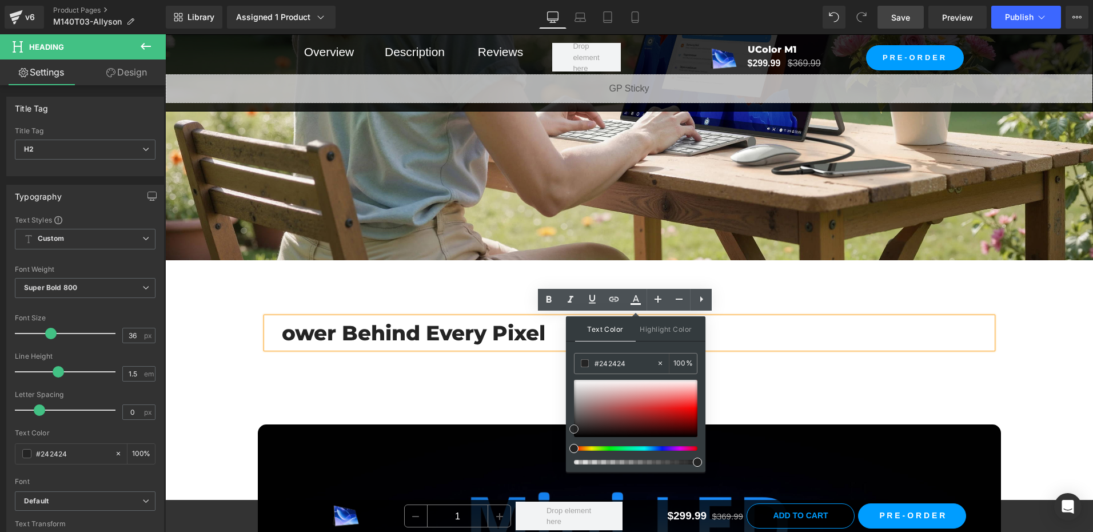
click at [571, 426] on span at bounding box center [574, 428] width 9 height 9
click at [367, 381] on span "Mini LEDs are smaller and packed in tighter, which means the screen can control…" at bounding box center [534, 379] width 537 height 39
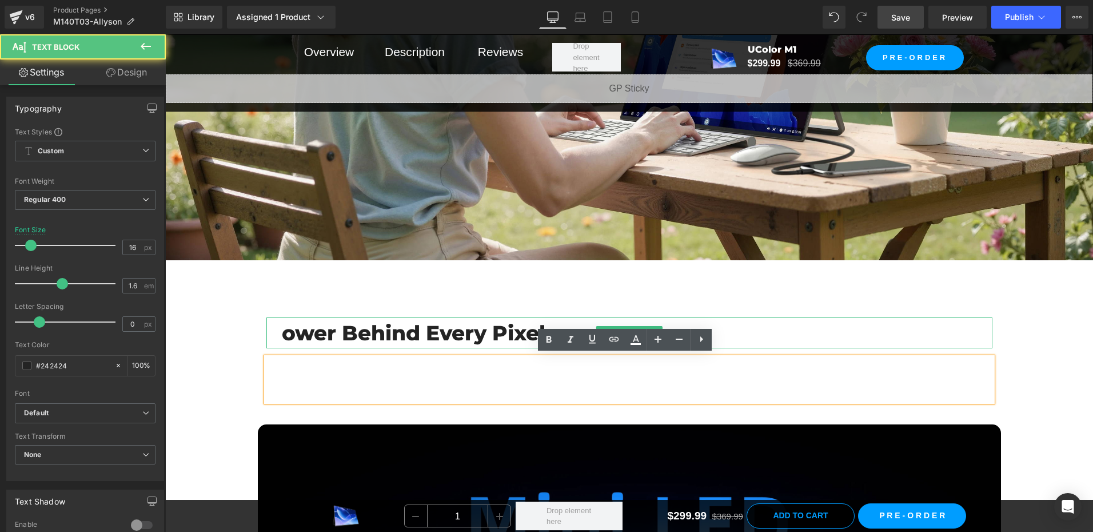
click at [276, 338] on h2 "P ower Behind Every Pixel" at bounding box center [629, 332] width 726 height 31
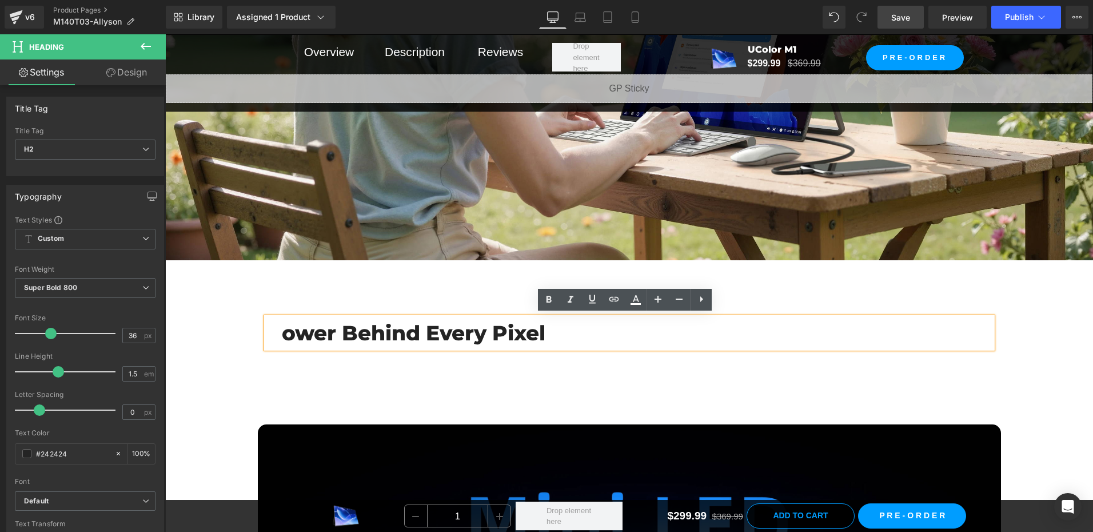
click at [275, 337] on h2 "P ower Behind Every Pixel" at bounding box center [629, 332] width 726 height 31
click at [277, 335] on h2 "P ower Behind Every Pixel" at bounding box center [629, 332] width 726 height 31
click at [277, 334] on h2 "P ower Behind Every Pixel" at bounding box center [629, 332] width 726 height 31
click at [283, 333] on h2 "P ower Behind Every Pixel" at bounding box center [629, 332] width 726 height 31
click at [276, 333] on h2 "P ower Behind Every Pixel" at bounding box center [629, 332] width 726 height 31
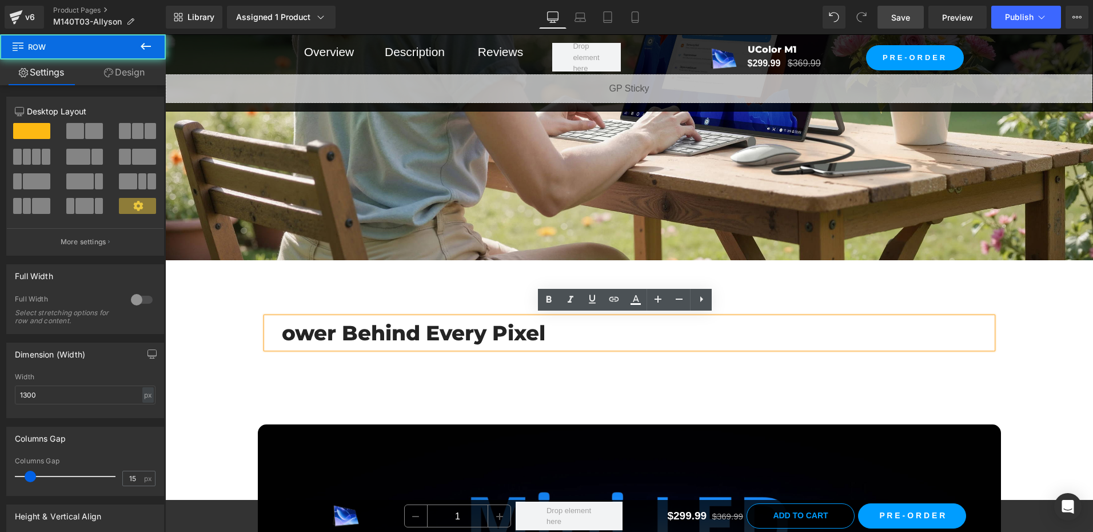
click at [403, 401] on div "P ower Behind Every Pixel Heading Mini LEDs are smaller and packed in tighter, …" at bounding box center [629, 353] width 743 height 107
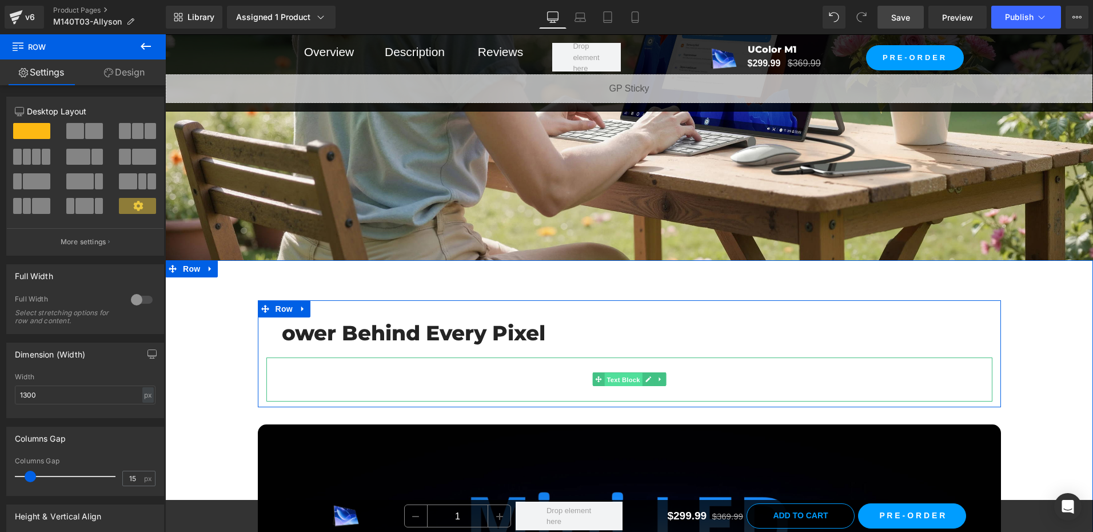
click at [633, 377] on span "Text Block" at bounding box center [623, 380] width 38 height 14
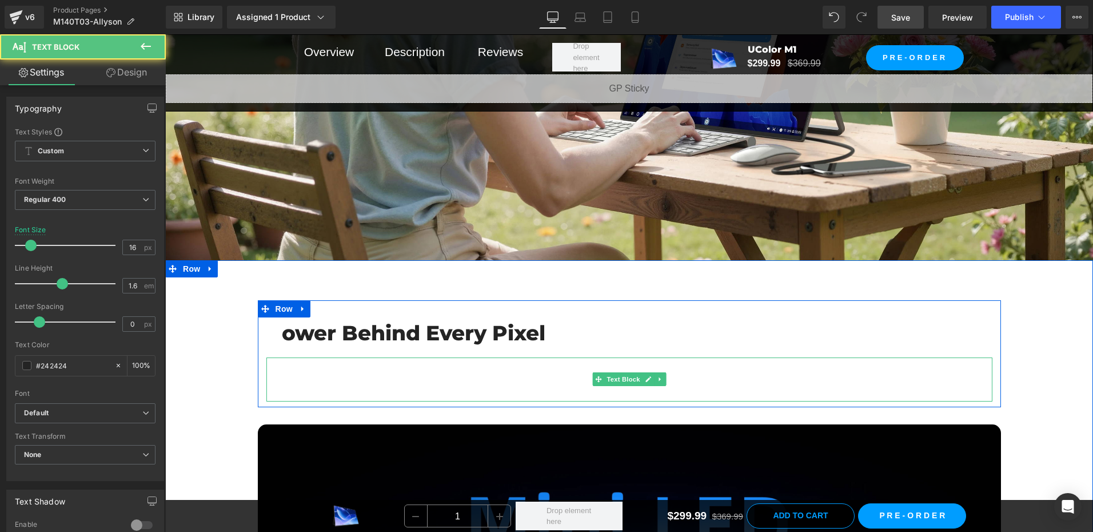
click at [371, 362] on span "Mini LEDs are smaller and packed in tighter, which means the screen can control…" at bounding box center [534, 379] width 537 height 39
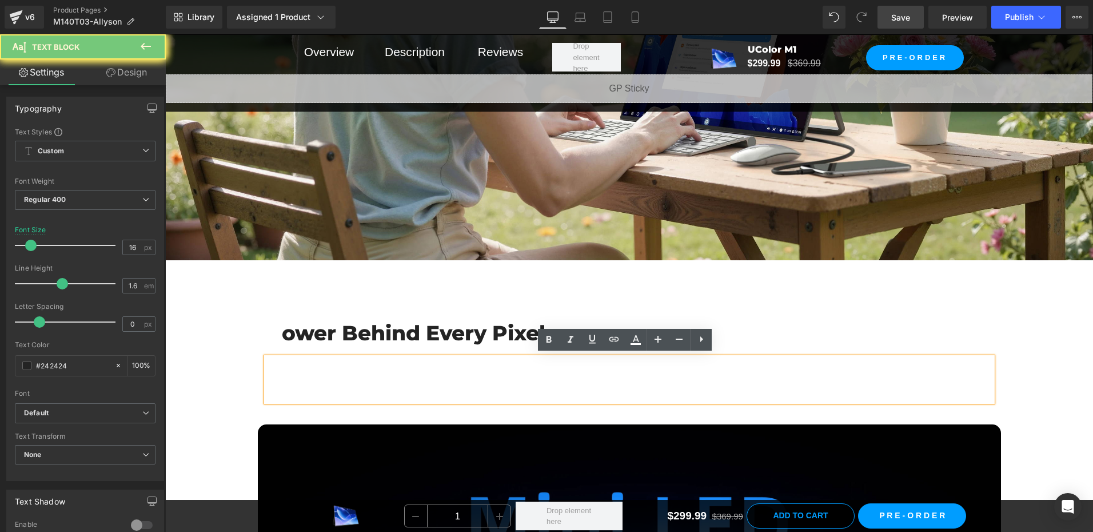
click at [346, 371] on span "Mini LEDs are smaller and packed in tighter, which means the screen can control…" at bounding box center [534, 379] width 537 height 39
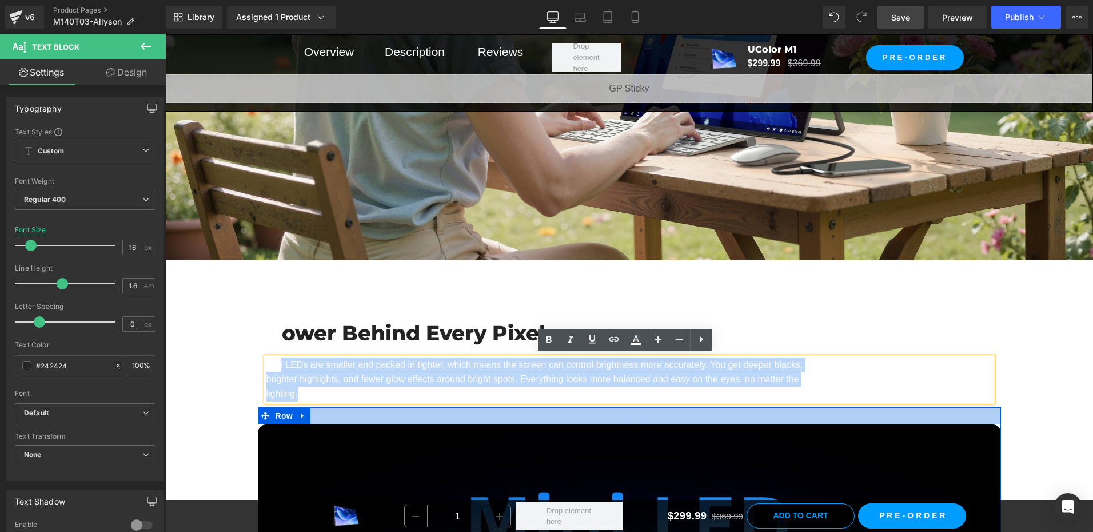
drag, startPoint x: 276, startPoint y: 367, endPoint x: 866, endPoint y: 408, distance: 590.9
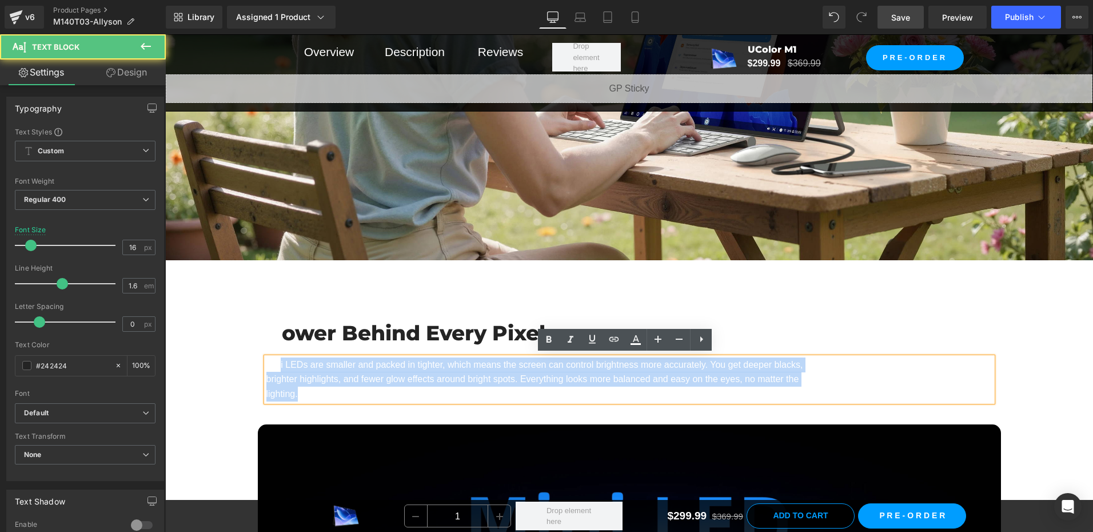
drag, startPoint x: 866, startPoint y: 408, endPoint x: 305, endPoint y: 390, distance: 560.6
click at [305, 390] on p "Mini LEDs are smaller and packed in tighter, which means the screen can control…" at bounding box center [543, 379] width 555 height 44
drag, startPoint x: 314, startPoint y: 393, endPoint x: 254, endPoint y: 356, distance: 71.1
click at [258, 356] on div "P ower Behind Every Pixel Heading Mini LEDs are smaller and packed in tighter, …" at bounding box center [629, 359] width 743 height 84
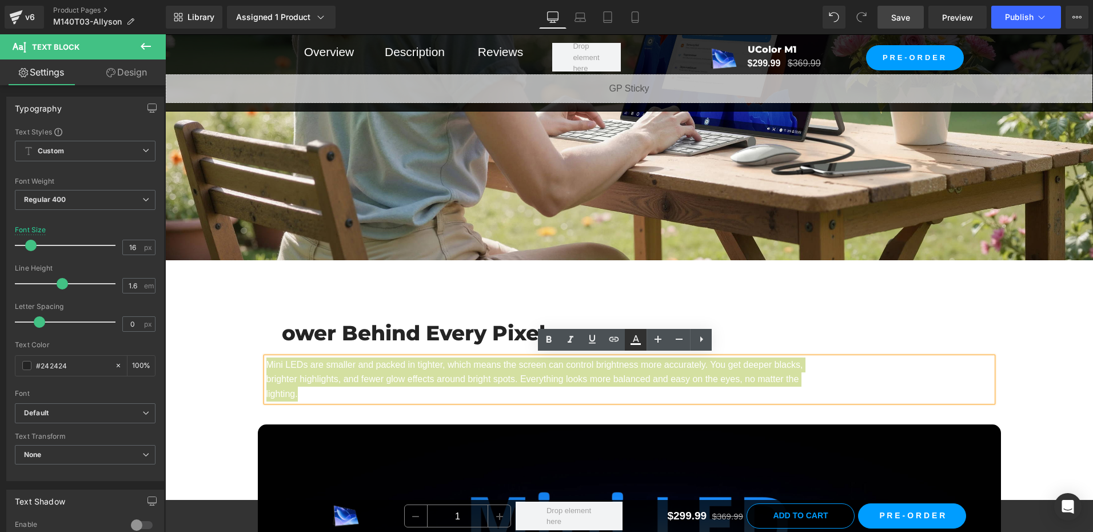
drag, startPoint x: 89, startPoint y: 321, endPoint x: 640, endPoint y: 337, distance: 552.0
click at [640, 337] on icon at bounding box center [636, 340] width 14 height 14
type input "#ffffff"
type input "100"
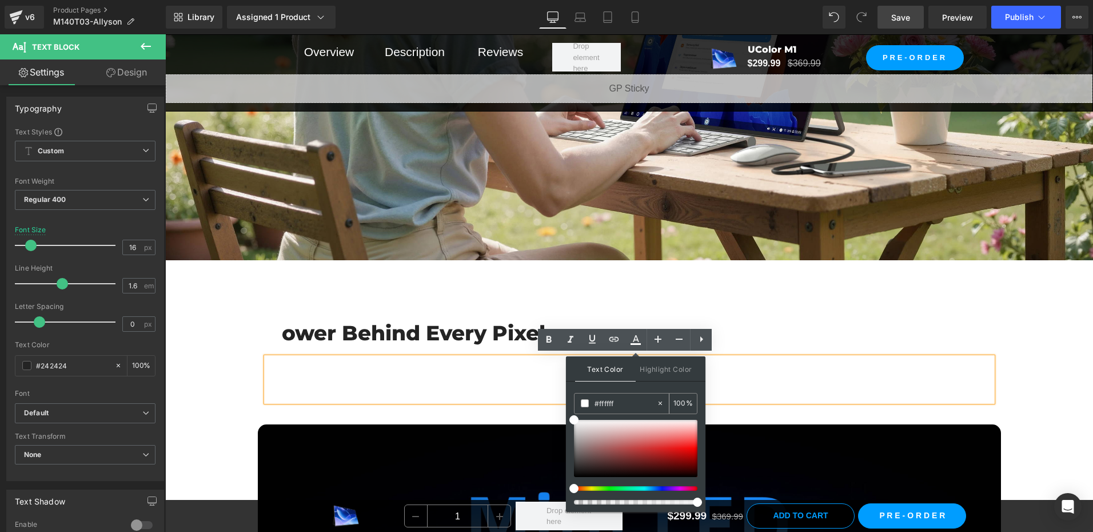
click at [622, 405] on input "#ffffff" at bounding box center [626, 403] width 62 height 13
paste input "242424"
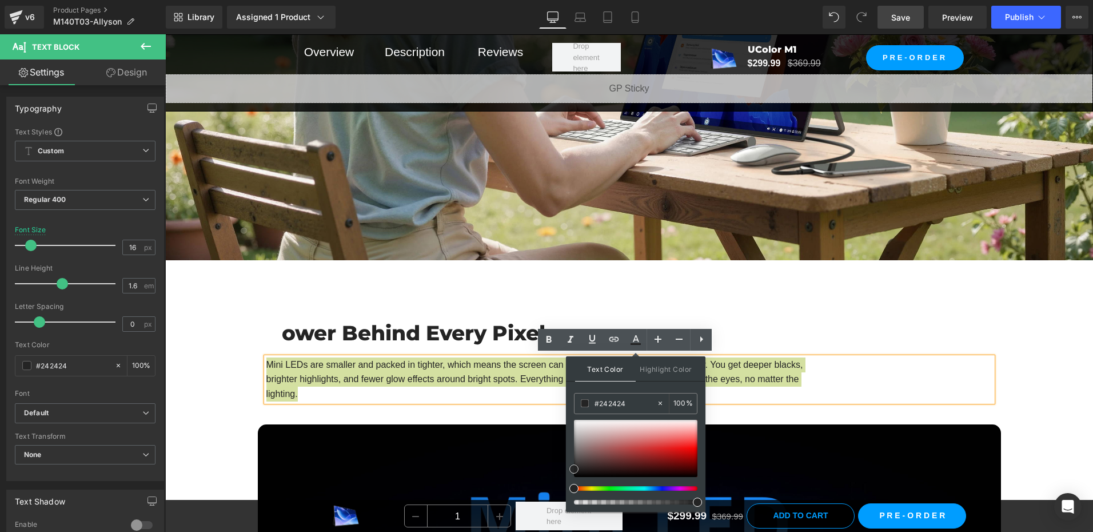
click at [572, 468] on span at bounding box center [574, 468] width 9 height 9
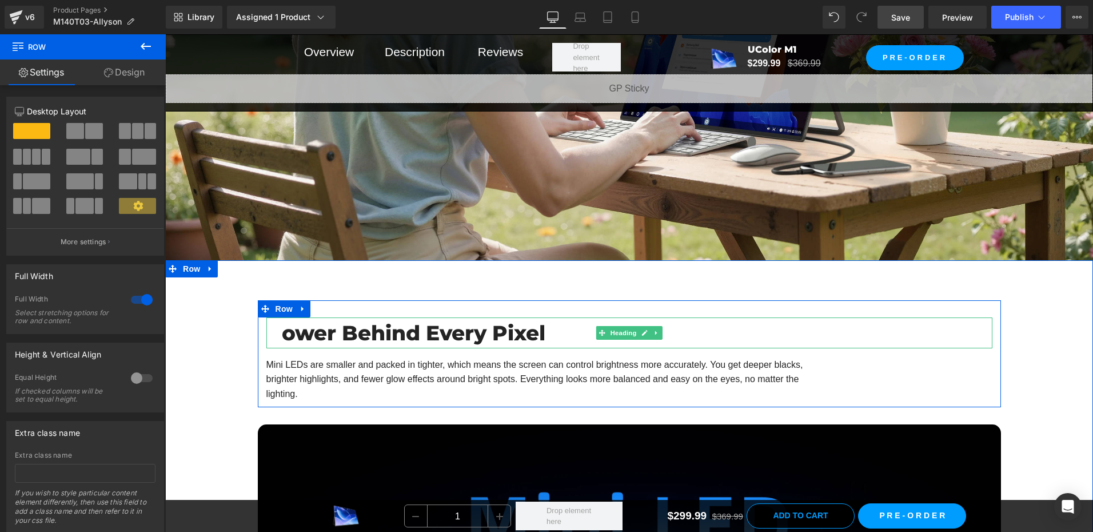
click at [420, 336] on h2 "P ower Behind Every Pixel" at bounding box center [629, 332] width 726 height 31
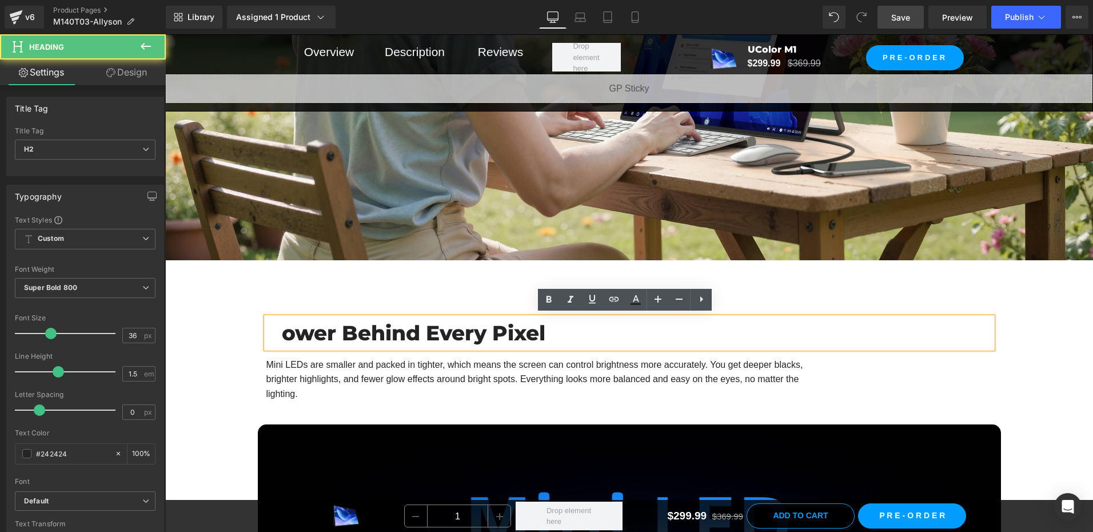
click at [468, 341] on h2 "P ower Behind Every Pixel" at bounding box center [629, 332] width 726 height 31
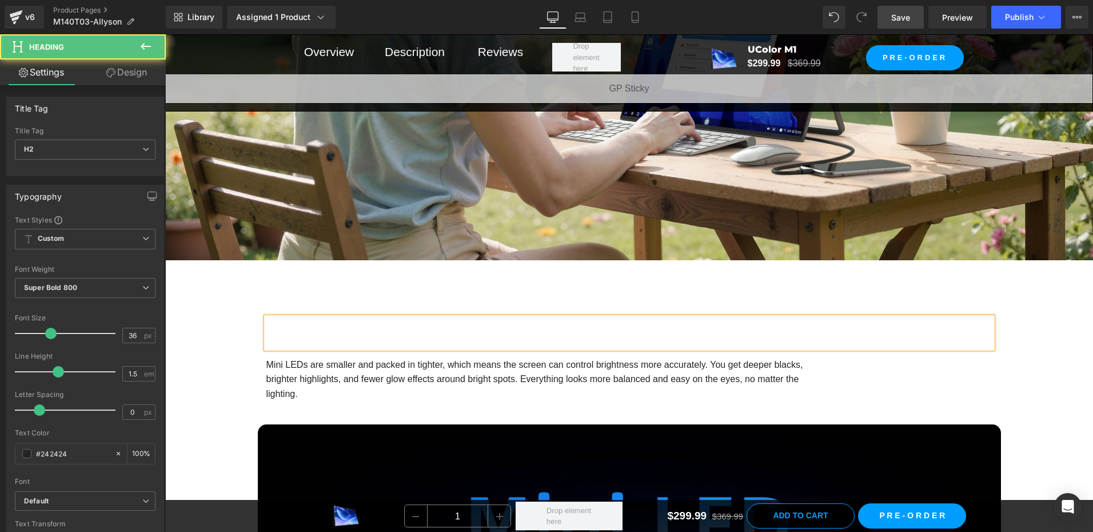
click at [315, 329] on span "Power Behind Every Pixel" at bounding box center [405, 332] width 279 height 25
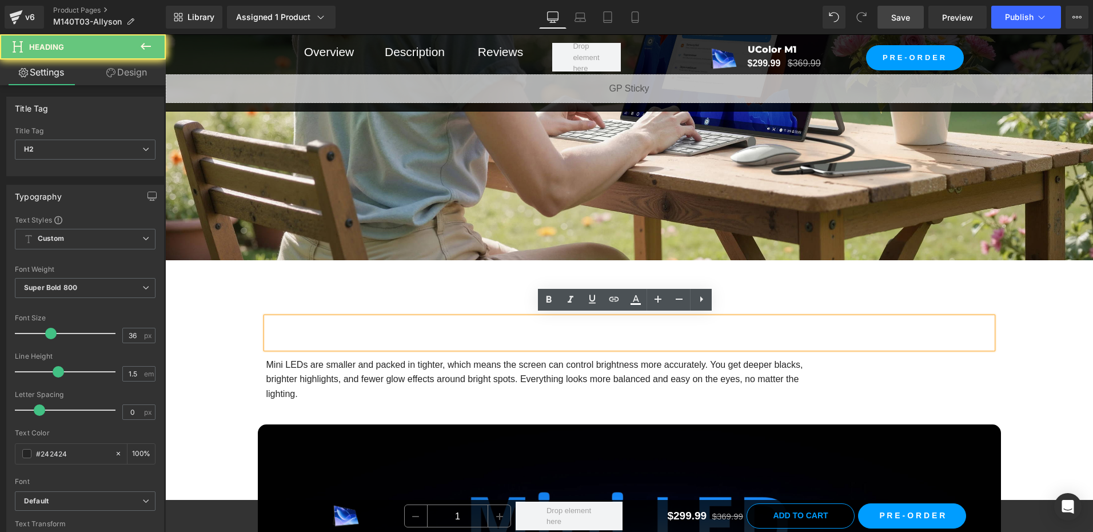
click at [360, 335] on span "Power Behind Every Pixel" at bounding box center [405, 332] width 279 height 25
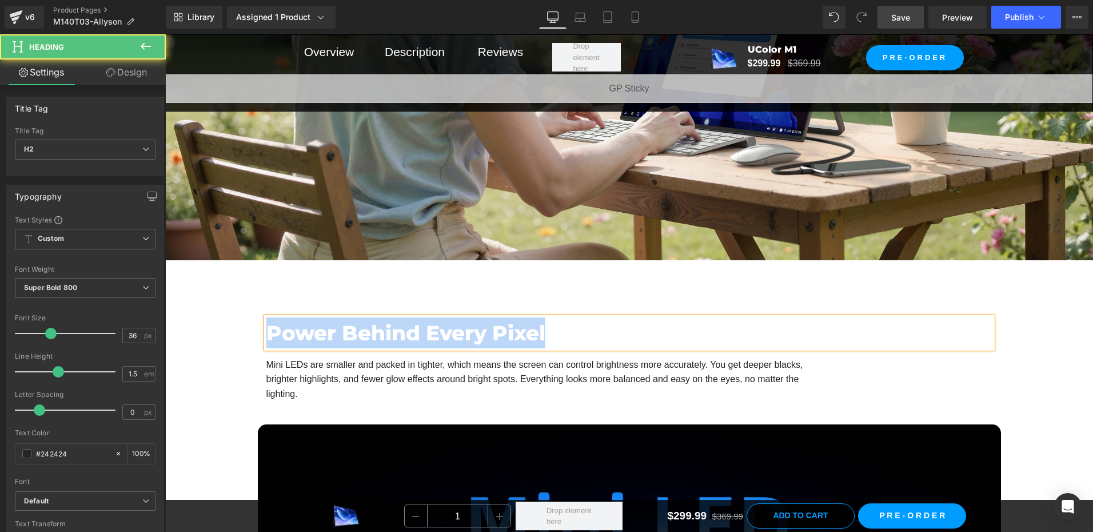
click at [549, 332] on h2 "Power Behind Every Pixel" at bounding box center [629, 332] width 726 height 31
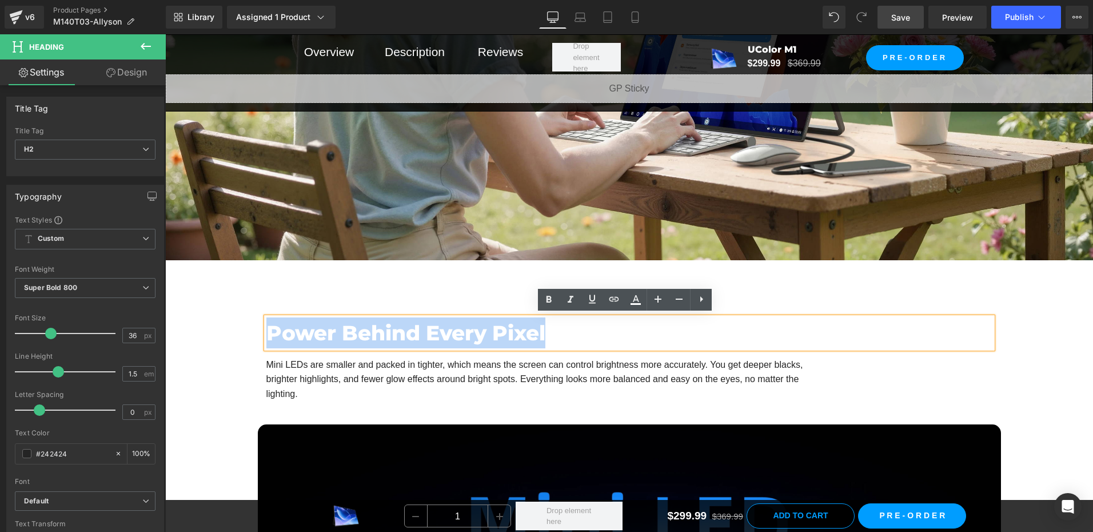
drag, startPoint x: 558, startPoint y: 329, endPoint x: 258, endPoint y: 325, distance: 299.7
click at [258, 325] on div "Power Behind Every Pixel Heading Mini LEDs are smaller and packed in tighter, w…" at bounding box center [629, 359] width 743 height 84
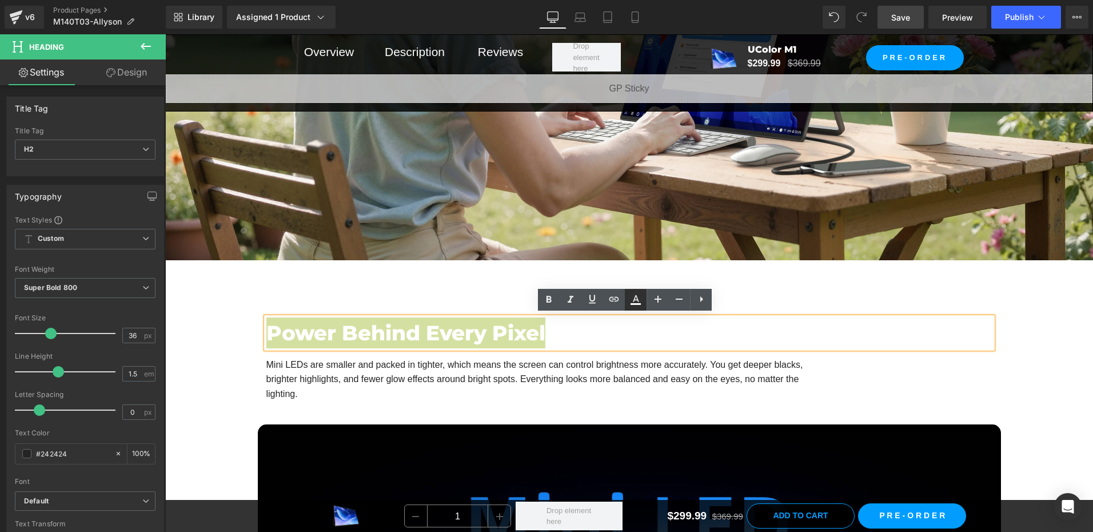
click at [636, 301] on icon at bounding box center [636, 300] width 14 height 14
type input "#ffffff"
type input "100"
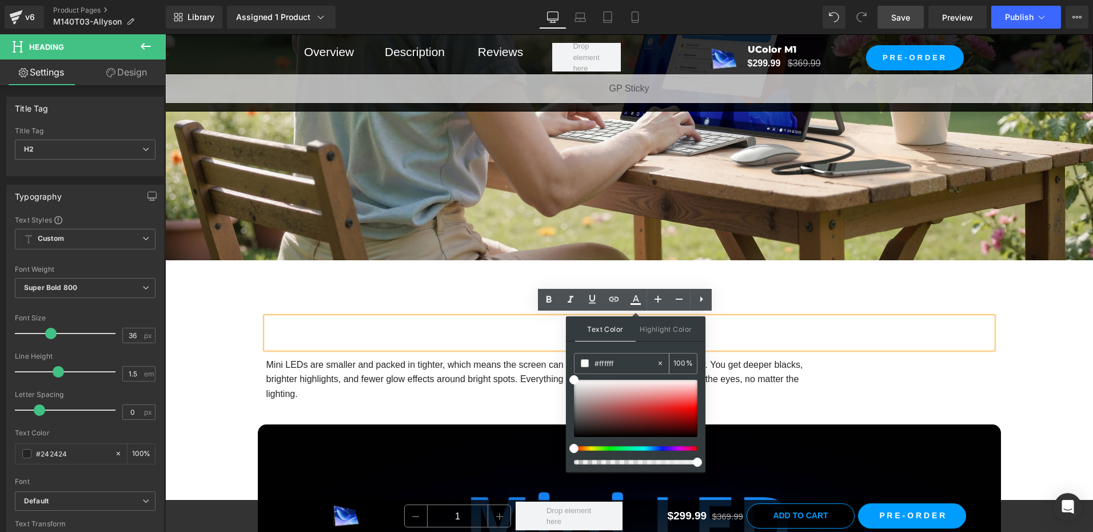
click at [626, 365] on input "#ffffff" at bounding box center [626, 363] width 62 height 13
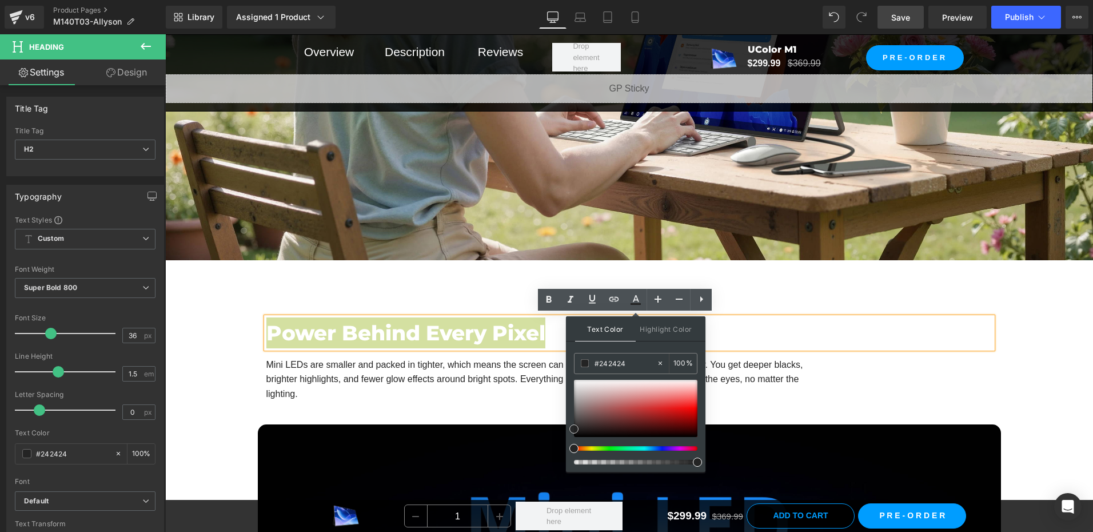
click at [571, 427] on span at bounding box center [574, 428] width 9 height 9
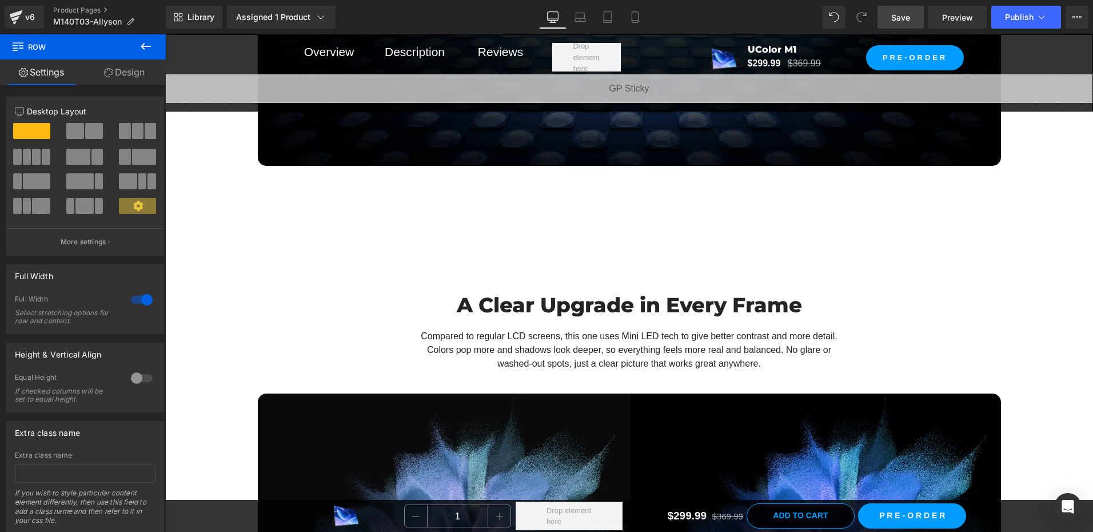
scroll to position [2173, 0]
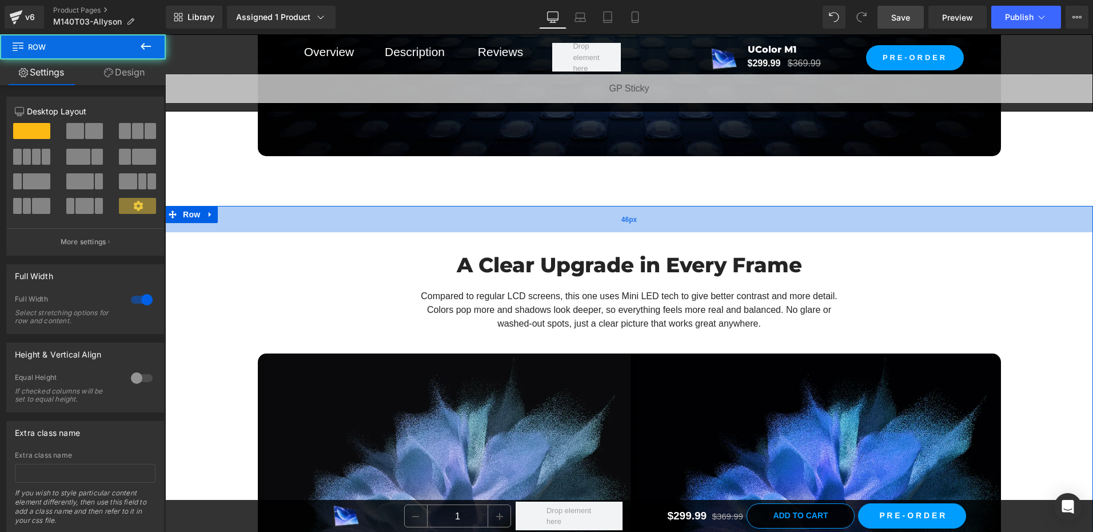
drag, startPoint x: 611, startPoint y: 240, endPoint x: 618, endPoint y: 210, distance: 31.2
click at [618, 210] on div "46px" at bounding box center [629, 219] width 928 height 26
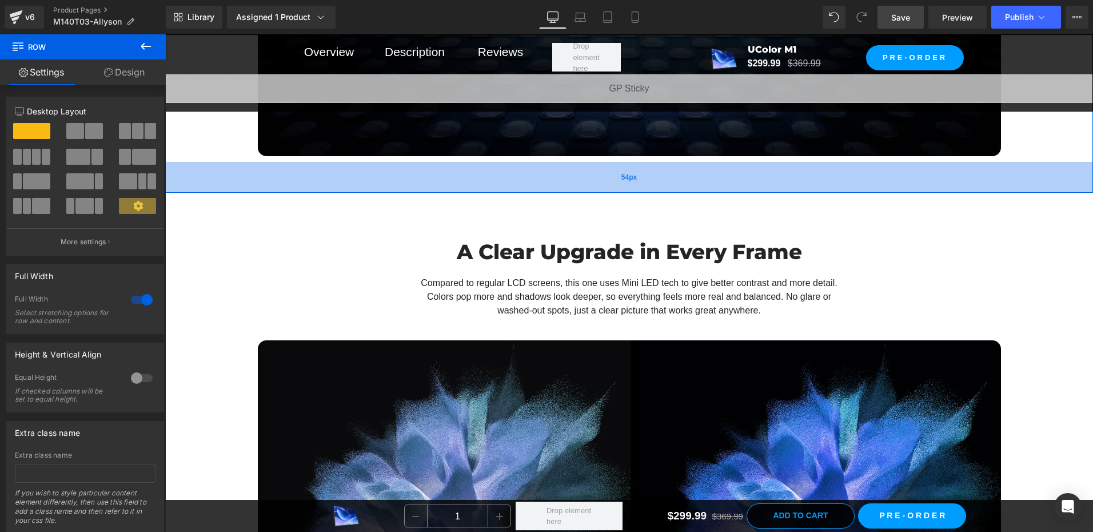
drag, startPoint x: 628, startPoint y: 189, endPoint x: 630, endPoint y: 176, distance: 13.3
click at [630, 176] on div "54px" at bounding box center [629, 177] width 928 height 31
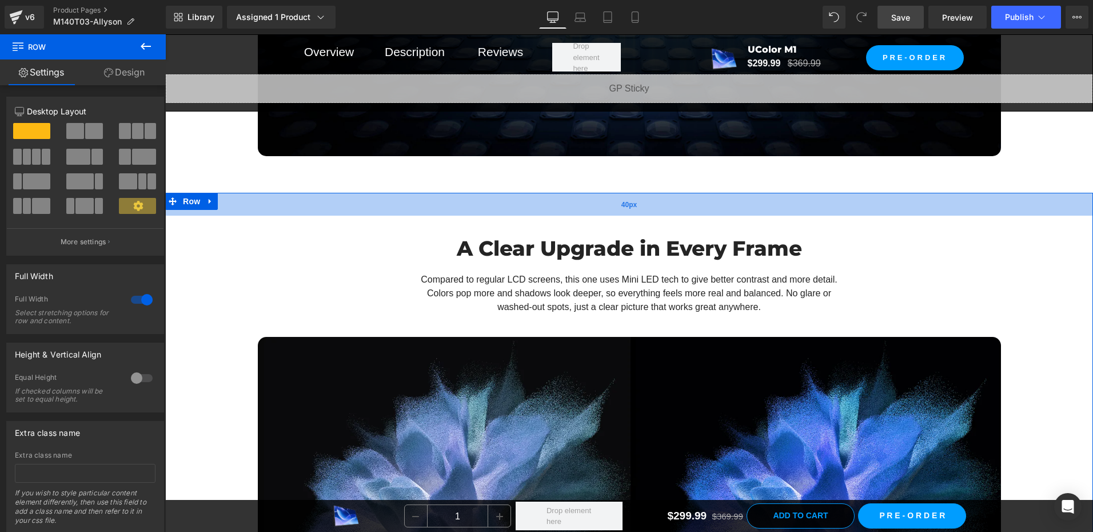
click at [614, 200] on div "40px" at bounding box center [629, 204] width 928 height 23
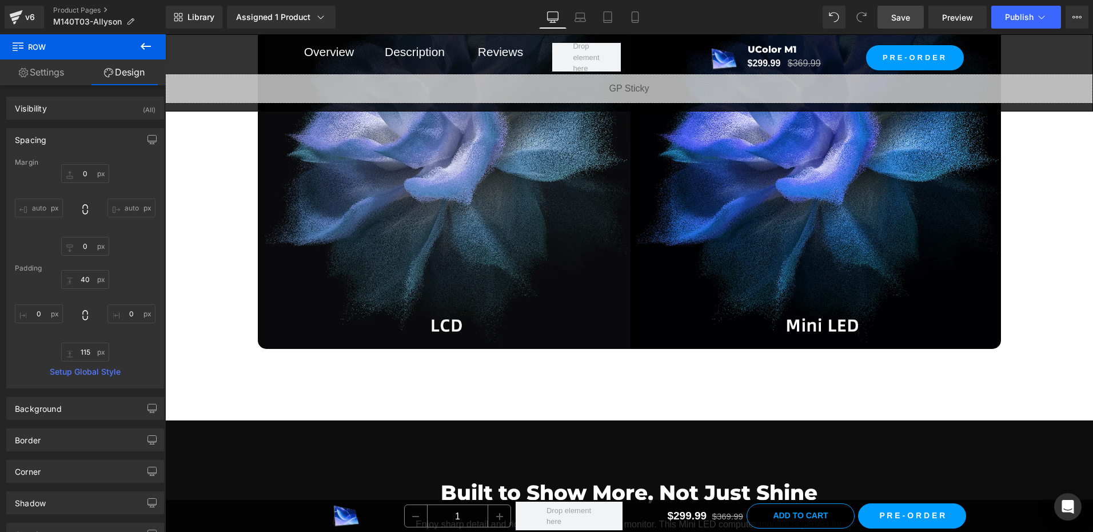
scroll to position [2573, 0]
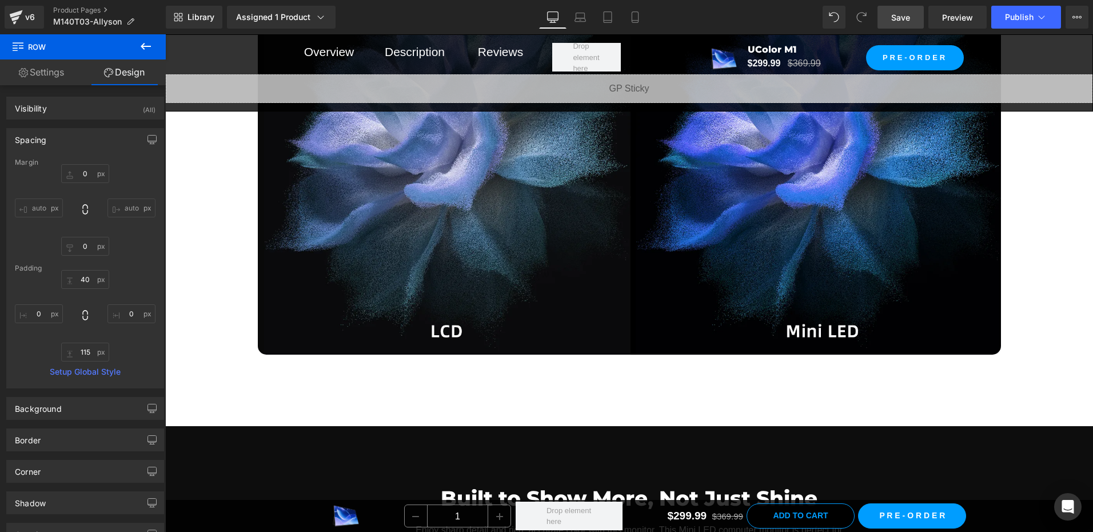
drag, startPoint x: 904, startPoint y: 18, endPoint x: 481, endPoint y: 349, distance: 537.2
click at [904, 18] on span "Save" at bounding box center [900, 17] width 19 height 12
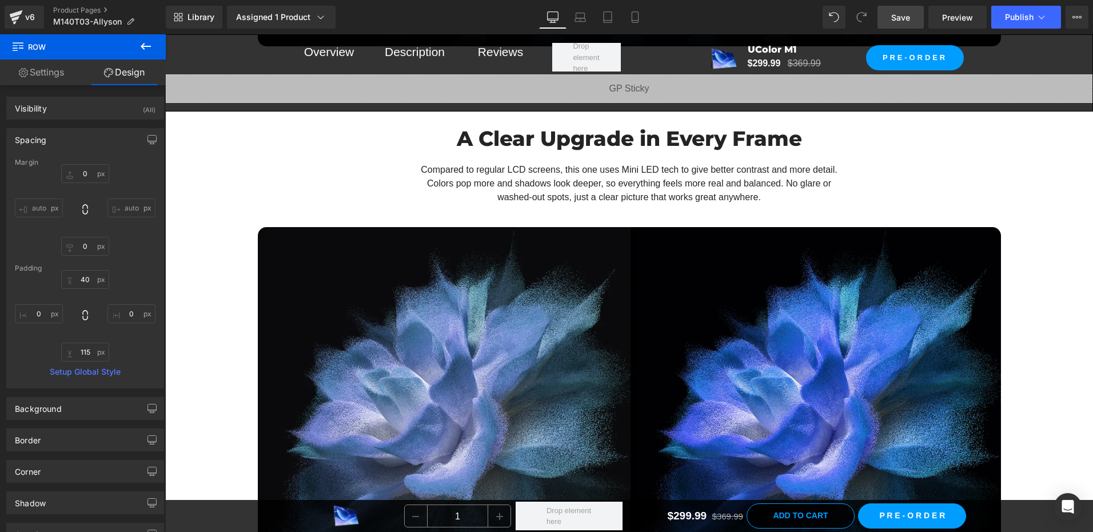
scroll to position [2173, 0]
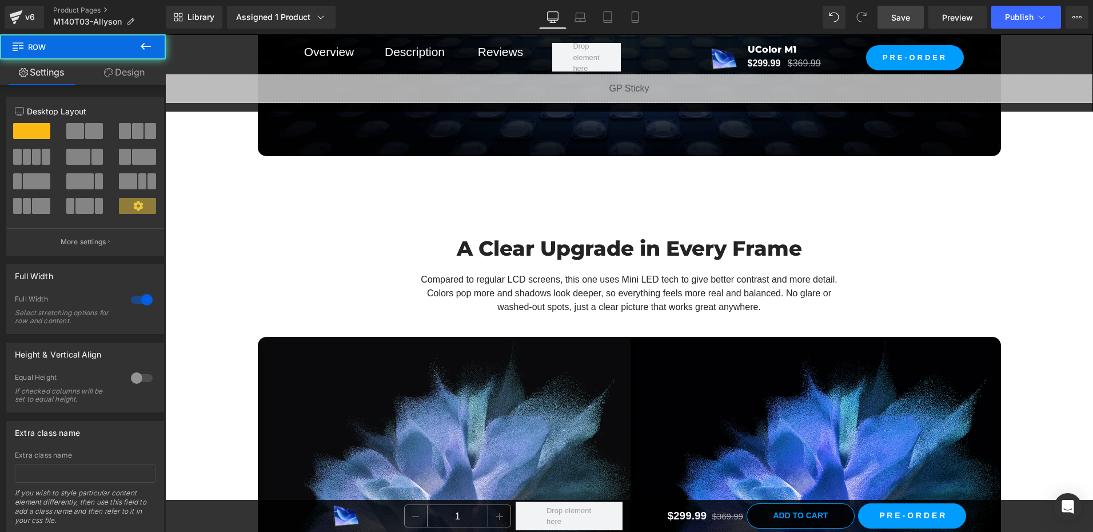
click at [188, 248] on div "A Clear Upgrade in Every Frame Heading Compared to regular LCD screens, this on…" at bounding box center [629, 488] width 928 height 545
click at [185, 200] on span "Row" at bounding box center [191, 201] width 23 height 17
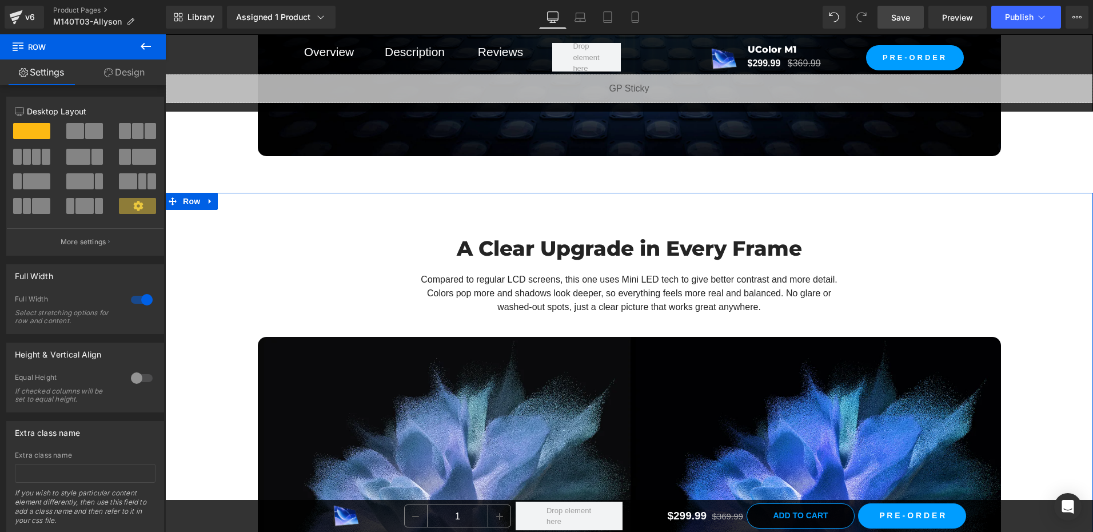
click at [125, 69] on link "Design" at bounding box center [124, 72] width 83 height 26
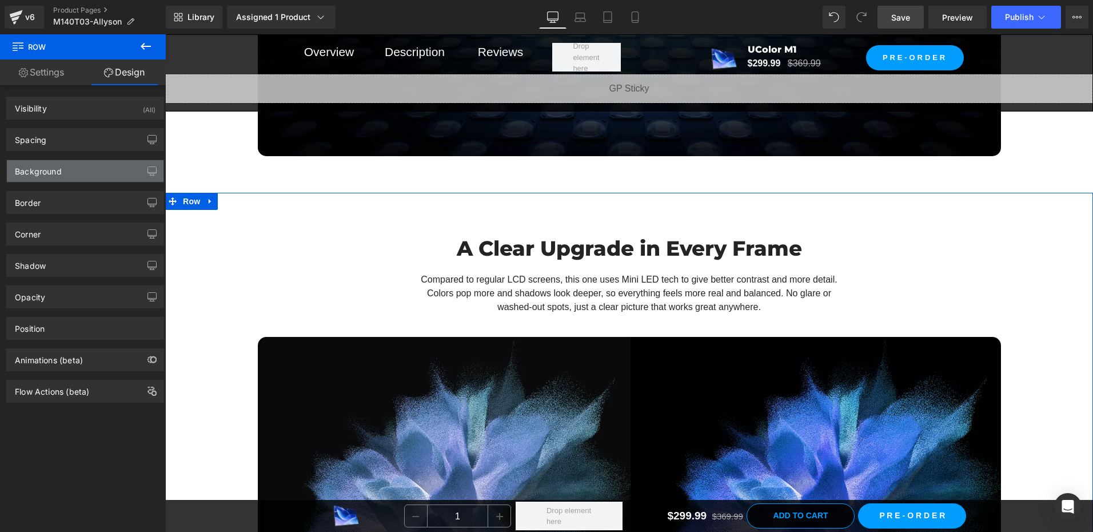
click at [56, 170] on div "Background" at bounding box center [38, 168] width 47 height 16
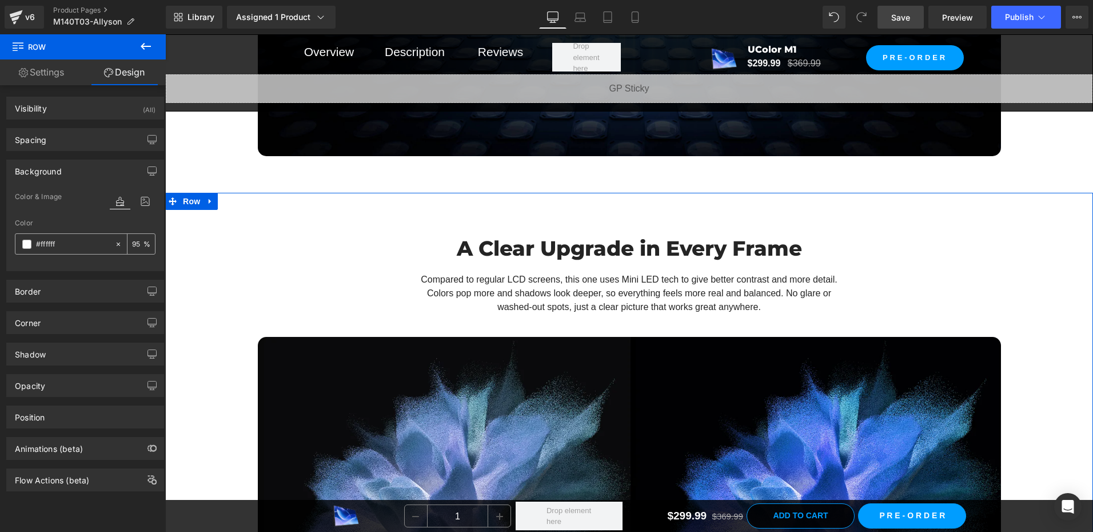
click at [137, 247] on input "95" at bounding box center [137, 243] width 11 height 13
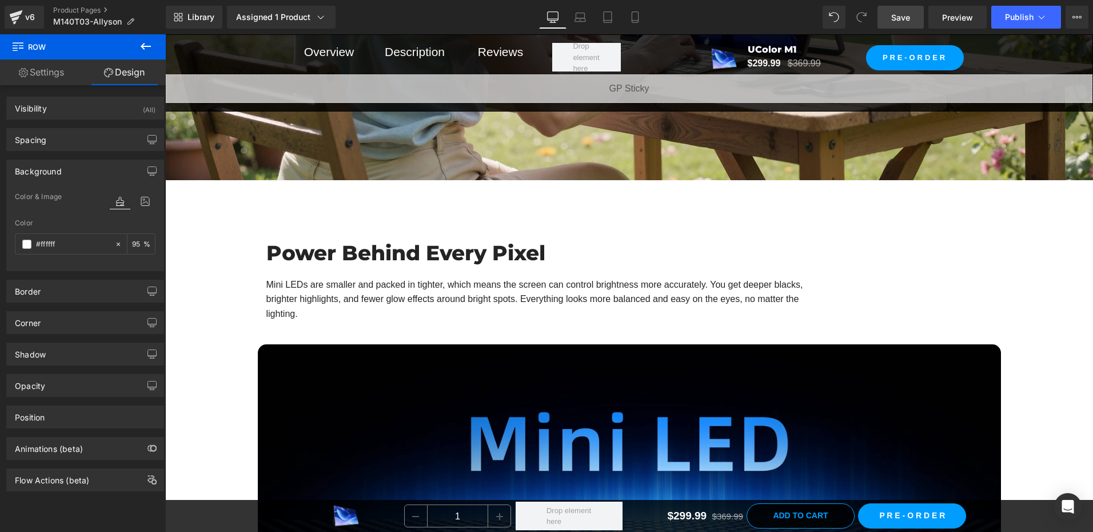
scroll to position [1544, 0]
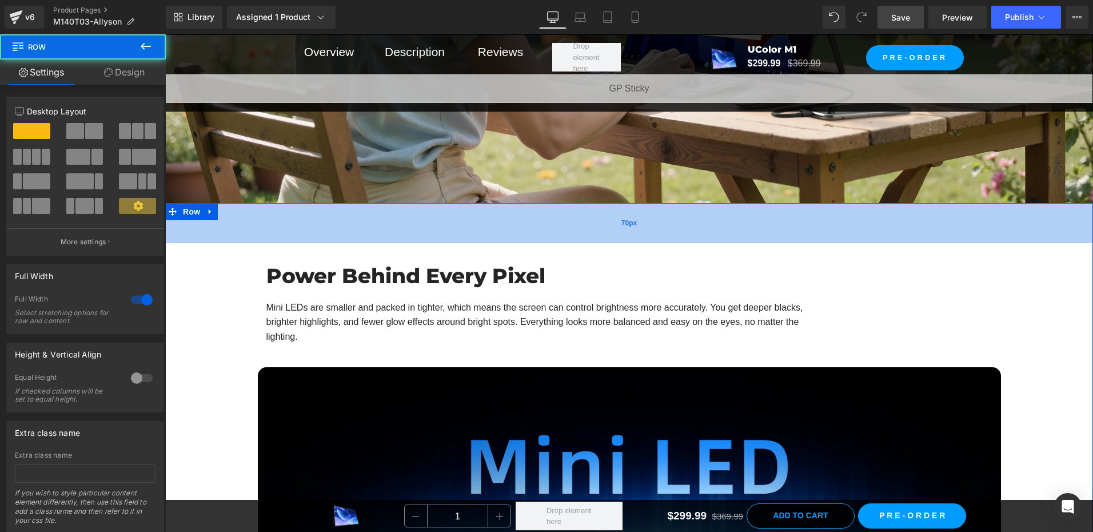
click at [190, 226] on div "70px" at bounding box center [629, 223] width 928 height 40
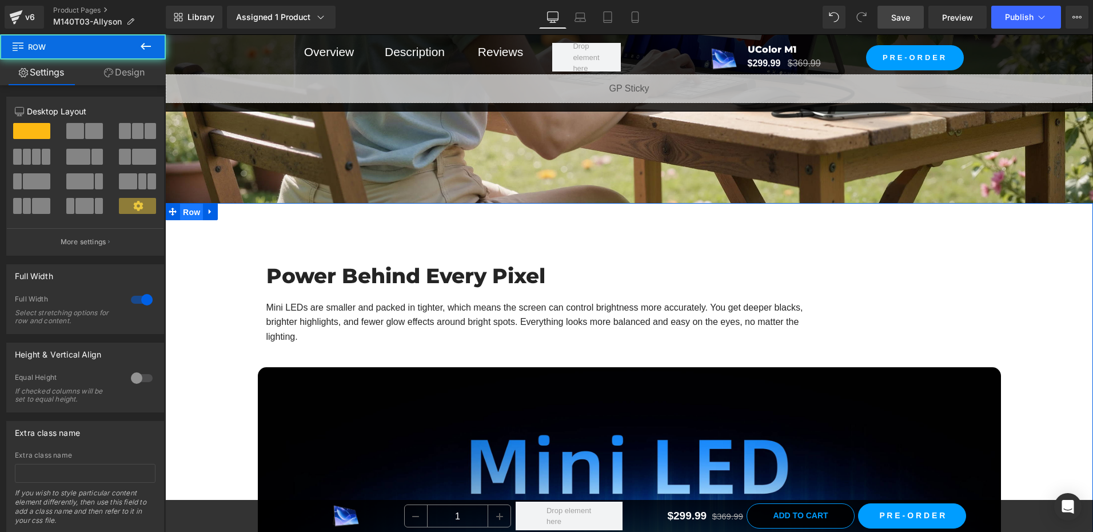
click at [191, 211] on span "Row" at bounding box center [191, 212] width 23 height 17
click at [125, 70] on link "Design" at bounding box center [124, 72] width 83 height 26
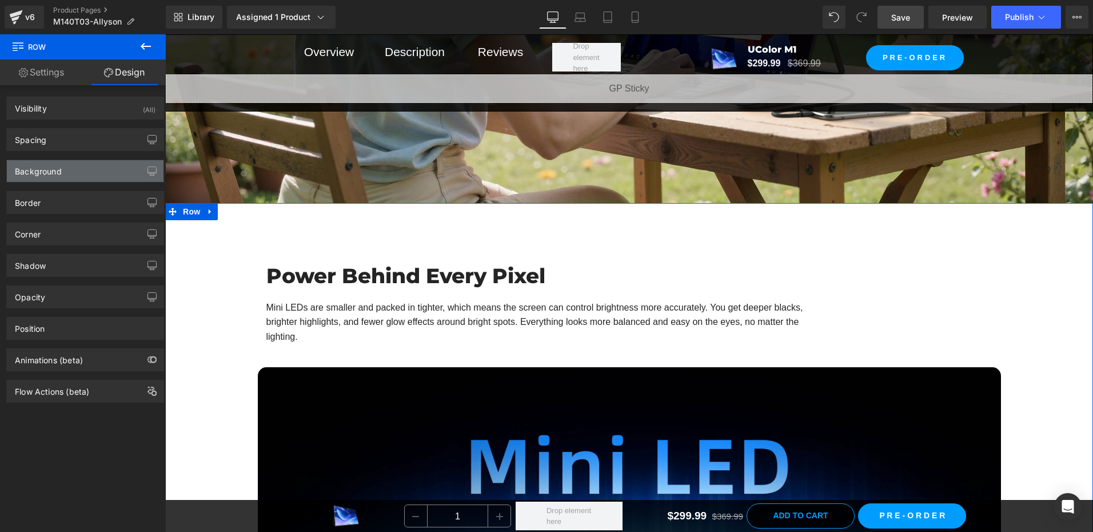
click at [66, 172] on div "Background" at bounding box center [85, 171] width 157 height 22
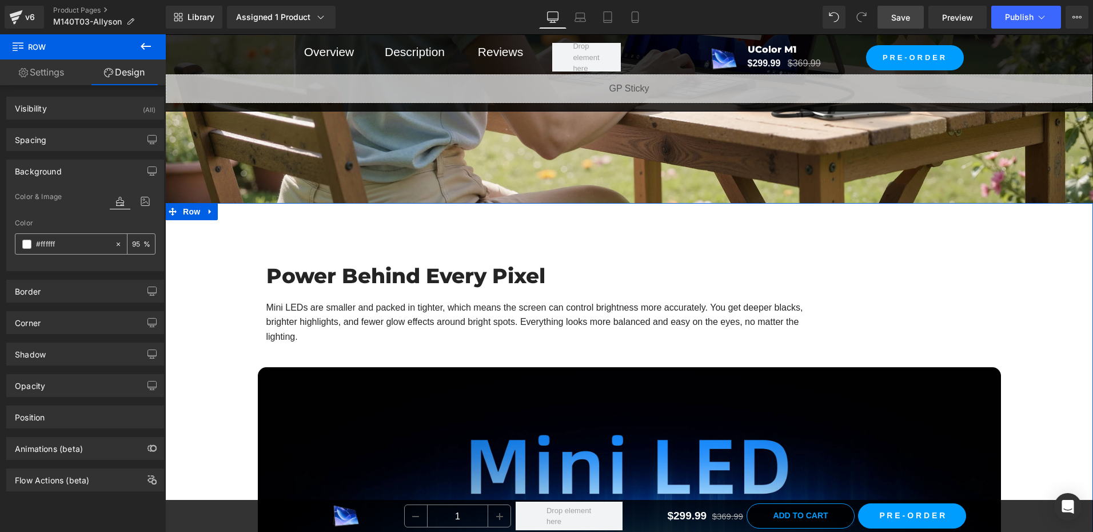
click at [136, 240] on input "95" at bounding box center [137, 243] width 11 height 13
click at [89, 261] on div at bounding box center [85, 263] width 141 height 7
click at [133, 246] on input "100" at bounding box center [137, 243] width 11 height 13
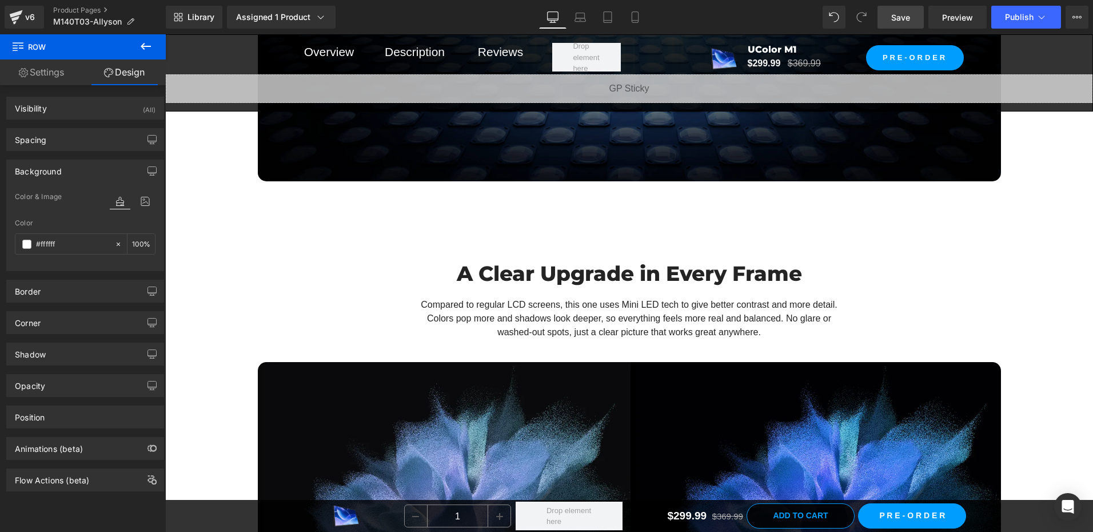
scroll to position [2173, 0]
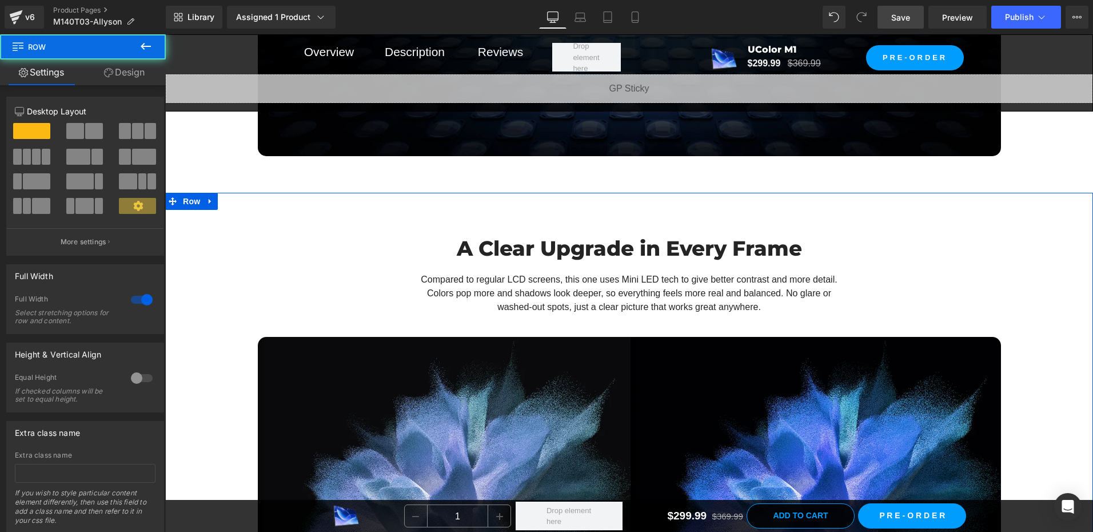
click at [202, 200] on div "A Clear Upgrade in Every Frame Heading Compared to regular LCD screens, this on…" at bounding box center [629, 510] width 928 height 634
click at [183, 198] on span "Row" at bounding box center [191, 201] width 23 height 17
click at [120, 82] on link "Design" at bounding box center [124, 72] width 83 height 26
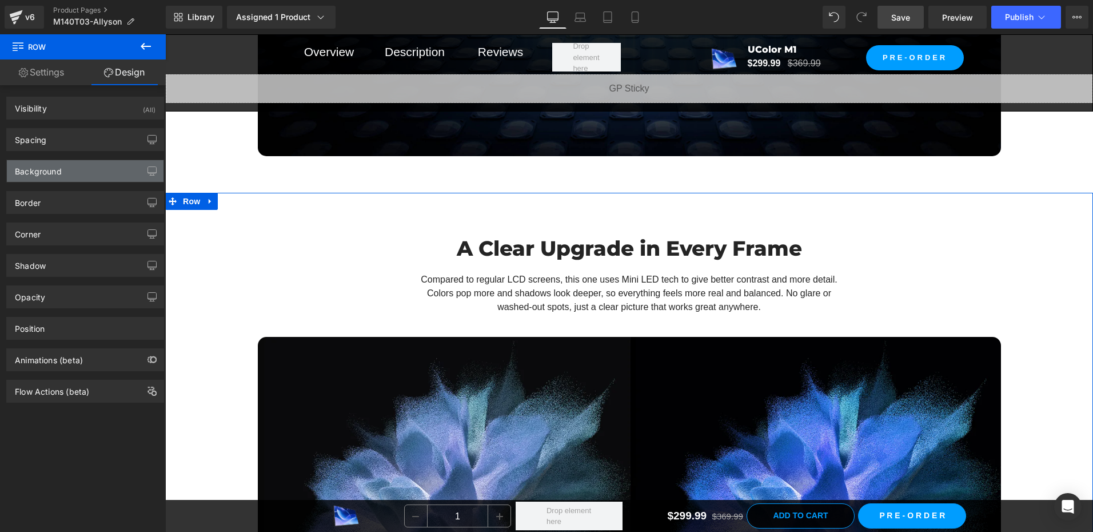
click at [80, 178] on div "Background" at bounding box center [85, 171] width 157 height 22
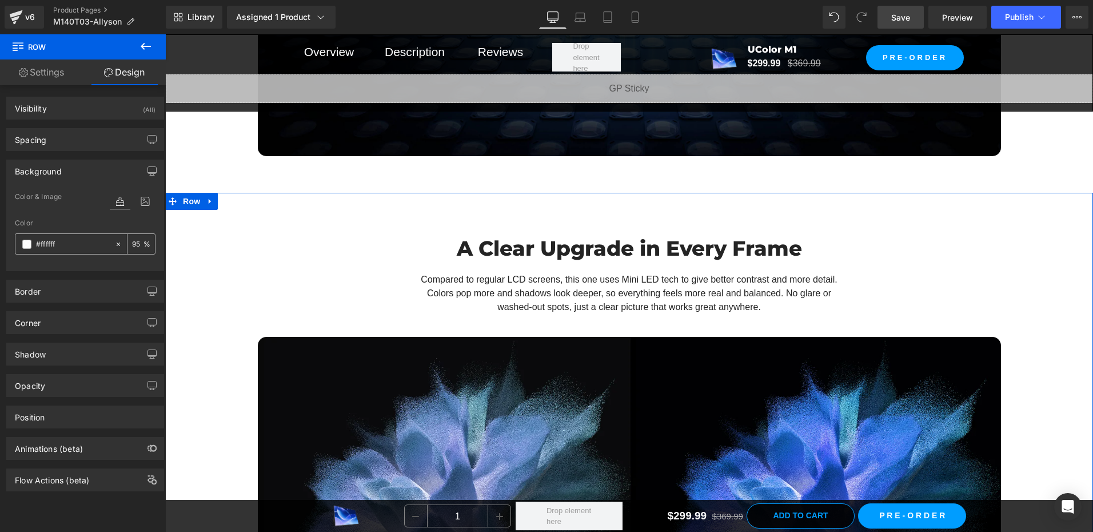
click at [134, 240] on input "95" at bounding box center [137, 243] width 11 height 13
click at [23, 242] on span at bounding box center [26, 244] width 9 height 9
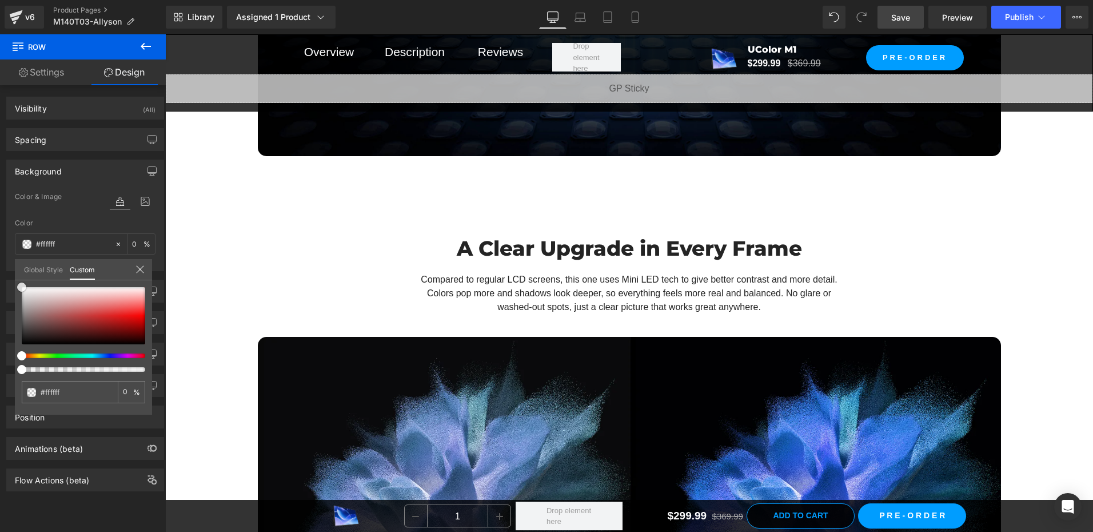
drag, startPoint x: 24, startPoint y: 296, endPoint x: -2, endPoint y: 242, distance: 60.4
click at [0, 242] on html "Row You are previewing how the will restyle your page. You can not edit Element…" at bounding box center [546, 266] width 1093 height 532
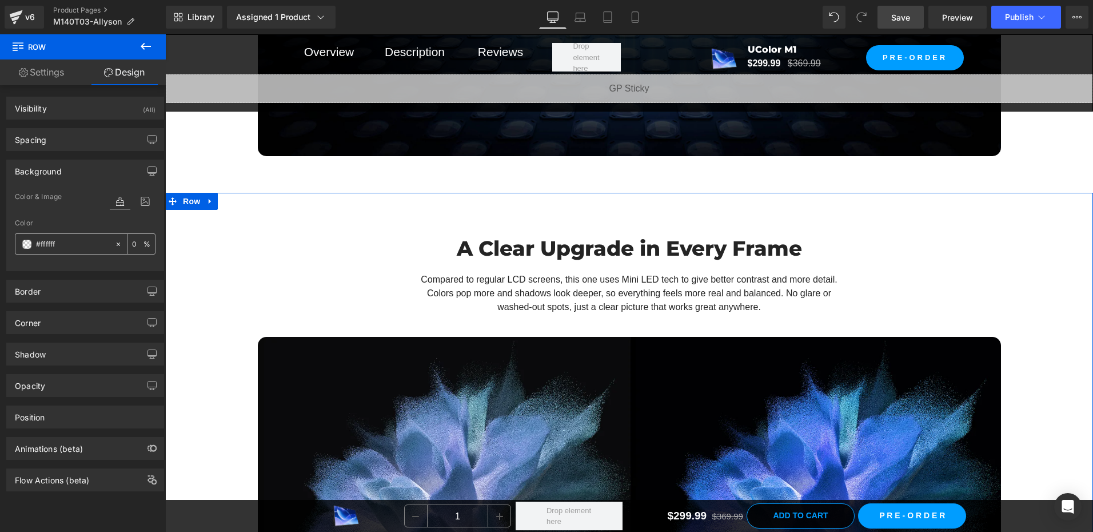
click at [132, 242] on input "0" at bounding box center [137, 243] width 11 height 13
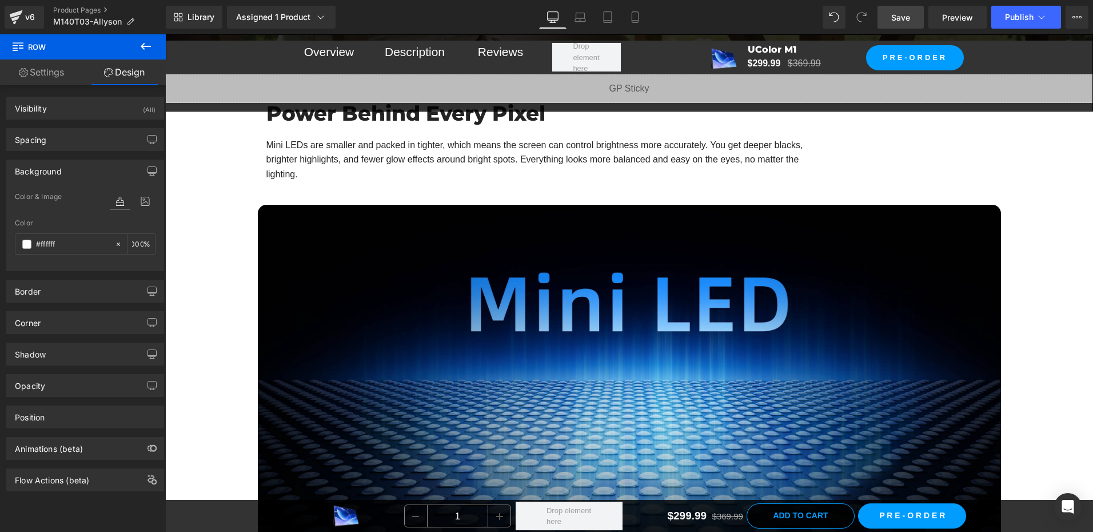
scroll to position [1544, 0]
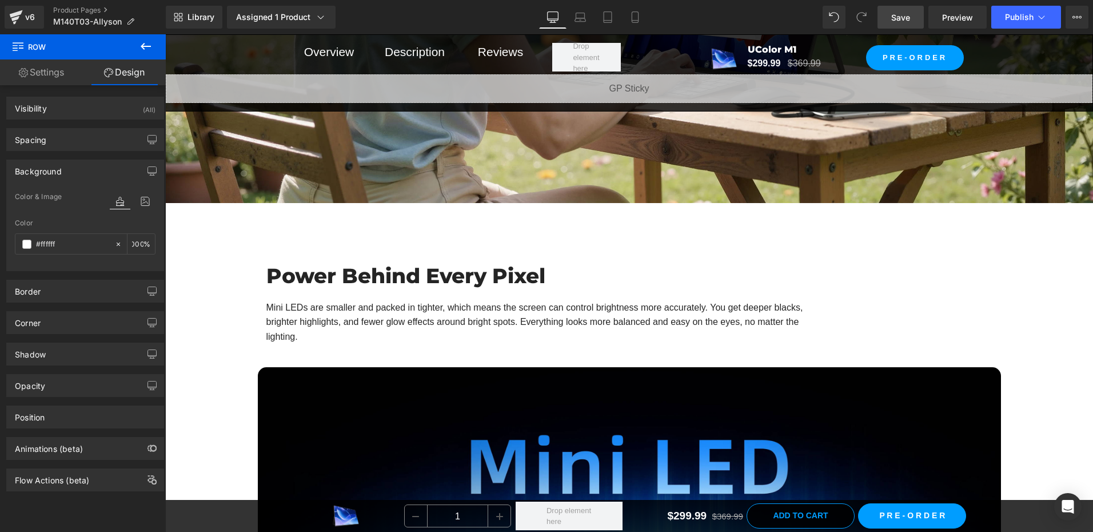
click at [889, 12] on link "Save" at bounding box center [901, 17] width 46 height 23
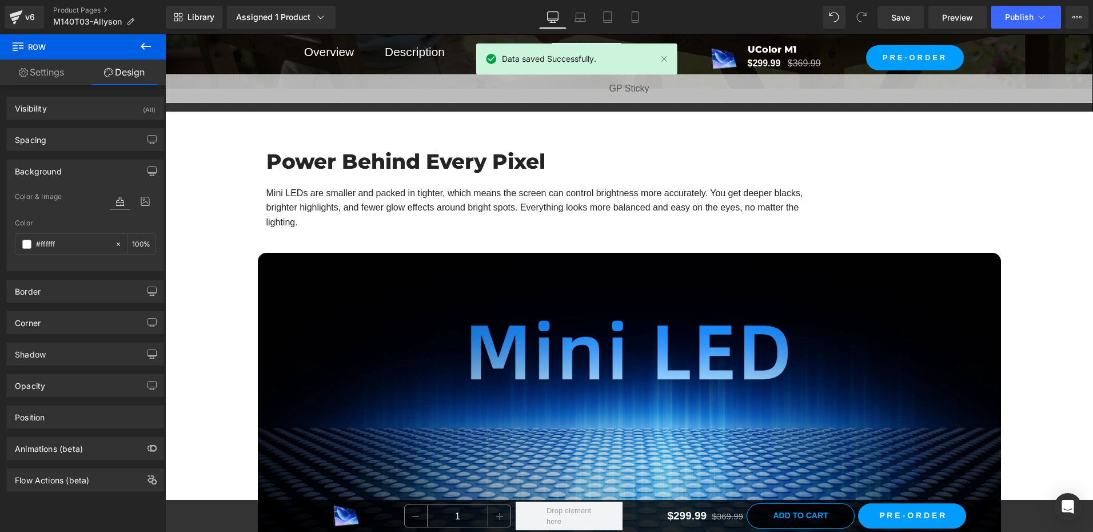
scroll to position [1601, 0]
